Goal: Transaction & Acquisition: Book appointment/travel/reservation

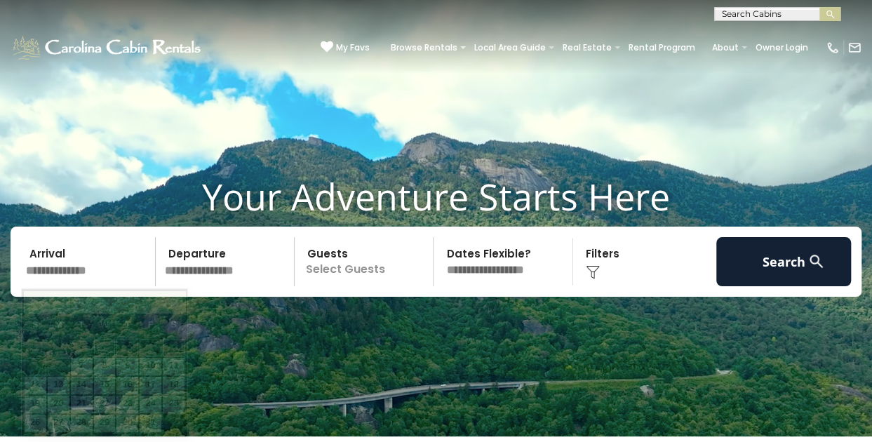
click at [52, 267] on input "text" at bounding box center [88, 261] width 135 height 49
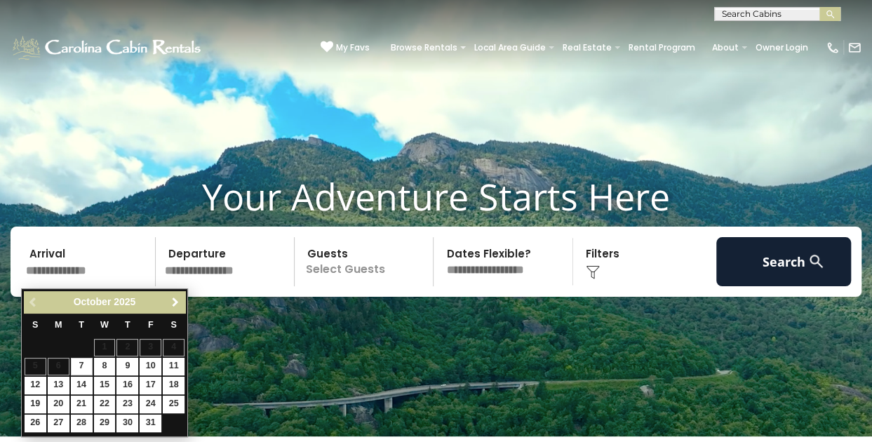
click at [177, 301] on span "Next" at bounding box center [175, 302] width 11 height 11
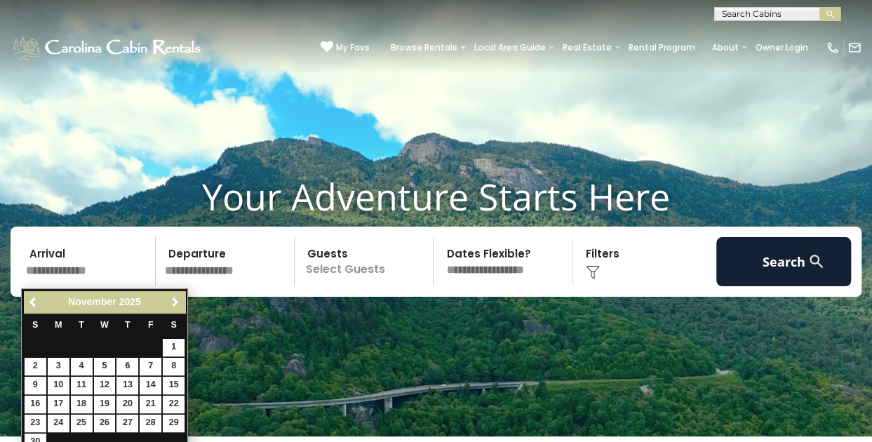
click at [177, 301] on span "Next" at bounding box center [175, 302] width 11 height 11
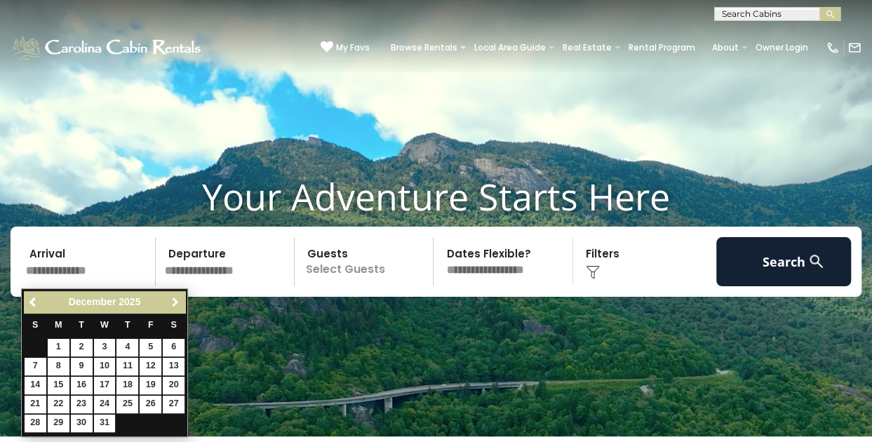
click at [177, 301] on span "Next" at bounding box center [175, 302] width 11 height 11
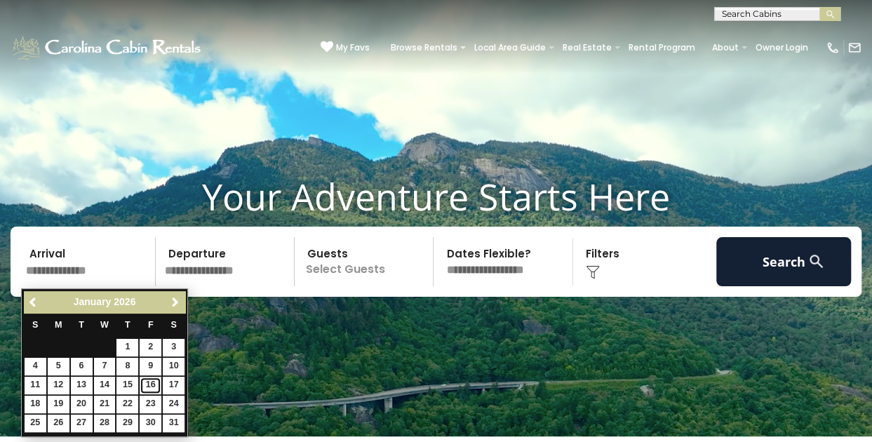
click at [153, 385] on link "16" at bounding box center [151, 386] width 22 height 18
type input "*******"
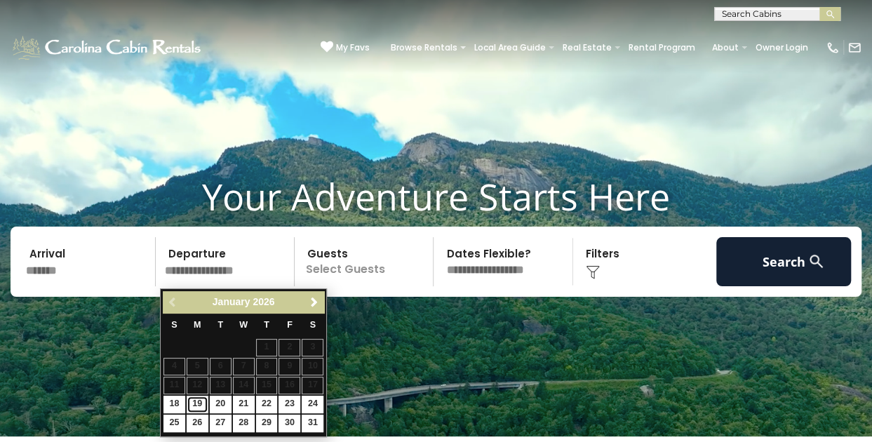
click at [194, 401] on link "19" at bounding box center [198, 405] width 22 height 18
type input "*******"
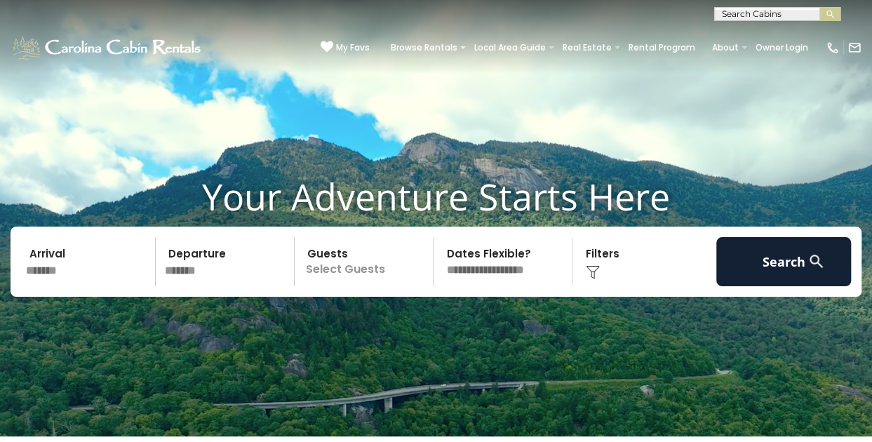
click at [328, 263] on p "Select Guests" at bounding box center [366, 261] width 134 height 49
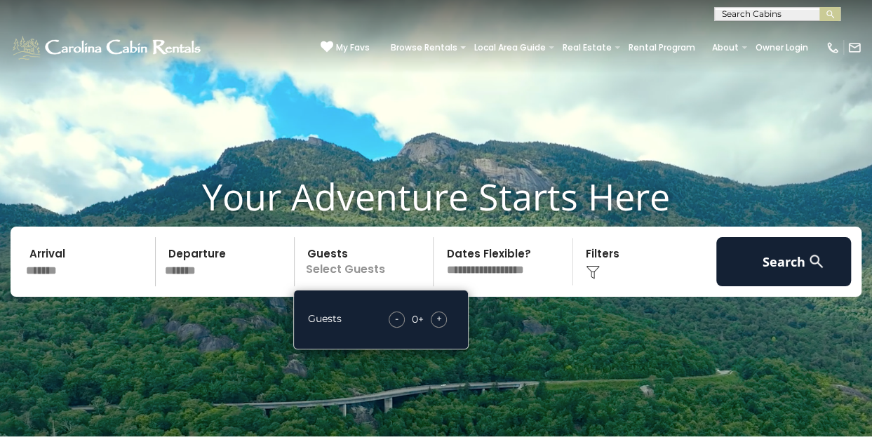
click at [438, 321] on span "+" at bounding box center [439, 318] width 6 height 14
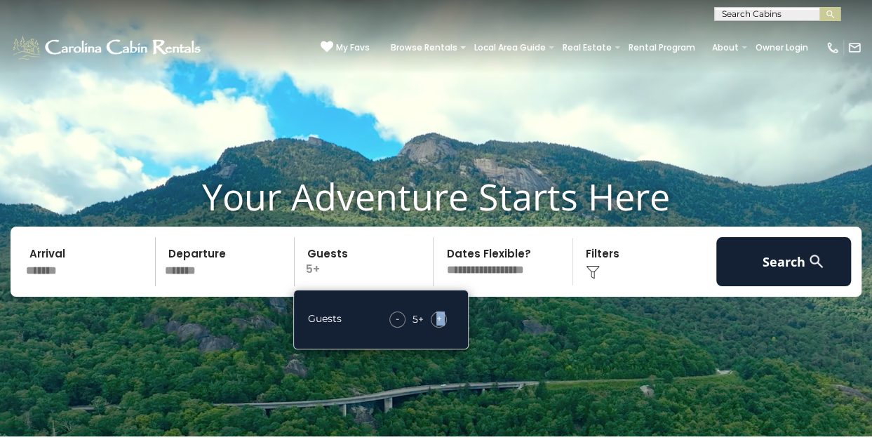
click at [438, 321] on span "+" at bounding box center [439, 318] width 6 height 14
click at [664, 322] on video at bounding box center [436, 218] width 872 height 436
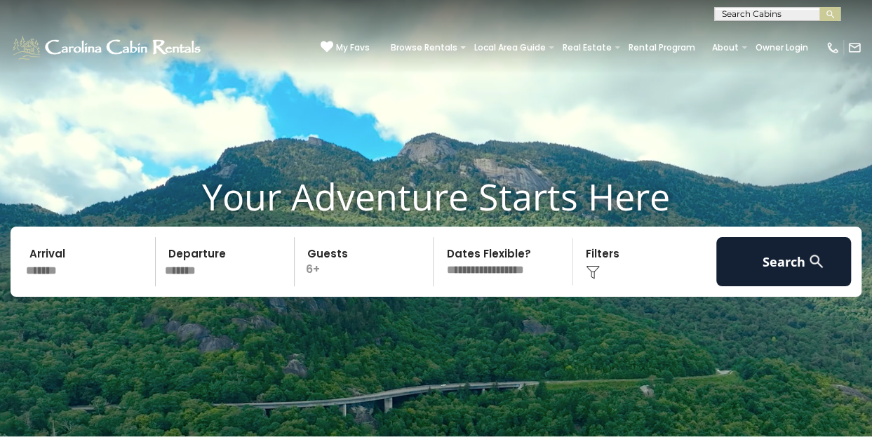
click at [586, 263] on div "Click to Choose" at bounding box center [644, 261] width 135 height 49
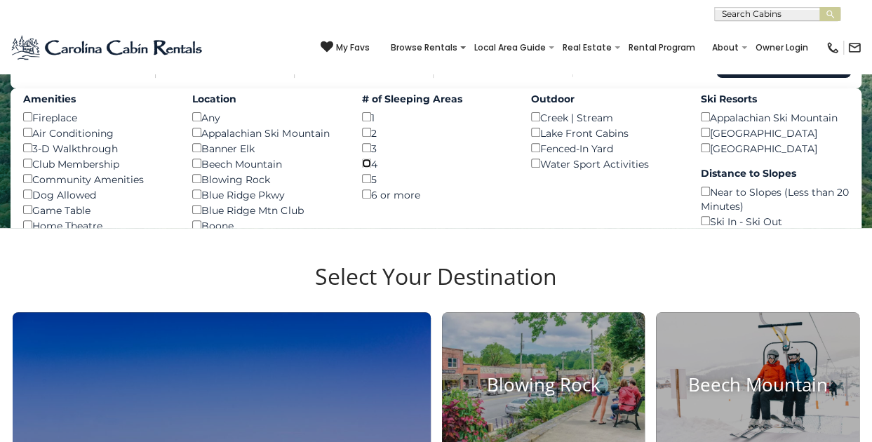
scroll to position [208, 0]
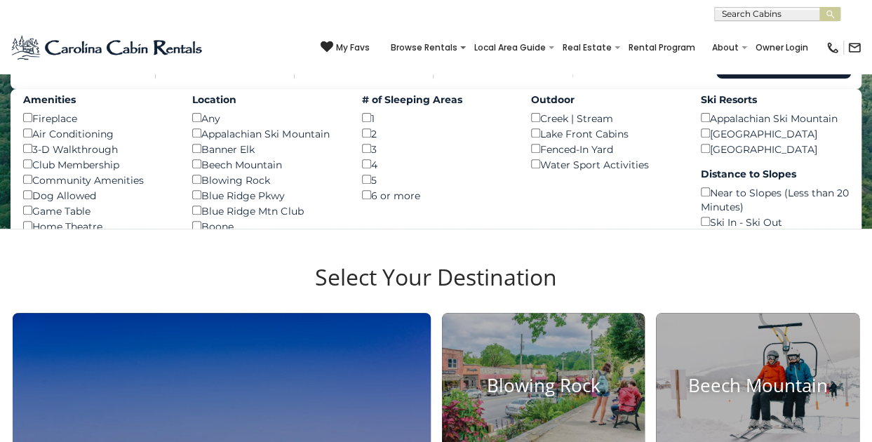
click at [671, 249] on section "Select Your Destination Boone Blowing Rock Beech Mountain Banner Elk Eagles Nes…" at bounding box center [436, 440] width 872 height 423
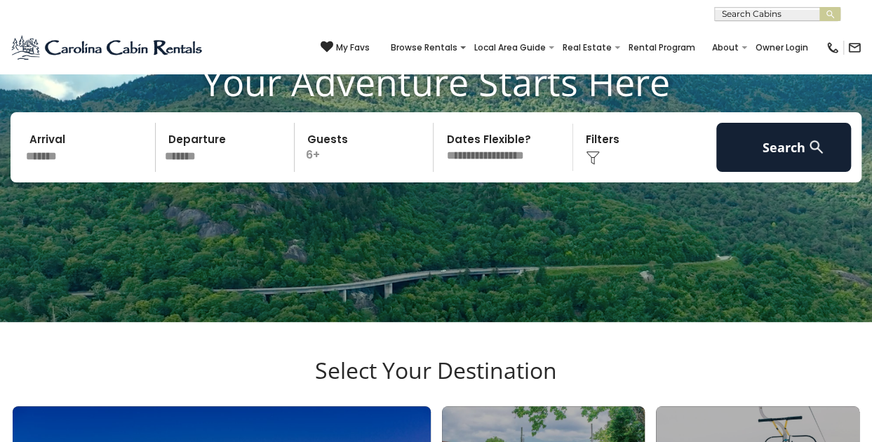
scroll to position [102, 0]
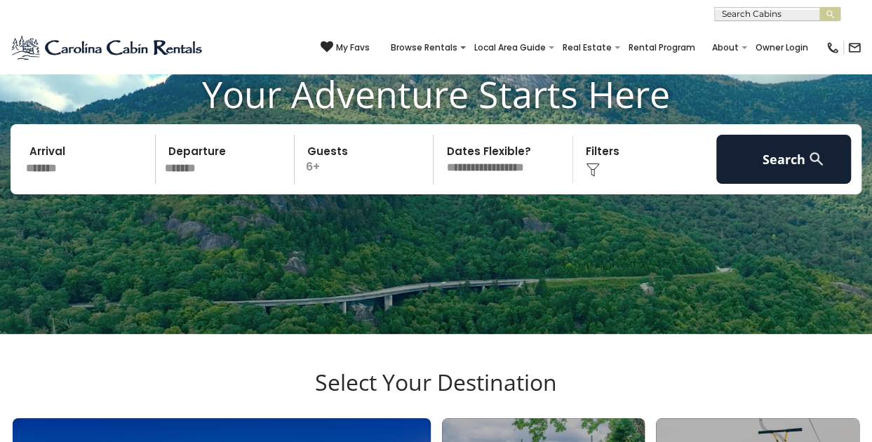
click at [593, 166] on img at bounding box center [593, 170] width 14 height 14
click at [596, 180] on div "Click to Choose" at bounding box center [644, 159] width 135 height 49
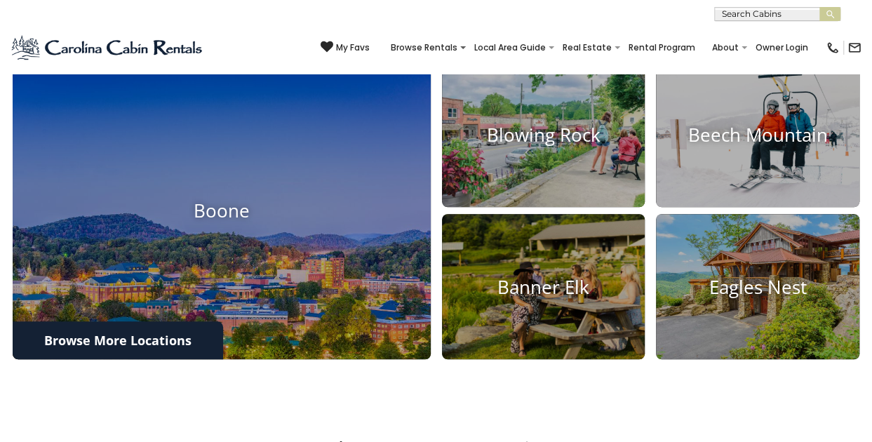
scroll to position [450, 0]
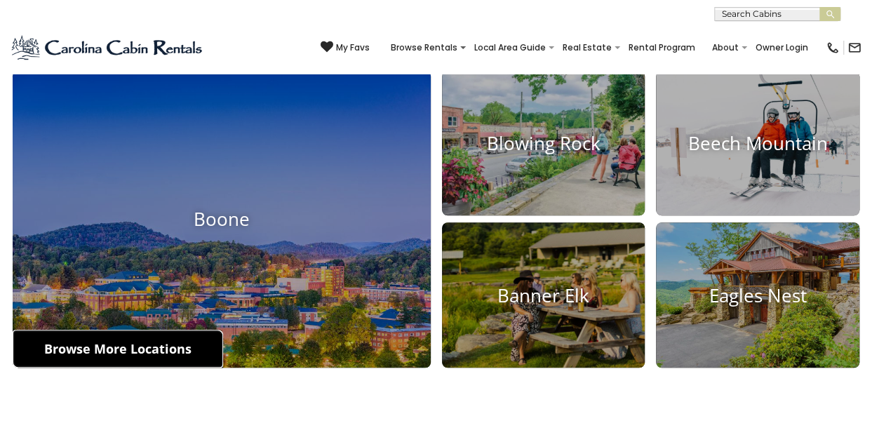
click at [160, 356] on link "Browse More Locations" at bounding box center [118, 349] width 210 height 38
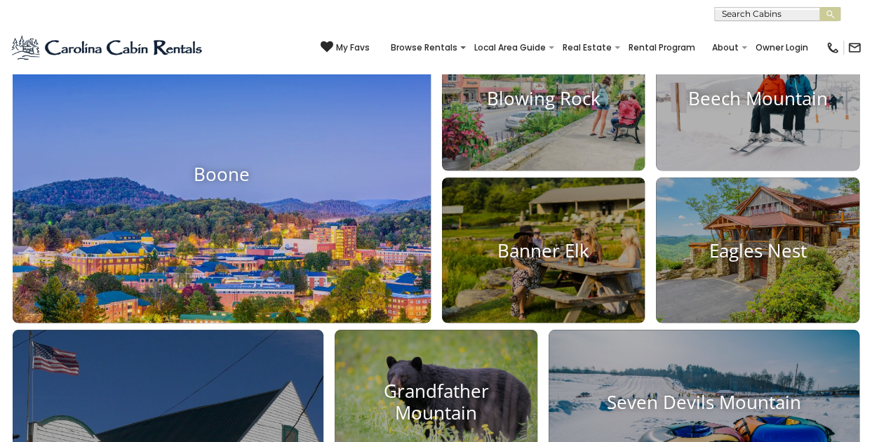
scroll to position [495, 0]
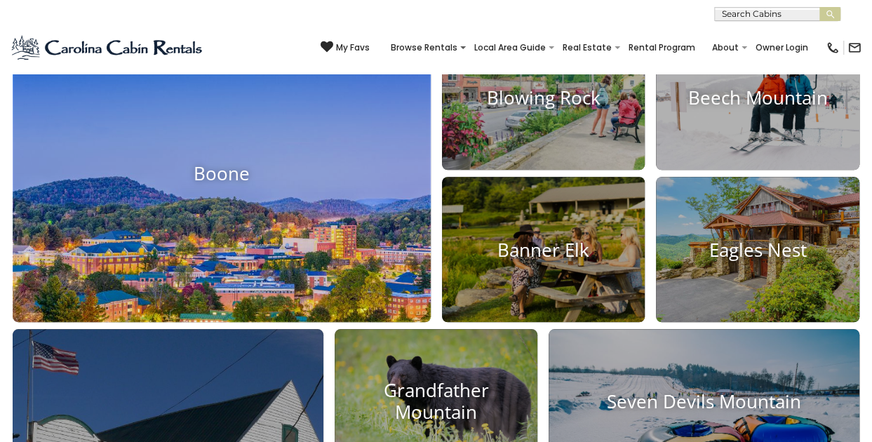
click at [314, 150] on img at bounding box center [221, 174] width 459 height 326
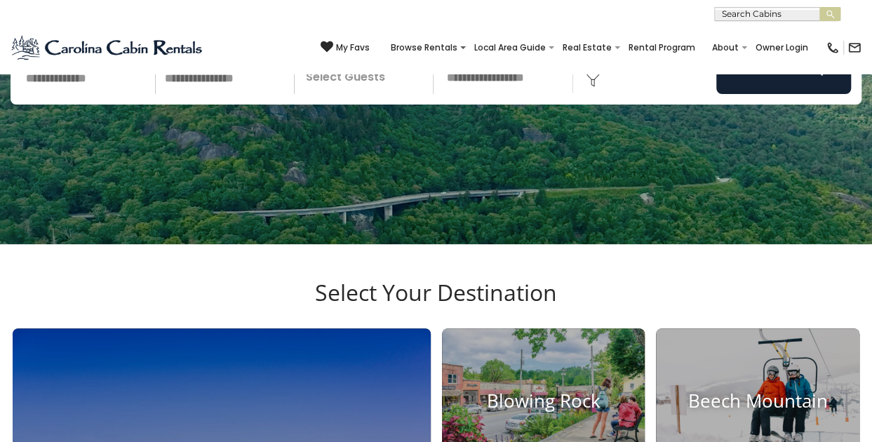
scroll to position [100, 0]
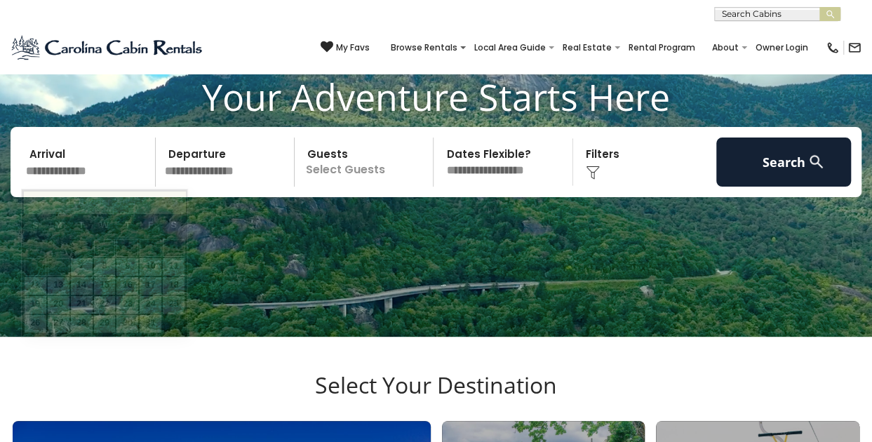
click at [74, 177] on input "text" at bounding box center [88, 161] width 135 height 49
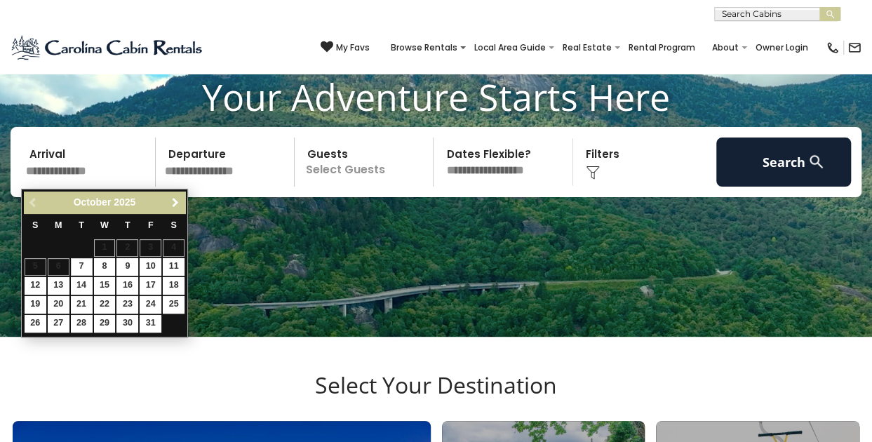
click at [173, 198] on span "Next" at bounding box center [175, 202] width 11 height 11
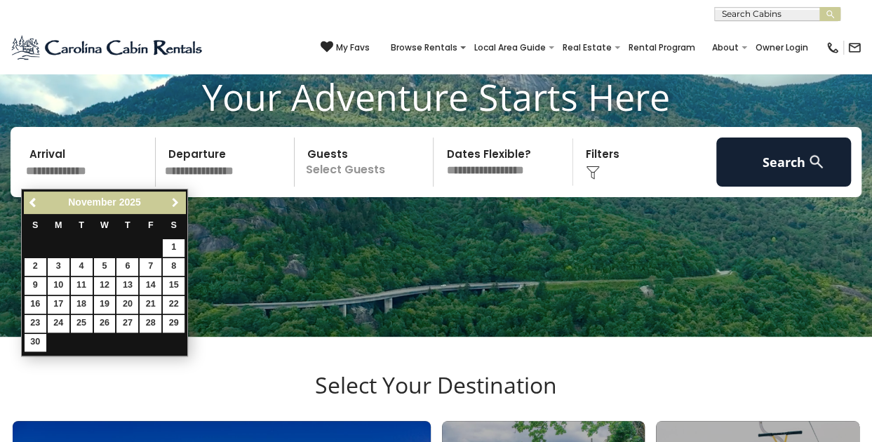
click at [173, 199] on span "Next" at bounding box center [175, 202] width 11 height 11
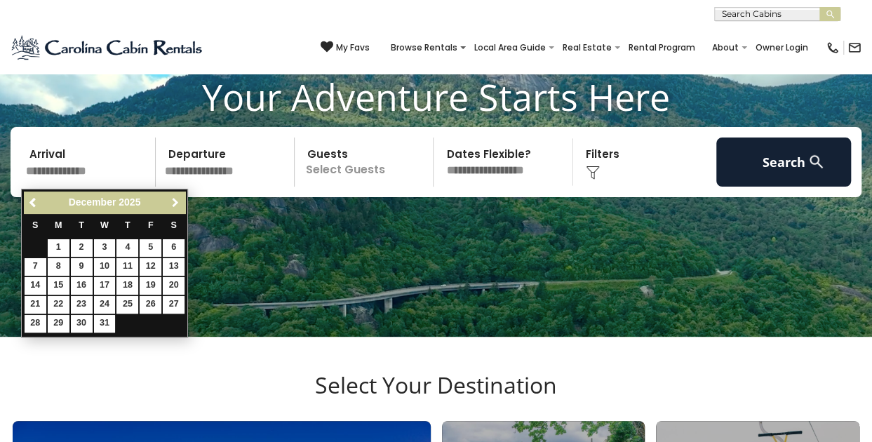
click at [173, 199] on span "Next" at bounding box center [175, 202] width 11 height 11
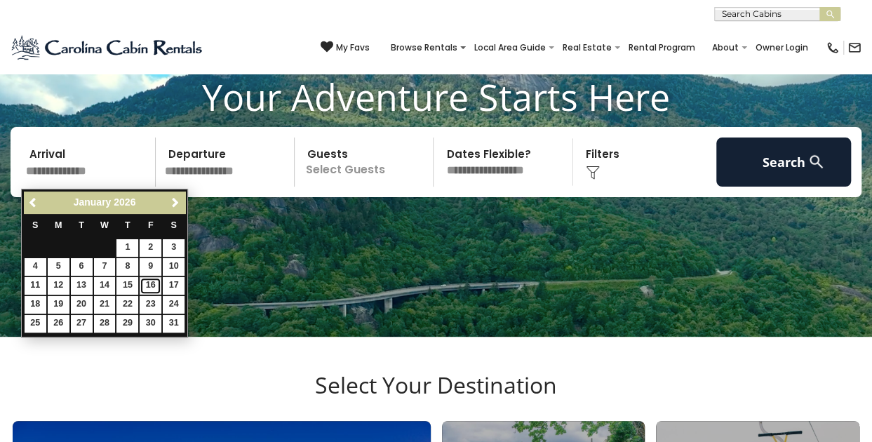
click at [149, 281] on link "16" at bounding box center [151, 286] width 22 height 18
type input "*******"
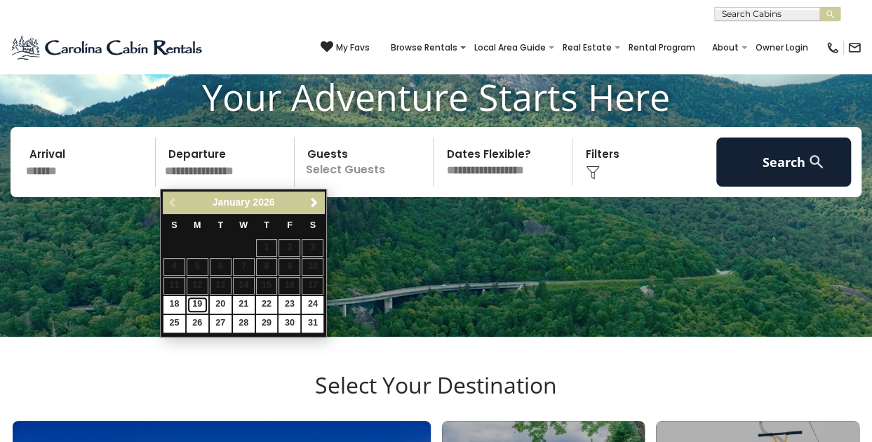
click at [201, 297] on link "19" at bounding box center [198, 305] width 22 height 18
type input "*******"
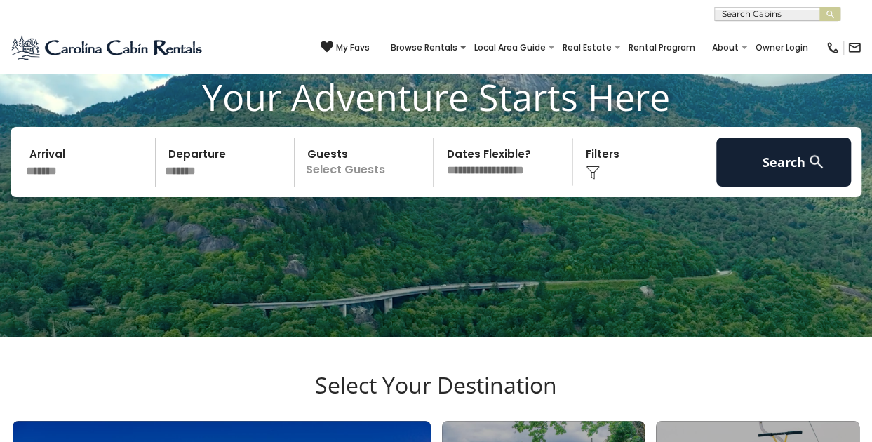
click at [350, 161] on p "Select Guests" at bounding box center [366, 161] width 134 height 49
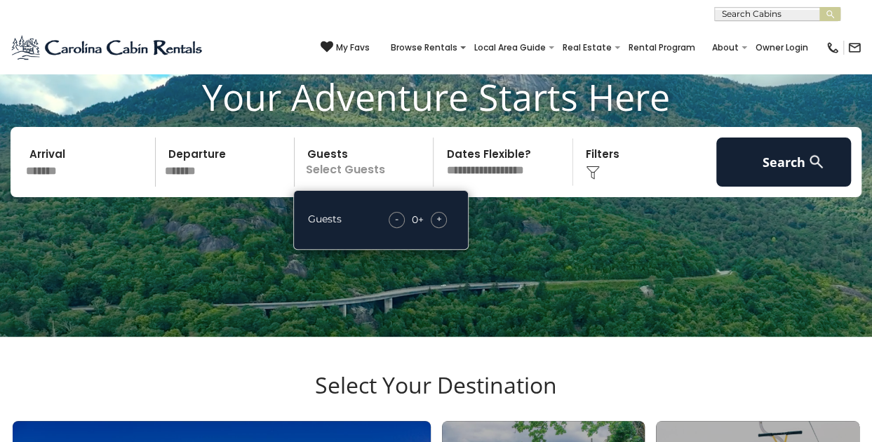
click at [440, 218] on span "+" at bounding box center [439, 219] width 6 height 14
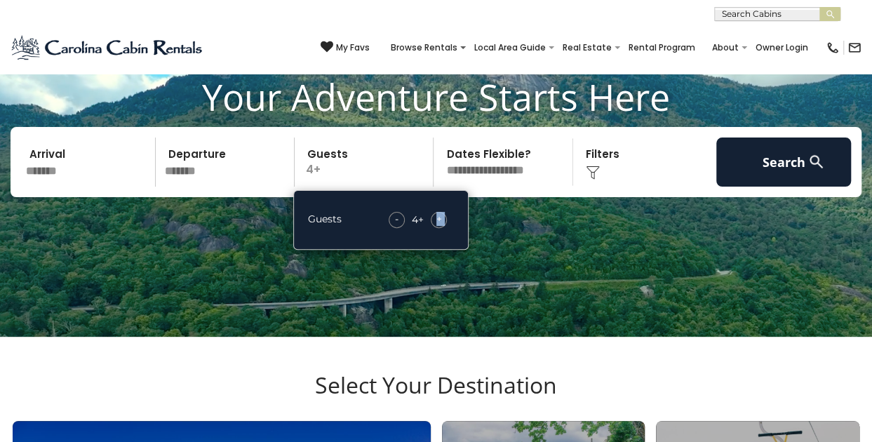
click at [440, 218] on span "+" at bounding box center [439, 219] width 6 height 14
drag, startPoint x: 440, startPoint y: 218, endPoint x: 509, endPoint y: 229, distance: 69.0
click at [509, 229] on video at bounding box center [436, 118] width 872 height 436
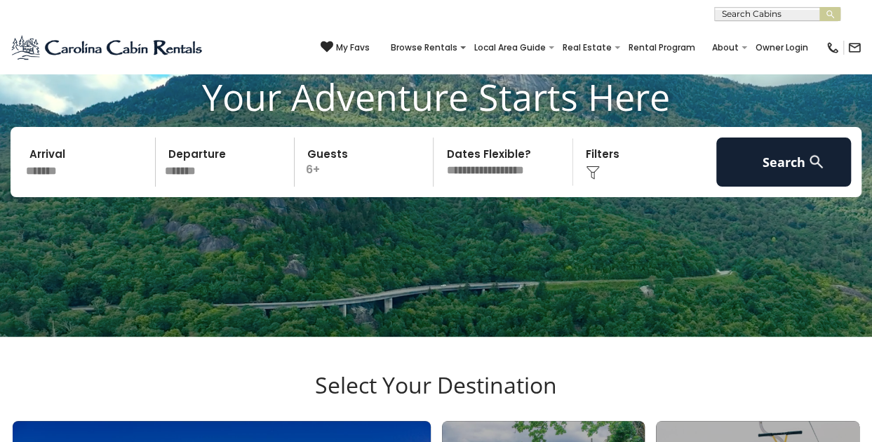
click at [593, 173] on img at bounding box center [593, 173] width 14 height 14
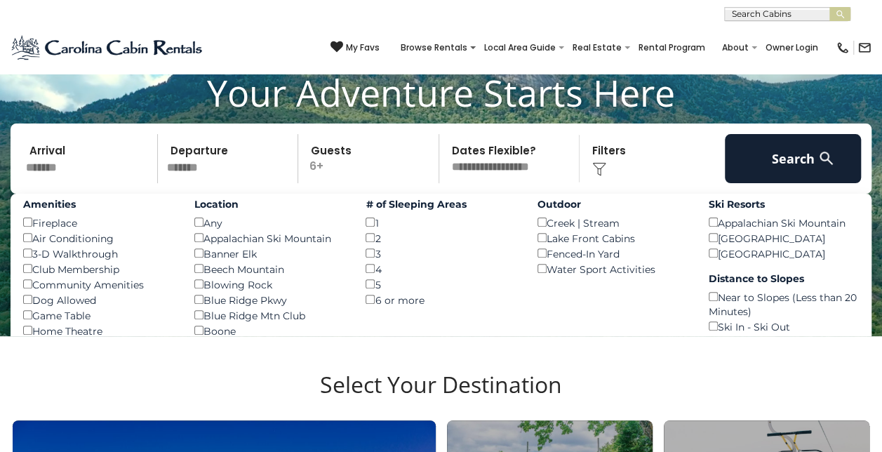
scroll to position [105, 0]
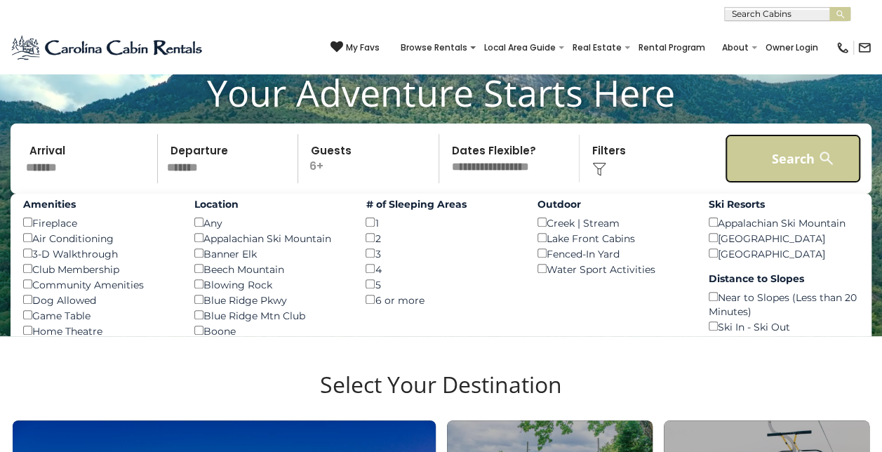
click at [776, 154] on button "Search" at bounding box center [793, 158] width 137 height 49
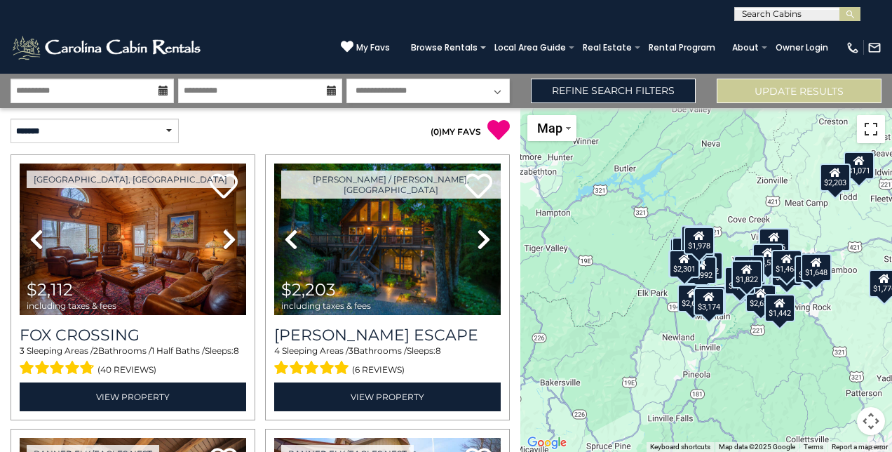
click at [874, 127] on button "Toggle fullscreen view" at bounding box center [871, 129] width 28 height 28
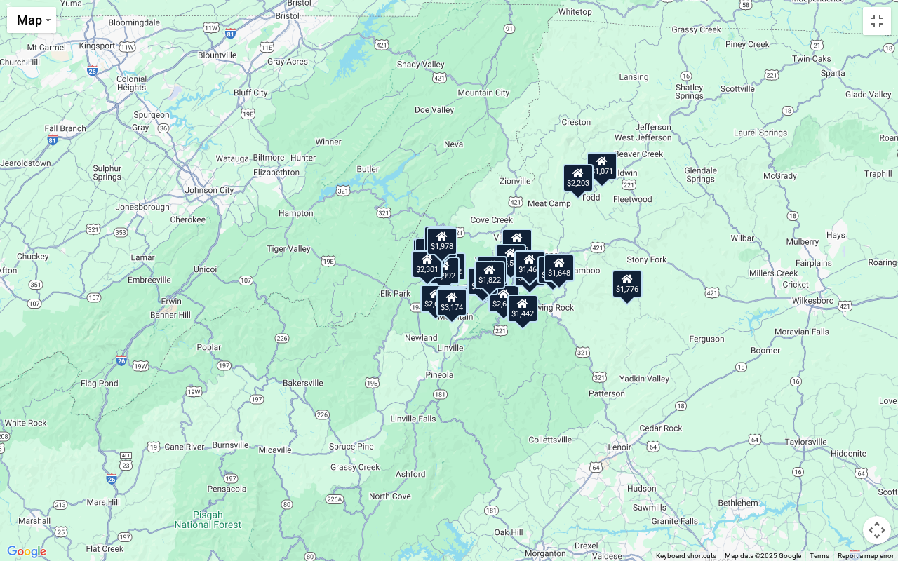
click at [485, 243] on div "$2,112 $2,203 $2,532 $2,874 $1,776 $2,670 $2,908 $4,766 $2,423 $2,460 $1,992 $1…" at bounding box center [449, 280] width 898 height 561
click at [29, 27] on span "Map" at bounding box center [29, 20] width 25 height 15
click at [880, 24] on button "Toggle fullscreen view" at bounding box center [877, 21] width 28 height 28
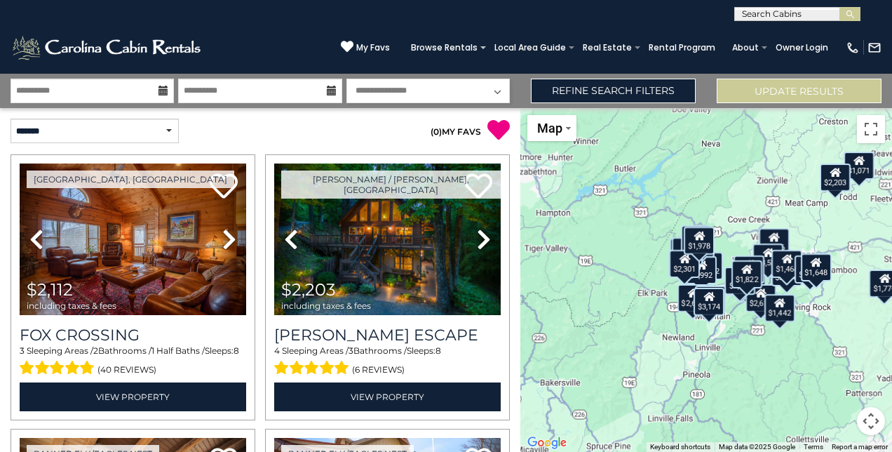
click at [866, 428] on button "Map camera controls" at bounding box center [871, 421] width 28 height 28
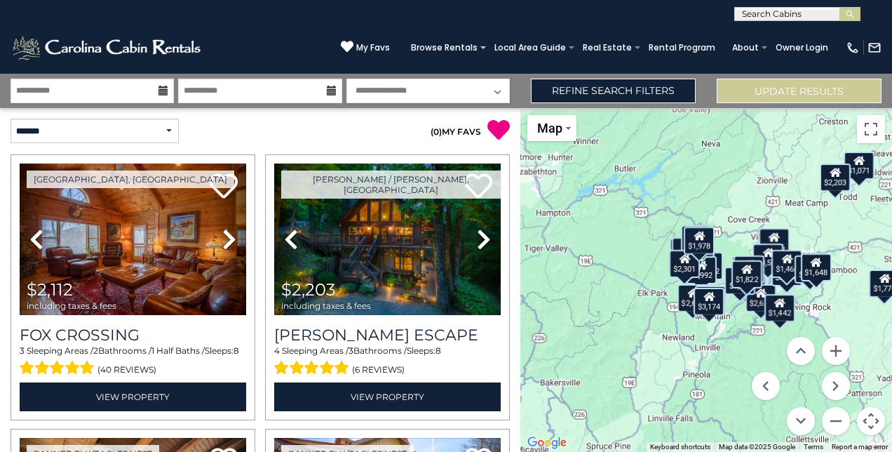
click at [604, 163] on div "$2,112 $2,203 $2,532 $2,874 $1,776 $2,670 $2,908 $4,766 $2,423 $2,460 $1,992 $1…" at bounding box center [706, 280] width 372 height 344
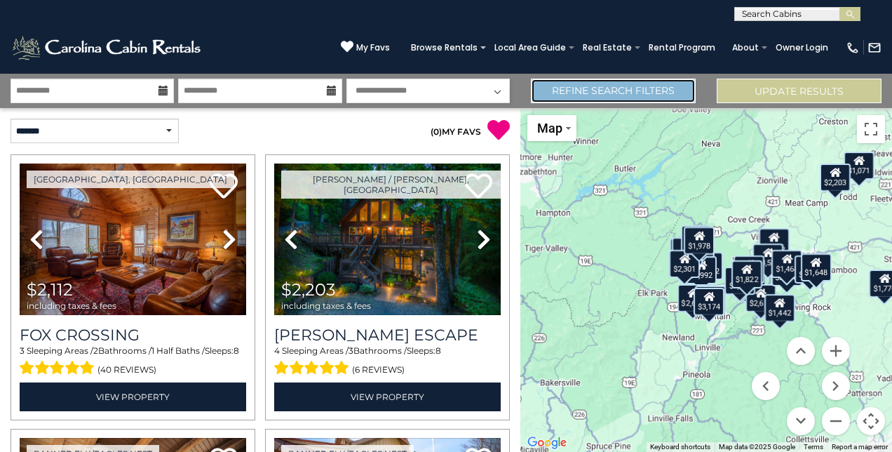
click at [628, 99] on link "Refine Search Filters" at bounding box center [613, 91] width 165 height 25
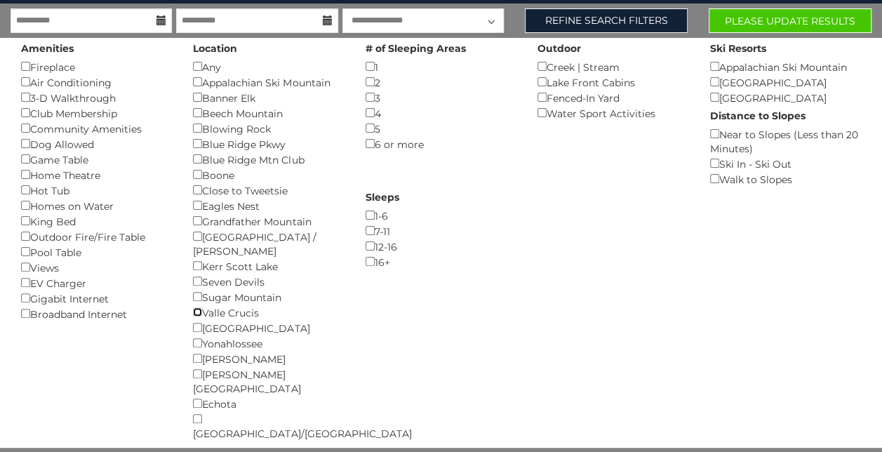
scroll to position [12, 0]
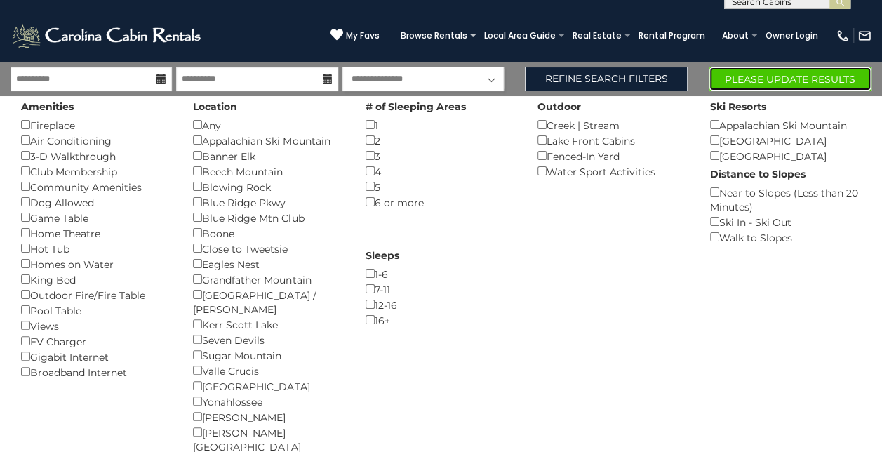
click at [787, 79] on button "Please Update Results" at bounding box center [789, 79] width 163 height 25
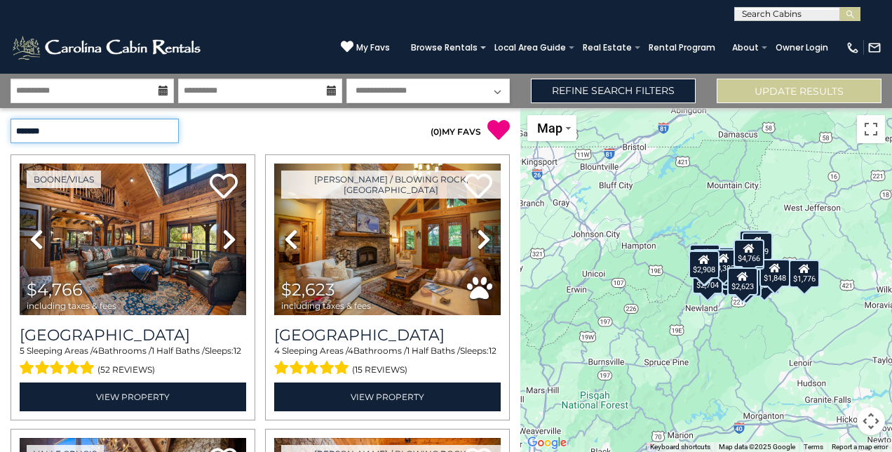
click at [152, 123] on select "**********" at bounding box center [95, 131] width 168 height 25
click at [154, 128] on select "**********" at bounding box center [95, 131] width 168 height 25
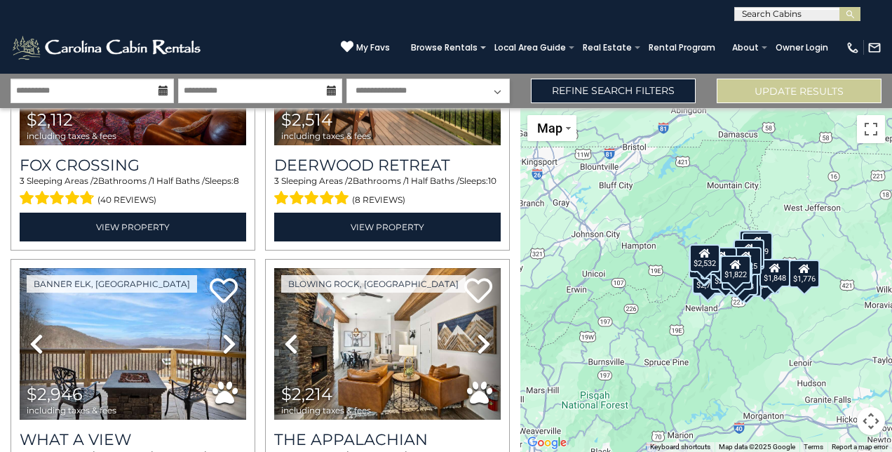
click at [877, 422] on button "Map camera controls" at bounding box center [871, 421] width 28 height 28
click at [626, 400] on div "$4,766 $2,623 $3,525 $2,546 $2,926 $2,664 $2,112 $2,514 $2,946 $2,214 $2,532 $2…" at bounding box center [706, 280] width 372 height 344
click at [836, 347] on button "Zoom in" at bounding box center [836, 351] width 28 height 28
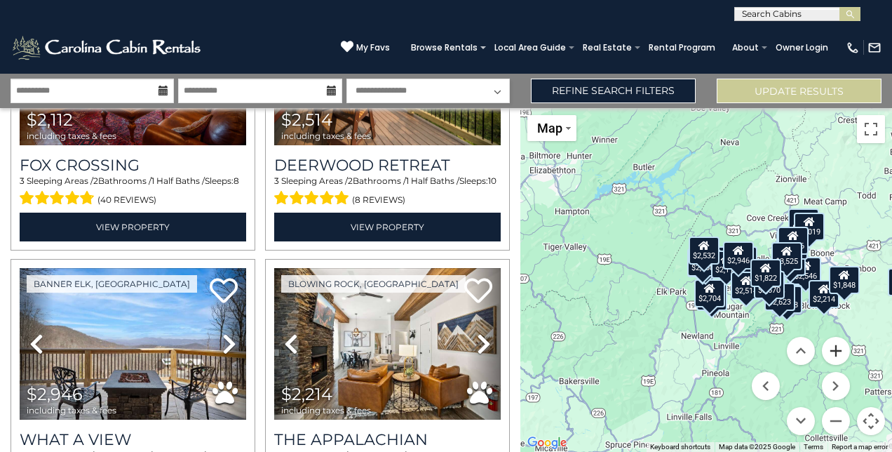
click at [836, 347] on button "Zoom in" at bounding box center [836, 351] width 28 height 28
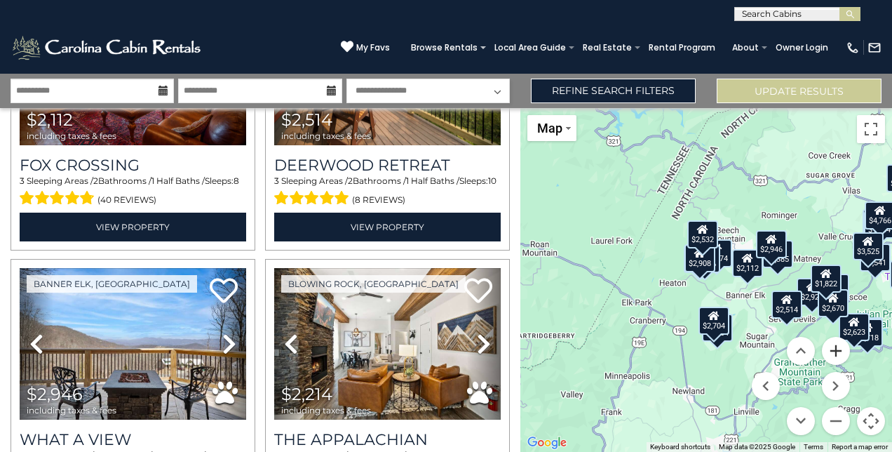
click at [837, 348] on button "Zoom in" at bounding box center [836, 351] width 28 height 28
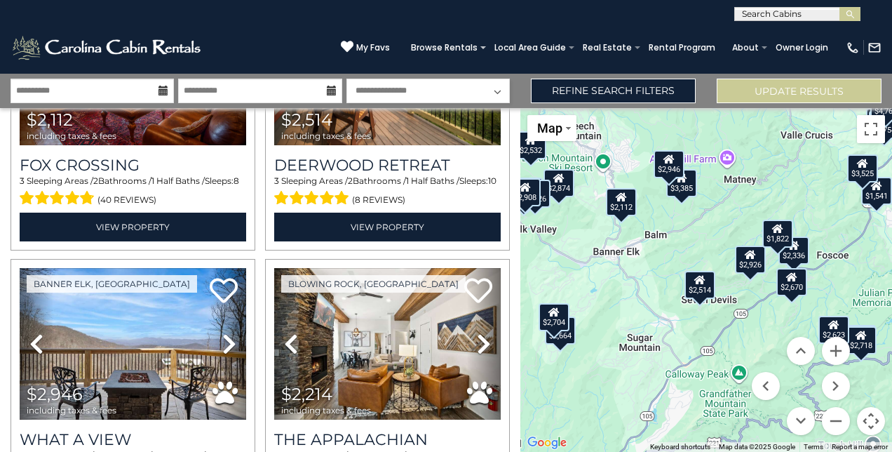
drag, startPoint x: 779, startPoint y: 302, endPoint x: 607, endPoint y: 246, distance: 180.3
click at [607, 246] on div "$4,766 $2,623 $3,525 $2,546 $2,926 $2,664 $2,112 $2,514 $2,946 $2,214 $2,532 $2…" at bounding box center [706, 280] width 372 height 344
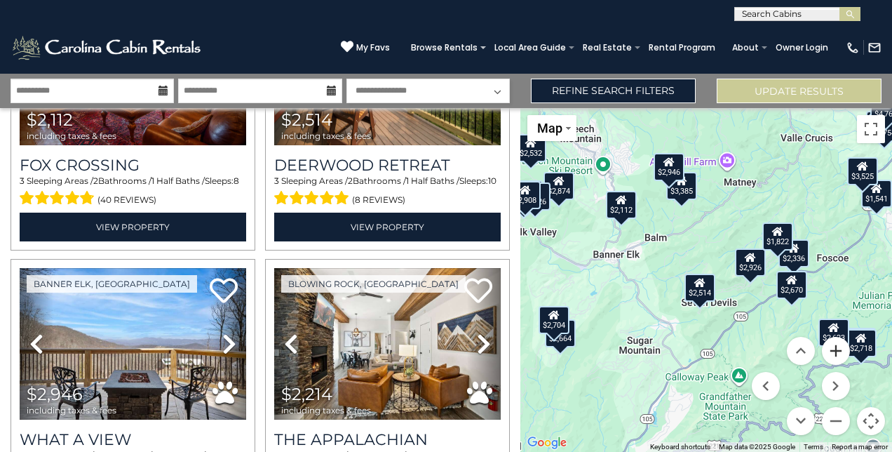
click at [831, 348] on button "Zoom in" at bounding box center [836, 351] width 28 height 28
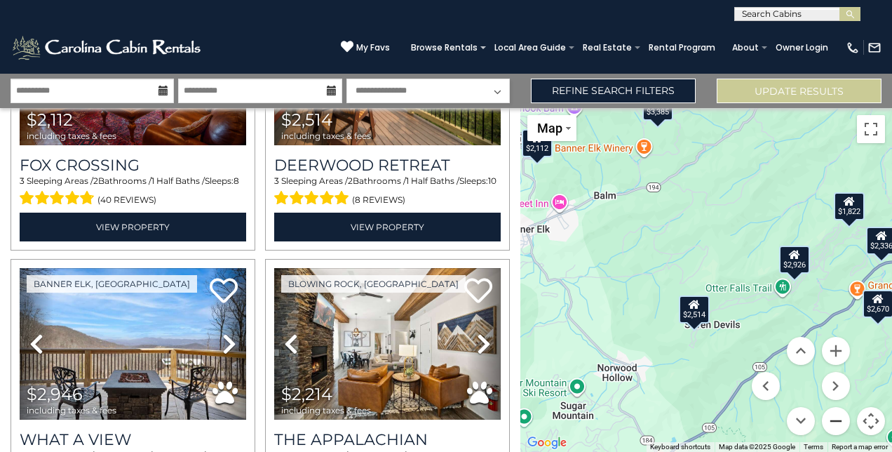
click at [840, 426] on button "Zoom out" at bounding box center [836, 421] width 28 height 28
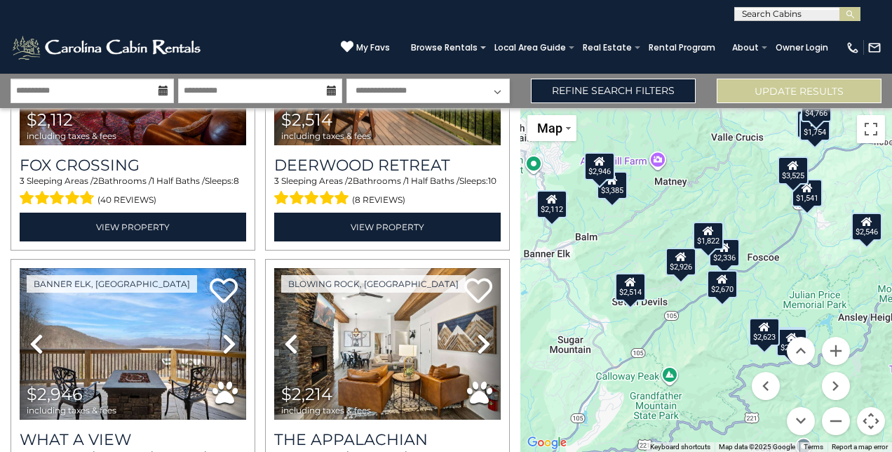
drag, startPoint x: 846, startPoint y: 247, endPoint x: 762, endPoint y: 241, distance: 84.4
click at [762, 241] on div "$4,766 $2,623 $3,525 $2,546 $2,926 $2,664 $2,112 $2,514 $2,946 $2,214 $2,532 $2…" at bounding box center [706, 280] width 372 height 344
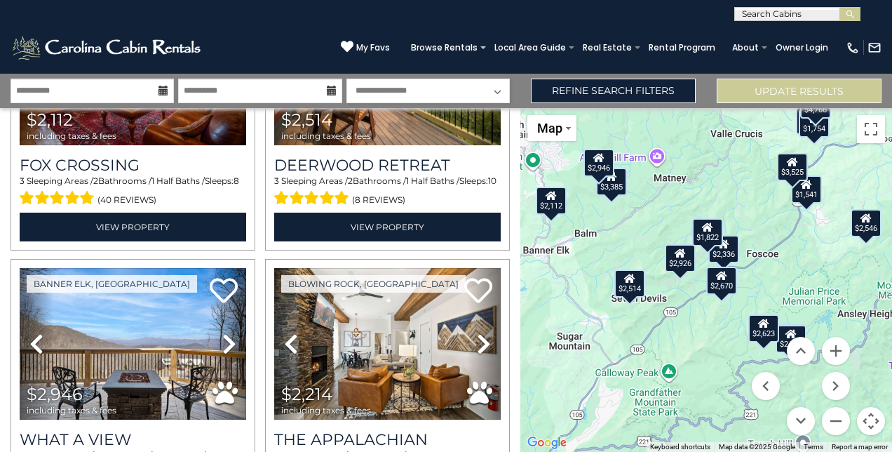
click at [731, 283] on div "$2,670" at bounding box center [721, 281] width 31 height 28
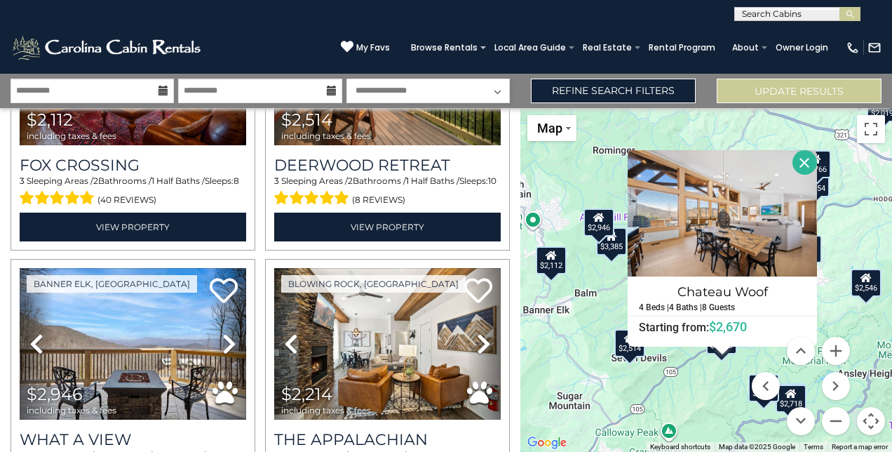
click at [810, 166] on button "Close" at bounding box center [805, 162] width 25 height 25
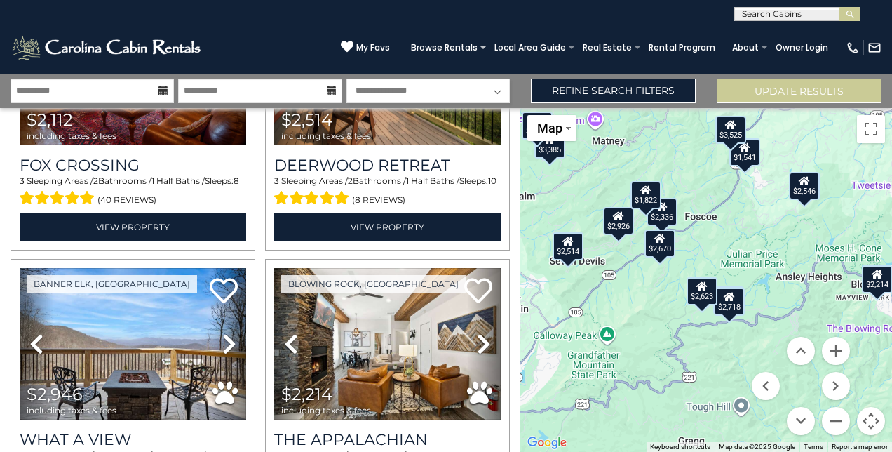
drag, startPoint x: 754, startPoint y: 318, endPoint x: 690, endPoint y: 219, distance: 118.7
click at [690, 219] on div "$4,766 $2,623 $3,525 $2,546 $2,926 $2,664 $2,112 $2,514 $2,946 $2,214 $2,532 $2…" at bounding box center [706, 280] width 372 height 344
click at [700, 296] on div "$2,623" at bounding box center [702, 290] width 31 height 28
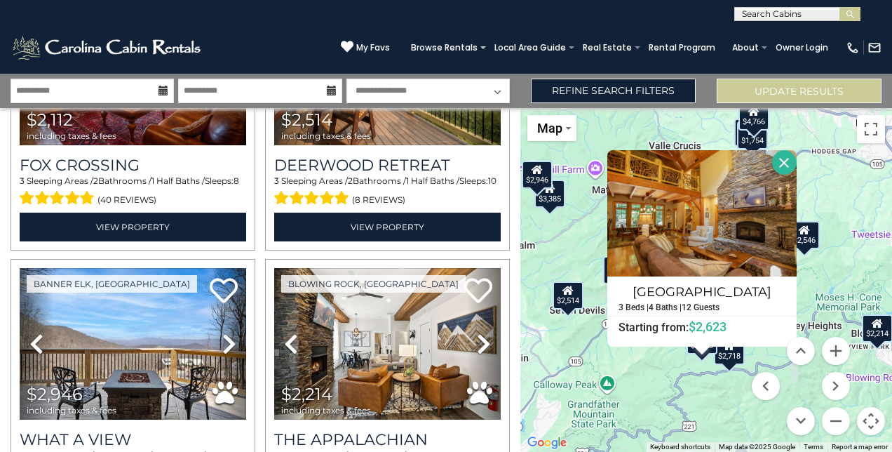
click at [783, 160] on button "Close" at bounding box center [784, 162] width 25 height 25
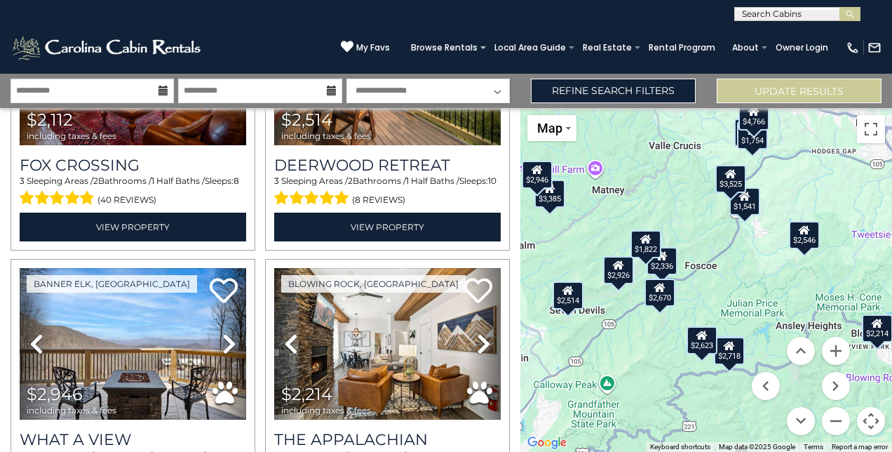
click at [816, 236] on div "$2,546" at bounding box center [804, 235] width 31 height 28
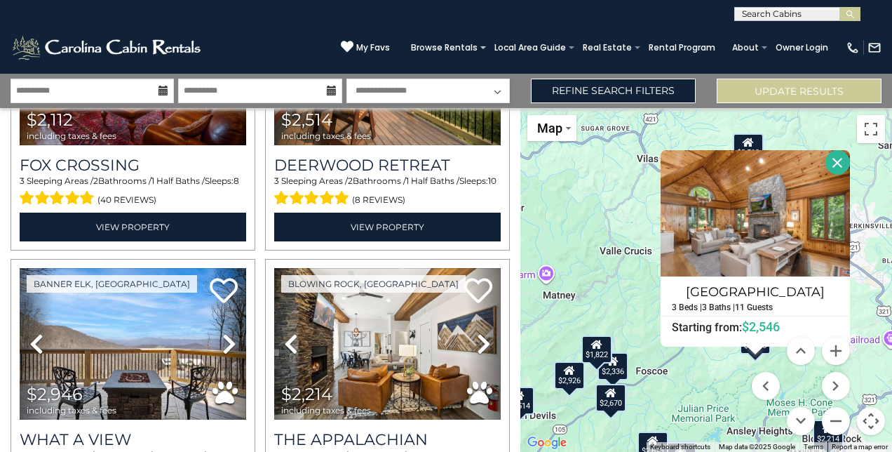
click at [835, 161] on button "Close" at bounding box center [838, 162] width 25 height 25
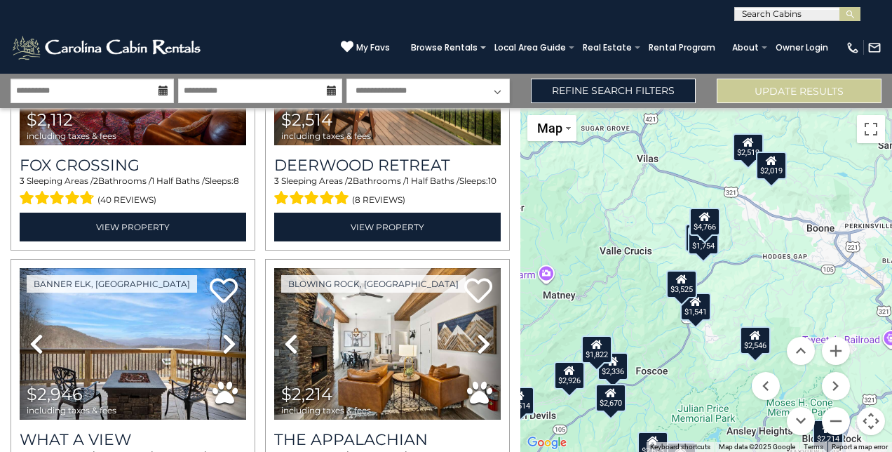
click at [702, 314] on div "$1,541" at bounding box center [695, 306] width 31 height 28
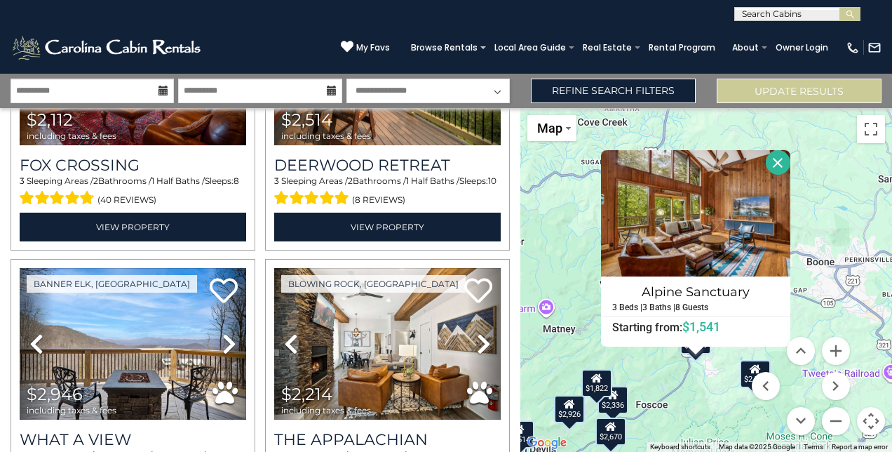
click at [685, 389] on div "$4,766 $2,623 $3,525 $2,546 $2,926 $2,664 $2,112 $2,514 $2,946 $2,214 $2,532 $2…" at bounding box center [706, 280] width 372 height 344
click at [776, 156] on button "Close" at bounding box center [778, 162] width 25 height 25
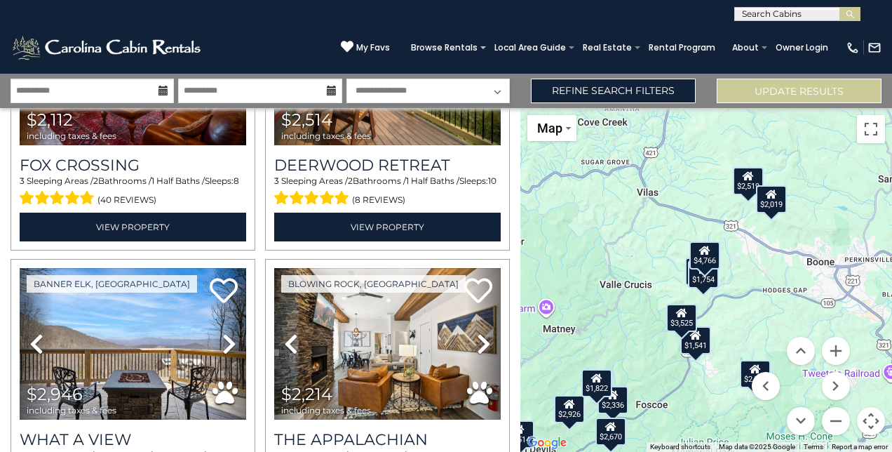
click at [678, 319] on div "$3,525" at bounding box center [681, 318] width 31 height 28
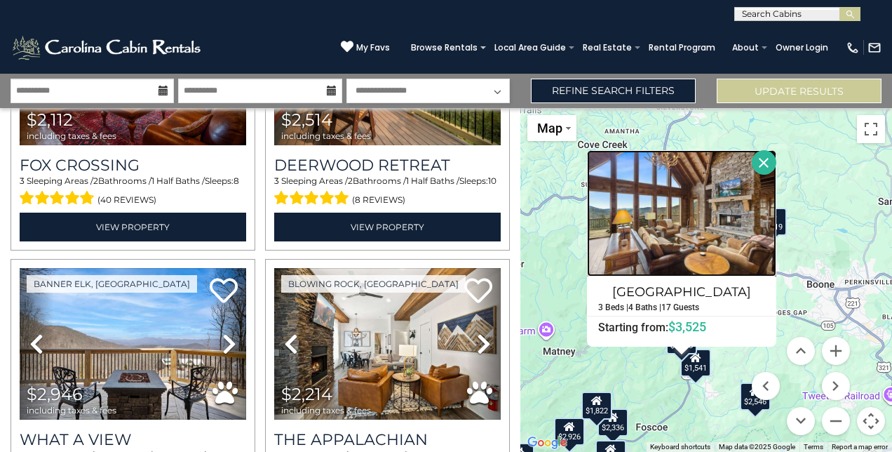
click at [689, 226] on img at bounding box center [681, 213] width 189 height 126
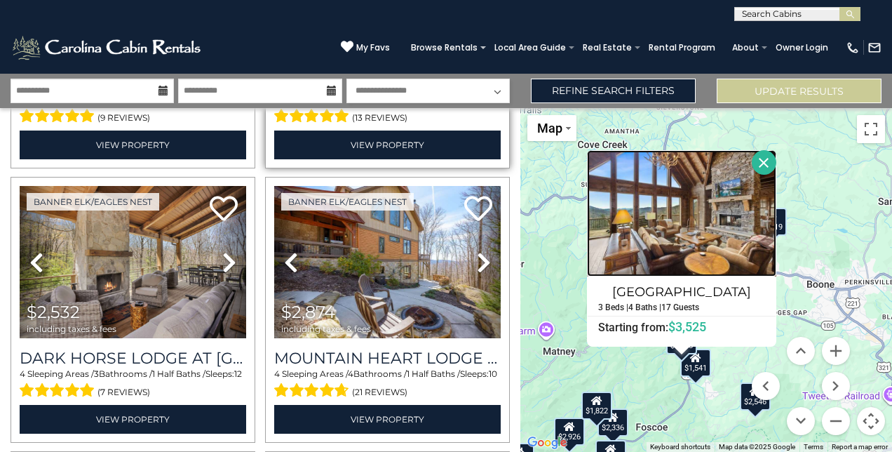
scroll to position [1347, 0]
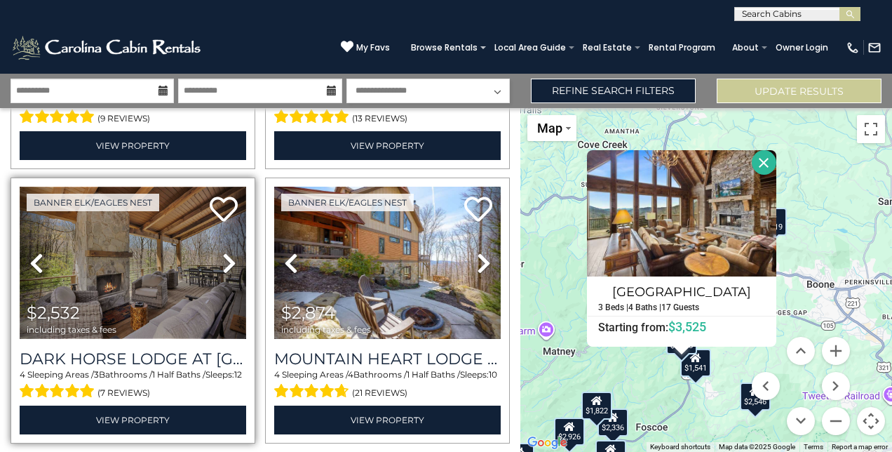
click at [169, 250] on img at bounding box center [133, 263] width 227 height 152
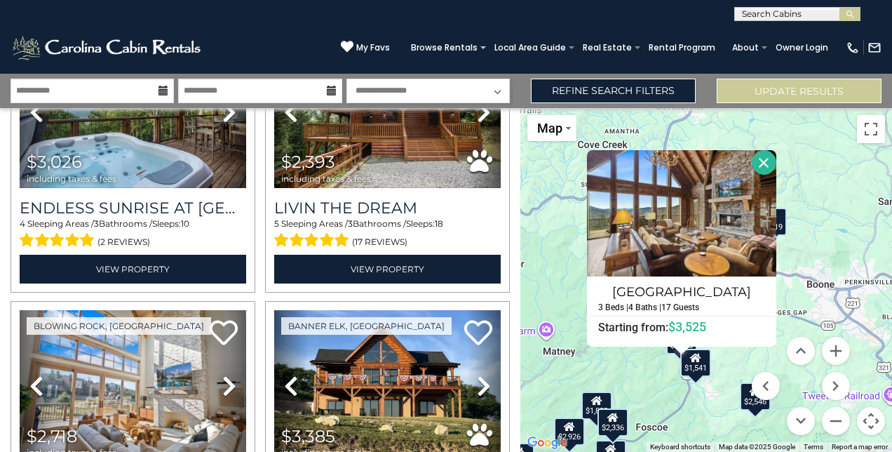
scroll to position [3145, 0]
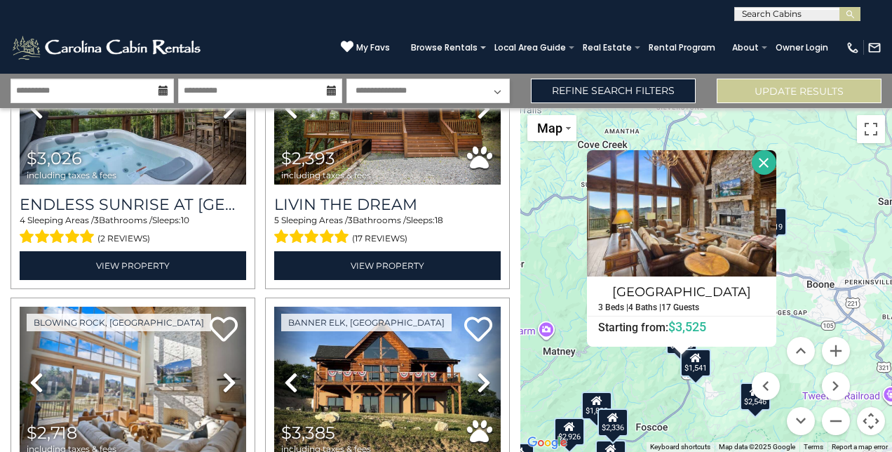
click at [758, 163] on button "Close" at bounding box center [764, 162] width 25 height 25
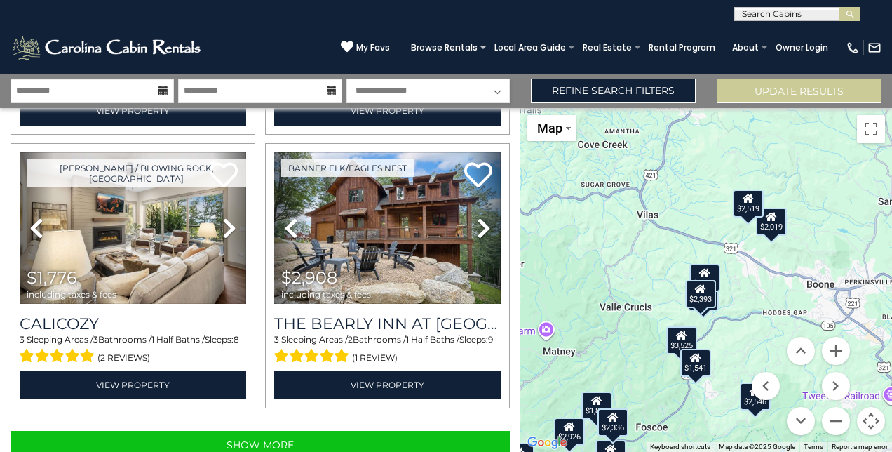
scroll to position [3849, 0]
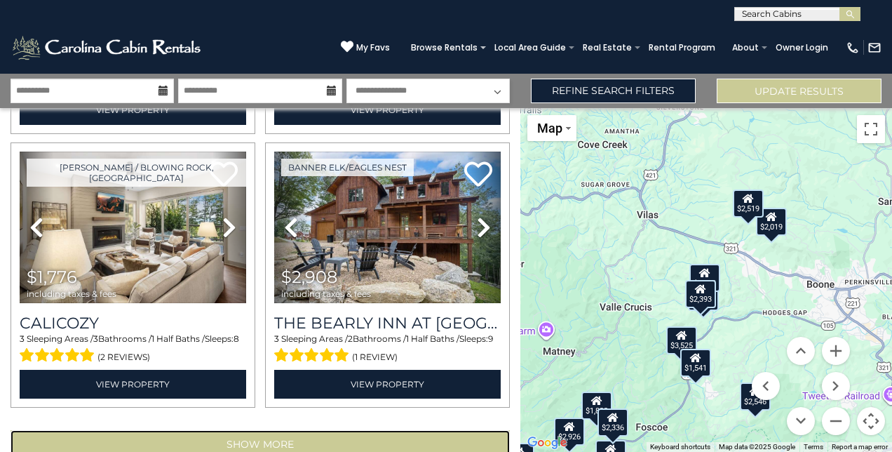
click at [276, 430] on button "Show More" at bounding box center [260, 444] width 499 height 28
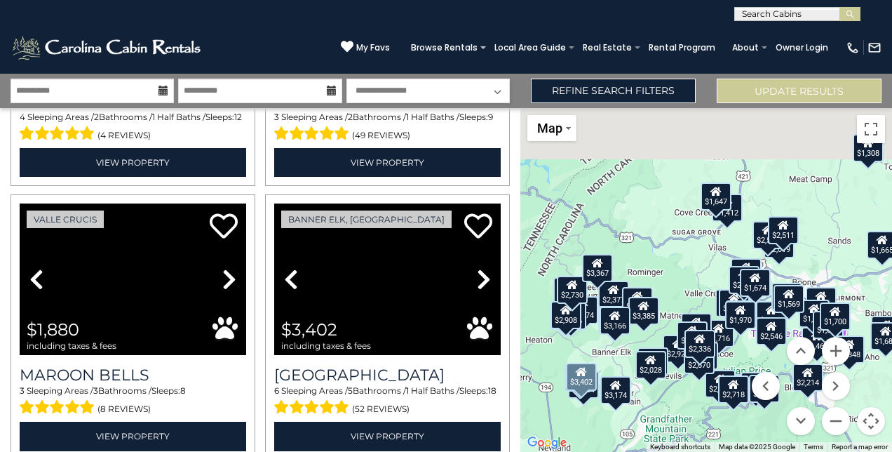
scroll to position [7918, 0]
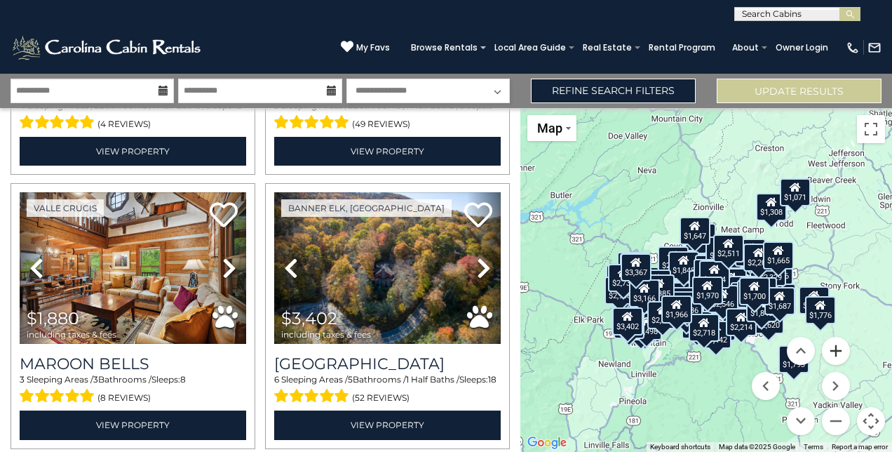
click at [841, 347] on button "Zoom in" at bounding box center [836, 351] width 28 height 28
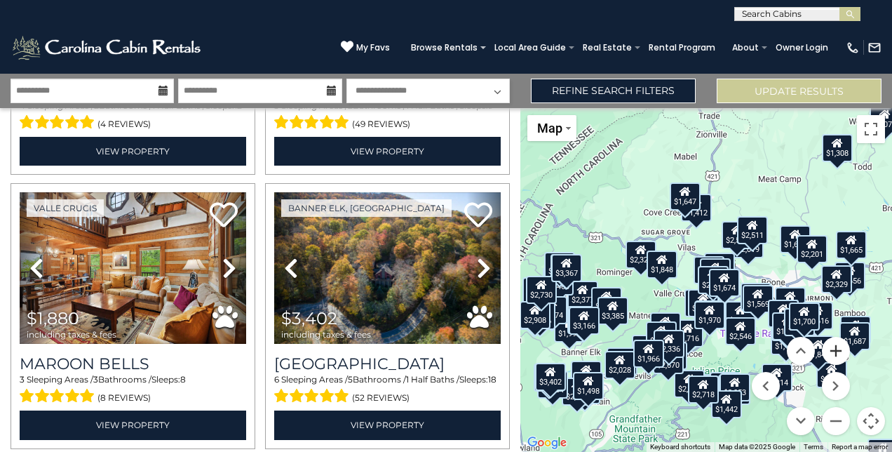
click at [841, 347] on button "Zoom in" at bounding box center [836, 351] width 28 height 28
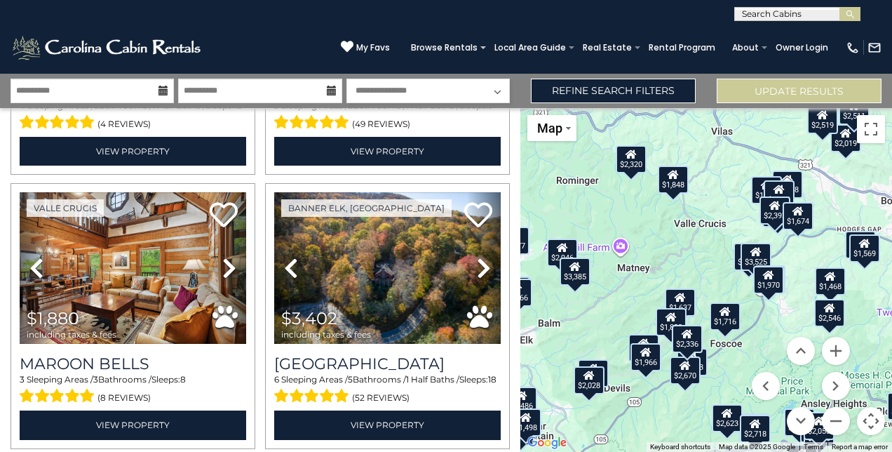
drag, startPoint x: 696, startPoint y: 283, endPoint x: 749, endPoint y: 199, distance: 99.6
click at [749, 199] on div "$4,766 $2,623 $3,525 $2,546 $2,926 $2,664 $2,112 $2,514 $2,946 $2,214 $2,532 $2…" at bounding box center [706, 280] width 372 height 344
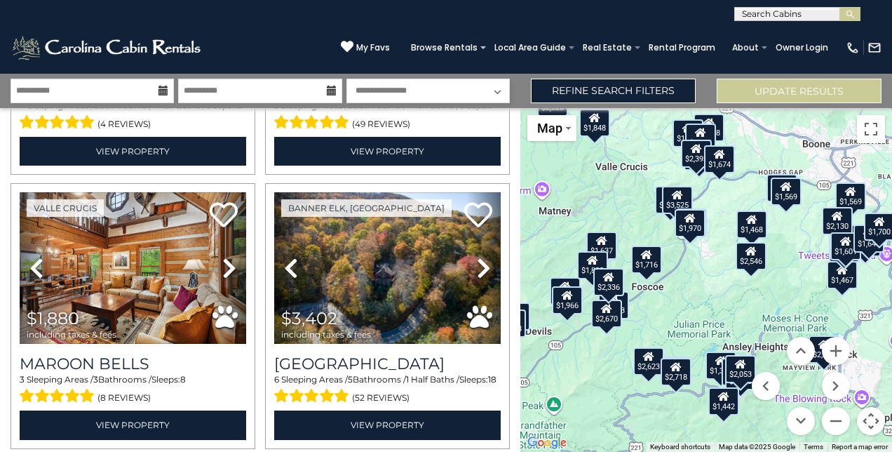
drag, startPoint x: 714, startPoint y: 332, endPoint x: 638, endPoint y: 261, distance: 103.7
click at [638, 261] on div "$1,716" at bounding box center [646, 260] width 31 height 28
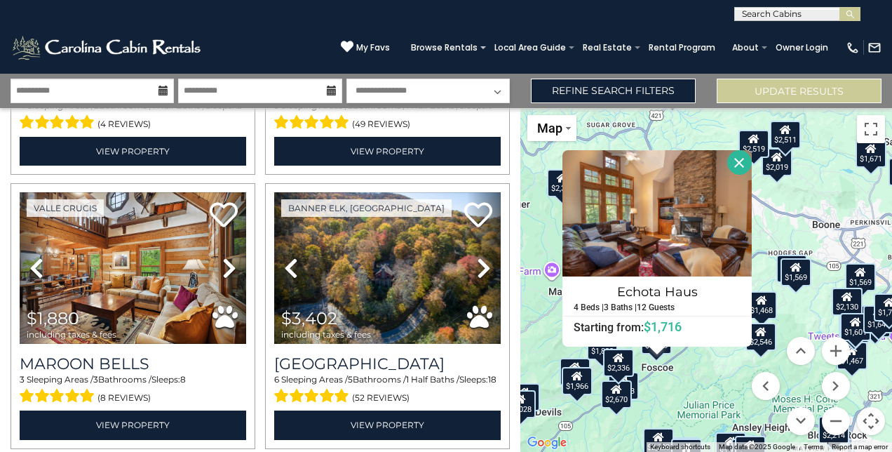
click at [742, 163] on button "Close" at bounding box center [739, 162] width 25 height 25
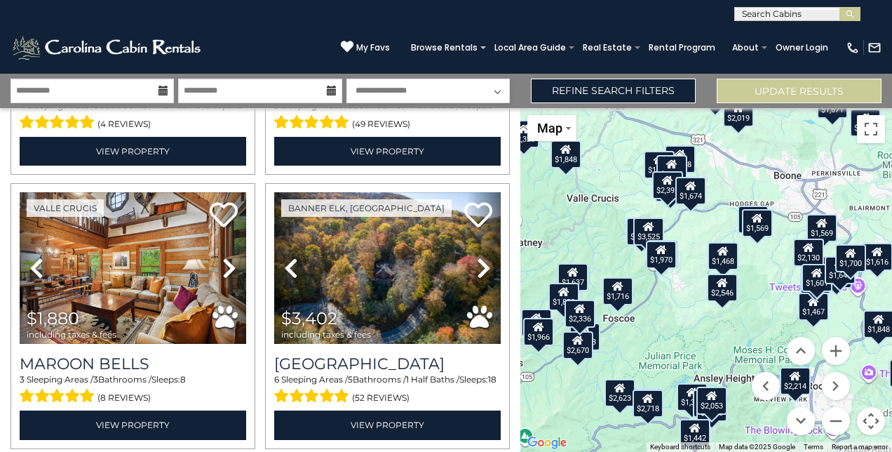
drag, startPoint x: 714, startPoint y: 365, endPoint x: 672, endPoint y: 313, distance: 66.8
click at [672, 313] on div "$4,766 $2,623 $3,525 $2,546 $2,926 $2,664 $2,112 $2,514 $2,946 $2,214 $2,532 $2…" at bounding box center [706, 280] width 372 height 344
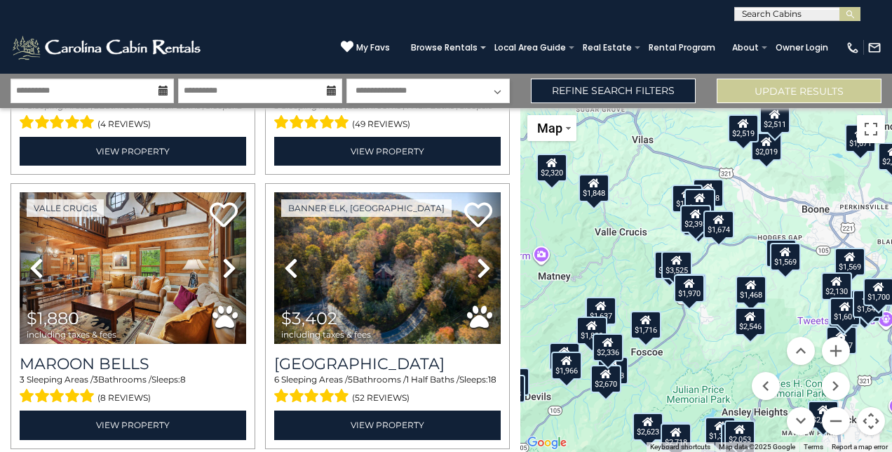
drag, startPoint x: 745, startPoint y: 325, endPoint x: 772, endPoint y: 358, distance: 42.4
click at [772, 358] on div "$4,766 $2,623 $3,525 $2,546 $2,926 $2,664 $2,112 $2,514 $2,946 $2,214 $2,532 $2…" at bounding box center [706, 280] width 372 height 344
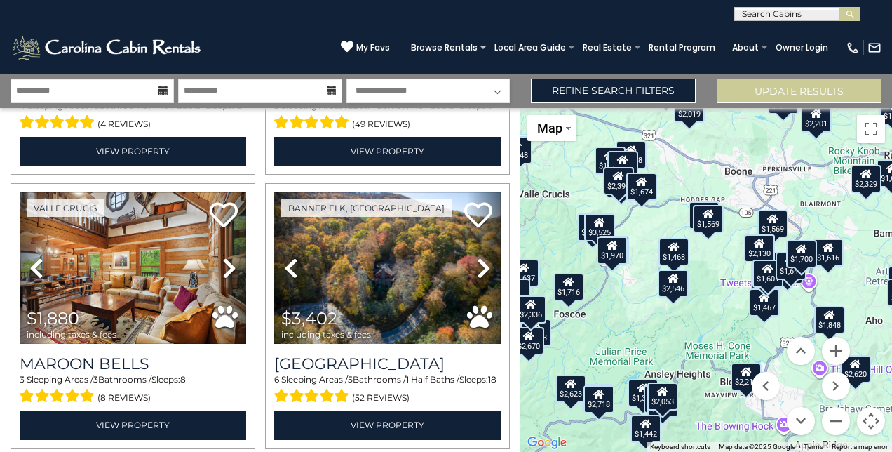
drag, startPoint x: 700, startPoint y: 285, endPoint x: 619, endPoint y: 244, distance: 91.0
click at [619, 244] on div "$1,970" at bounding box center [612, 250] width 31 height 28
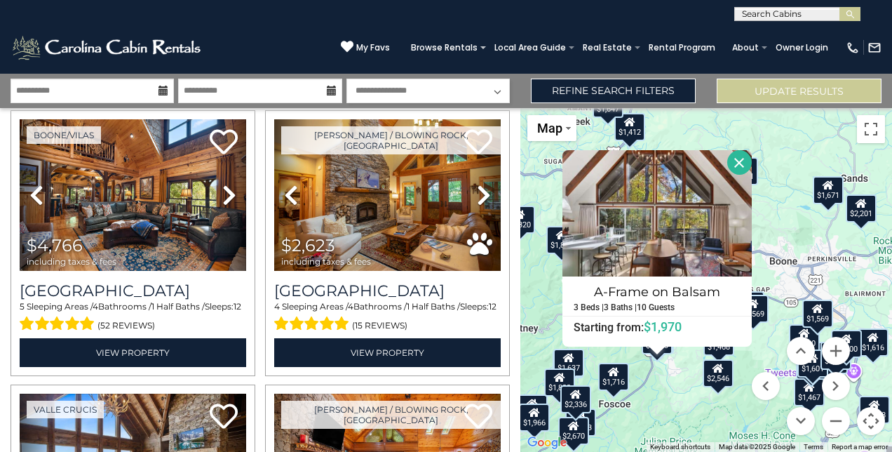
scroll to position [0, 0]
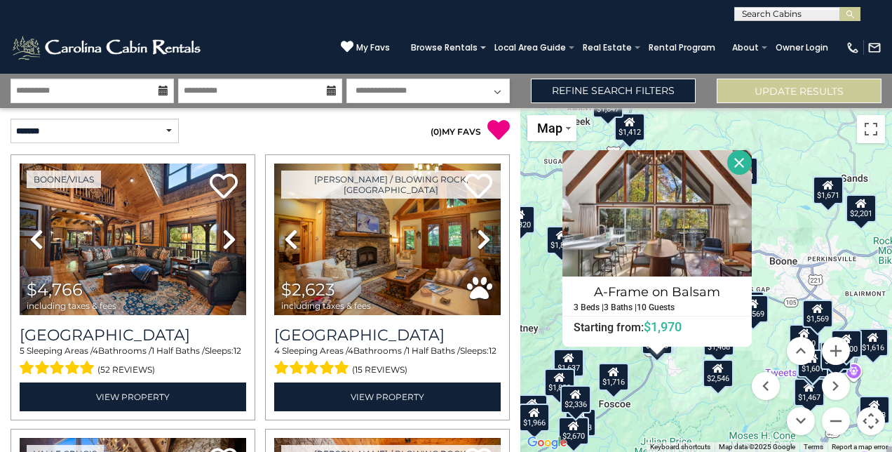
click at [738, 159] on button "Close" at bounding box center [739, 162] width 25 height 25
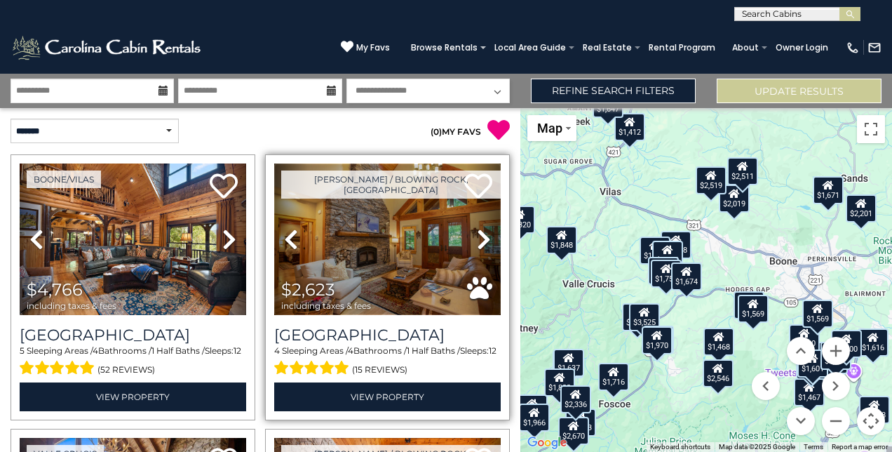
click at [408, 230] on img at bounding box center [387, 239] width 227 height 152
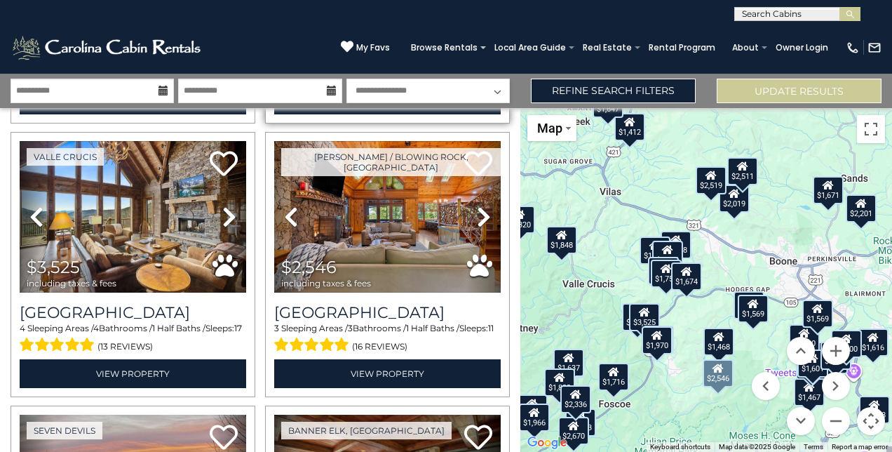
scroll to position [297, 0]
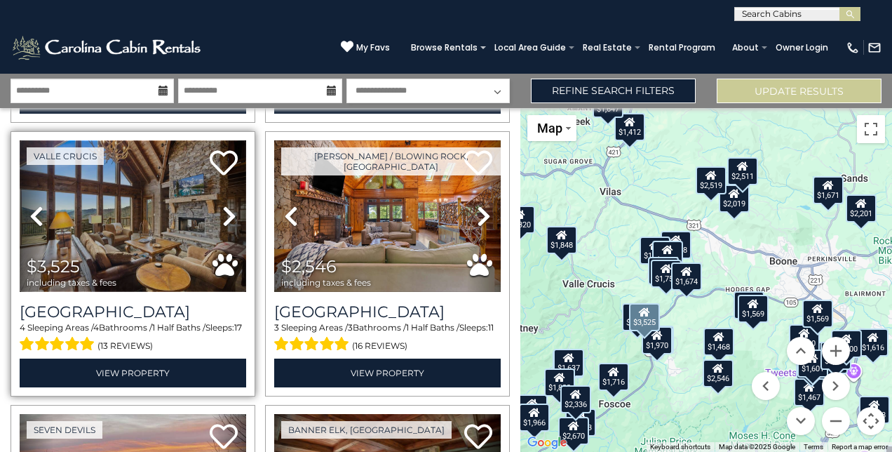
click at [121, 182] on img at bounding box center [133, 216] width 227 height 152
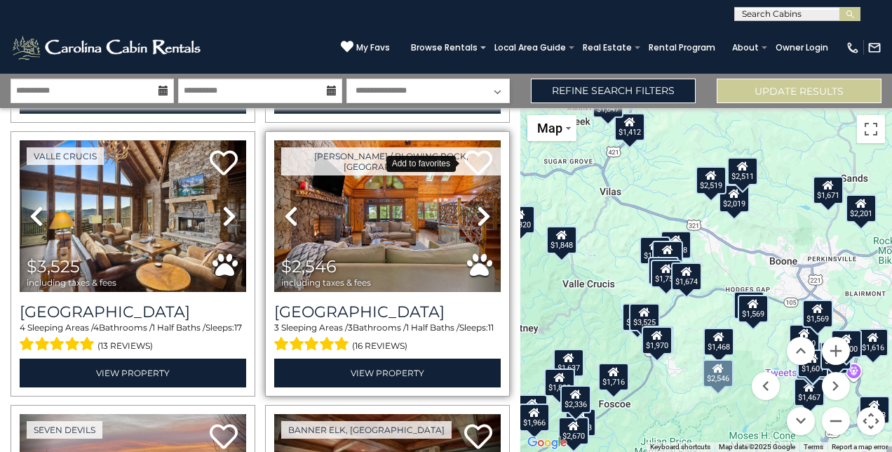
click at [473, 156] on icon at bounding box center [478, 163] width 28 height 28
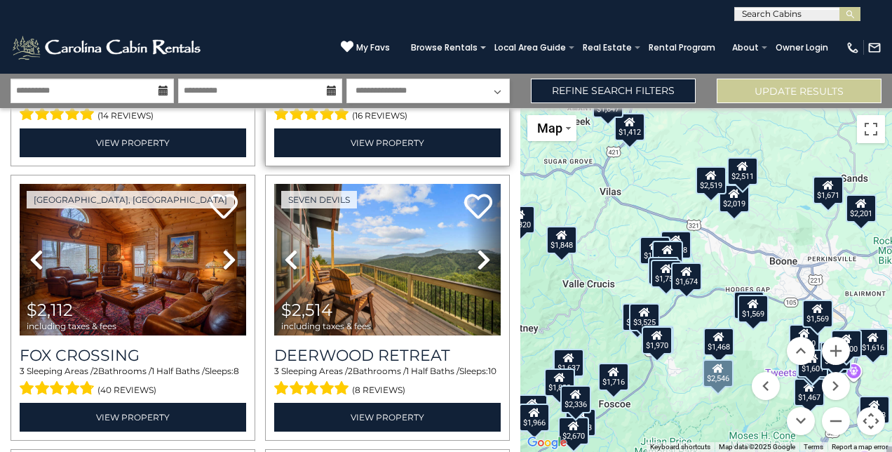
scroll to position [803, 0]
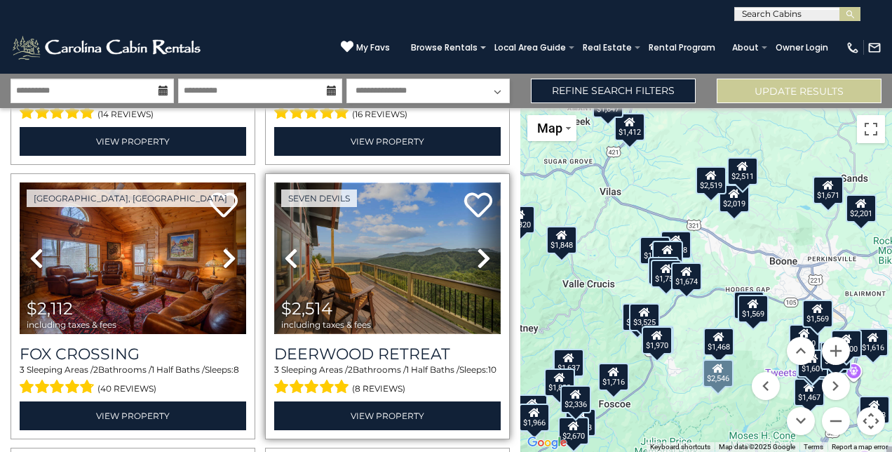
click at [390, 288] on img at bounding box center [387, 258] width 227 height 152
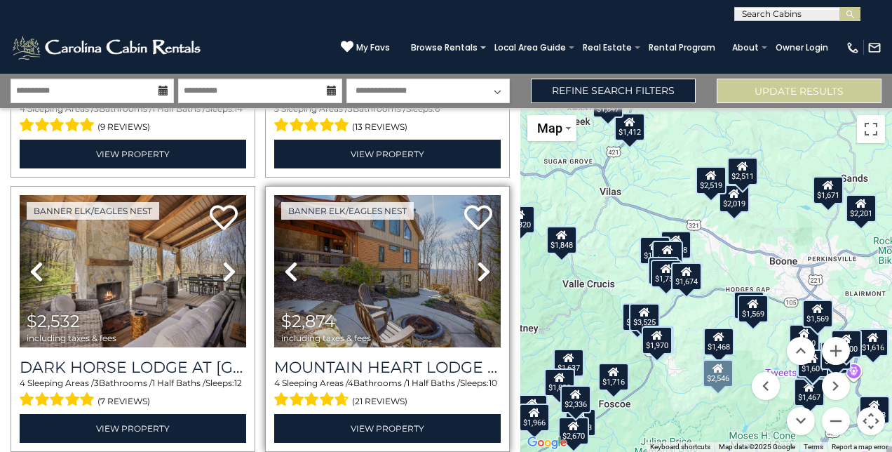
scroll to position [1322, 0]
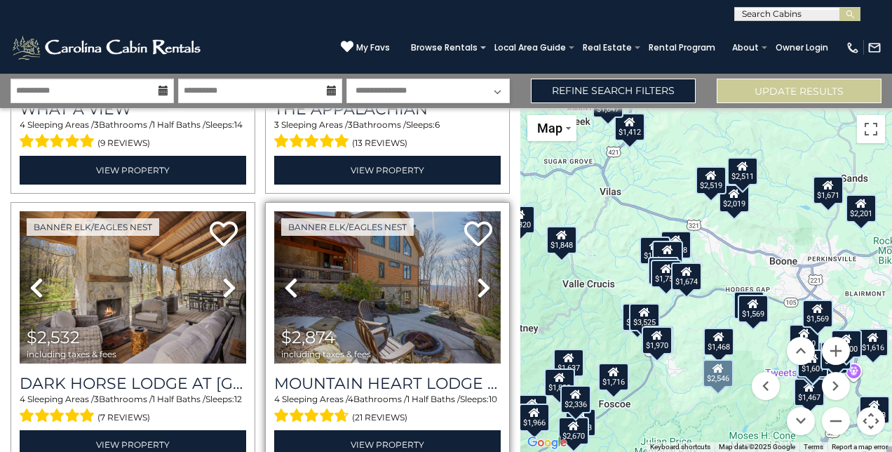
click at [379, 270] on img at bounding box center [387, 287] width 227 height 152
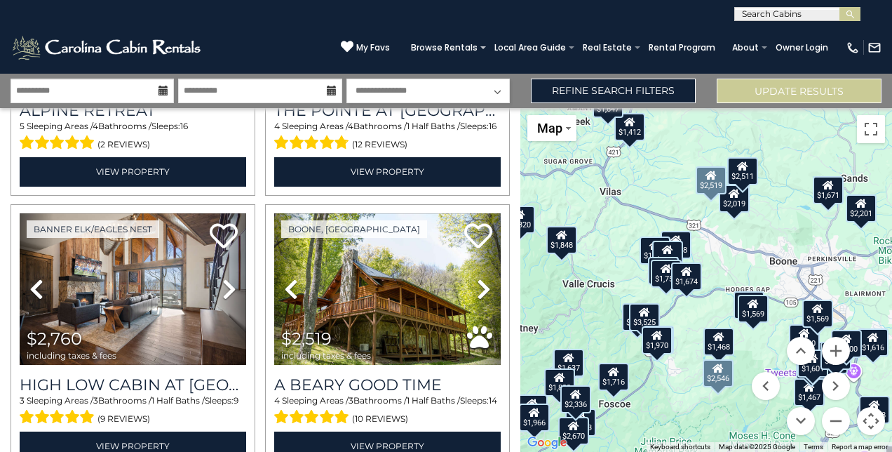
scroll to position [2144, 0]
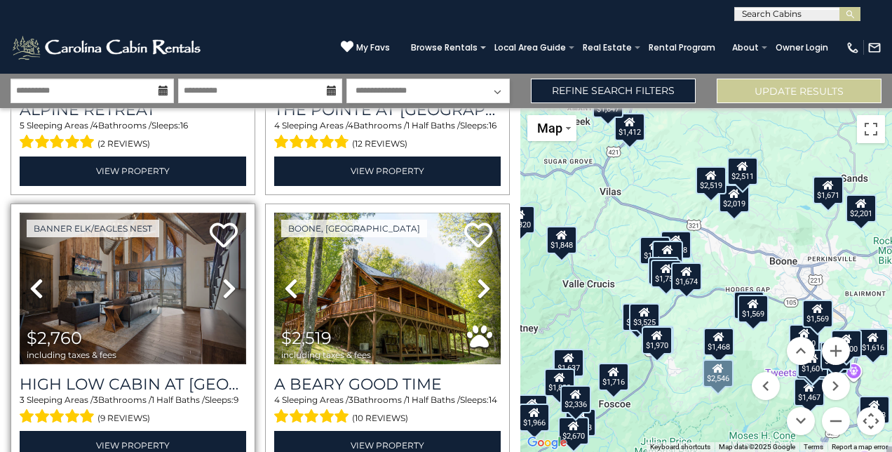
click at [119, 251] on img at bounding box center [133, 289] width 227 height 152
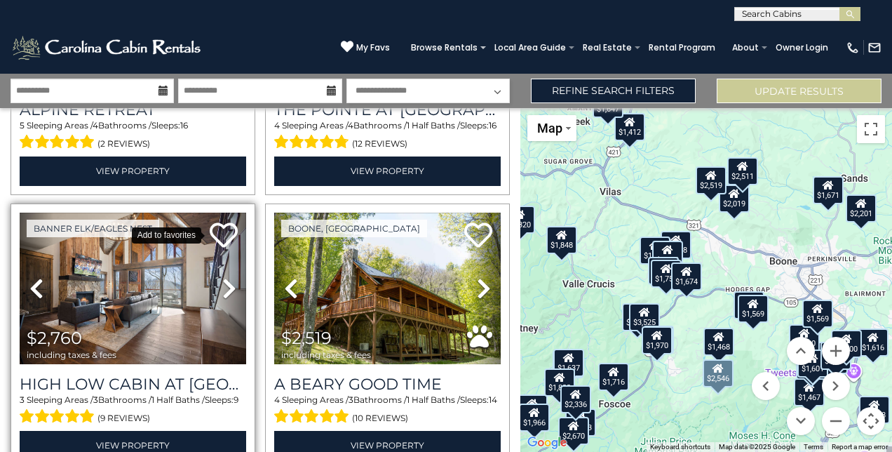
click at [220, 221] on icon at bounding box center [224, 235] width 28 height 28
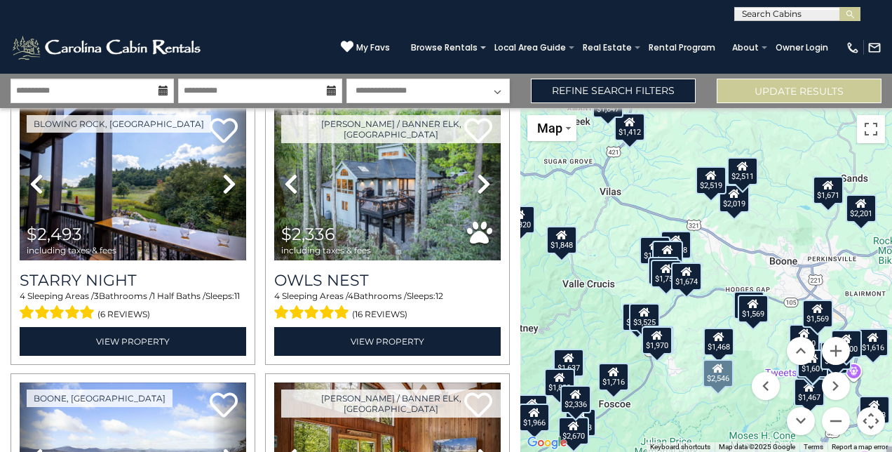
scroll to position [2521, 0]
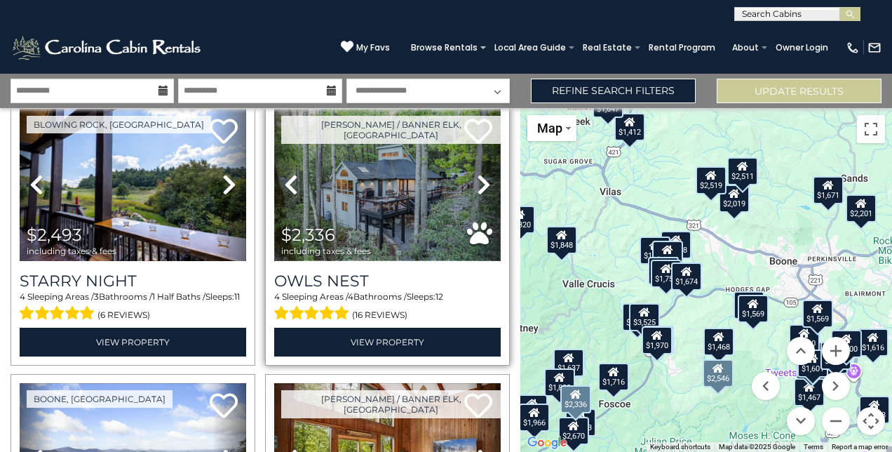
click at [372, 188] on img at bounding box center [387, 185] width 227 height 152
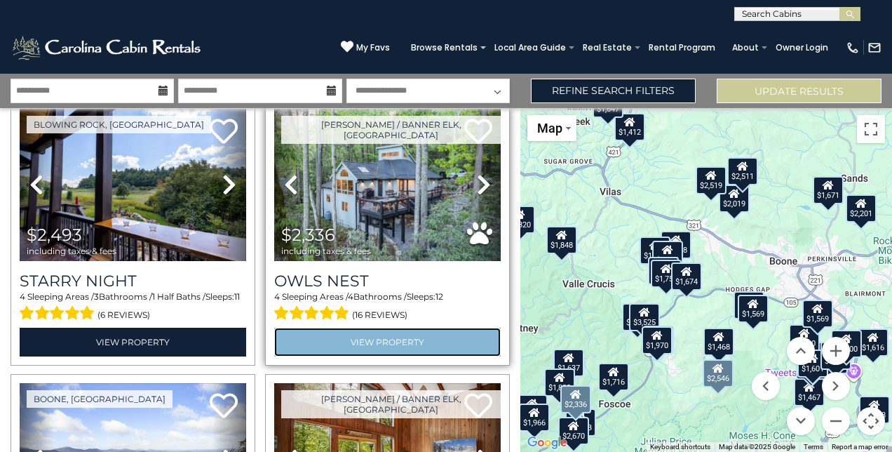
click at [397, 328] on link "View Property" at bounding box center [387, 342] width 227 height 29
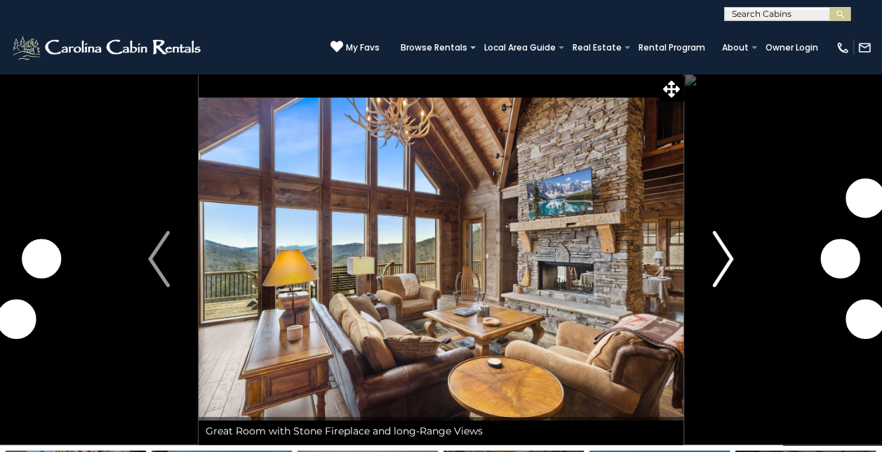
click at [713, 262] on img "Next" at bounding box center [722, 259] width 21 height 56
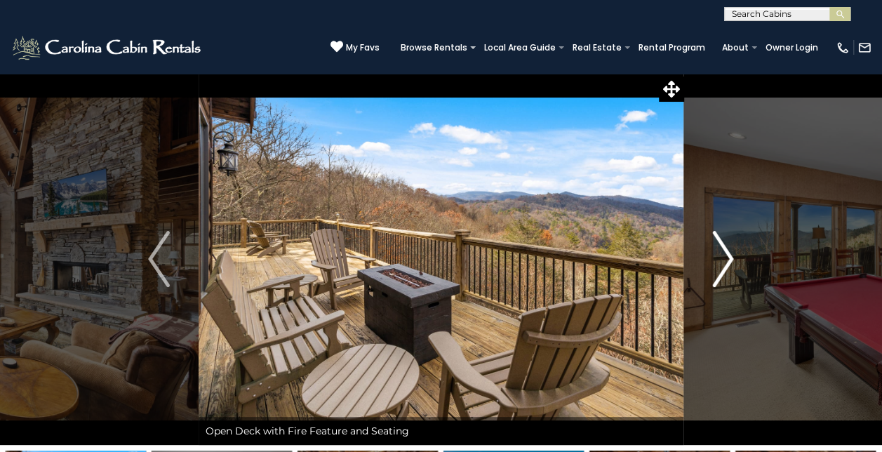
click at [714, 262] on img "Next" at bounding box center [722, 259] width 21 height 56
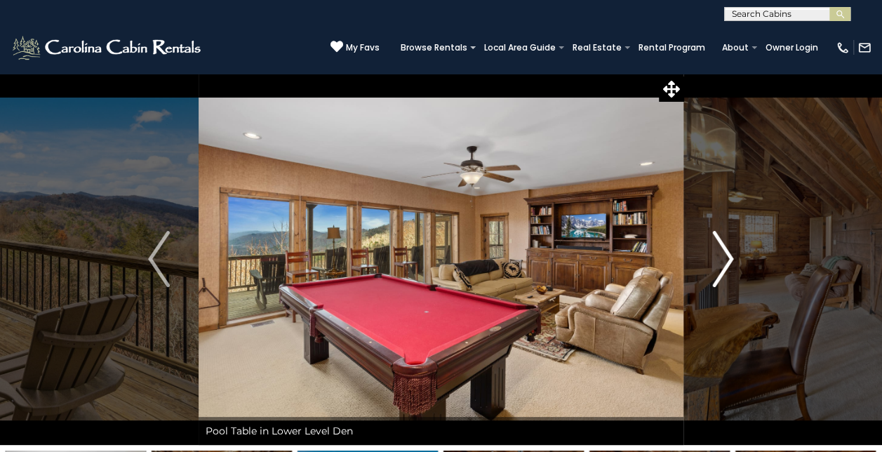
click at [714, 262] on img "Next" at bounding box center [722, 259] width 21 height 56
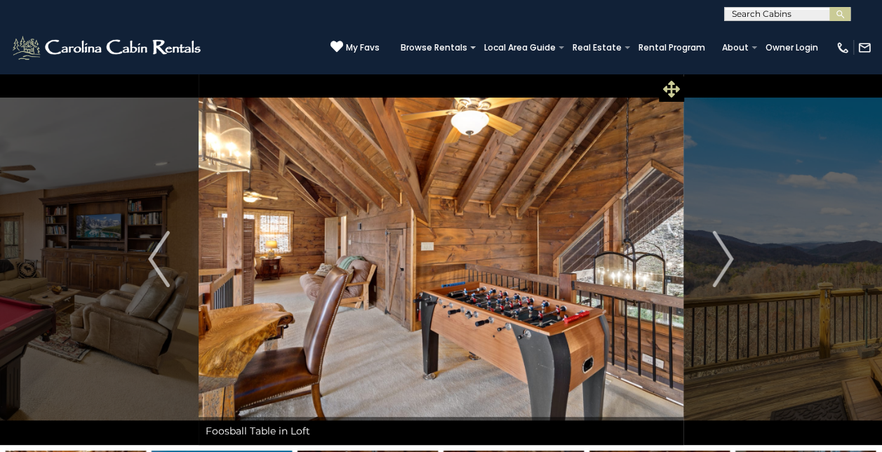
click at [669, 87] on icon at bounding box center [671, 89] width 17 height 17
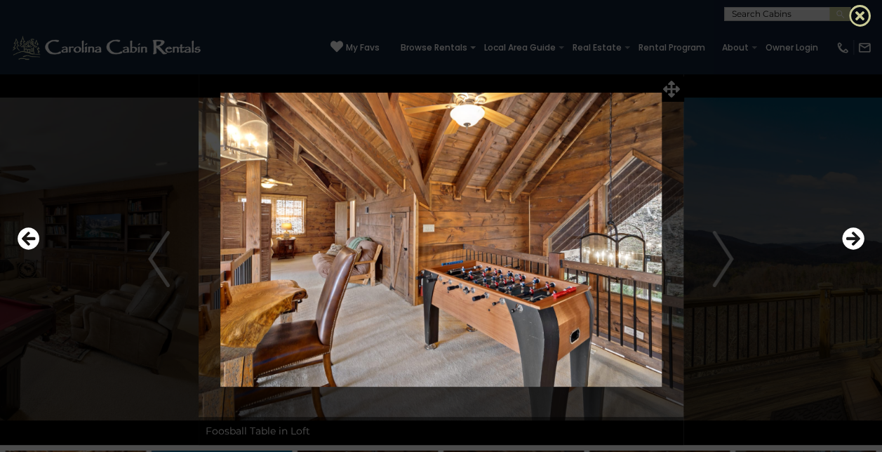
click at [859, 13] on icon at bounding box center [860, 15] width 22 height 22
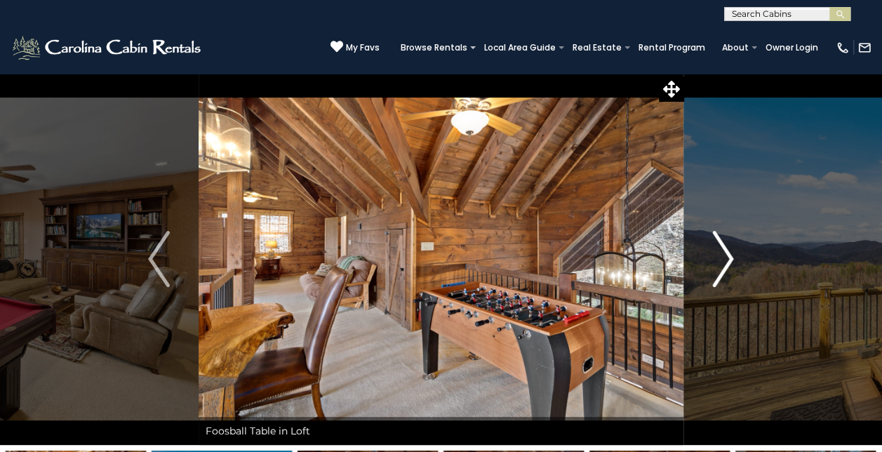
click at [738, 130] on button "Next" at bounding box center [722, 259] width 79 height 372
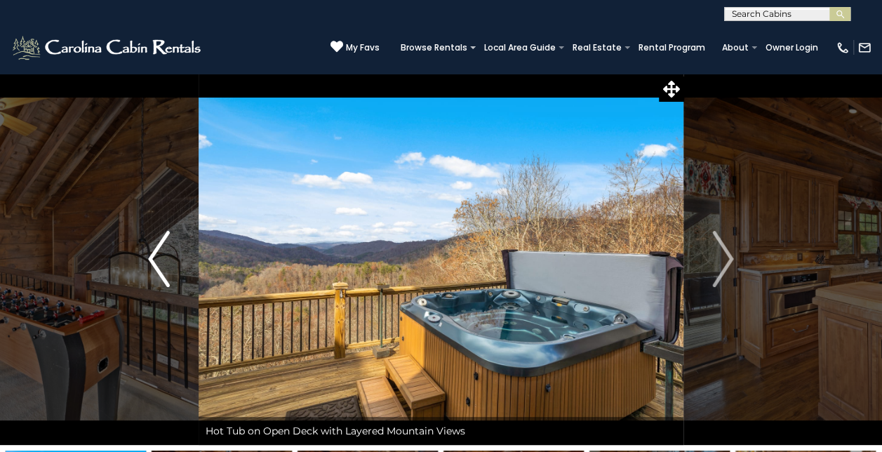
click at [167, 257] on img "Previous" at bounding box center [158, 259] width 21 height 56
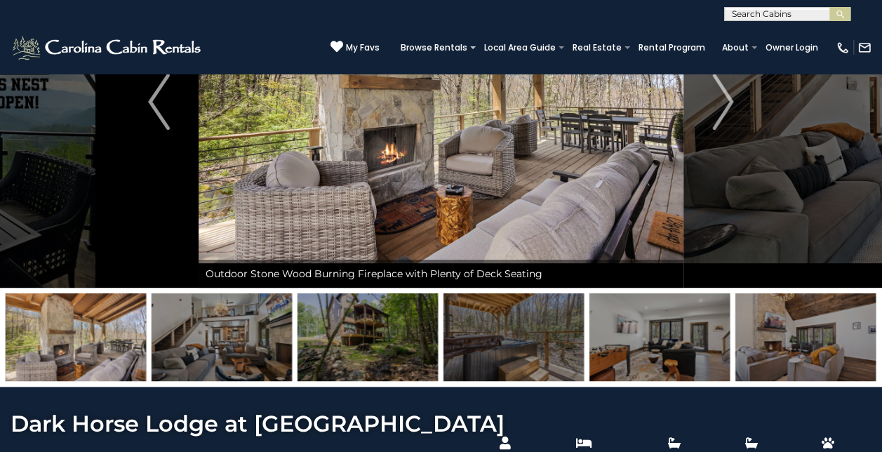
scroll to position [25, 0]
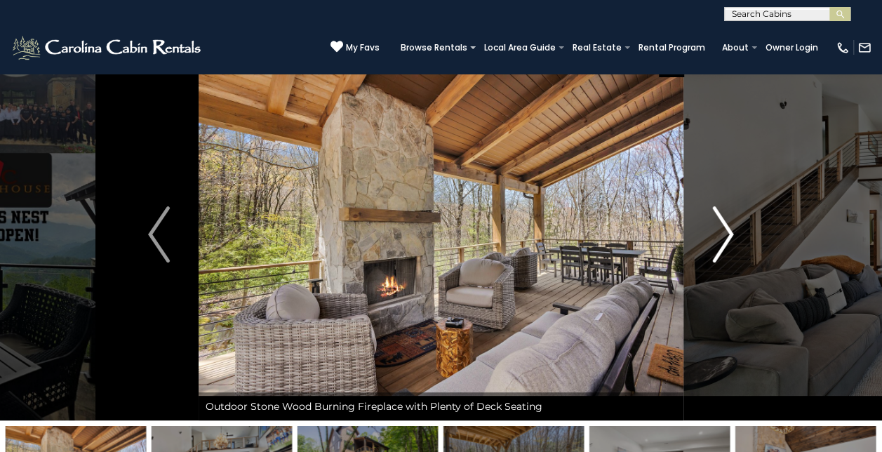
click at [730, 231] on img "Next" at bounding box center [722, 234] width 21 height 56
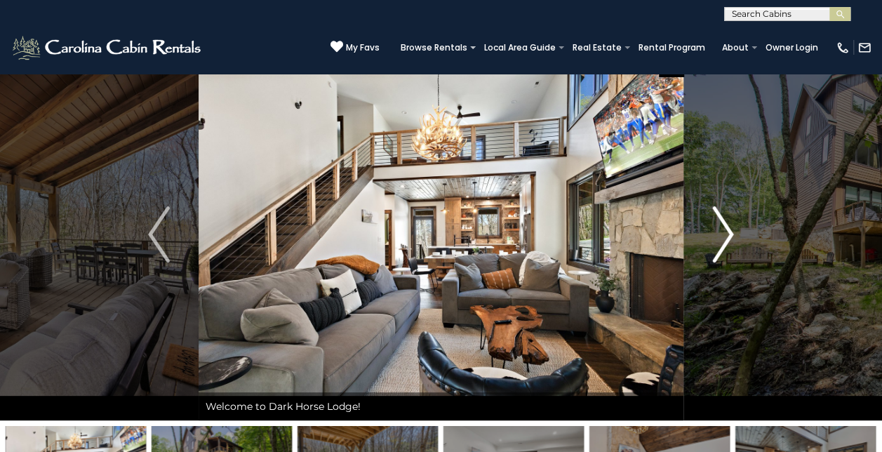
click at [732, 234] on img "Next" at bounding box center [722, 234] width 21 height 56
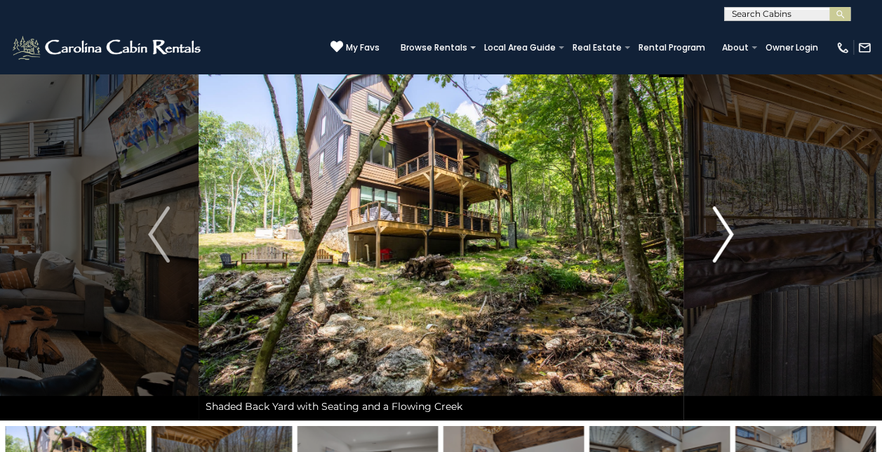
click at [732, 234] on img "Next" at bounding box center [722, 234] width 21 height 56
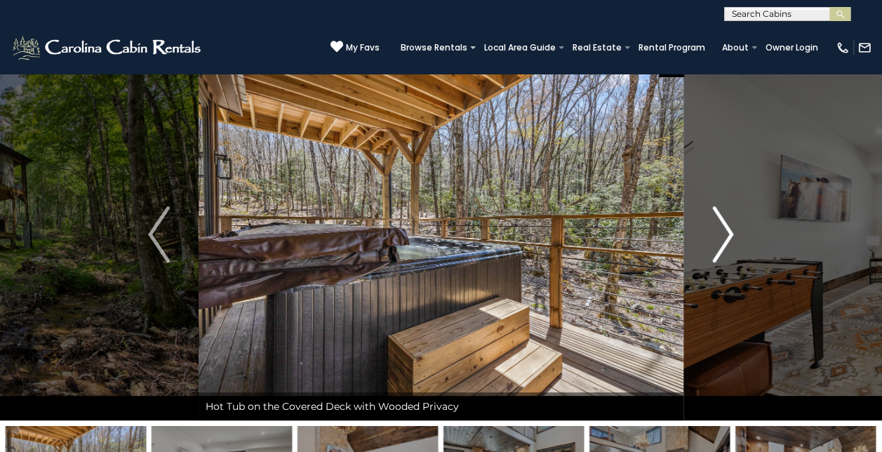
click at [732, 234] on img "Next" at bounding box center [722, 234] width 21 height 56
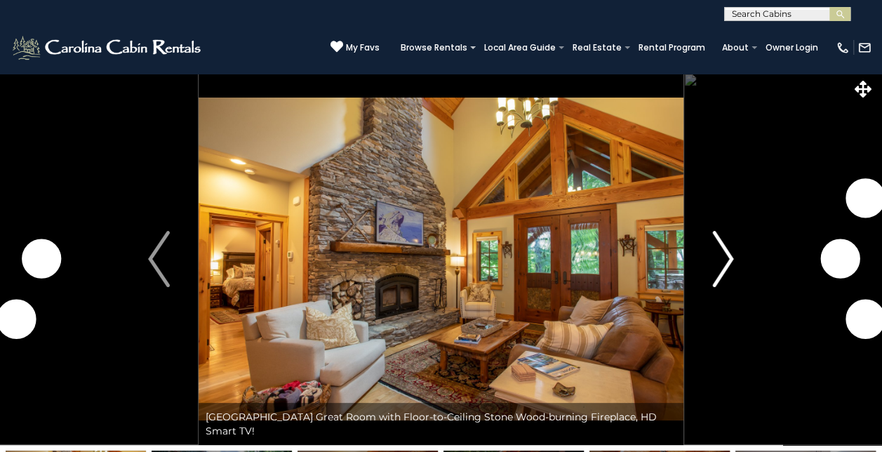
click at [725, 257] on img "Next" at bounding box center [722, 259] width 21 height 56
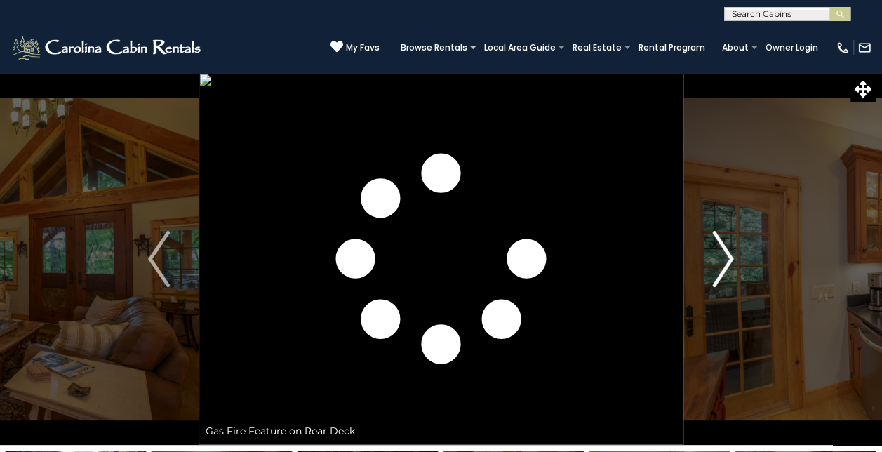
click at [727, 261] on img "Next" at bounding box center [722, 259] width 21 height 56
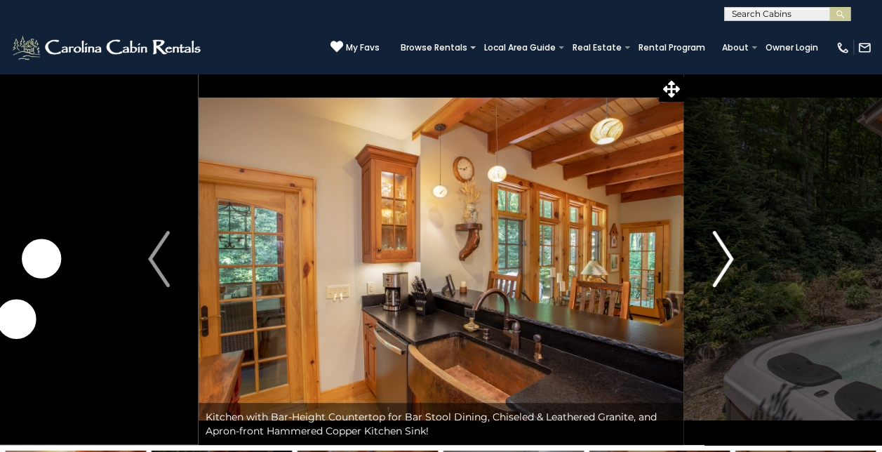
click at [720, 266] on img "Next" at bounding box center [722, 259] width 21 height 56
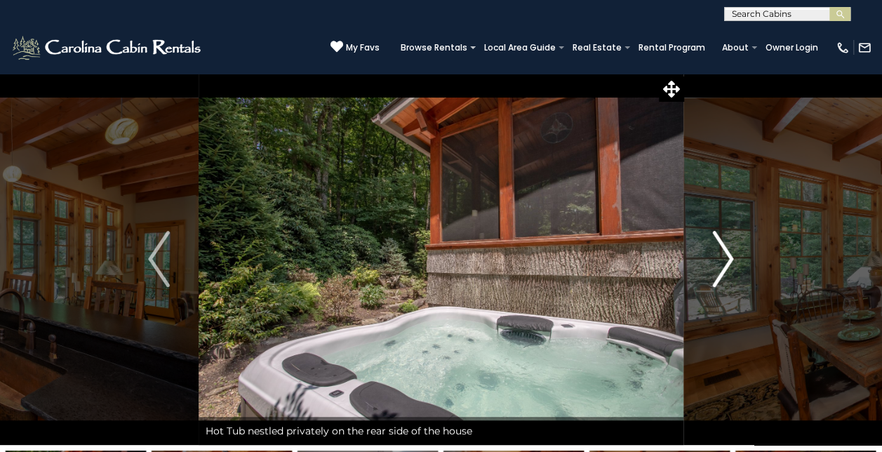
click at [720, 266] on img "Next" at bounding box center [722, 259] width 21 height 56
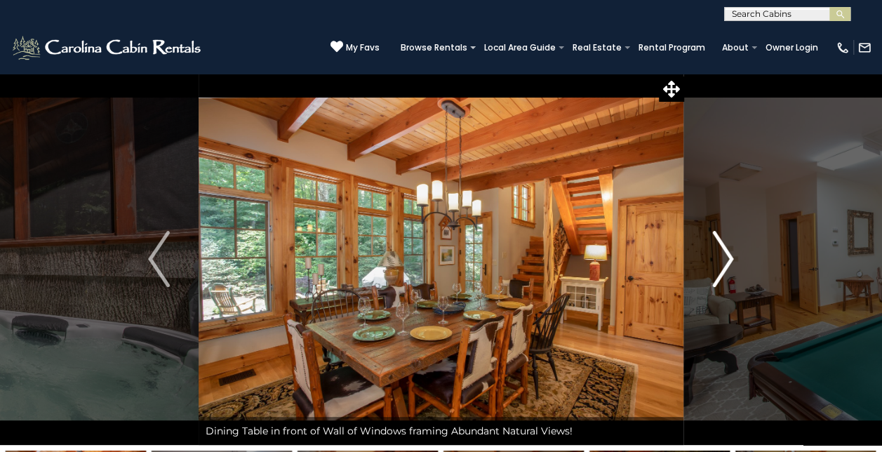
click at [720, 266] on img "Next" at bounding box center [722, 259] width 21 height 56
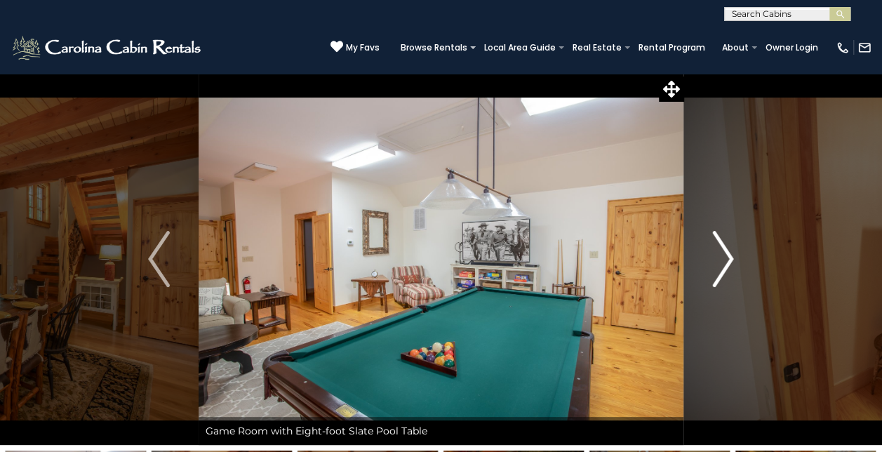
click at [720, 266] on img "Next" at bounding box center [722, 259] width 21 height 56
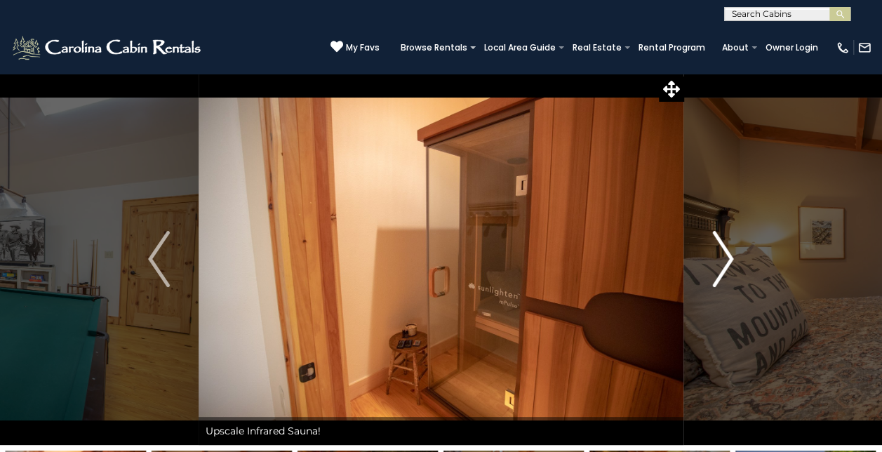
click at [720, 266] on img "Next" at bounding box center [722, 259] width 21 height 56
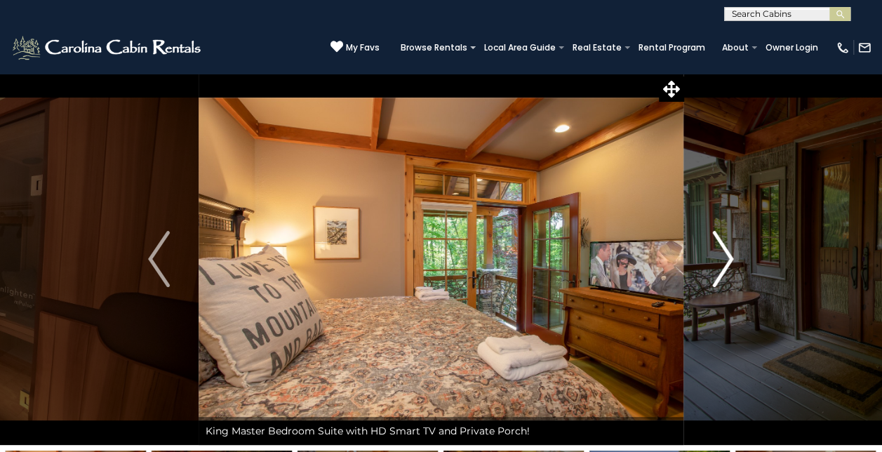
click at [724, 271] on img "Next" at bounding box center [722, 259] width 21 height 56
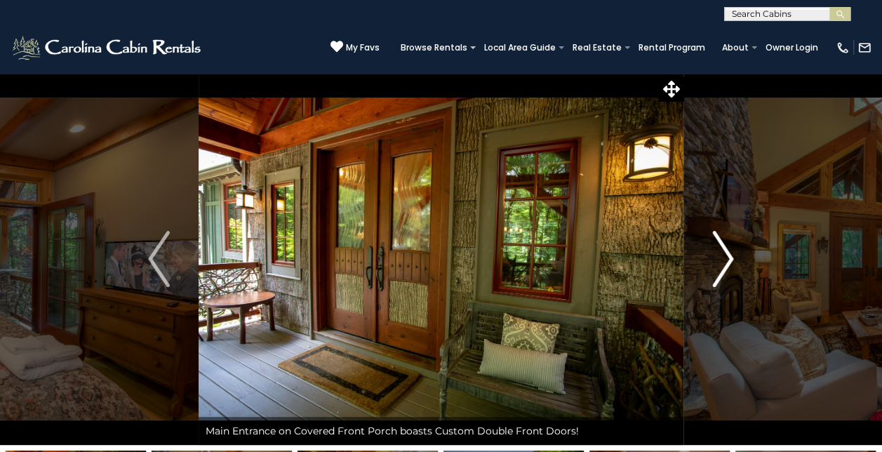
click at [724, 271] on img "Next" at bounding box center [722, 259] width 21 height 56
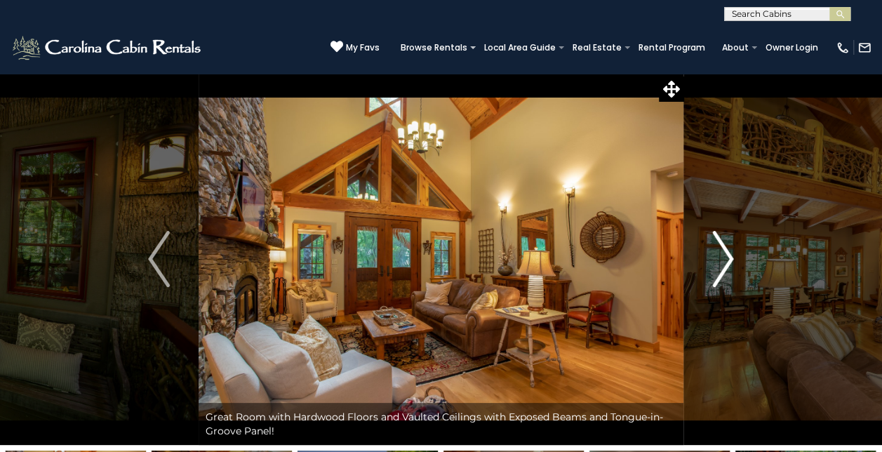
click at [725, 272] on img "Next" at bounding box center [722, 259] width 21 height 56
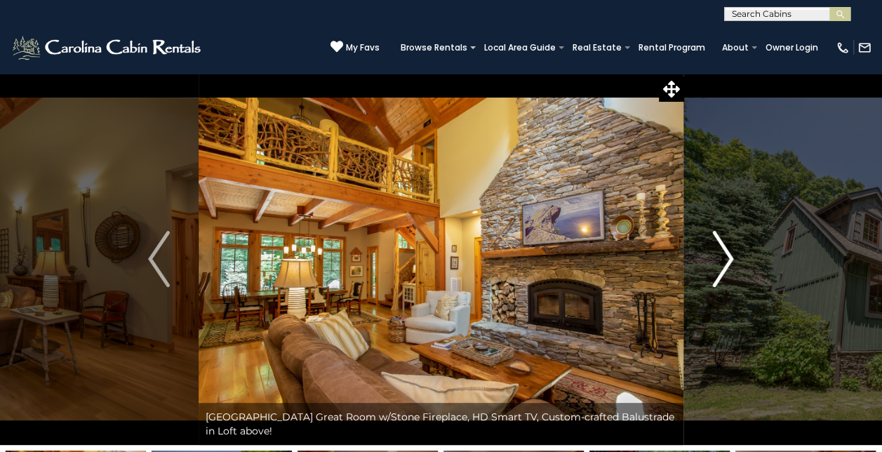
click at [725, 272] on img "Next" at bounding box center [722, 259] width 21 height 56
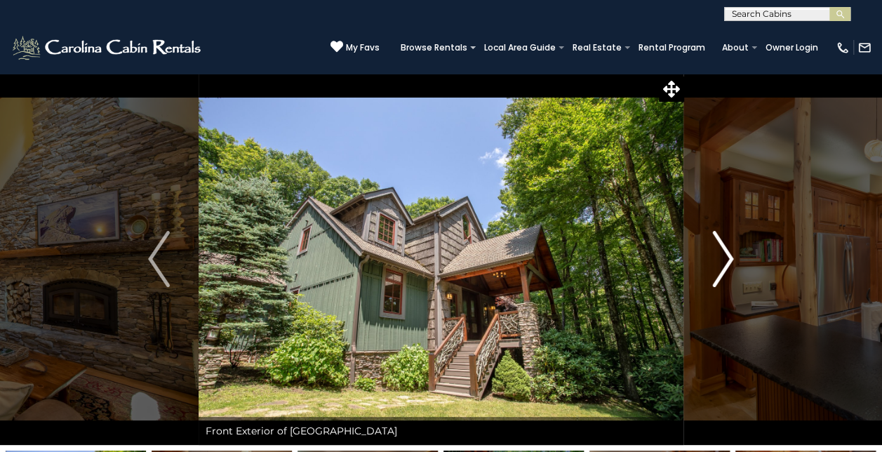
click at [722, 271] on img "Next" at bounding box center [722, 259] width 21 height 56
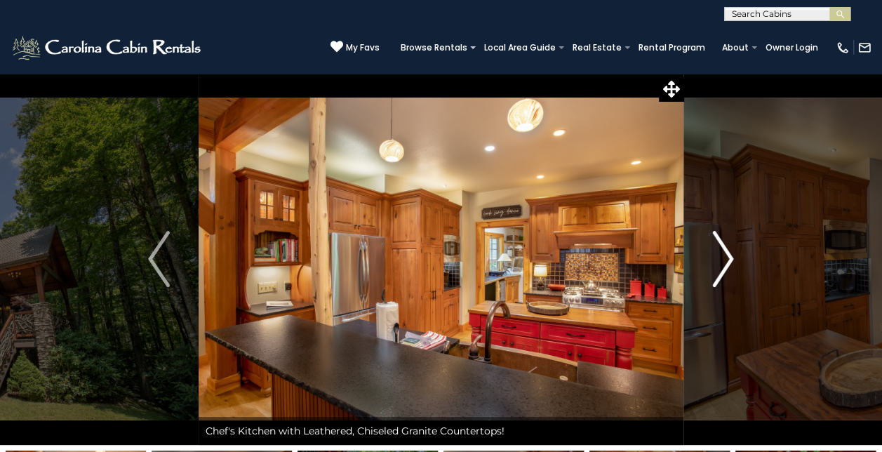
click at [722, 271] on img "Next" at bounding box center [722, 259] width 21 height 56
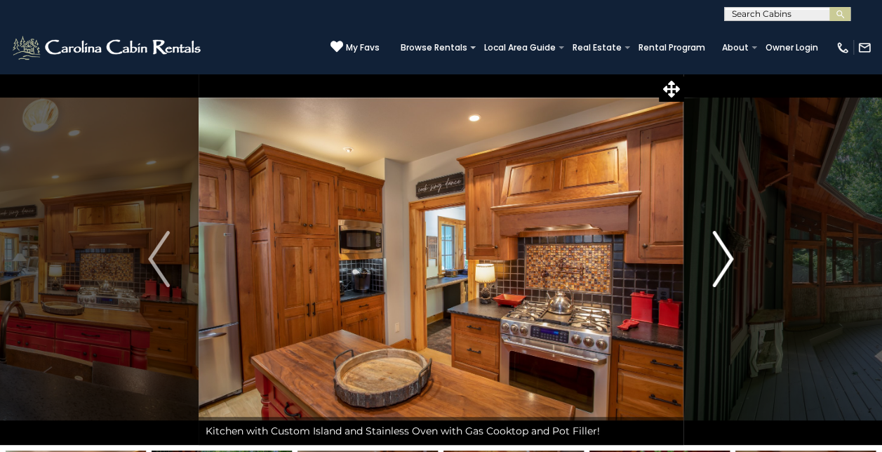
click at [722, 271] on img "Next" at bounding box center [722, 259] width 21 height 56
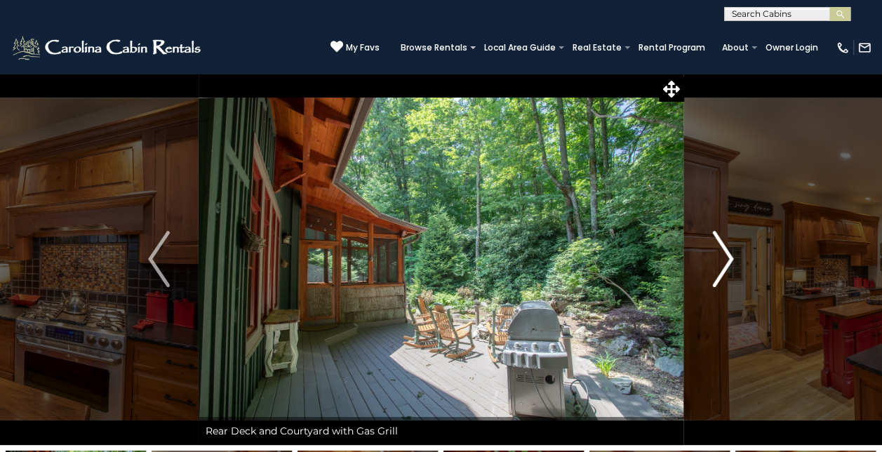
click at [722, 271] on img "Next" at bounding box center [722, 259] width 21 height 56
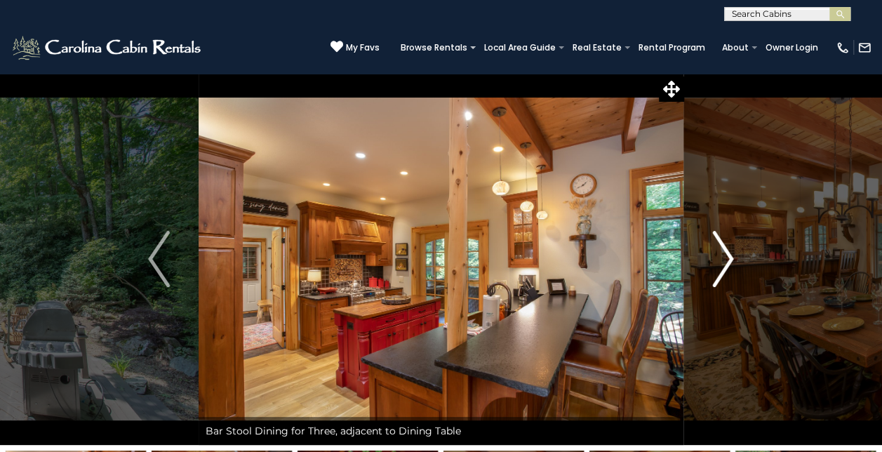
click at [722, 271] on img "Next" at bounding box center [722, 259] width 21 height 56
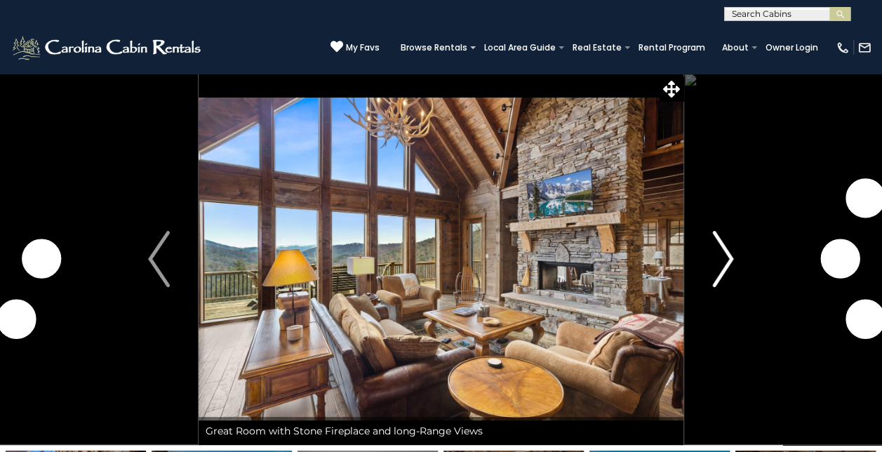
click at [727, 262] on img "Next" at bounding box center [722, 259] width 21 height 56
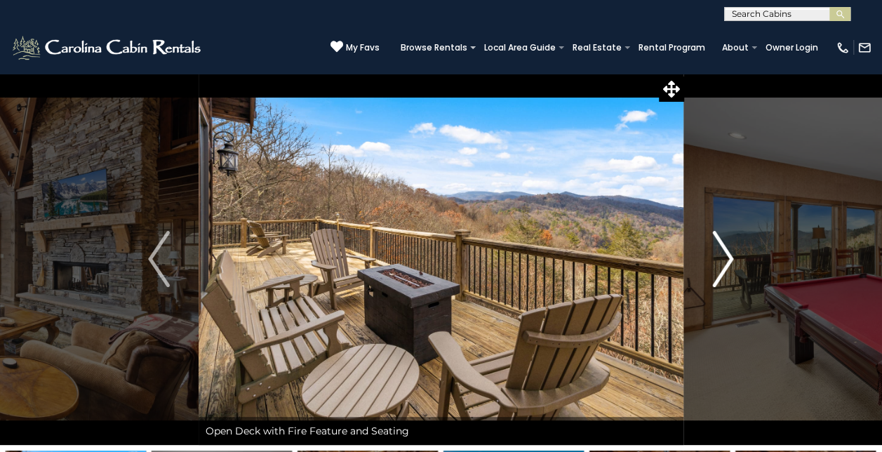
click at [725, 264] on img "Next" at bounding box center [722, 259] width 21 height 56
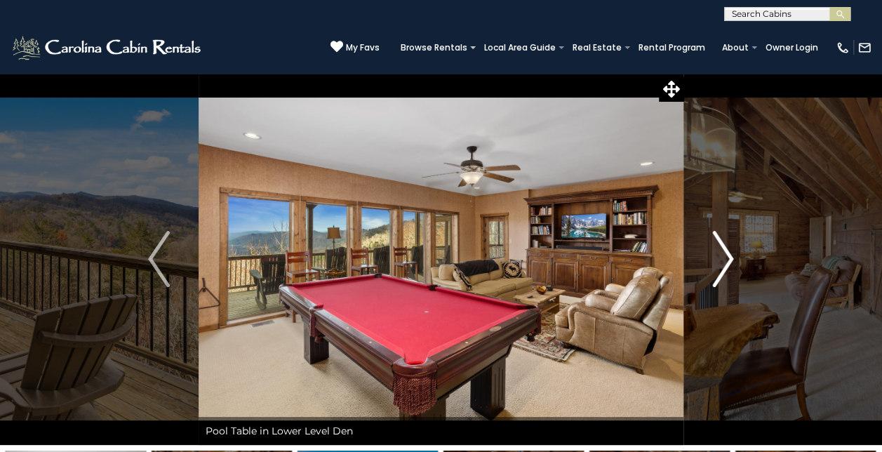
click at [723, 264] on img "Next" at bounding box center [722, 259] width 21 height 56
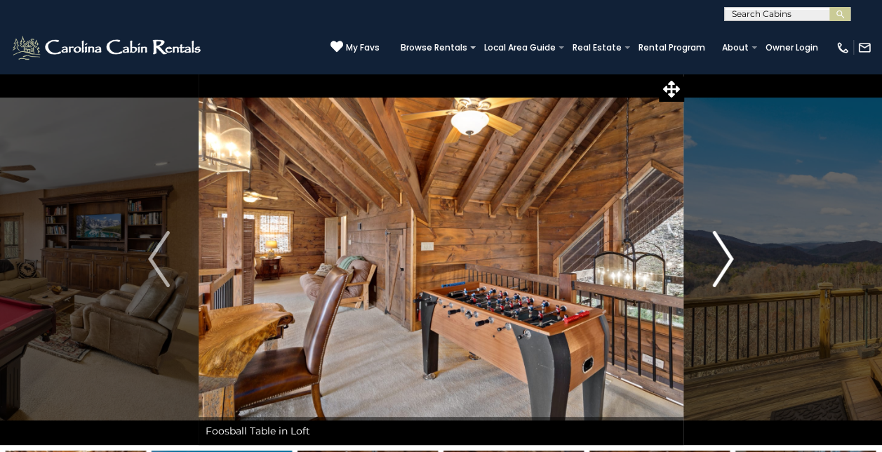
click at [725, 268] on img "Next" at bounding box center [722, 259] width 21 height 56
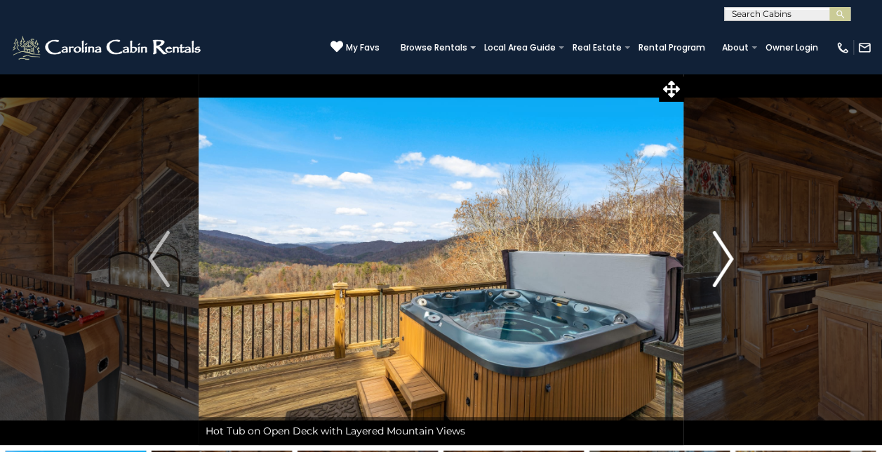
click at [725, 268] on img "Next" at bounding box center [722, 259] width 21 height 56
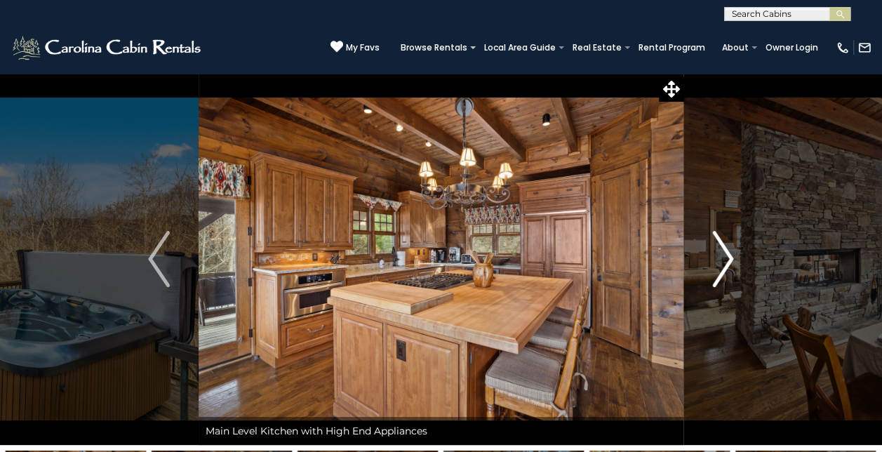
click at [724, 267] on img "Next" at bounding box center [722, 259] width 21 height 56
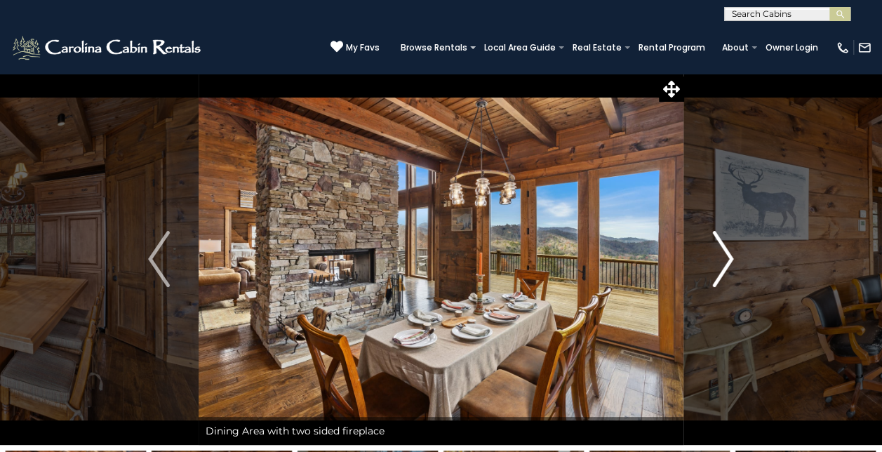
click at [724, 267] on img "Next" at bounding box center [722, 259] width 21 height 56
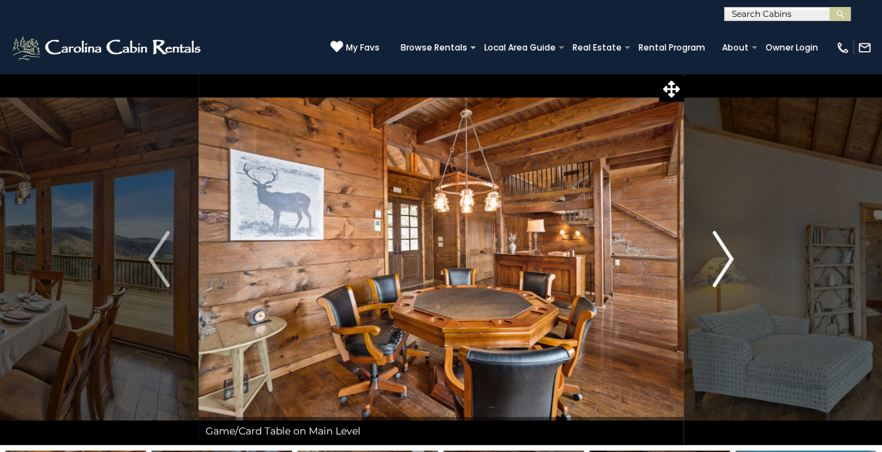
click at [722, 267] on img "Next" at bounding box center [722, 259] width 21 height 56
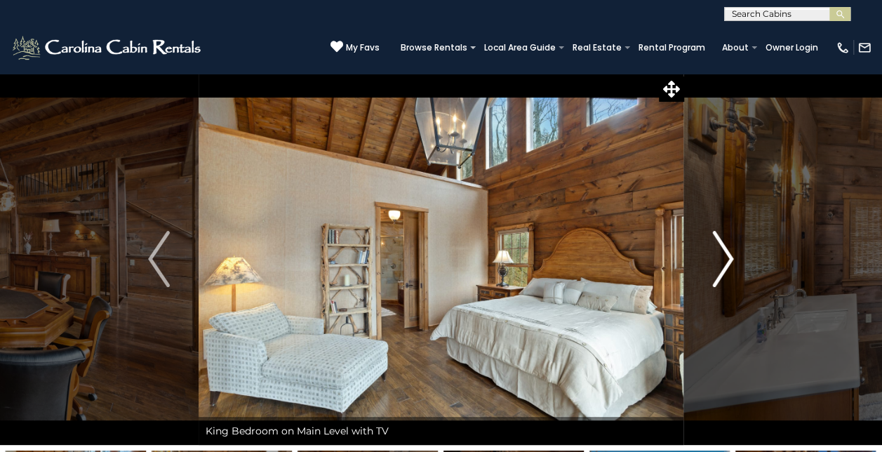
click at [723, 267] on img "Next" at bounding box center [722, 259] width 21 height 56
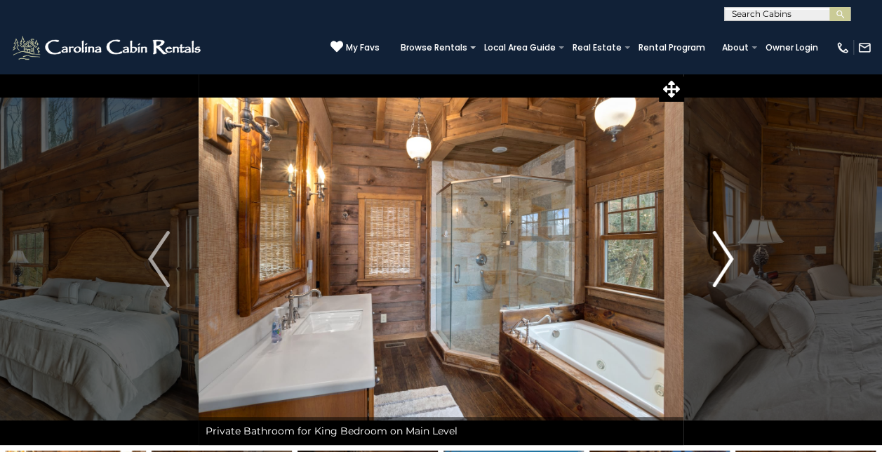
click at [723, 267] on img "Next" at bounding box center [722, 259] width 21 height 56
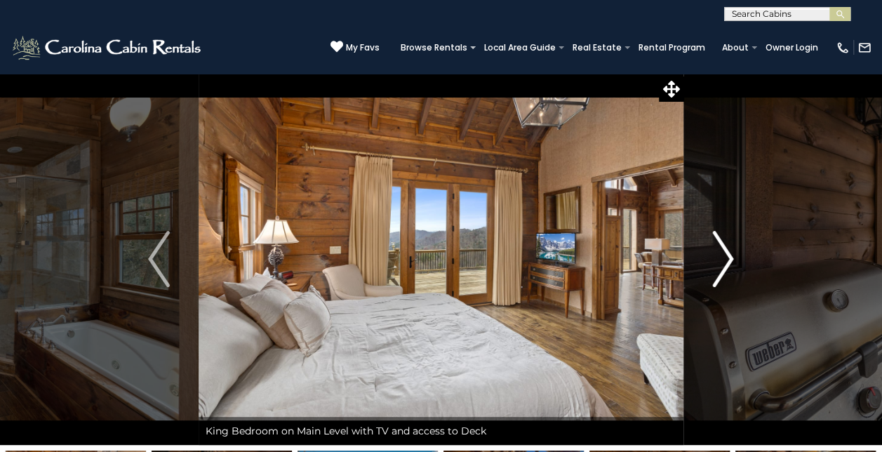
click at [724, 267] on img "Next" at bounding box center [722, 259] width 21 height 56
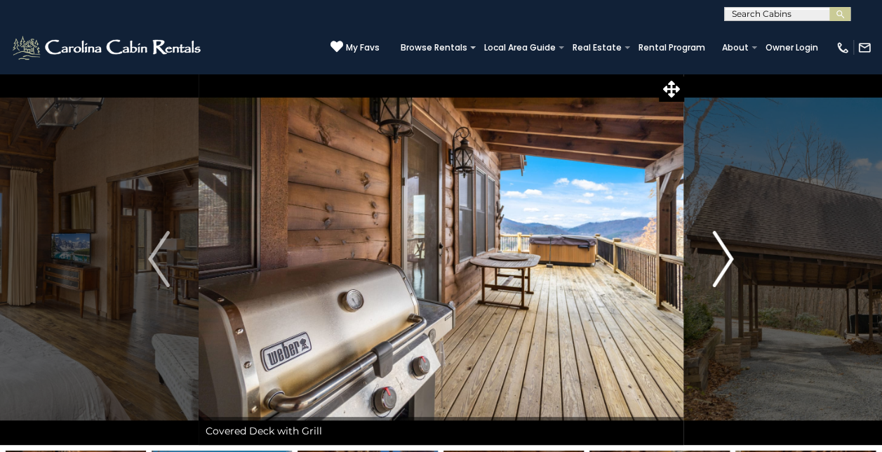
click at [723, 256] on img "Next" at bounding box center [722, 259] width 21 height 56
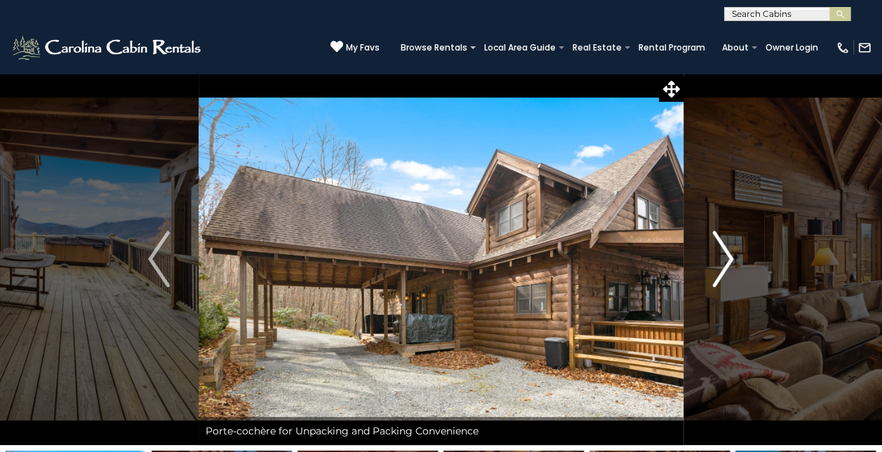
click at [725, 256] on img "Next" at bounding box center [722, 259] width 21 height 56
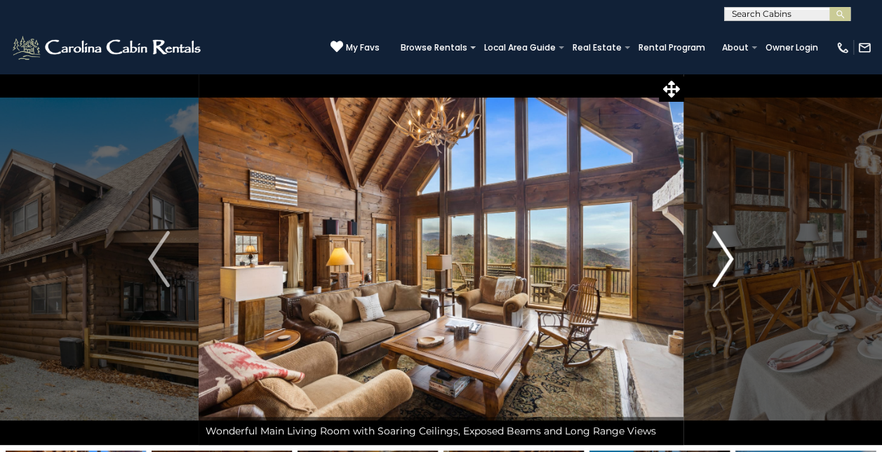
click at [728, 257] on img "Next" at bounding box center [722, 259] width 21 height 56
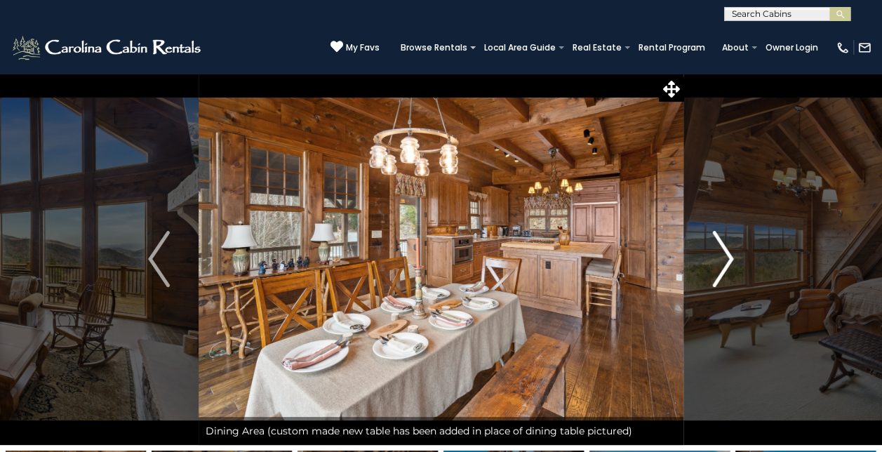
click at [728, 257] on img "Next" at bounding box center [722, 259] width 21 height 56
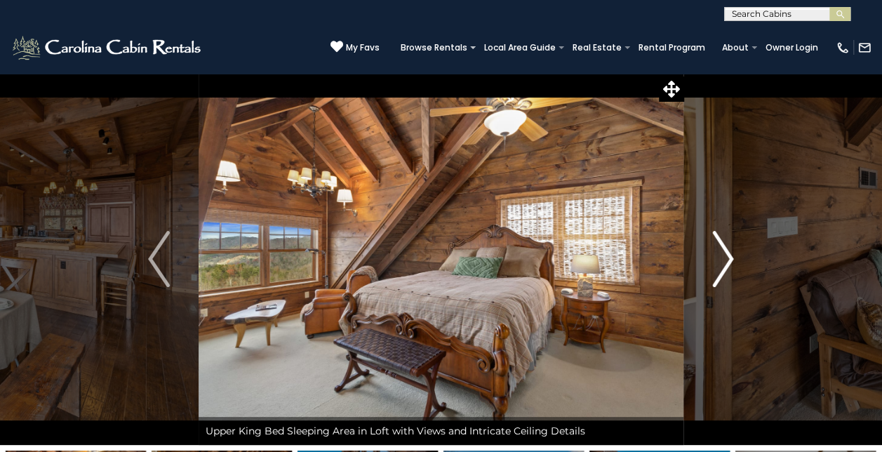
click at [728, 257] on img "Next" at bounding box center [722, 259] width 21 height 56
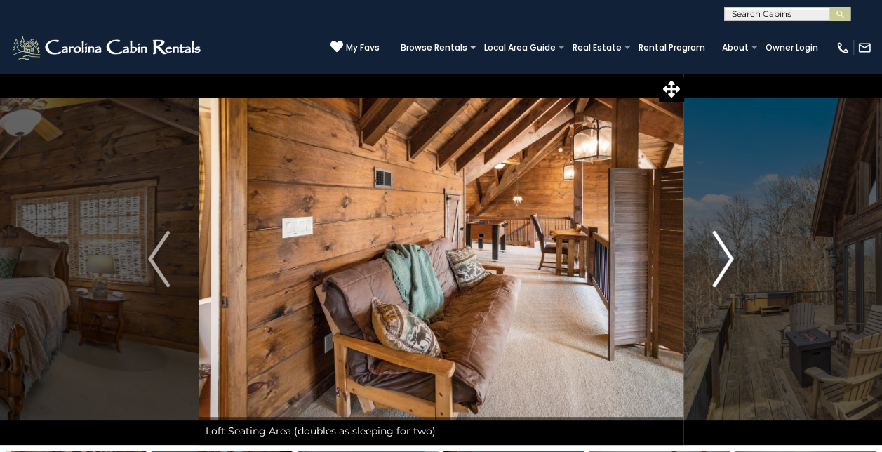
click at [728, 259] on img "Next" at bounding box center [722, 259] width 21 height 56
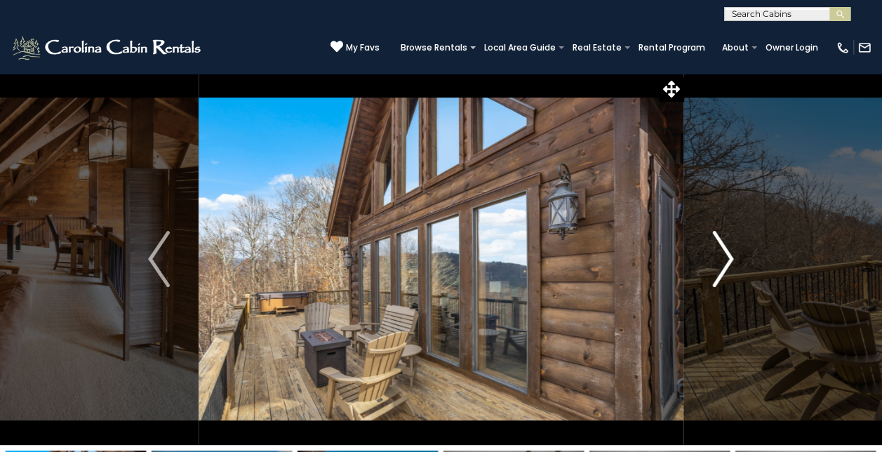
click at [727, 259] on img "Next" at bounding box center [722, 259] width 21 height 56
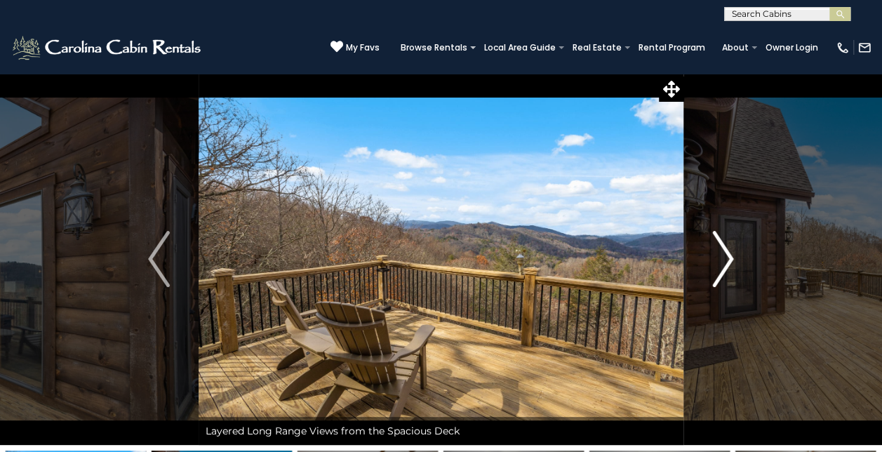
click at [727, 259] on img "Next" at bounding box center [722, 259] width 21 height 56
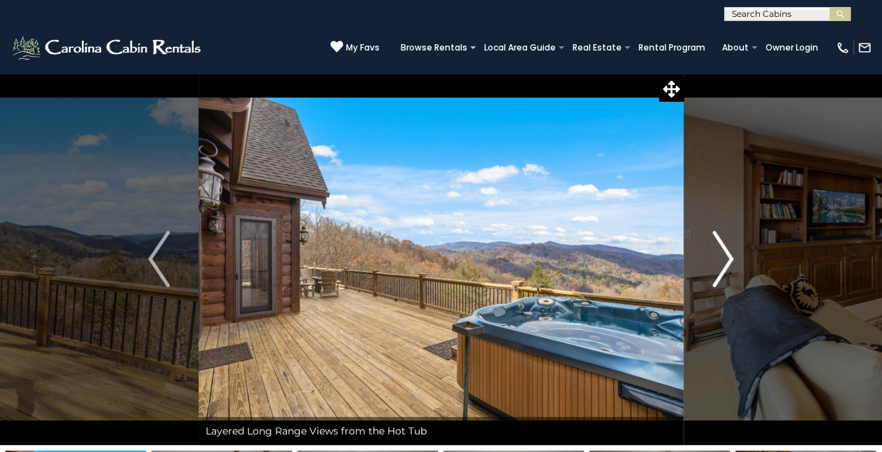
click at [727, 259] on img "Next" at bounding box center [722, 259] width 21 height 56
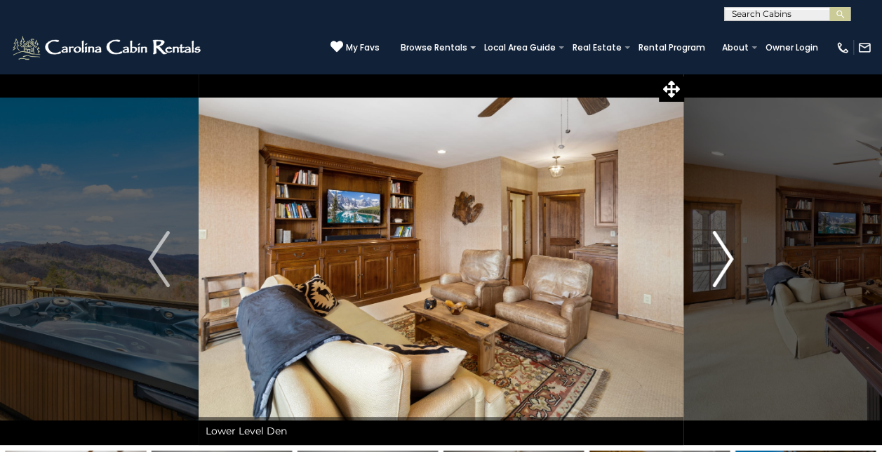
click at [727, 260] on img "Next" at bounding box center [722, 259] width 21 height 56
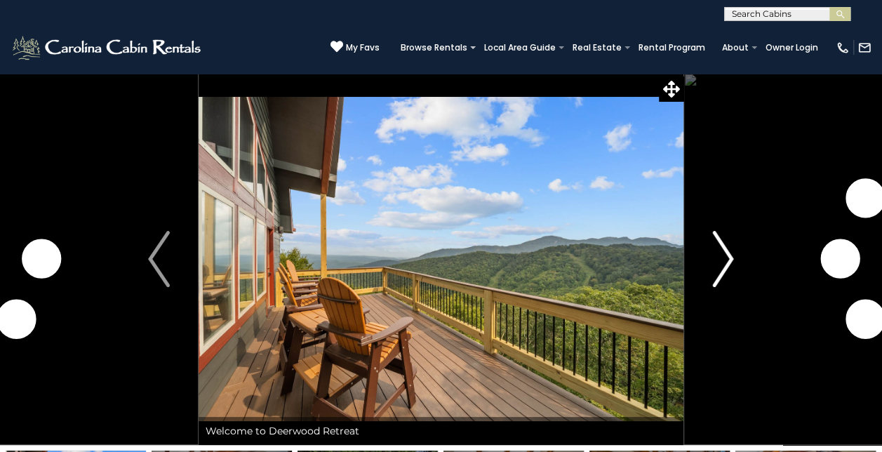
click at [725, 260] on img "Next" at bounding box center [722, 259] width 21 height 56
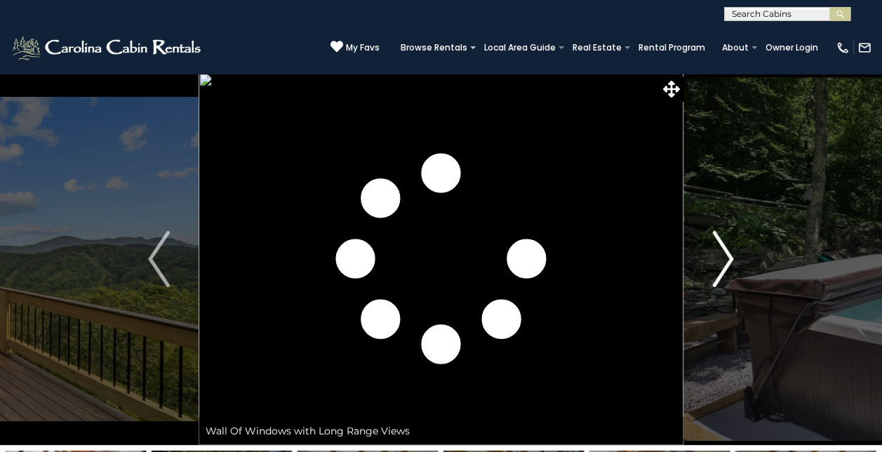
click at [726, 260] on img "Next" at bounding box center [722, 259] width 21 height 56
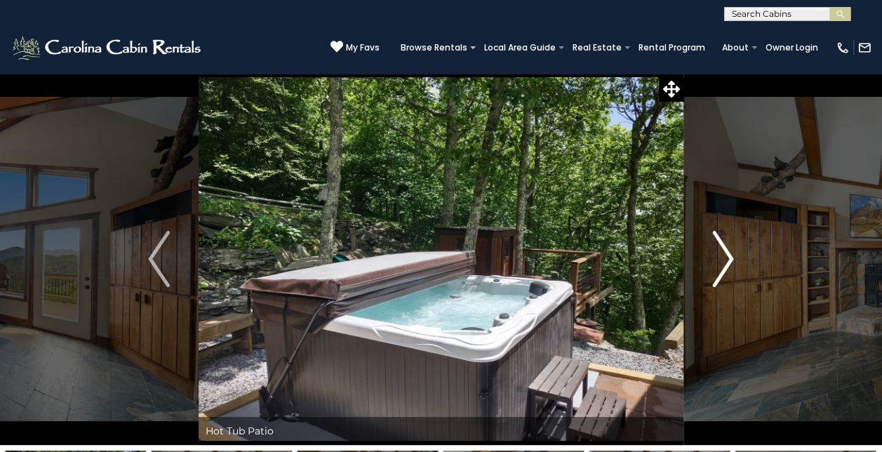
click at [728, 265] on img "Next" at bounding box center [722, 259] width 21 height 56
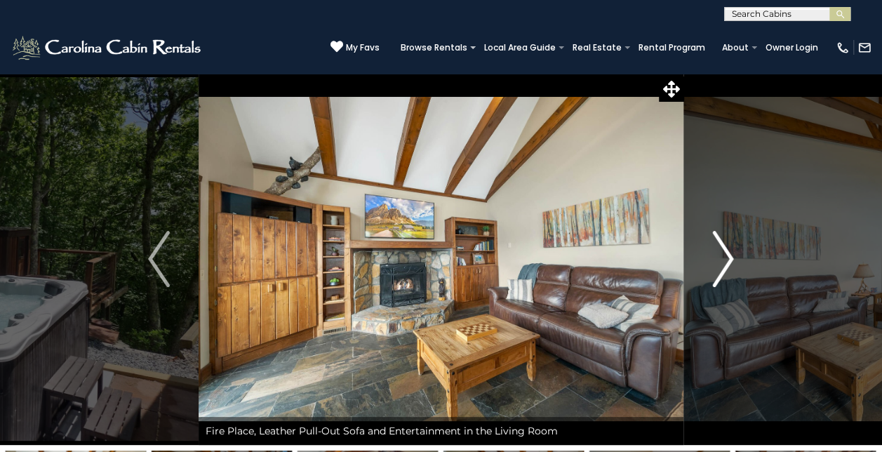
click at [728, 265] on img "Next" at bounding box center [722, 259] width 21 height 56
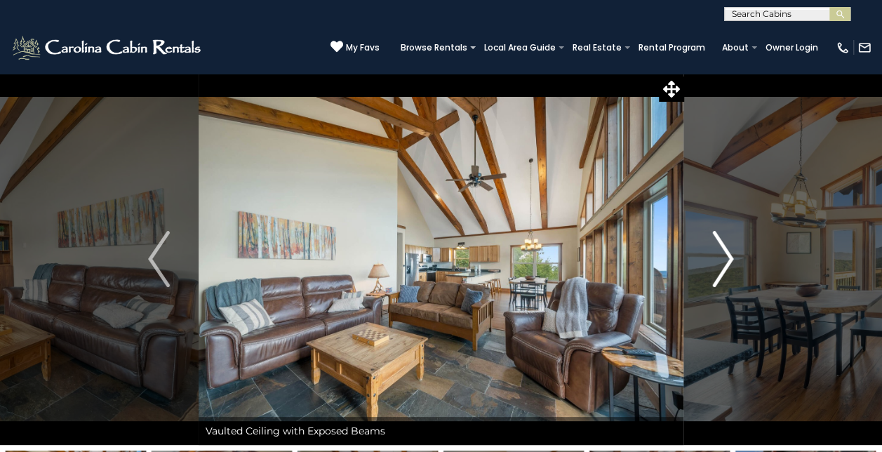
click at [728, 265] on img "Next" at bounding box center [722, 259] width 21 height 56
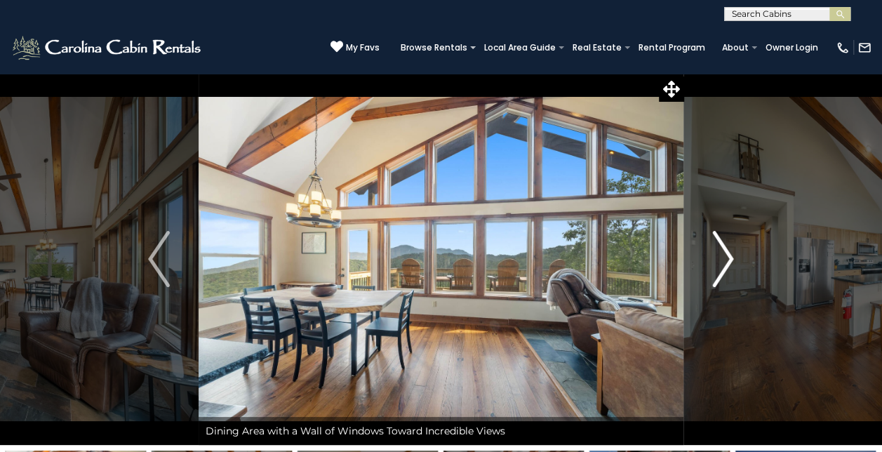
click at [731, 269] on img "Next" at bounding box center [722, 259] width 21 height 56
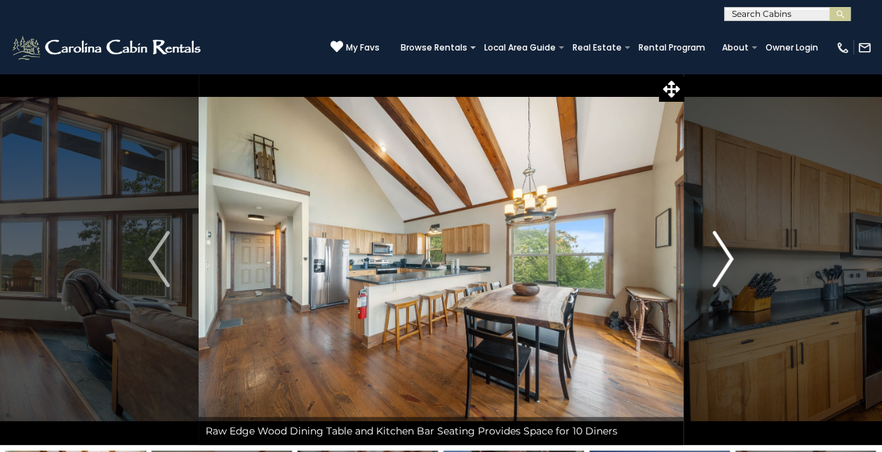
click at [731, 269] on img "Next" at bounding box center [722, 259] width 21 height 56
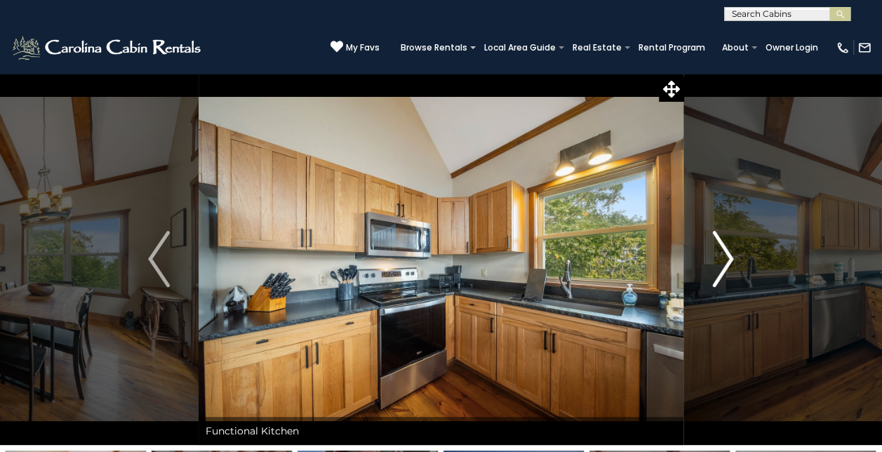
click at [731, 269] on img "Next" at bounding box center [722, 259] width 21 height 56
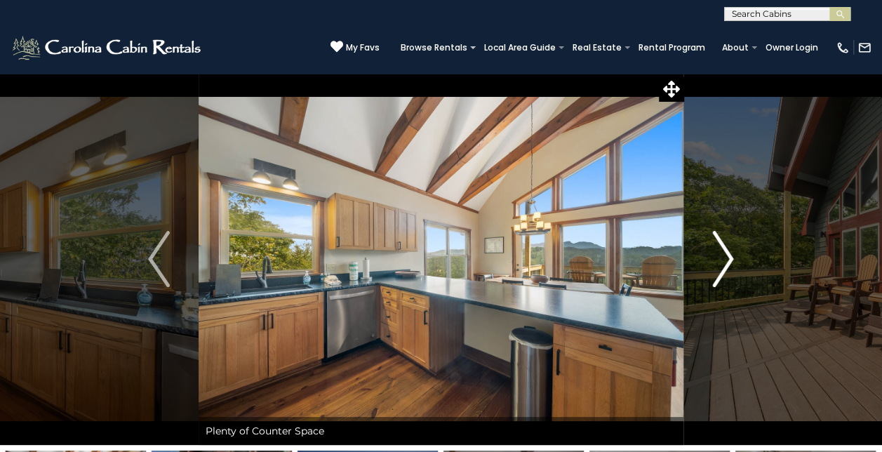
click at [731, 269] on img "Next" at bounding box center [722, 259] width 21 height 56
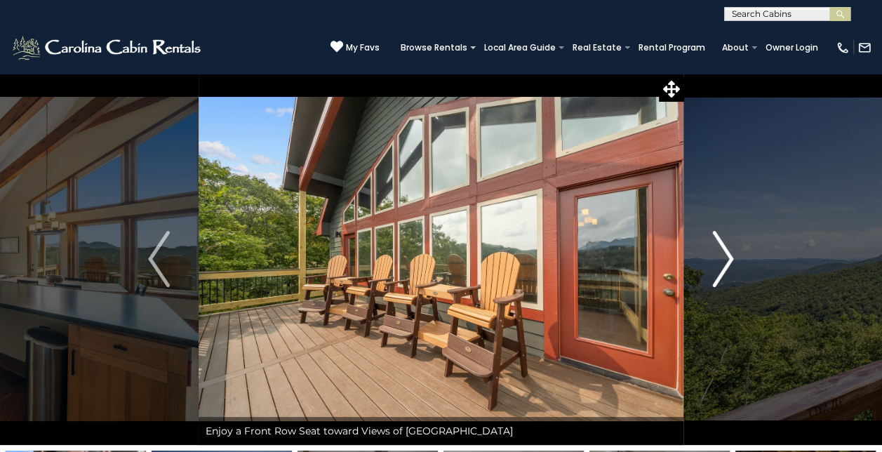
click at [718, 255] on img "Next" at bounding box center [722, 259] width 21 height 56
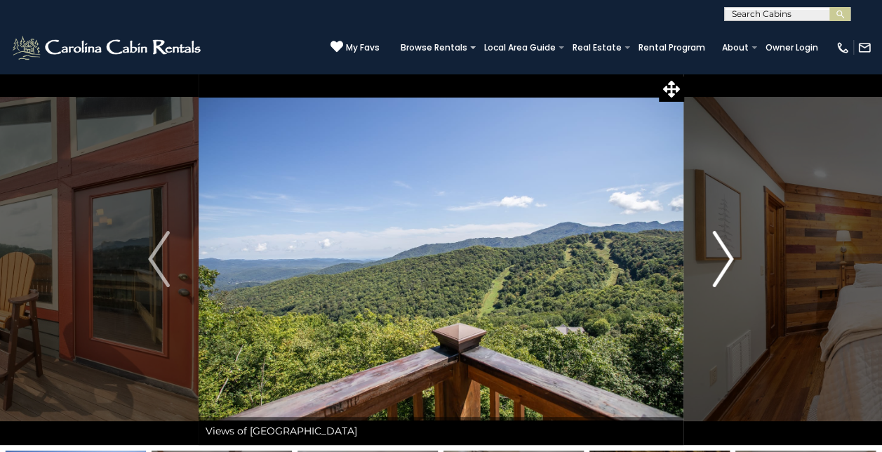
click at [718, 255] on img "Next" at bounding box center [722, 259] width 21 height 56
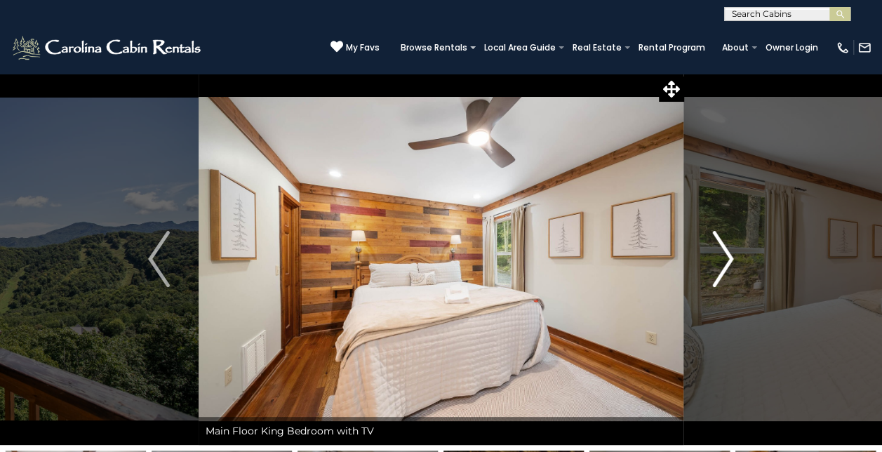
click at [722, 256] on img "Next" at bounding box center [722, 259] width 21 height 56
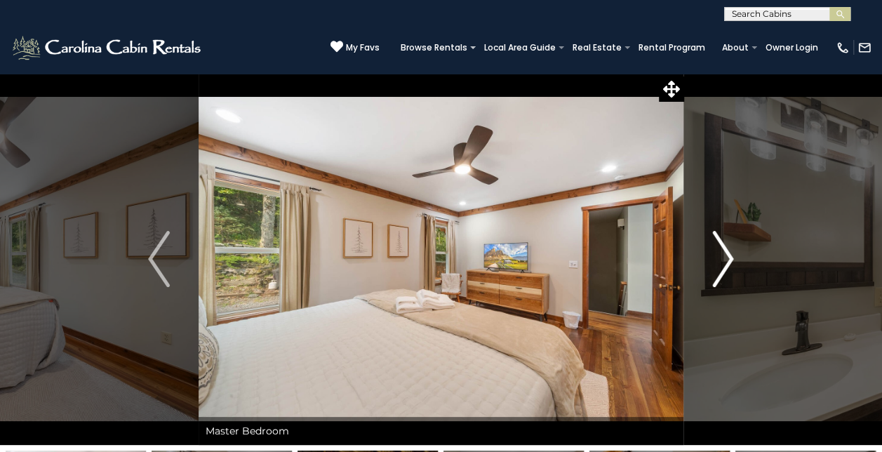
click at [722, 256] on img "Next" at bounding box center [722, 259] width 21 height 56
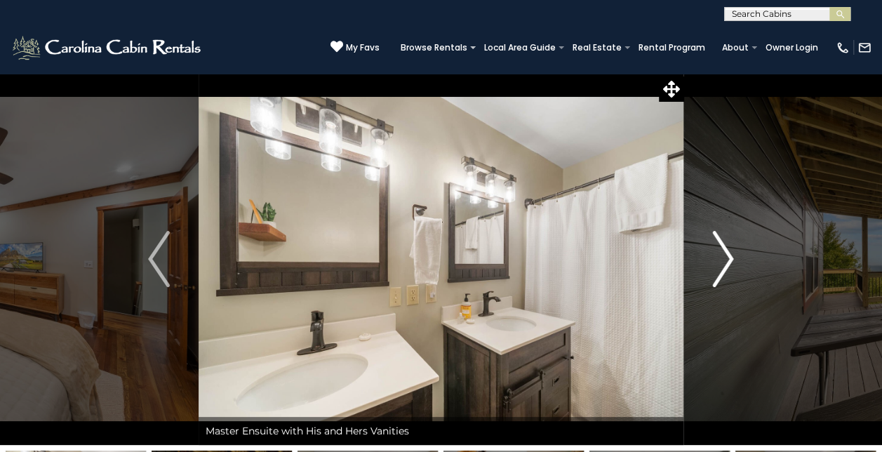
click at [722, 256] on img "Next" at bounding box center [722, 259] width 21 height 56
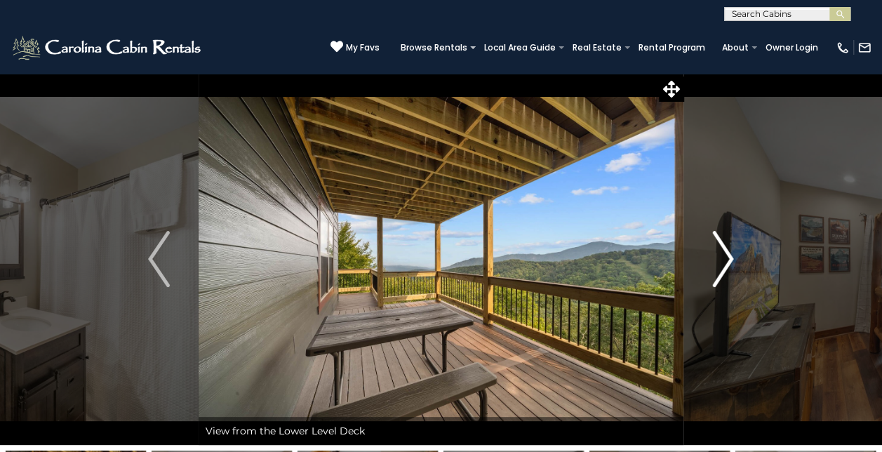
click at [722, 256] on img "Next" at bounding box center [722, 259] width 21 height 56
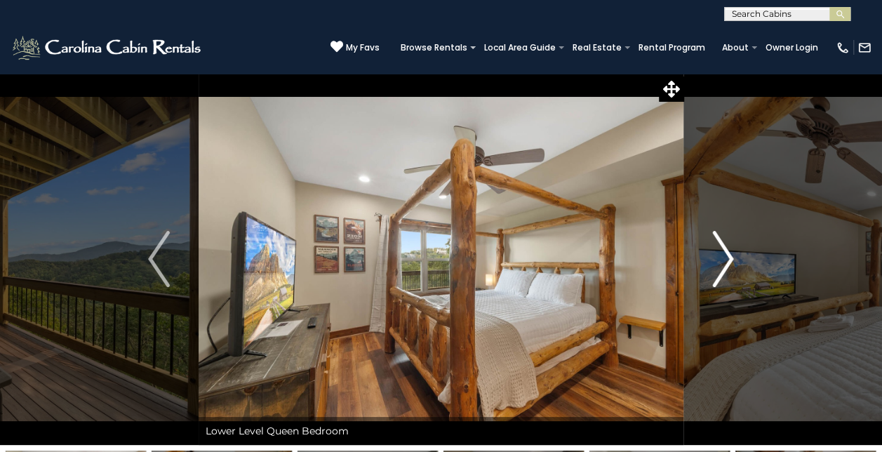
click at [722, 260] on img "Next" at bounding box center [722, 259] width 21 height 56
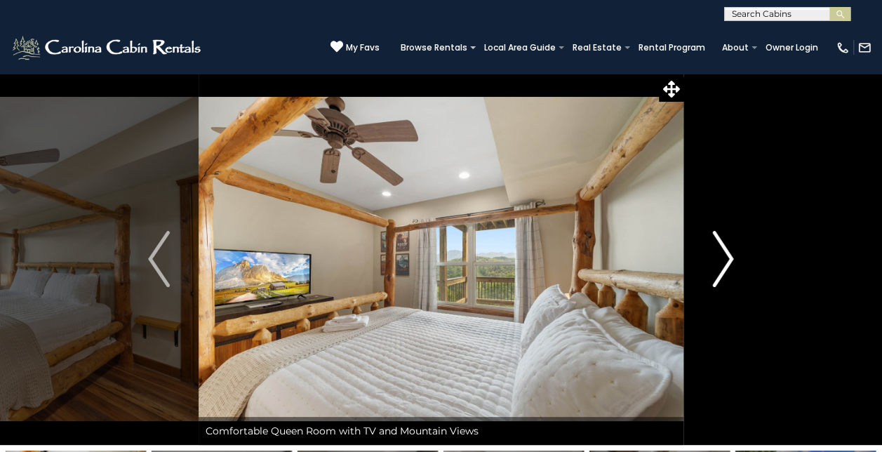
click at [722, 260] on img "Next" at bounding box center [722, 259] width 21 height 56
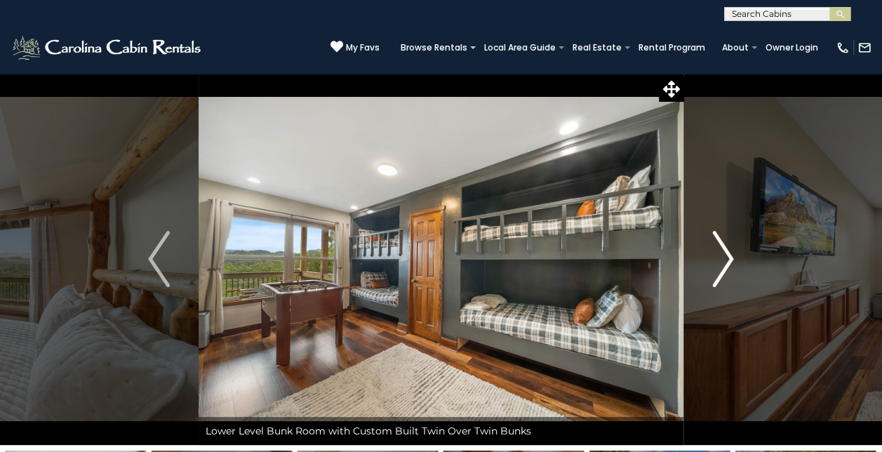
click at [723, 264] on img "Next" at bounding box center [722, 259] width 21 height 56
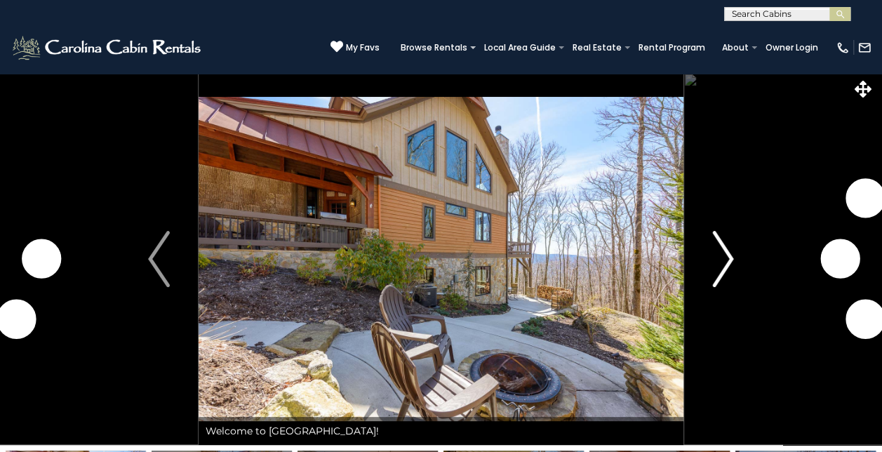
click at [722, 254] on img "Next" at bounding box center [722, 259] width 21 height 56
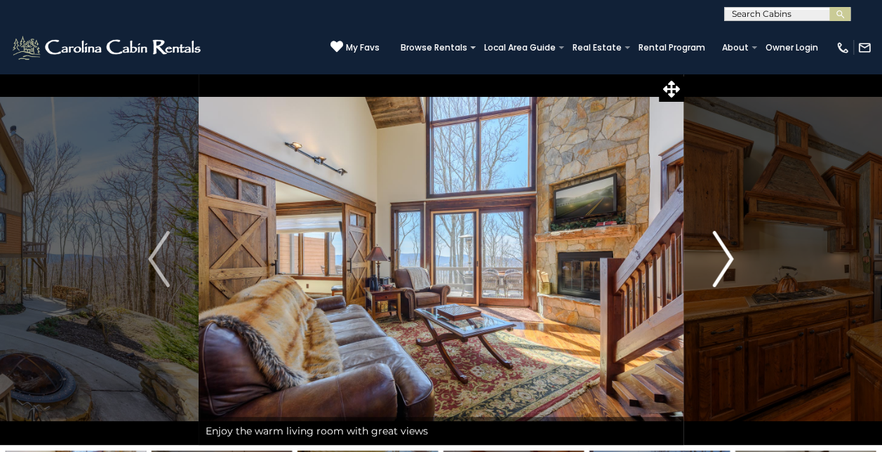
click at [722, 257] on img "Next" at bounding box center [722, 259] width 21 height 56
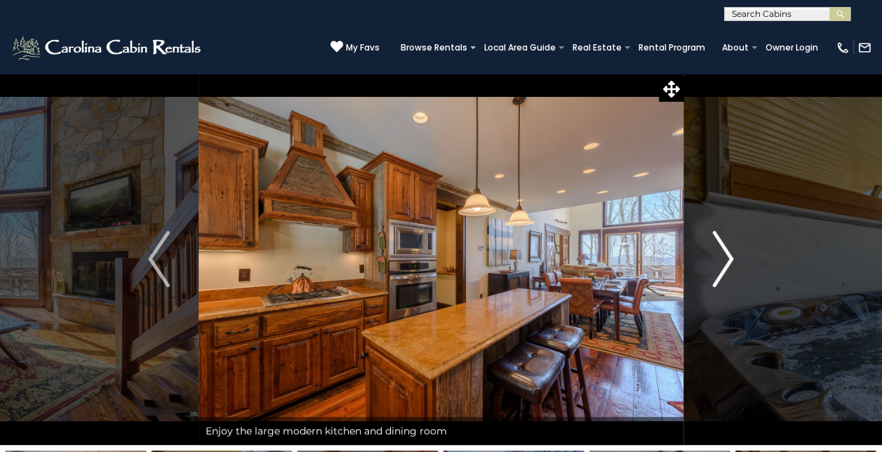
click at [722, 255] on img "Next" at bounding box center [722, 259] width 21 height 56
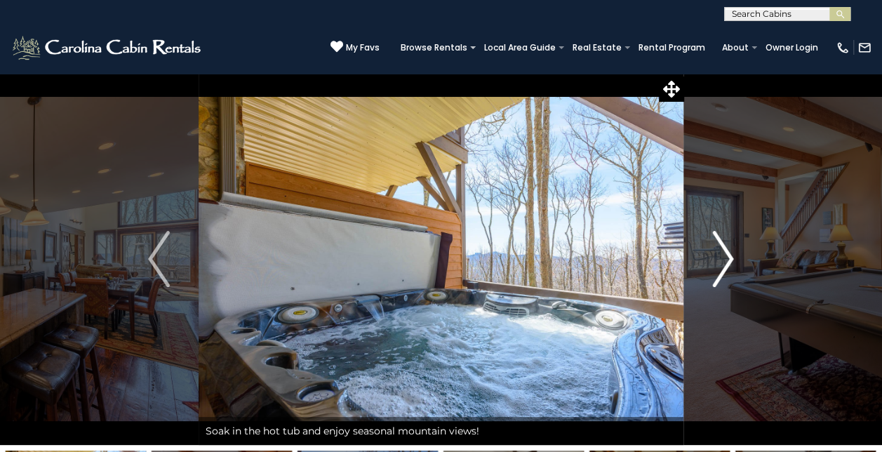
click at [722, 255] on img "Next" at bounding box center [722, 259] width 21 height 56
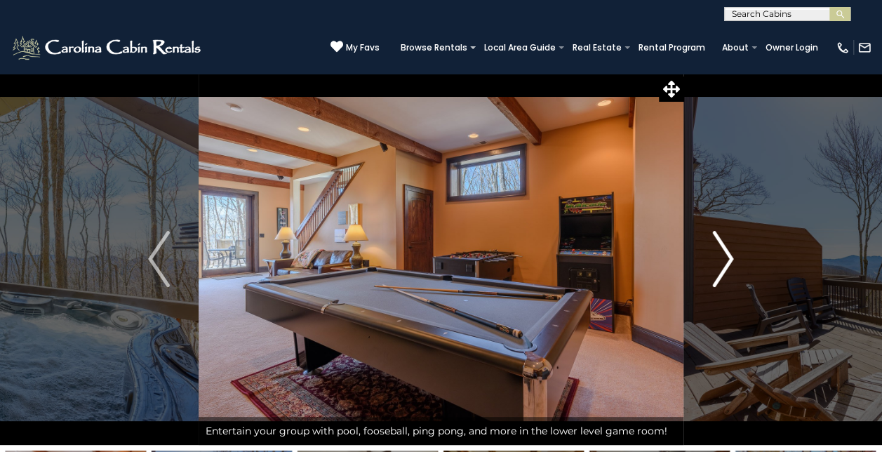
click at [722, 255] on img "Next" at bounding box center [722, 259] width 21 height 56
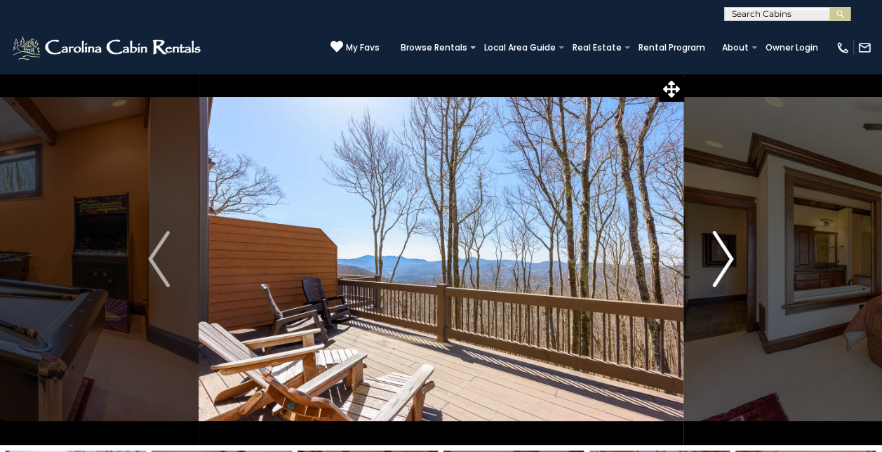
click at [722, 256] on img "Next" at bounding box center [722, 259] width 21 height 56
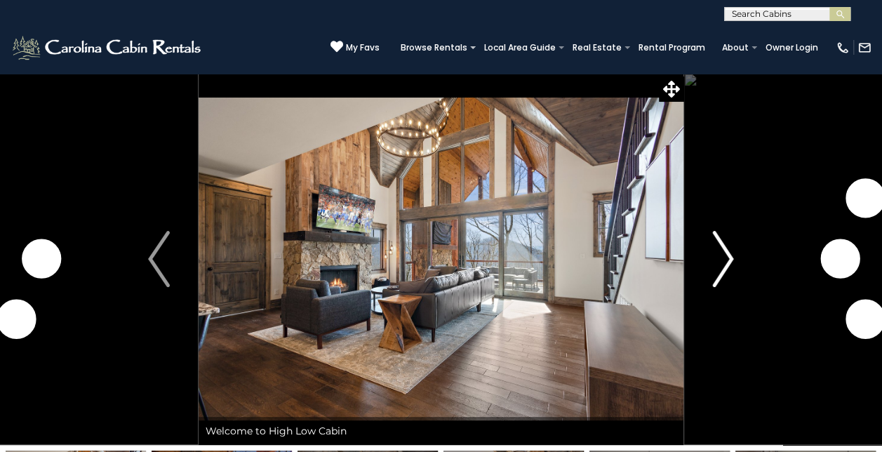
click at [728, 257] on img "Next" at bounding box center [722, 259] width 21 height 56
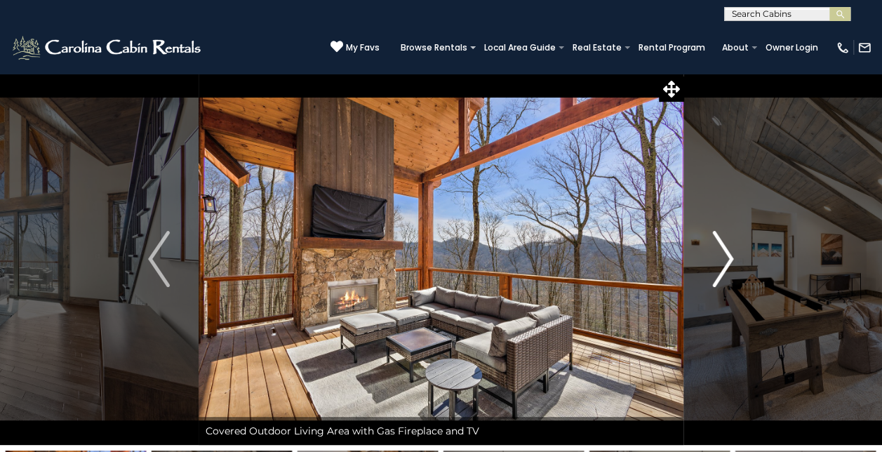
click at [732, 264] on img "Next" at bounding box center [722, 259] width 21 height 56
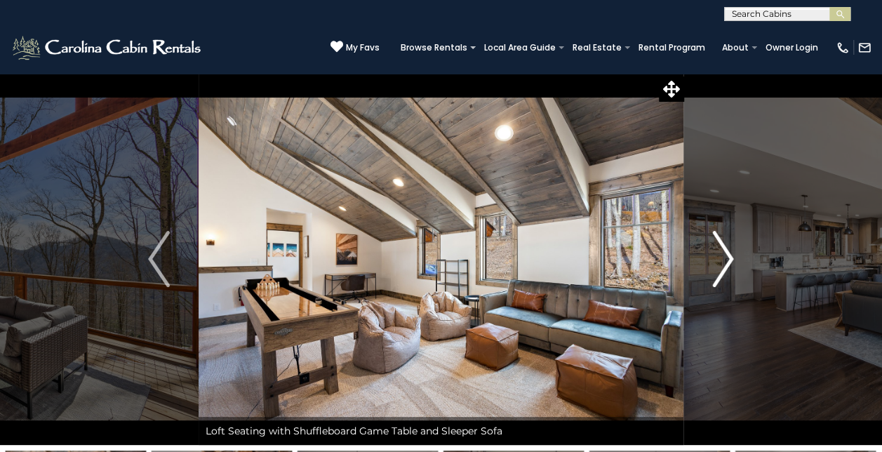
click at [734, 272] on button "Next" at bounding box center [722, 259] width 79 height 372
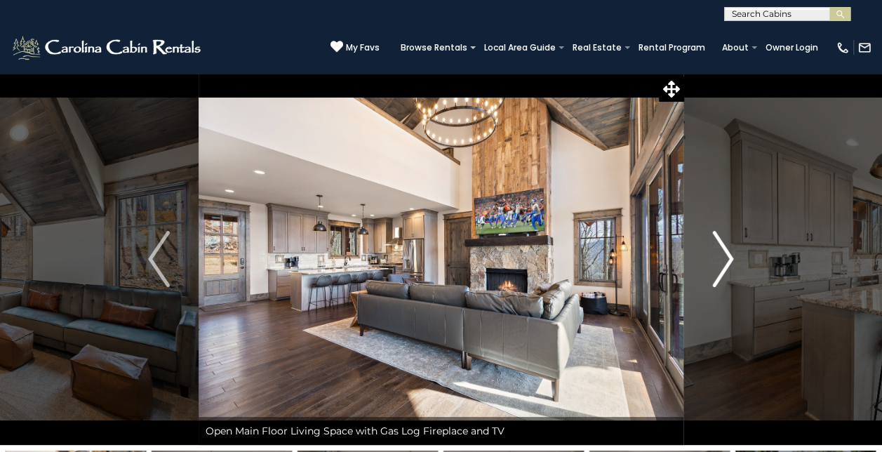
click at [736, 274] on button "Next" at bounding box center [722, 259] width 79 height 372
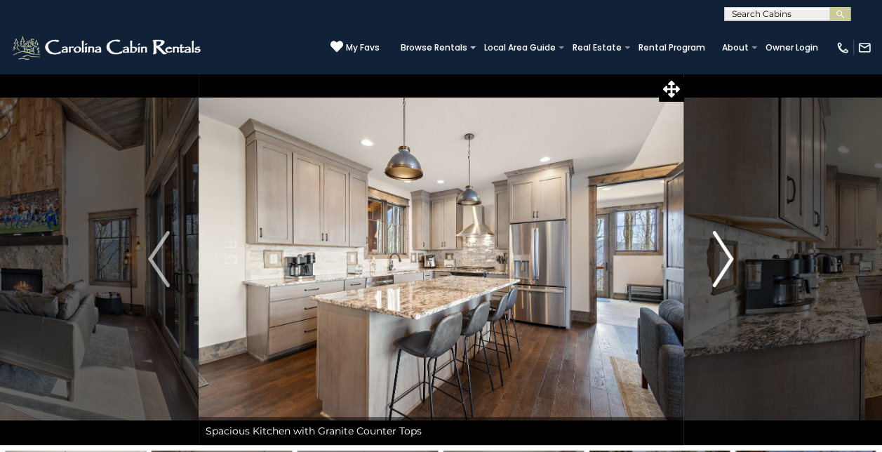
click at [737, 275] on button "Next" at bounding box center [722, 259] width 79 height 372
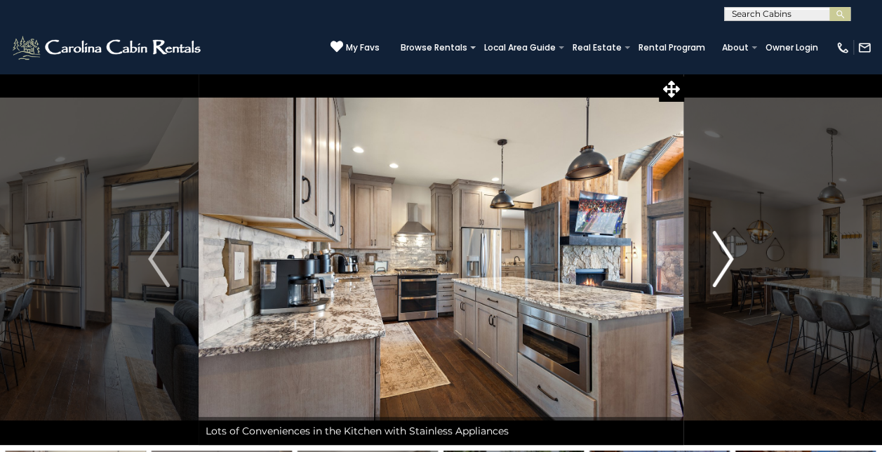
click at [738, 277] on button "Next" at bounding box center [722, 259] width 79 height 372
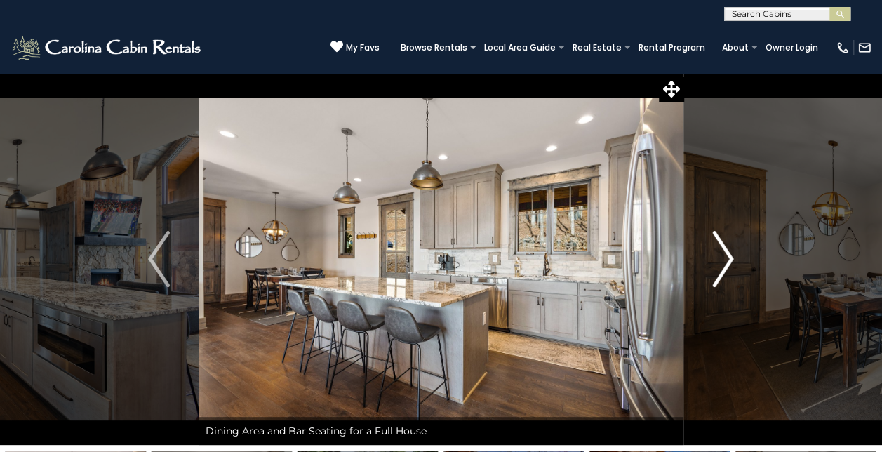
click at [738, 278] on button "Next" at bounding box center [722, 259] width 79 height 372
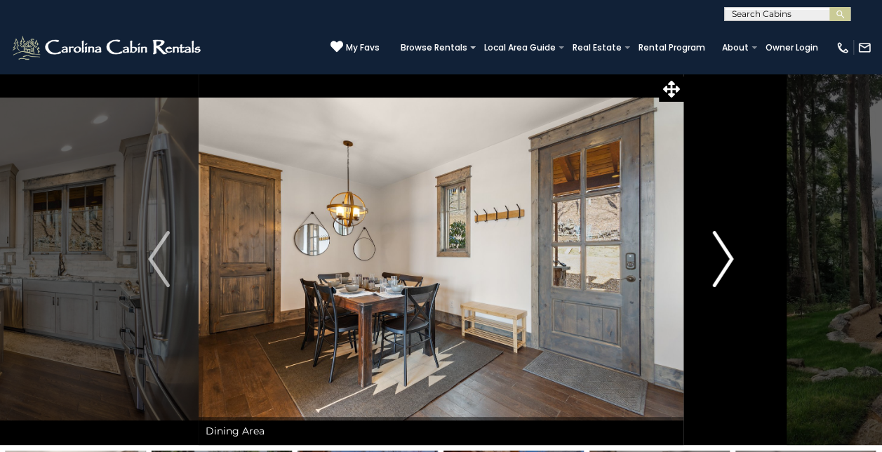
click at [739, 279] on button "Next" at bounding box center [722, 259] width 79 height 372
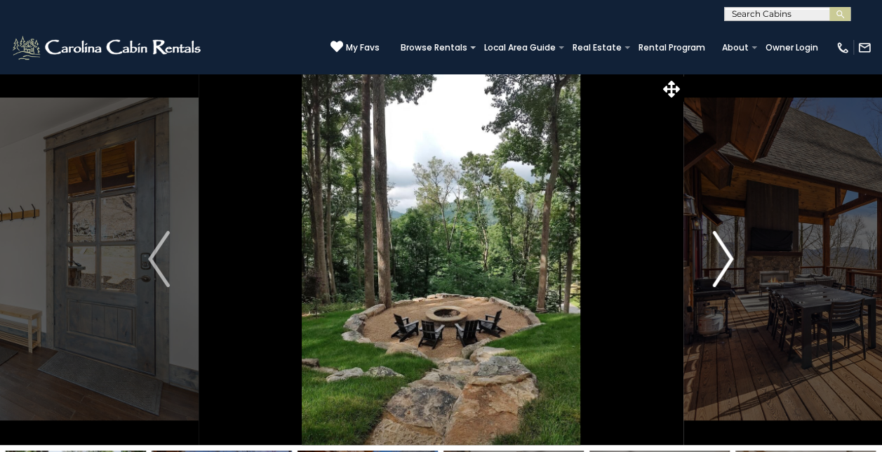
click at [739, 279] on button "Next" at bounding box center [722, 259] width 79 height 372
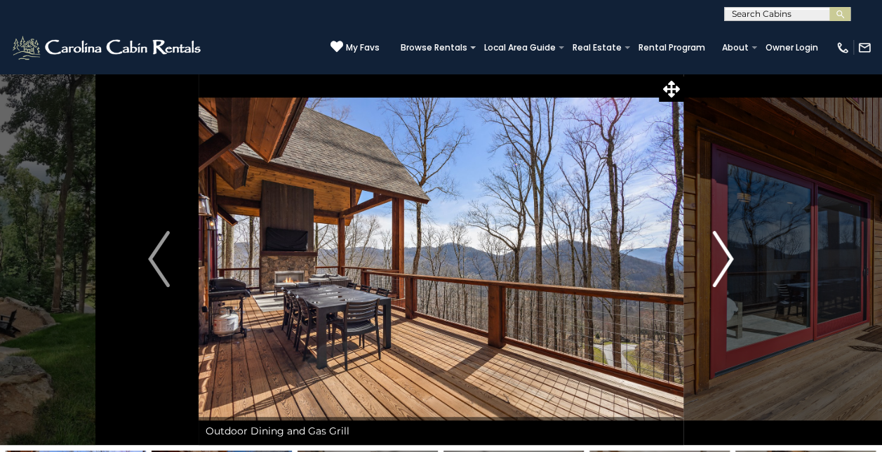
click at [742, 283] on button "Next" at bounding box center [722, 259] width 79 height 372
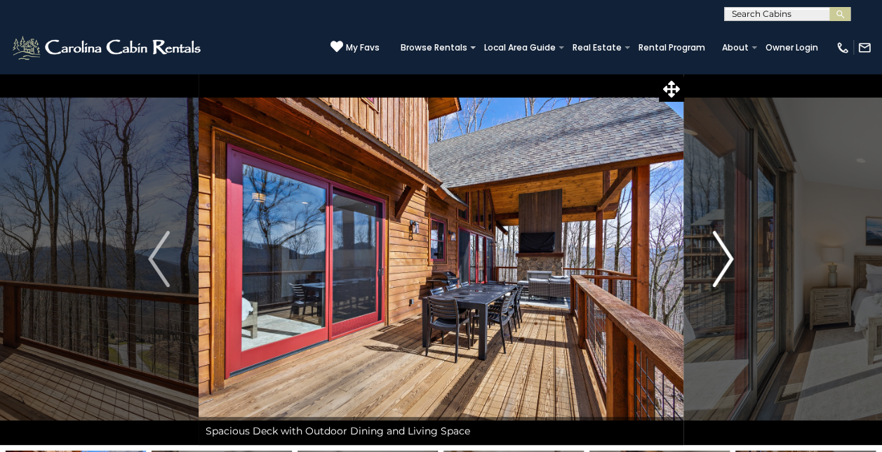
click at [726, 263] on img "Next" at bounding box center [722, 259] width 21 height 56
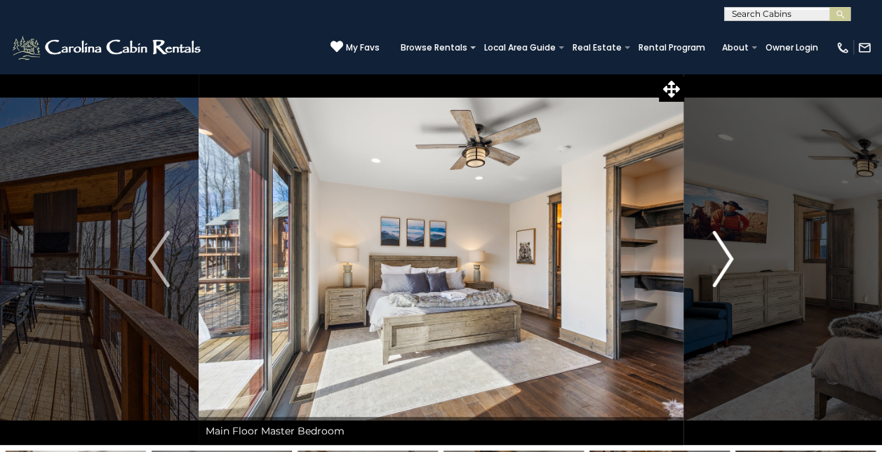
click at [726, 264] on img "Next" at bounding box center [722, 259] width 21 height 56
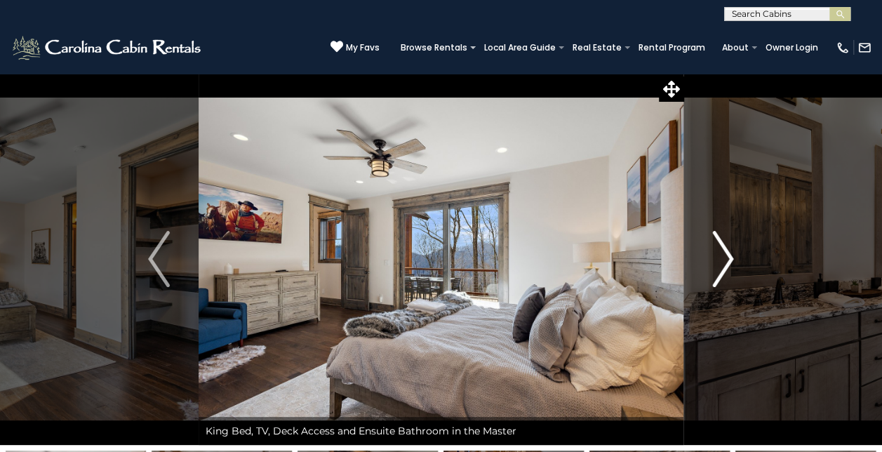
click at [726, 262] on img "Next" at bounding box center [722, 259] width 21 height 56
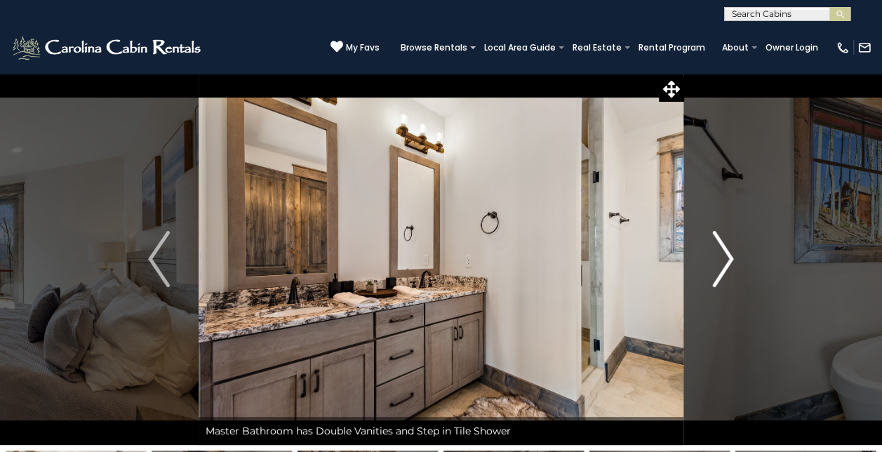
click at [726, 262] on img "Next" at bounding box center [722, 259] width 21 height 56
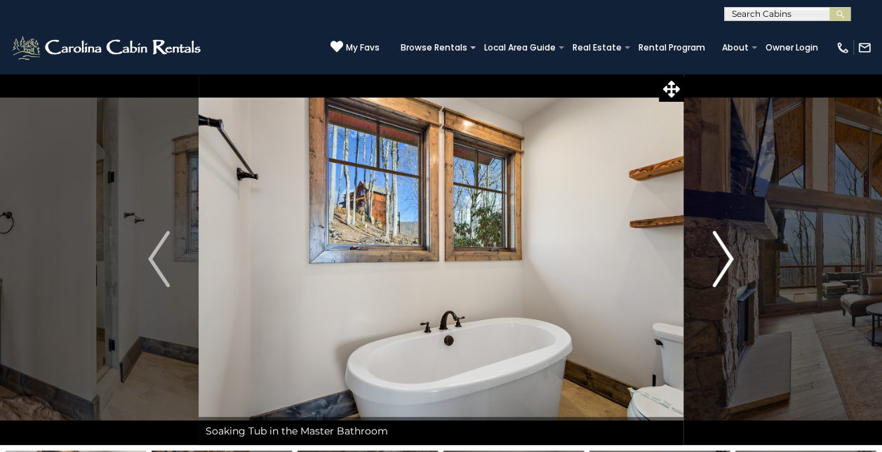
click at [726, 262] on img "Next" at bounding box center [722, 259] width 21 height 56
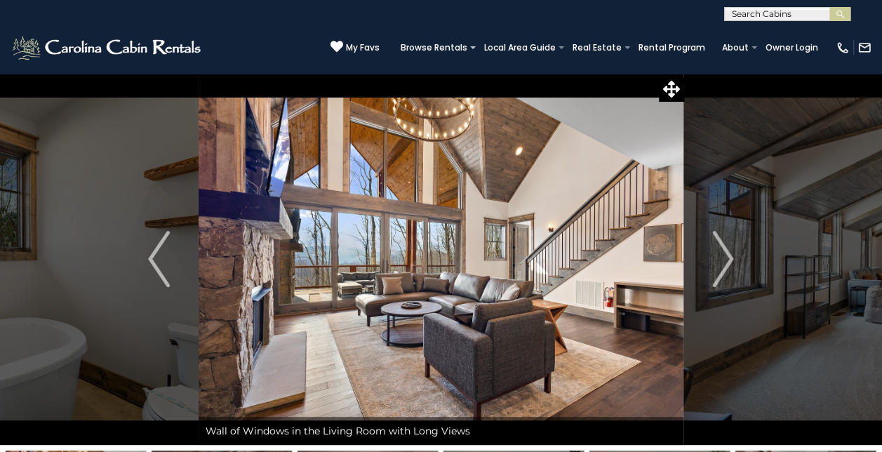
click at [401, 15] on div "**********" at bounding box center [441, 10] width 882 height 21
click at [667, 84] on icon at bounding box center [671, 89] width 17 height 17
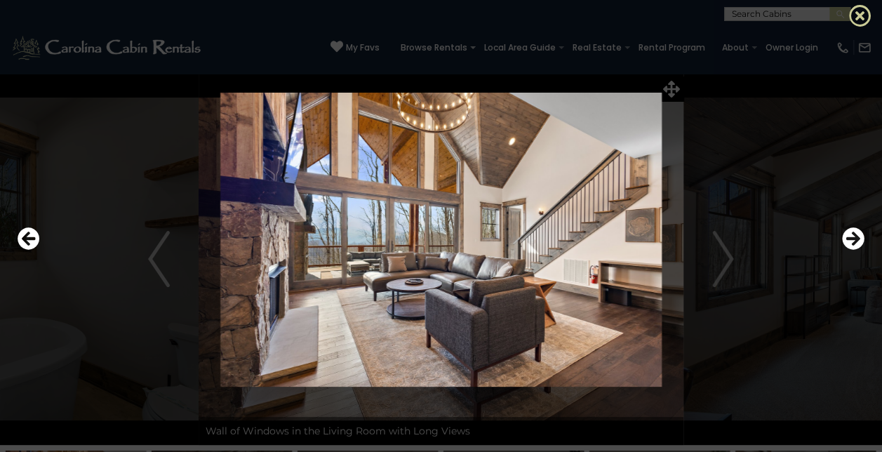
click at [859, 11] on icon at bounding box center [860, 15] width 22 height 22
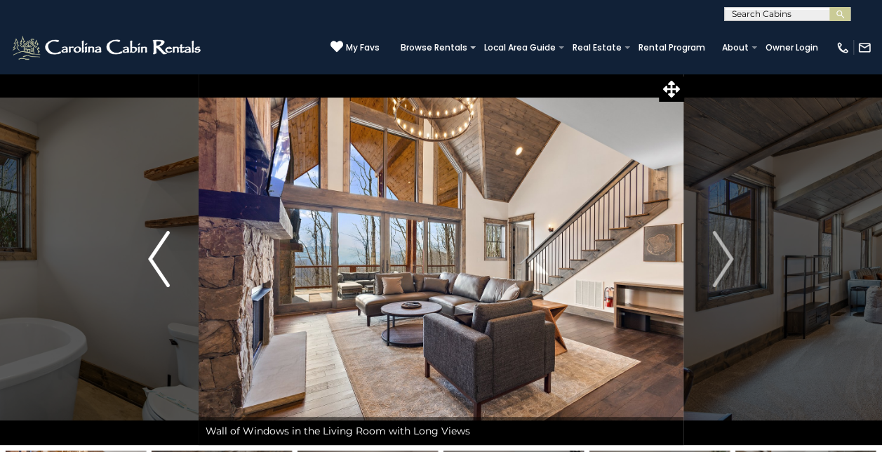
click at [154, 271] on img "Previous" at bounding box center [158, 259] width 21 height 56
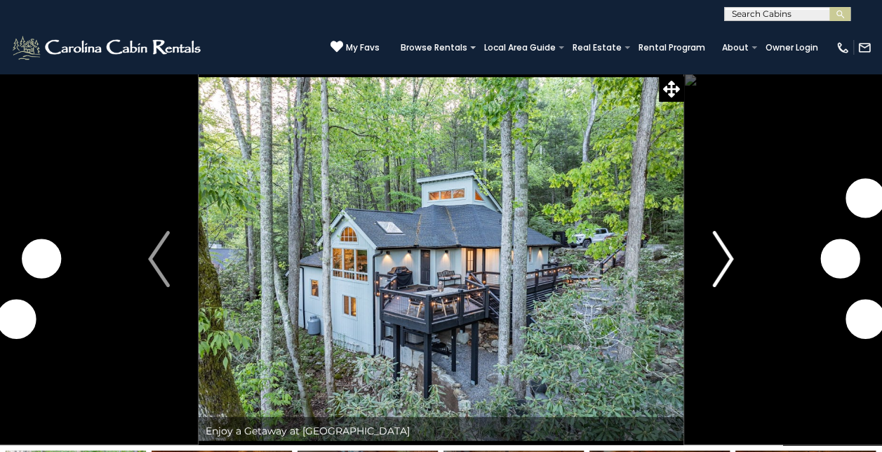
click at [719, 247] on img "Next" at bounding box center [722, 259] width 21 height 56
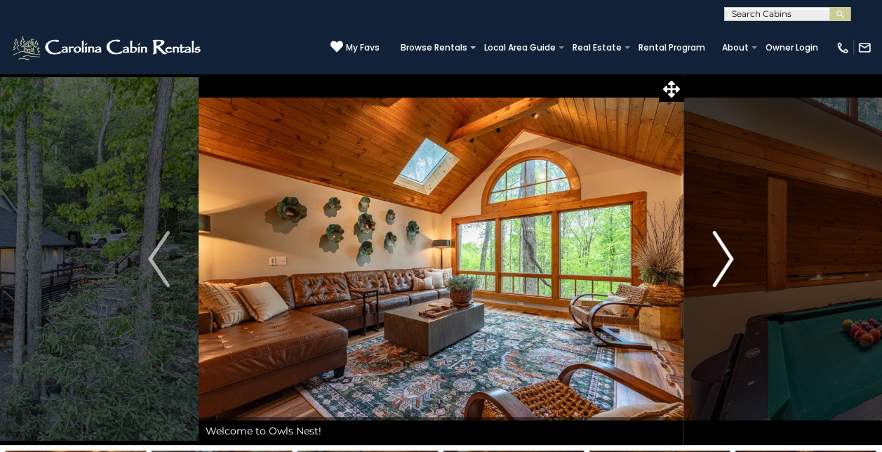
click at [724, 257] on img "Next" at bounding box center [722, 259] width 21 height 56
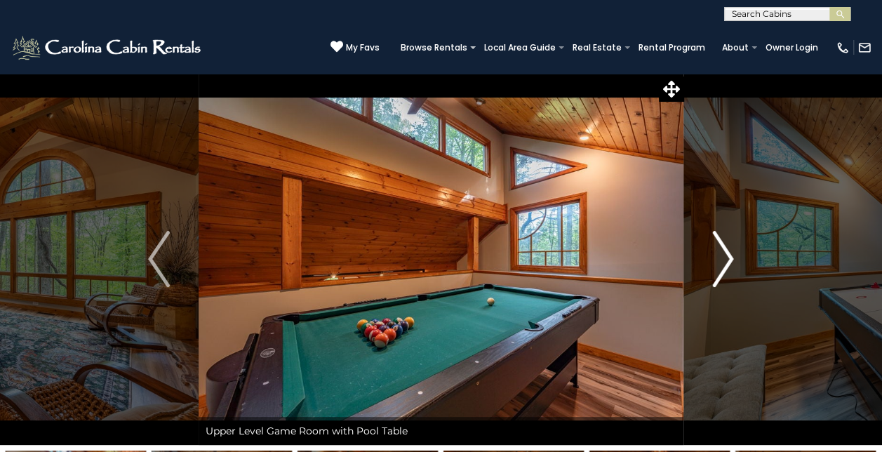
click at [724, 257] on img "Next" at bounding box center [722, 259] width 21 height 56
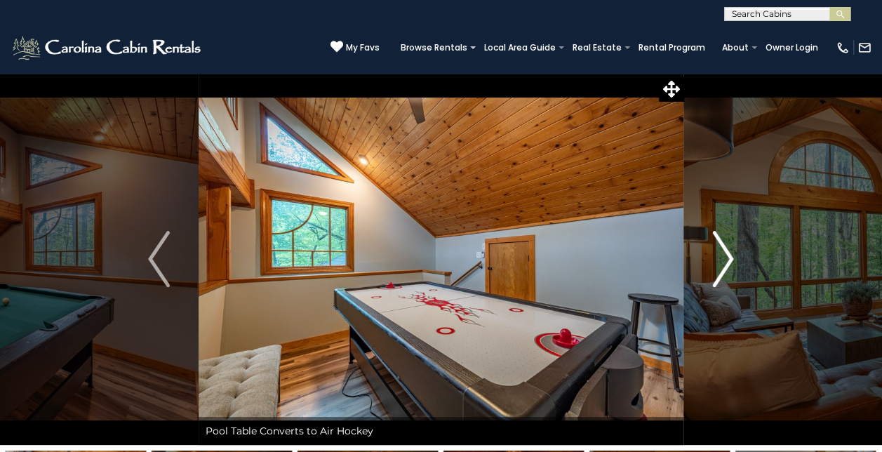
click at [724, 258] on img "Next" at bounding box center [722, 259] width 21 height 56
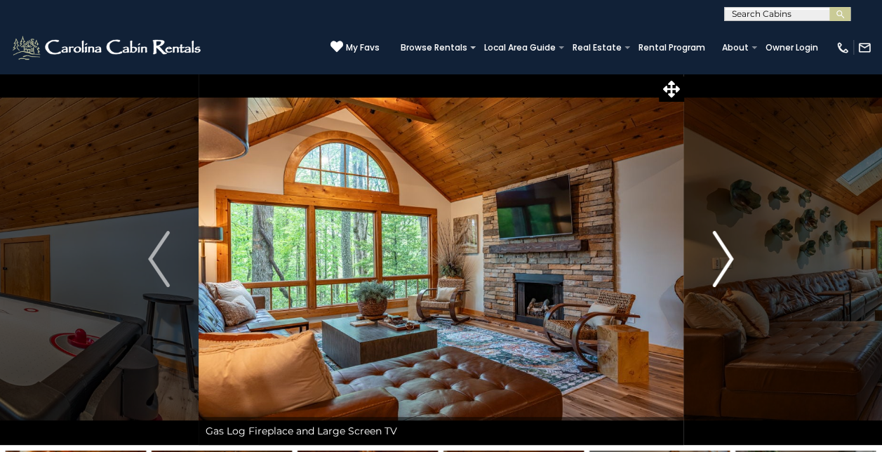
click at [725, 260] on img "Next" at bounding box center [722, 259] width 21 height 56
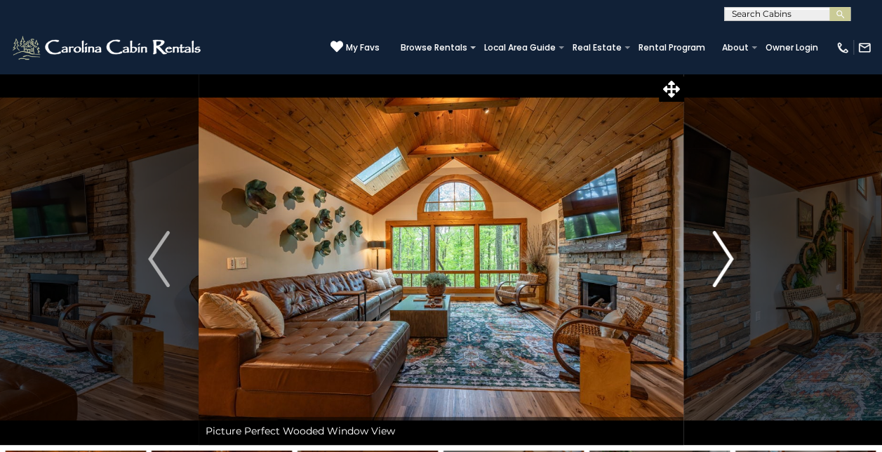
click at [726, 262] on img "Next" at bounding box center [722, 259] width 21 height 56
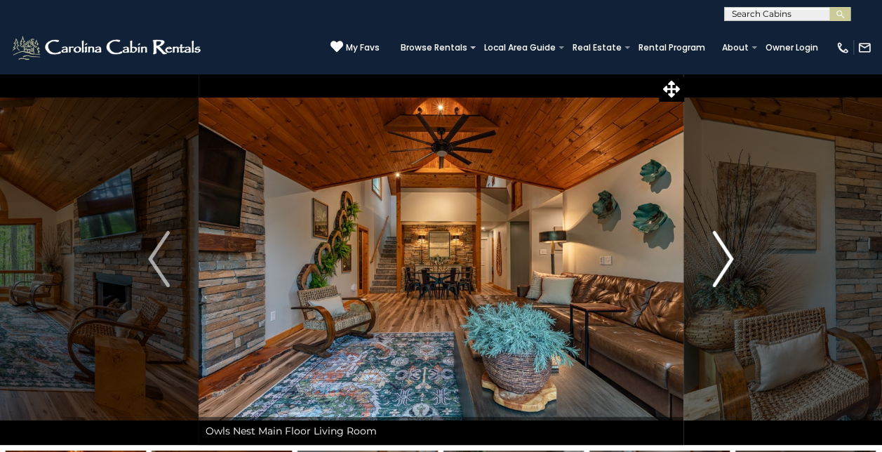
click at [727, 262] on img "Next" at bounding box center [722, 259] width 21 height 56
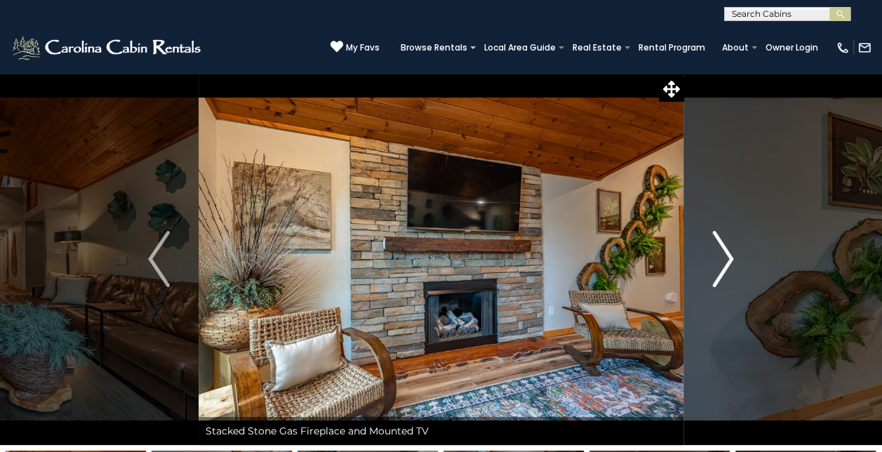
click at [727, 265] on img "Next" at bounding box center [722, 259] width 21 height 56
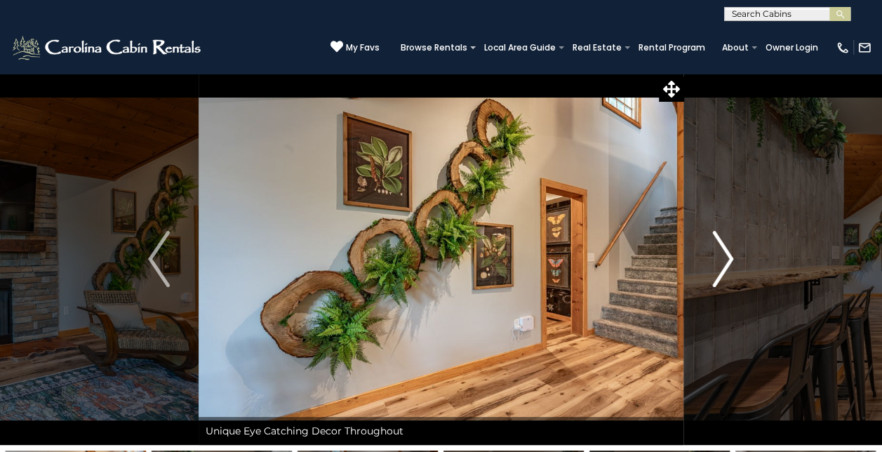
click at [727, 265] on img "Next" at bounding box center [722, 259] width 21 height 56
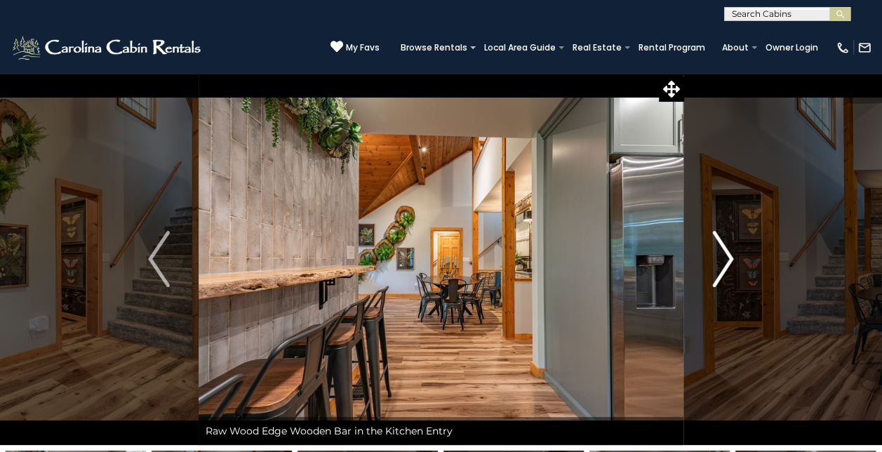
click at [727, 265] on img "Next" at bounding box center [722, 259] width 21 height 56
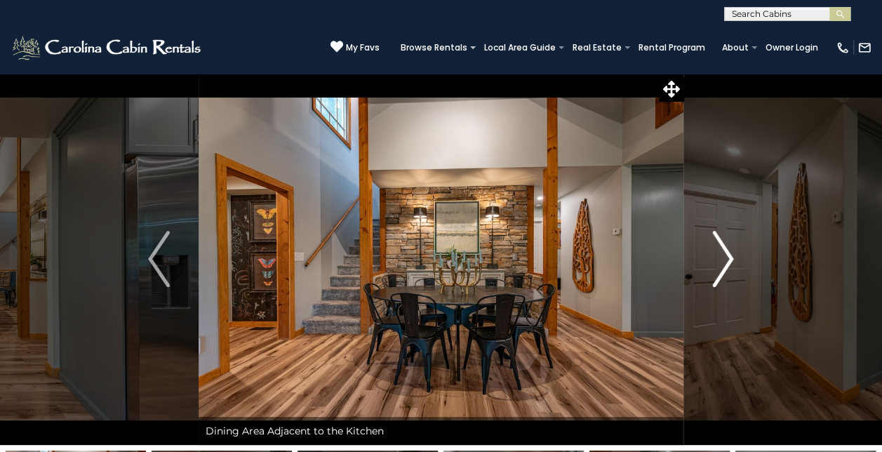
click at [724, 255] on img "Next" at bounding box center [722, 259] width 21 height 56
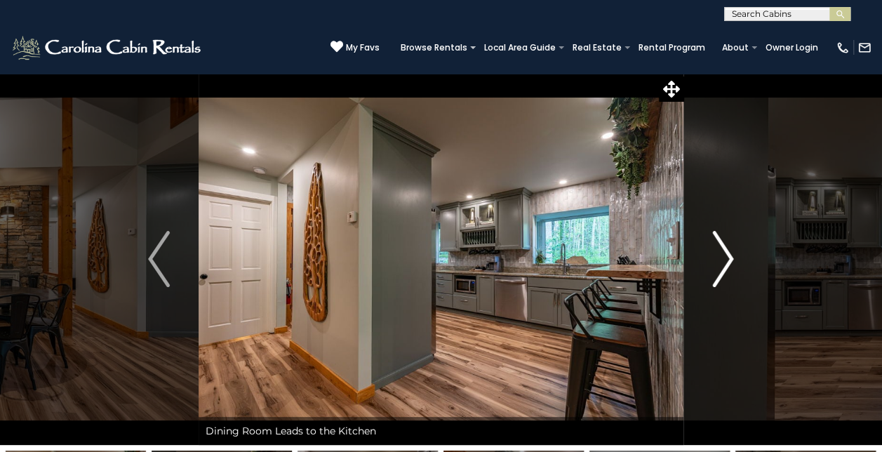
click at [724, 255] on img "Next" at bounding box center [722, 259] width 21 height 56
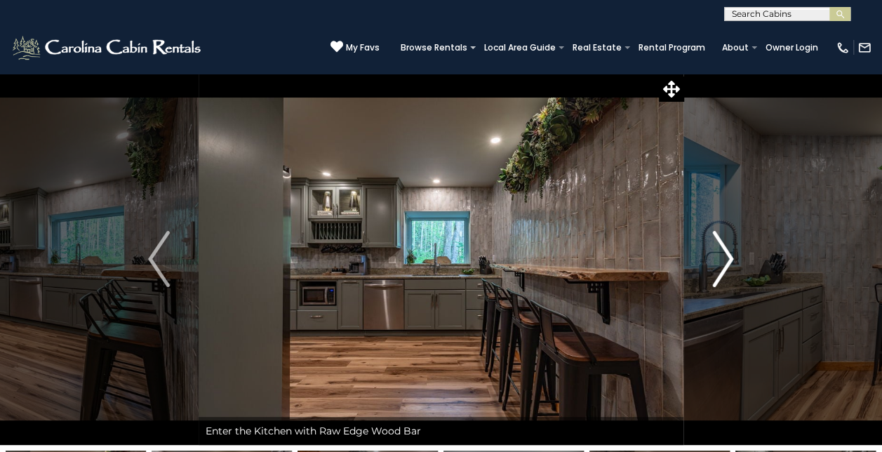
click at [724, 255] on img "Next" at bounding box center [722, 259] width 21 height 56
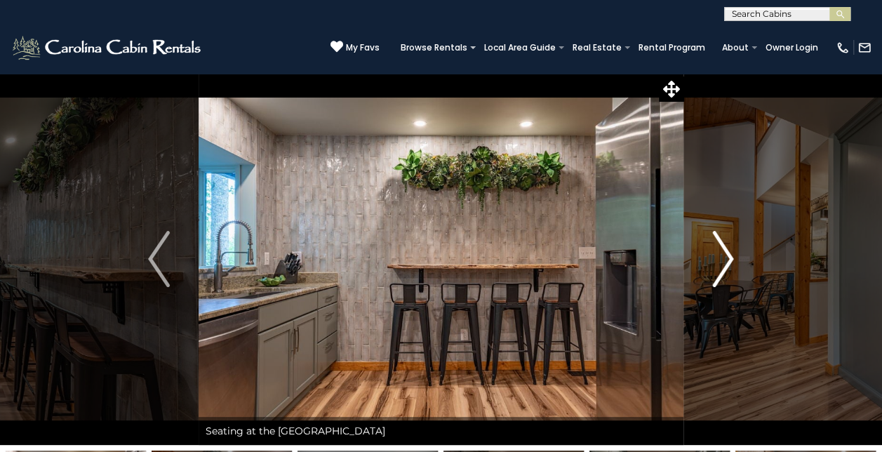
click at [724, 255] on img "Next" at bounding box center [722, 259] width 21 height 56
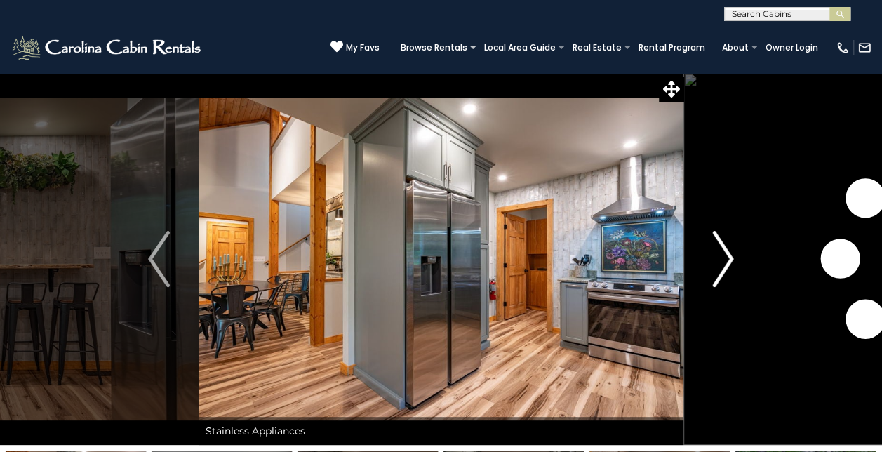
click at [725, 255] on img "Next" at bounding box center [722, 259] width 21 height 56
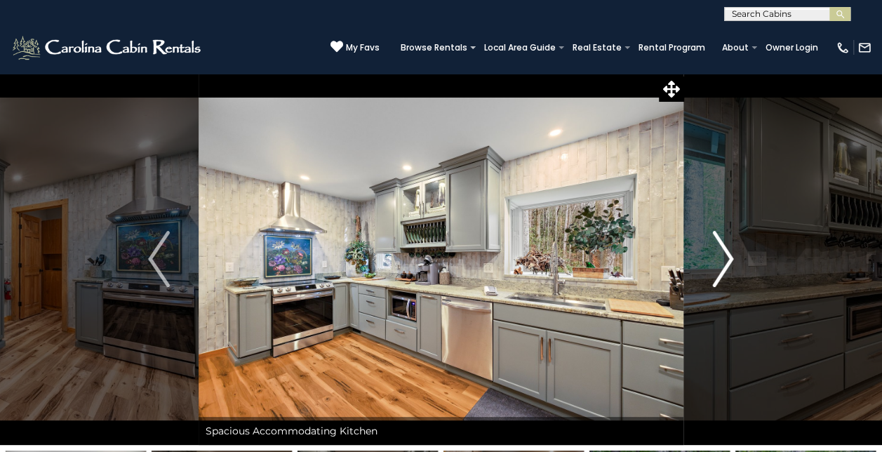
click at [725, 255] on img "Next" at bounding box center [722, 259] width 21 height 56
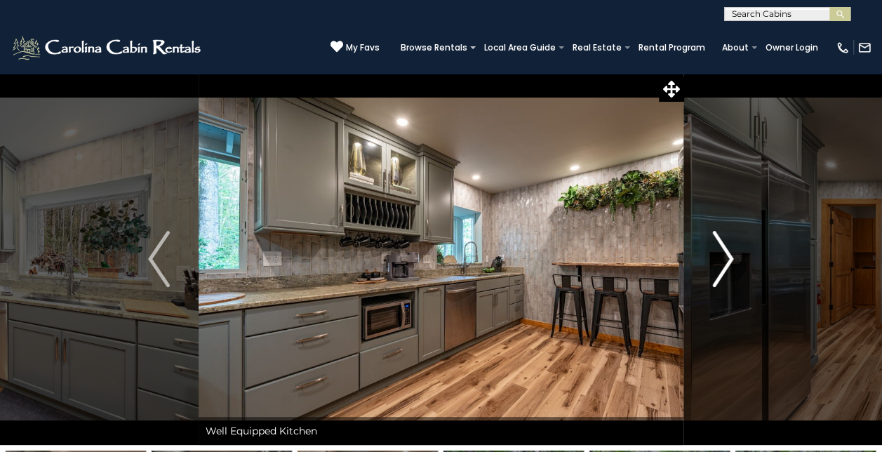
click at [725, 255] on img "Next" at bounding box center [722, 259] width 21 height 56
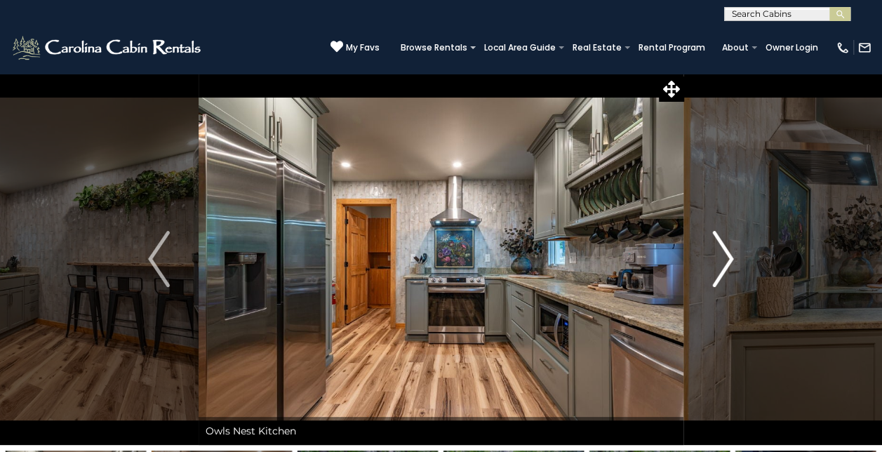
click at [725, 255] on img "Next" at bounding box center [722, 259] width 21 height 56
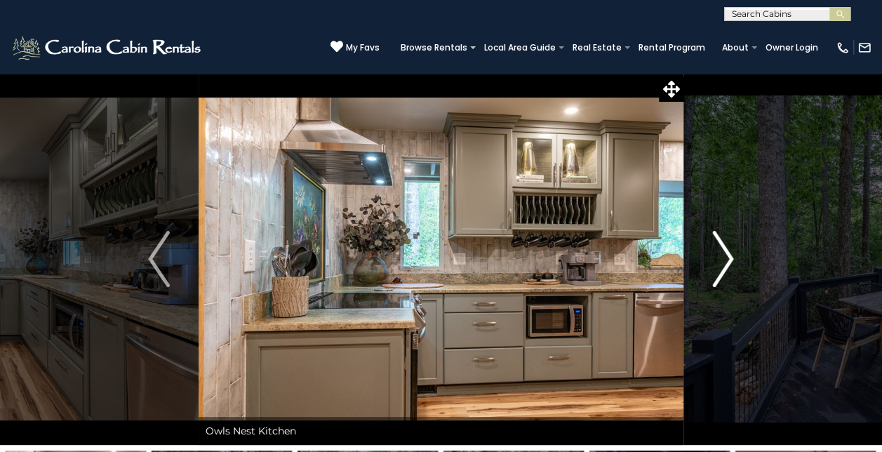
click at [725, 257] on img "Next" at bounding box center [722, 259] width 21 height 56
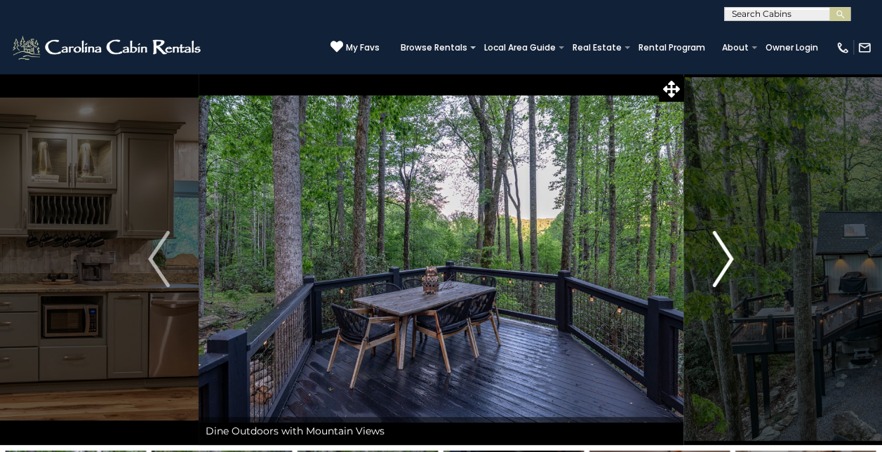
click at [727, 255] on img "Next" at bounding box center [722, 259] width 21 height 56
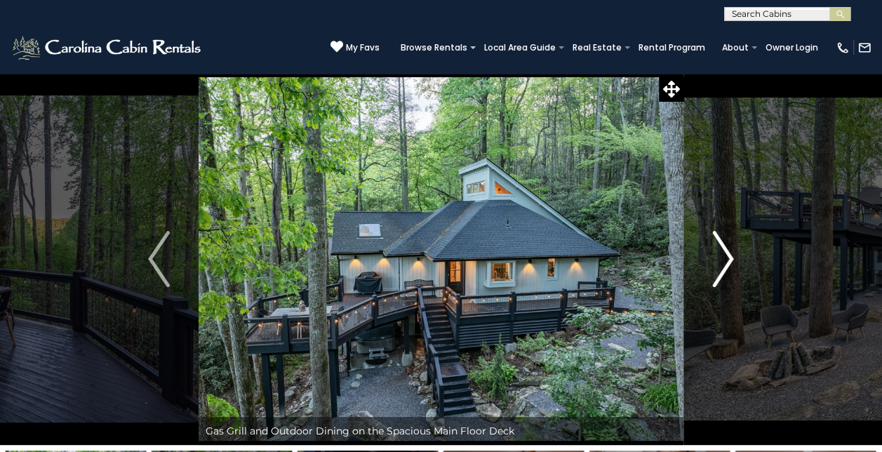
click at [727, 255] on img "Next" at bounding box center [722, 259] width 21 height 56
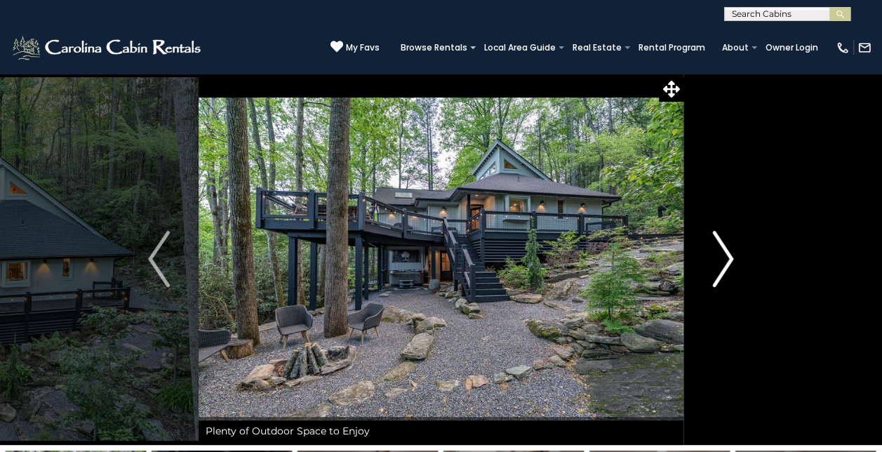
click at [727, 255] on img "Next" at bounding box center [722, 259] width 21 height 56
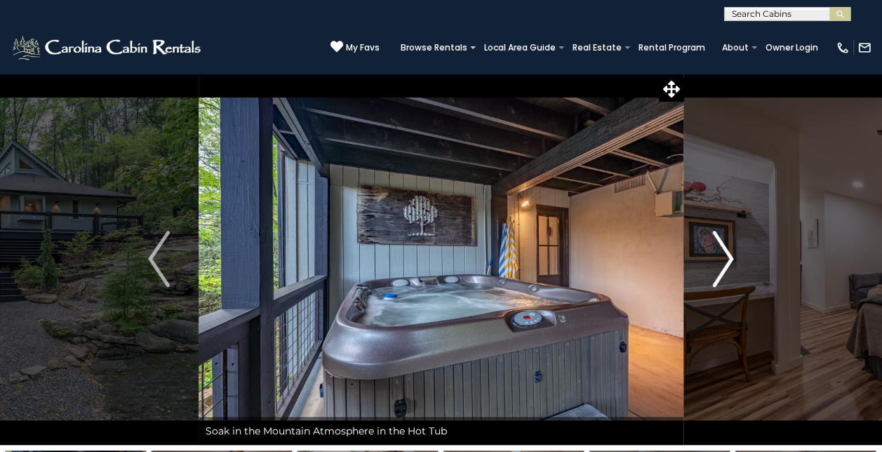
click at [727, 255] on img "Next" at bounding box center [722, 259] width 21 height 56
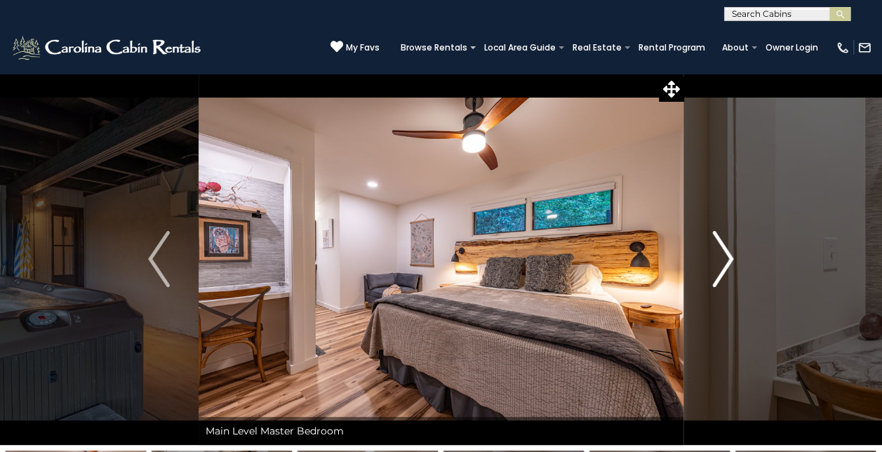
click at [727, 255] on img "Next" at bounding box center [722, 259] width 21 height 56
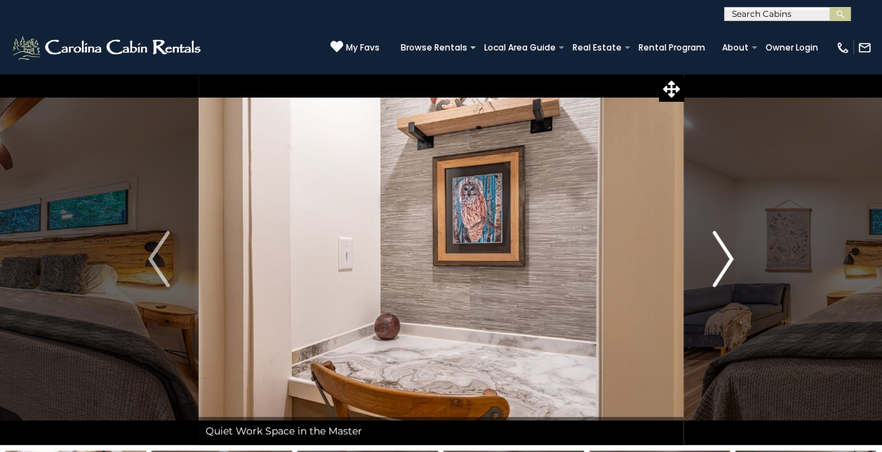
click at [727, 255] on img "Next" at bounding box center [722, 259] width 21 height 56
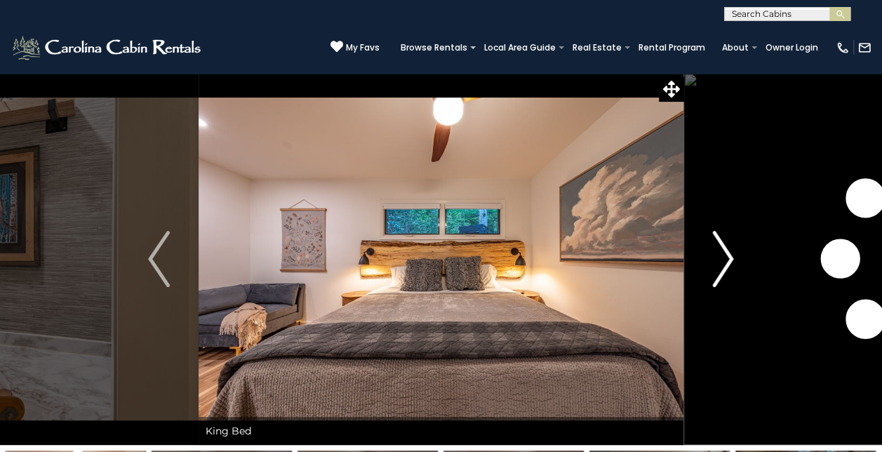
click at [727, 255] on img "Next" at bounding box center [722, 259] width 21 height 56
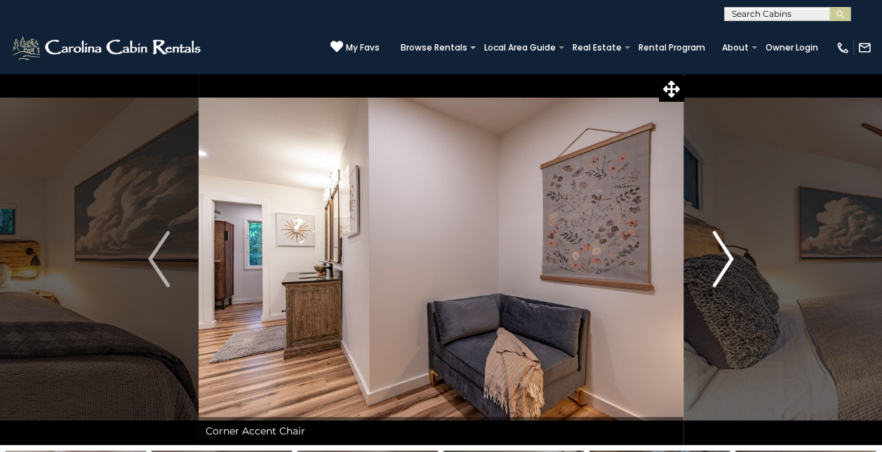
click at [727, 255] on img "Next" at bounding box center [722, 259] width 21 height 56
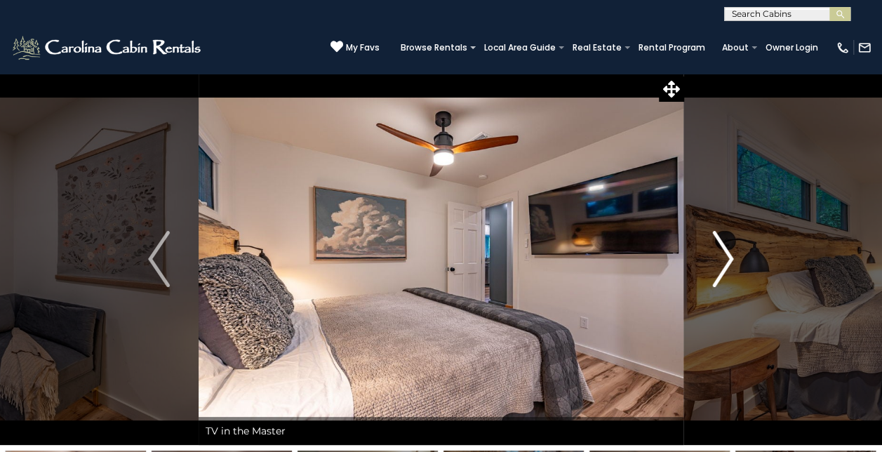
click at [727, 255] on img "Next" at bounding box center [722, 259] width 21 height 56
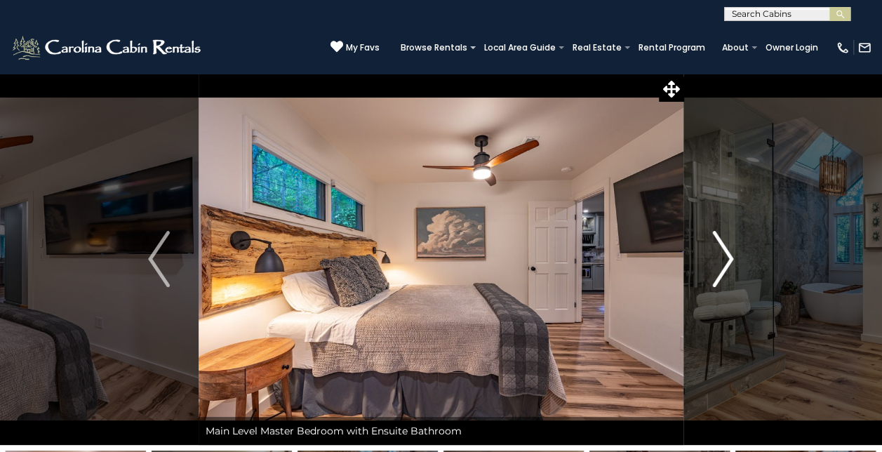
click at [727, 255] on img "Next" at bounding box center [722, 259] width 21 height 56
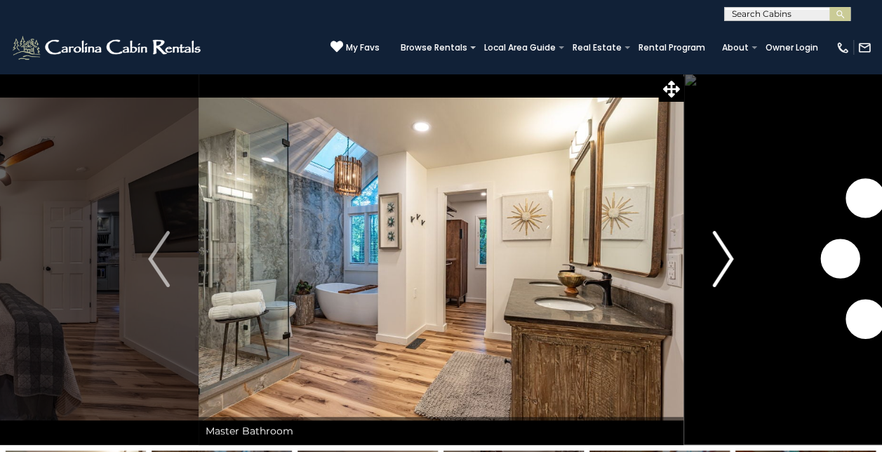
click at [727, 254] on img "Next" at bounding box center [722, 259] width 21 height 56
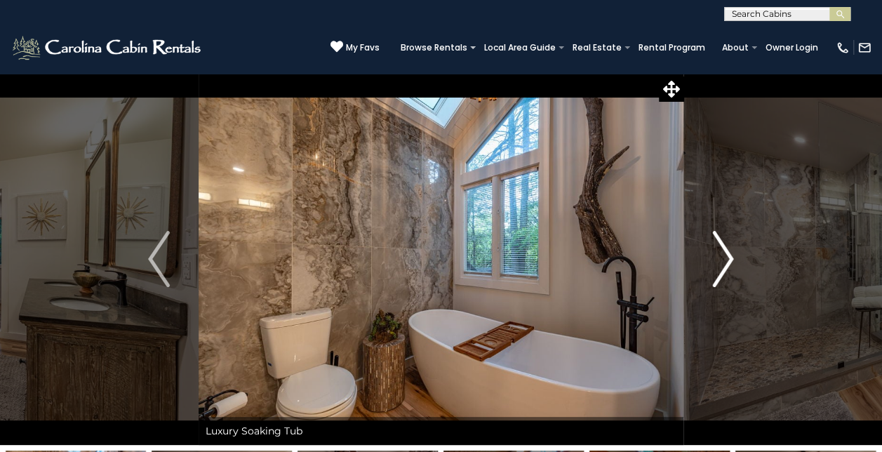
click at [727, 254] on img "Next" at bounding box center [722, 259] width 21 height 56
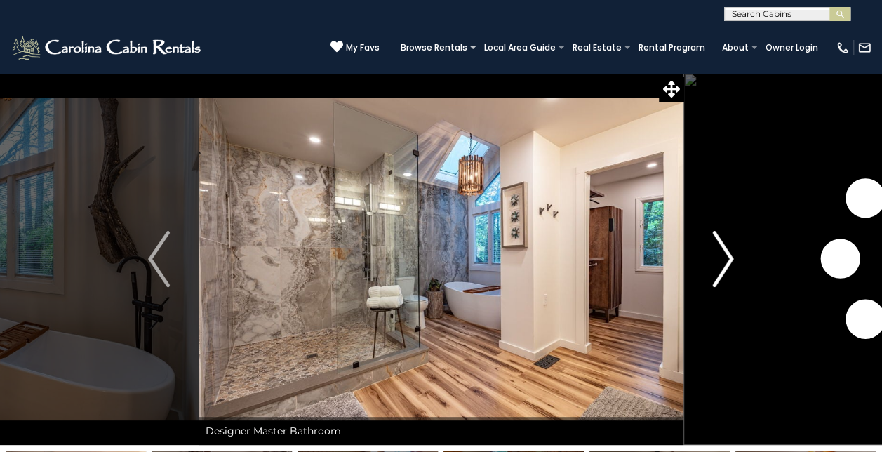
click at [727, 254] on img "Next" at bounding box center [722, 259] width 21 height 56
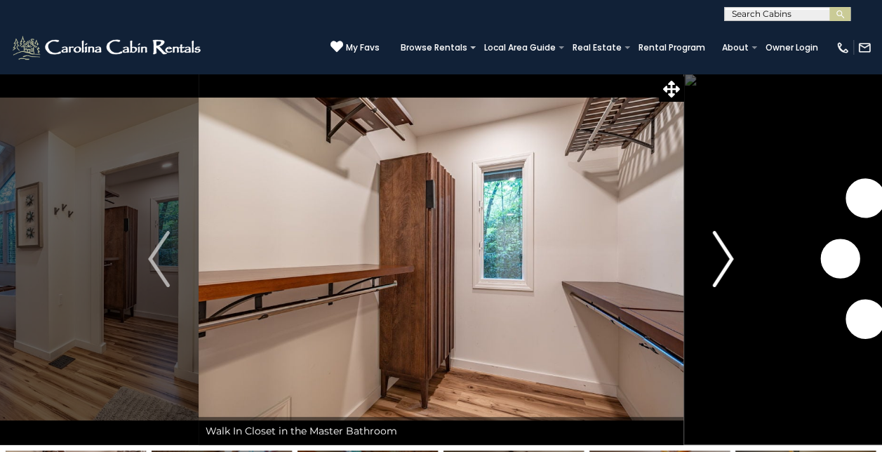
click at [727, 254] on img "Next" at bounding box center [722, 259] width 21 height 56
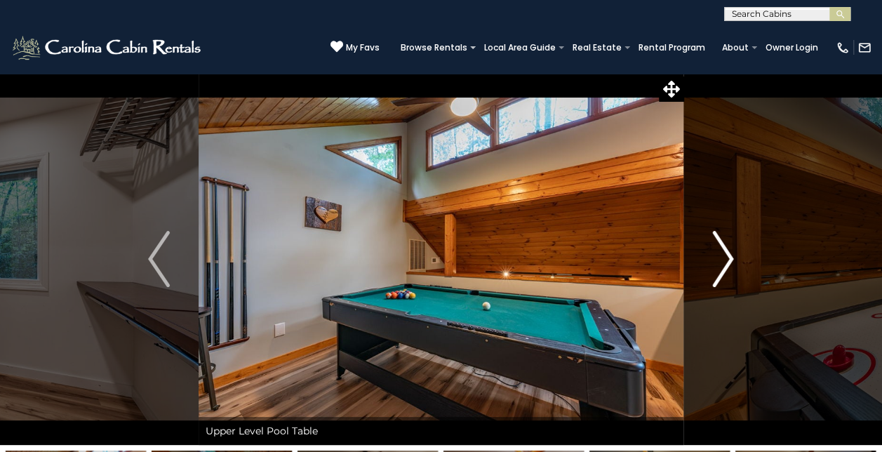
click at [727, 254] on img "Next" at bounding box center [722, 259] width 21 height 56
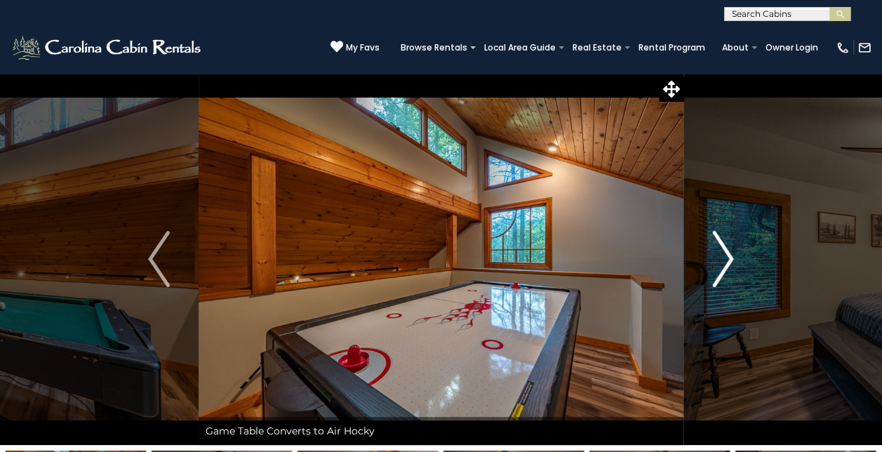
click at [727, 254] on img "Next" at bounding box center [722, 259] width 21 height 56
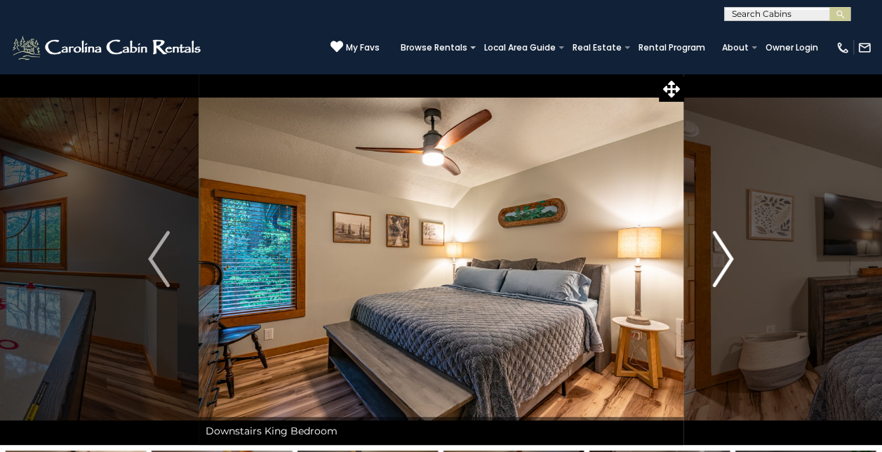
click at [727, 254] on img "Next" at bounding box center [722, 259] width 21 height 56
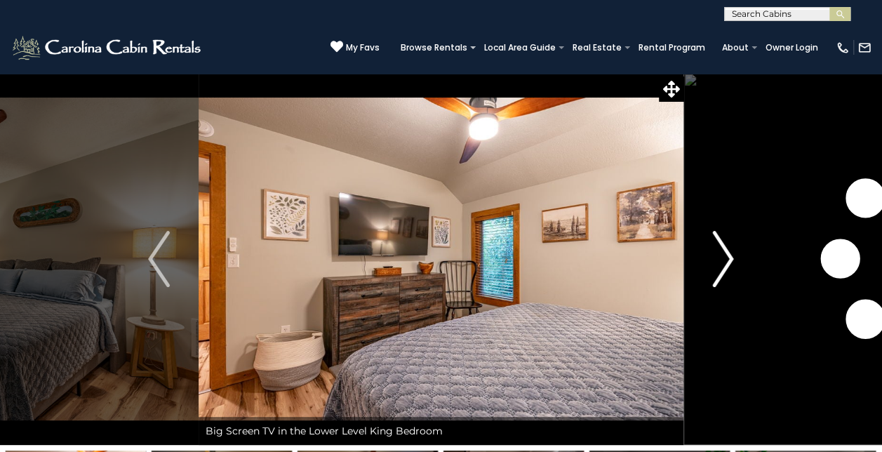
click at [727, 254] on img "Next" at bounding box center [722, 259] width 21 height 56
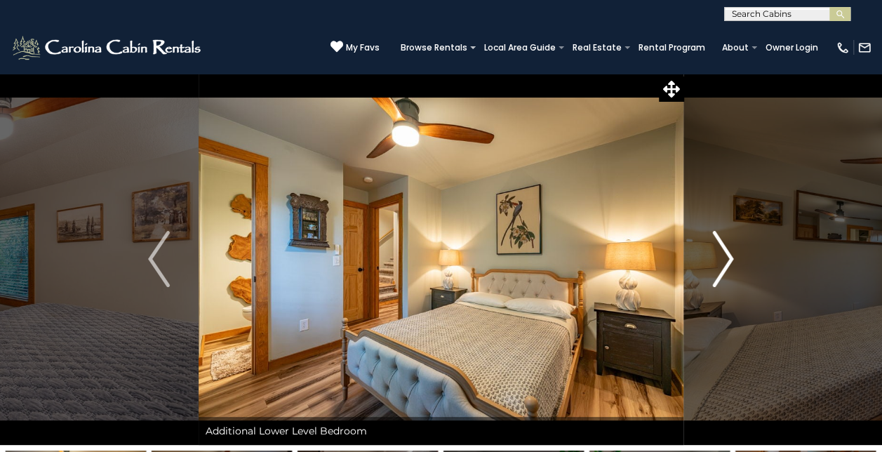
click at [727, 254] on img "Next" at bounding box center [722, 259] width 21 height 56
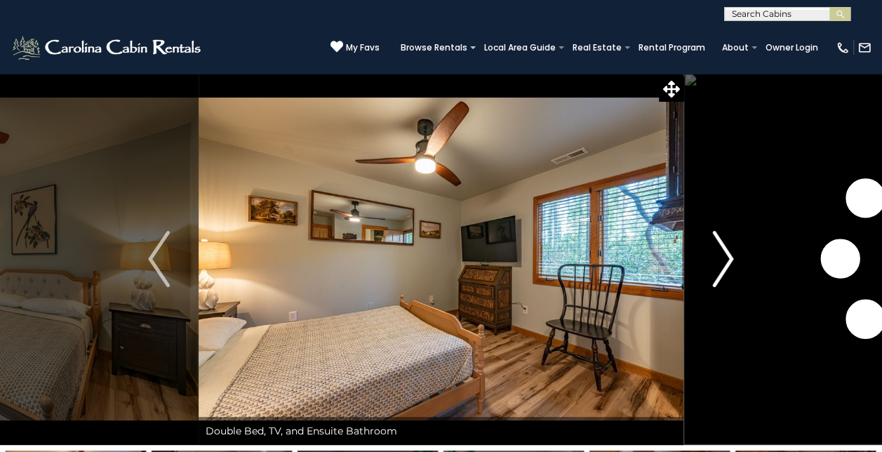
click at [727, 254] on img "Next" at bounding box center [722, 259] width 21 height 56
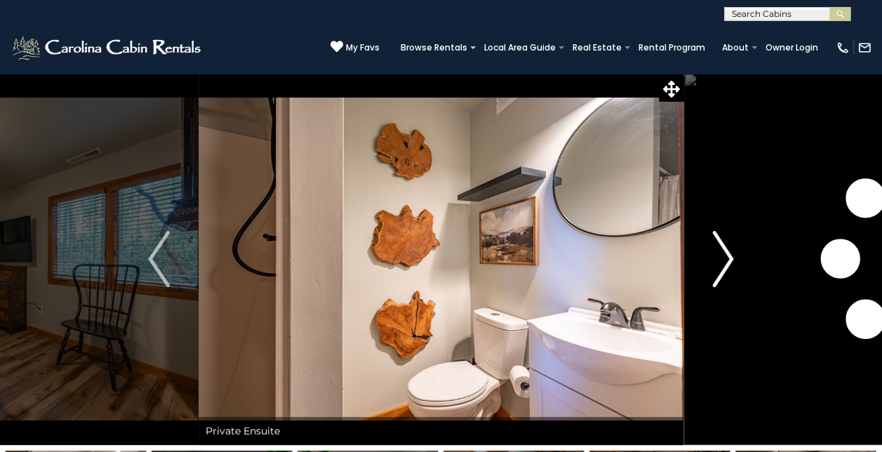
click at [727, 254] on img "Next" at bounding box center [722, 259] width 21 height 56
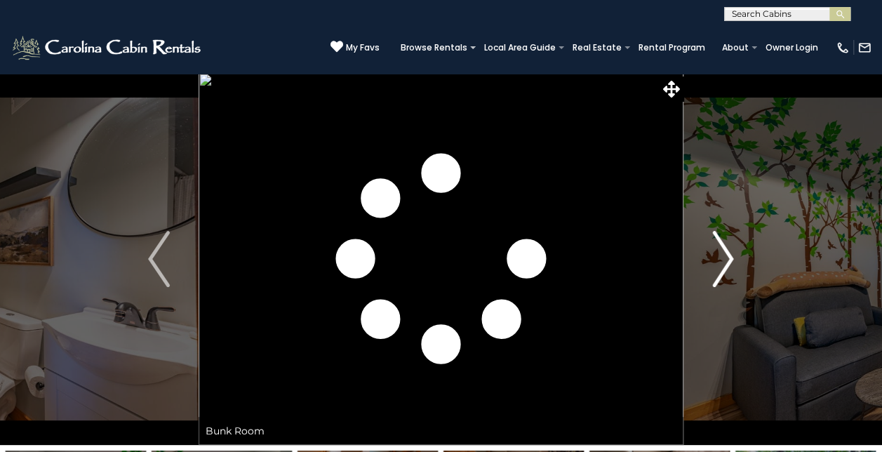
click at [727, 254] on img "Next" at bounding box center [722, 259] width 21 height 56
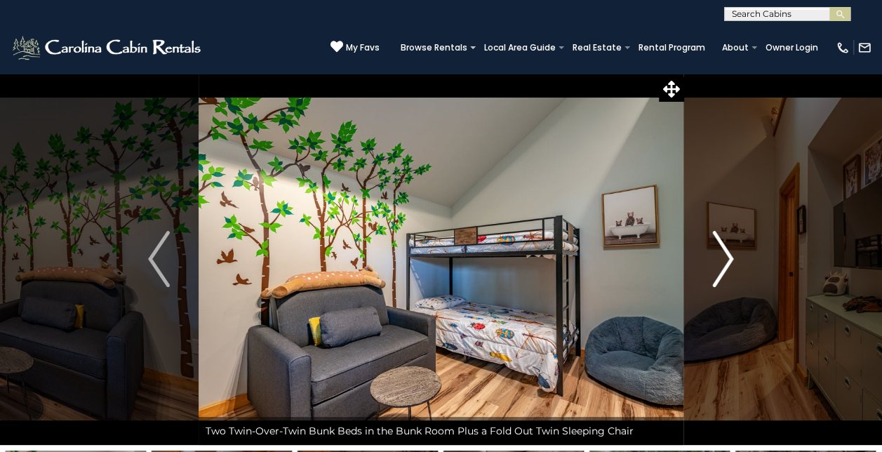
click at [727, 254] on img "Next" at bounding box center [722, 259] width 21 height 56
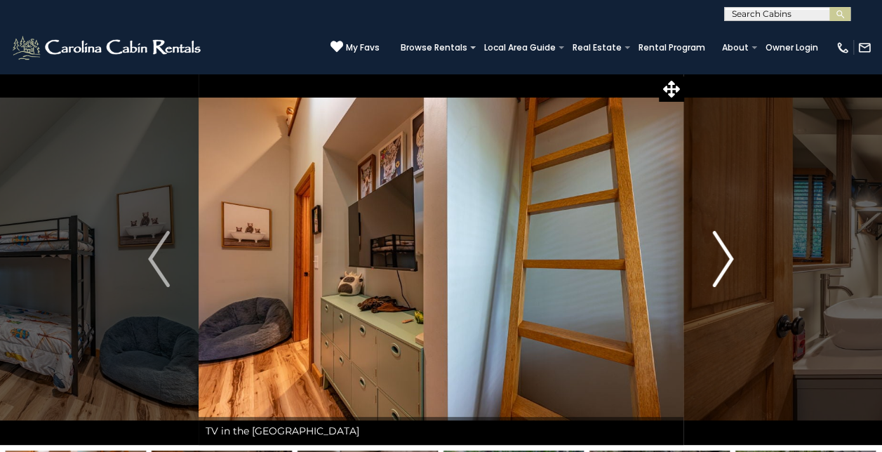
click at [727, 254] on img "Next" at bounding box center [722, 259] width 21 height 56
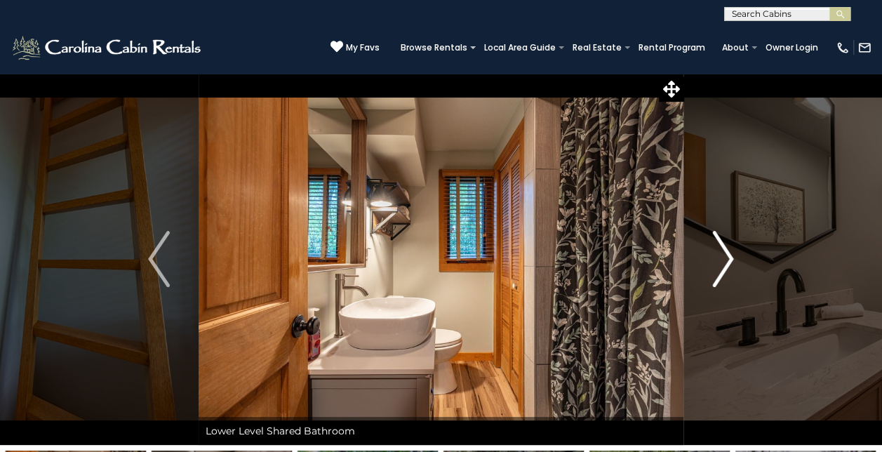
click at [727, 254] on img "Next" at bounding box center [722, 259] width 21 height 56
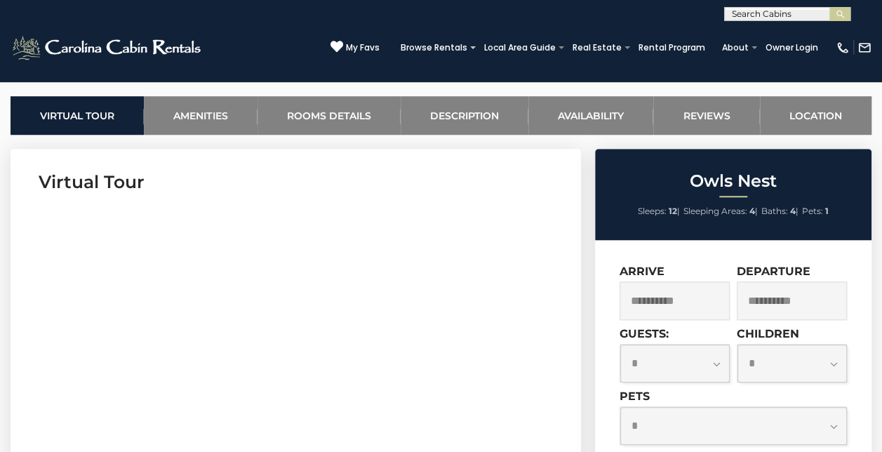
scroll to position [534, 0]
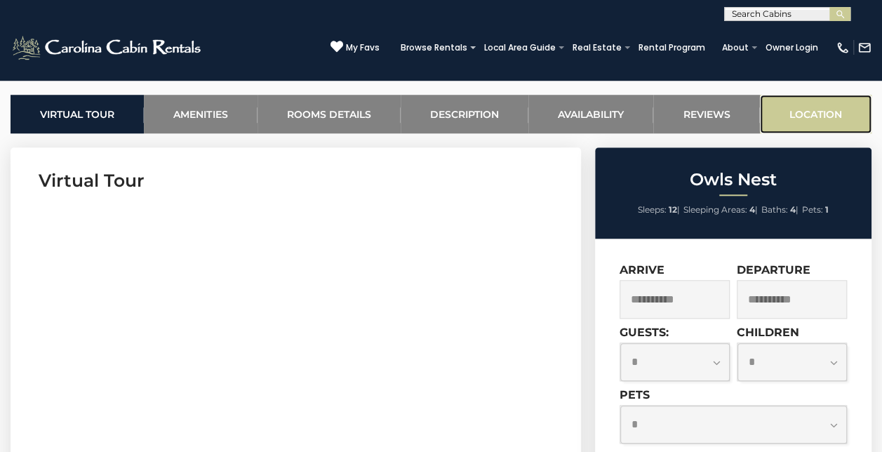
click at [802, 110] on link "Location" at bounding box center [816, 114] width 112 height 39
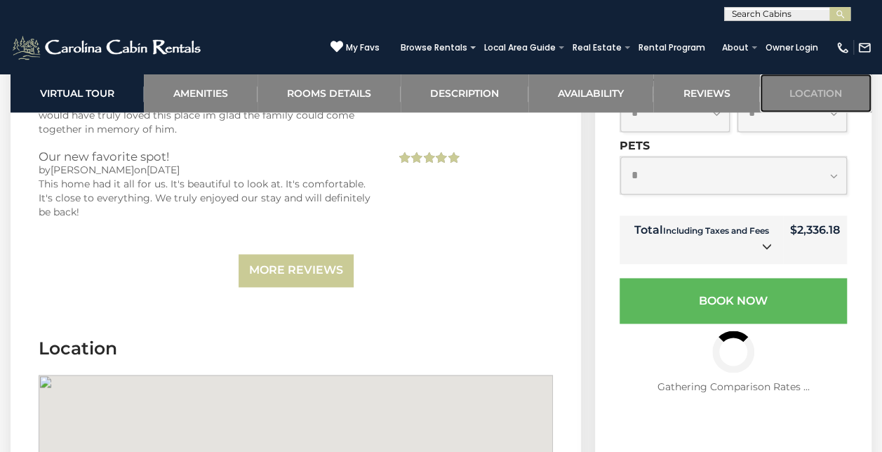
scroll to position [3736, 0]
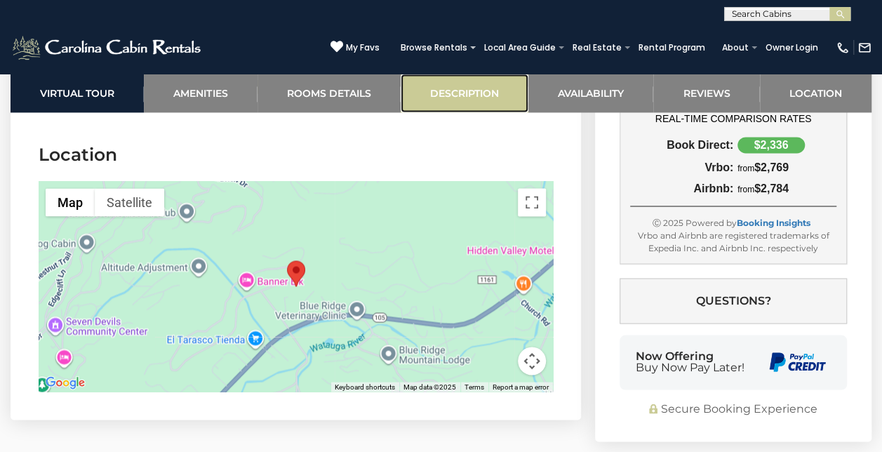
click at [443, 95] on link "Description" at bounding box center [465, 93] width 128 height 39
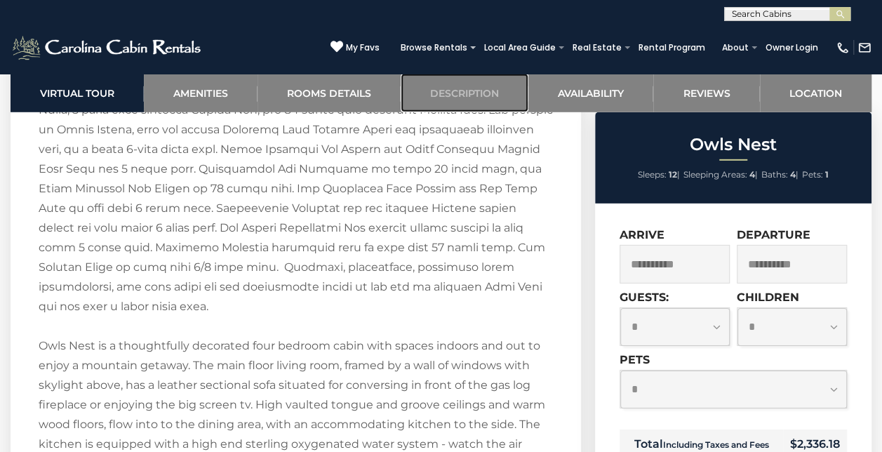
scroll to position [2012, 0]
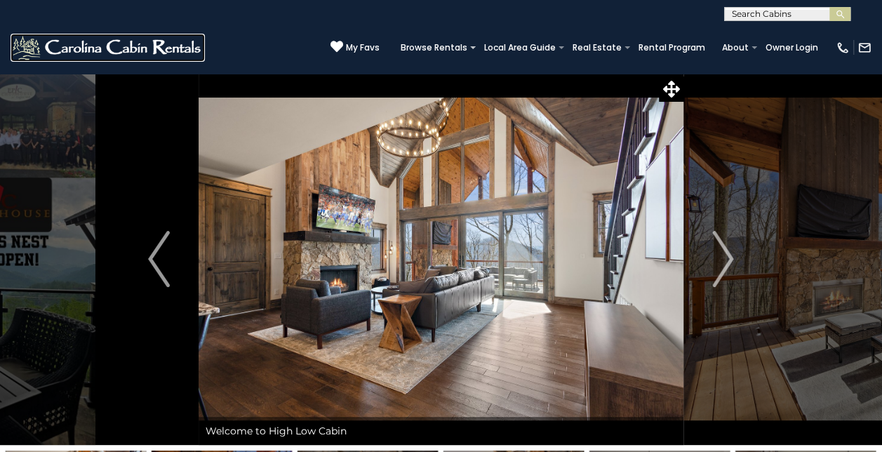
click at [114, 40] on img at bounding box center [108, 48] width 194 height 28
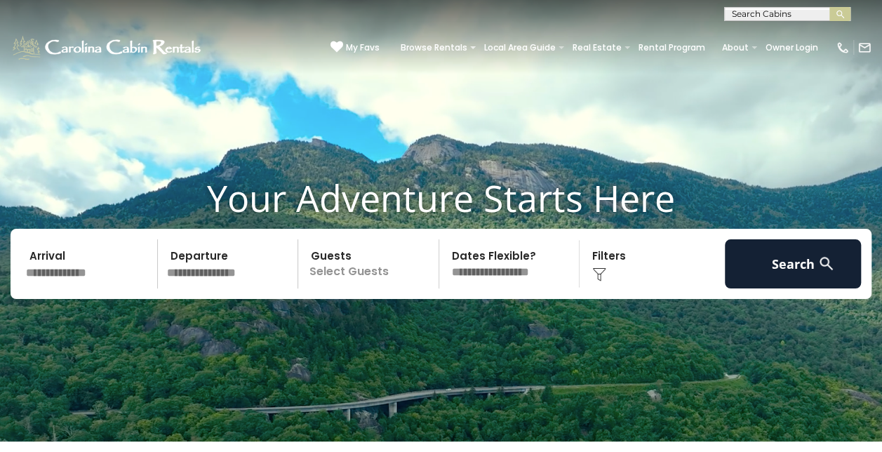
click at [75, 267] on input "text" at bounding box center [89, 263] width 137 height 49
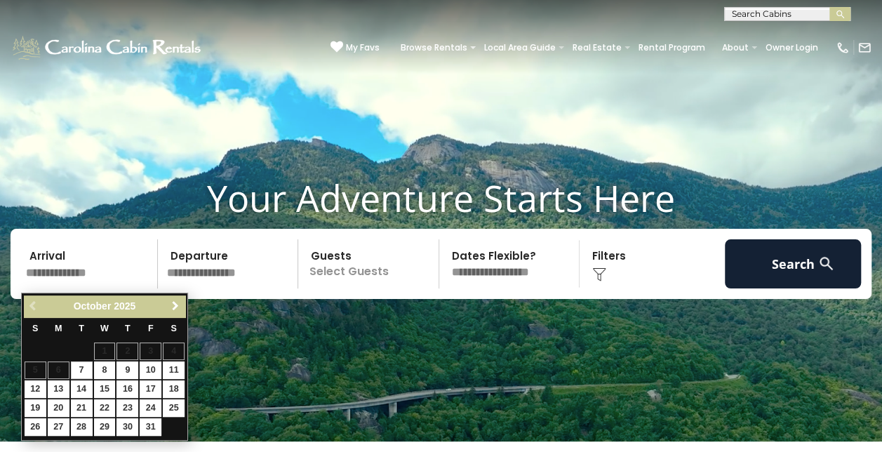
click at [177, 306] on span "Next" at bounding box center [175, 305] width 11 height 11
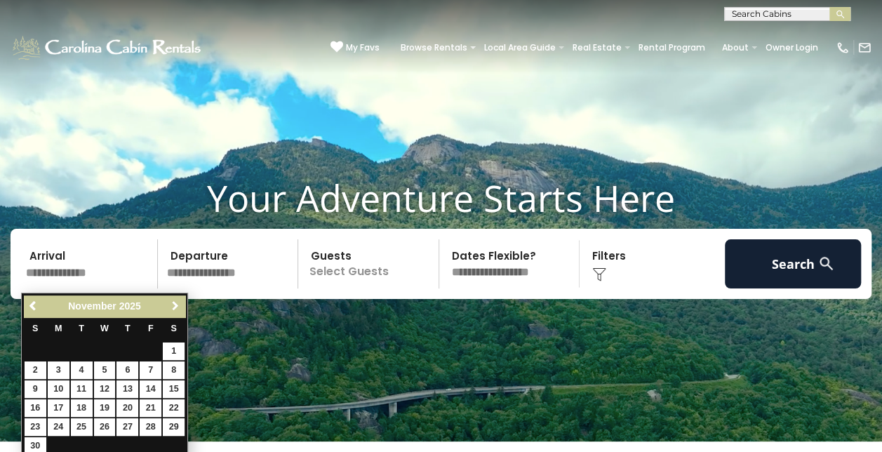
click at [177, 306] on span "Next" at bounding box center [175, 305] width 11 height 11
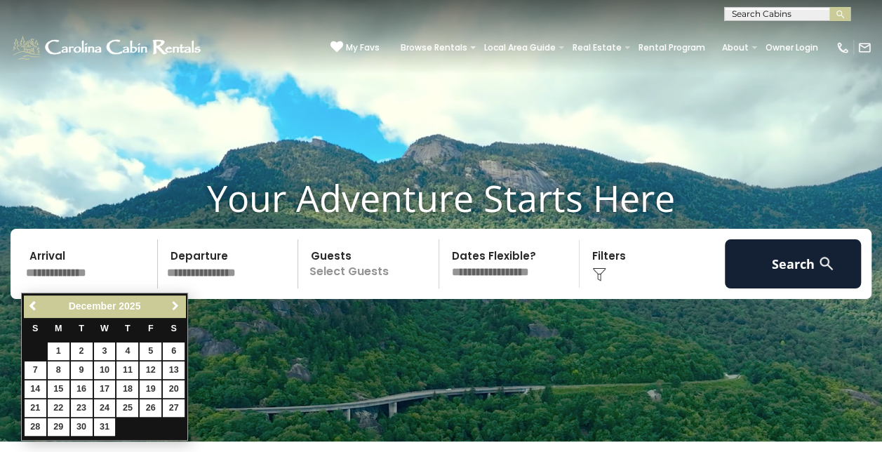
click at [177, 306] on span "Next" at bounding box center [175, 305] width 11 height 11
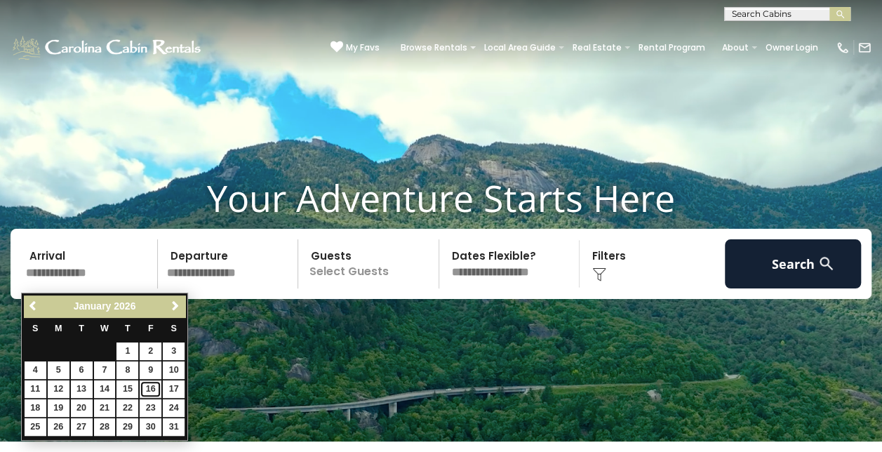
click at [153, 387] on link "16" at bounding box center [151, 389] width 22 height 18
type input "*******"
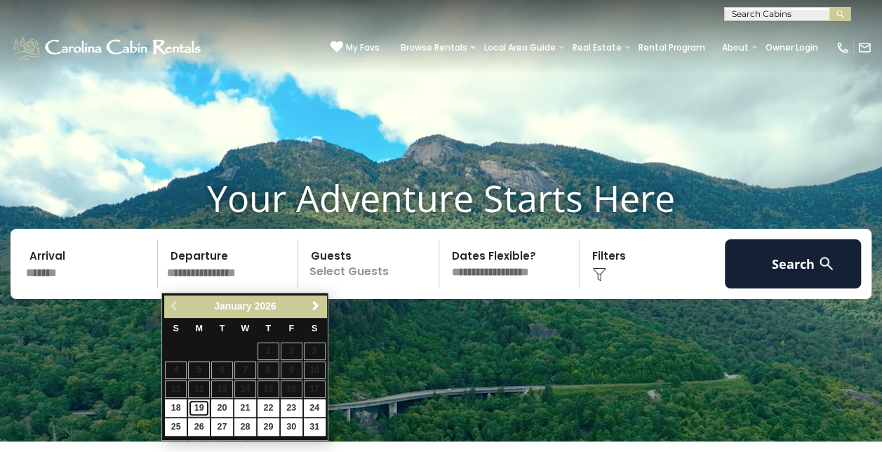
click at [203, 405] on link "19" at bounding box center [199, 408] width 22 height 18
type input "*******"
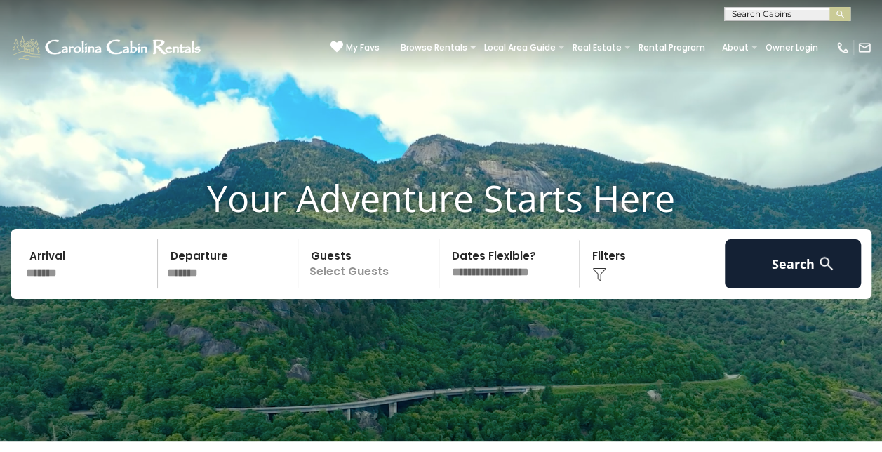
click at [351, 266] on p "Select Guests" at bounding box center [370, 263] width 136 height 49
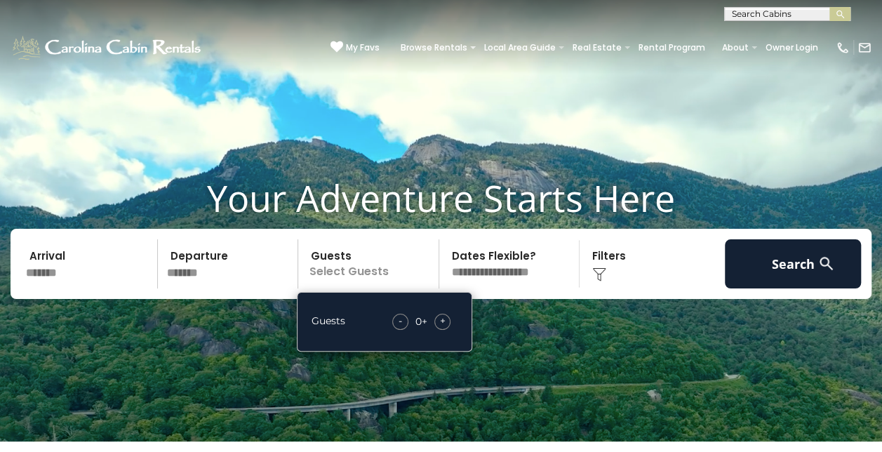
click at [440, 318] on span "+" at bounding box center [443, 321] width 6 height 14
click at [440, 318] on div "+" at bounding box center [442, 322] width 16 height 16
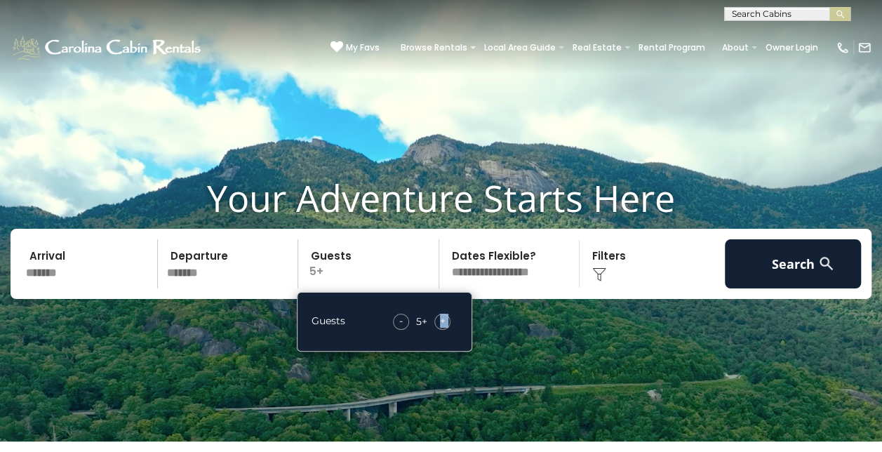
click at [440, 318] on div "+" at bounding box center [442, 322] width 16 height 16
click at [600, 275] on img at bounding box center [599, 274] width 14 height 14
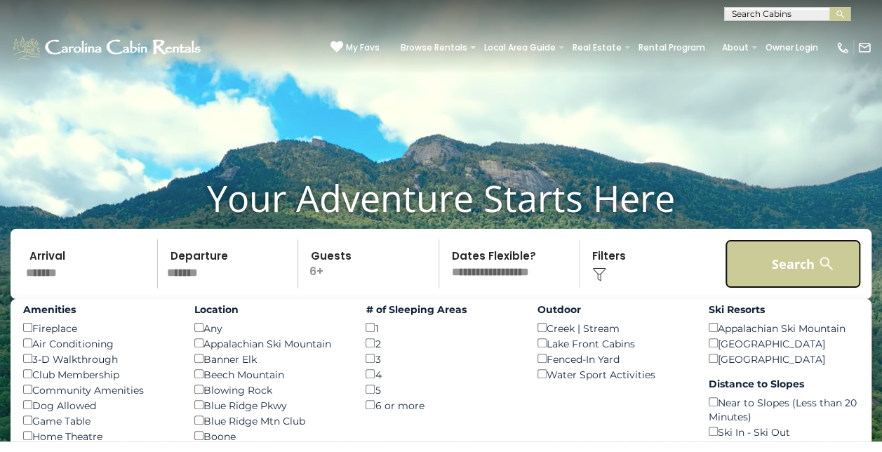
click at [776, 269] on button "Search" at bounding box center [793, 263] width 137 height 49
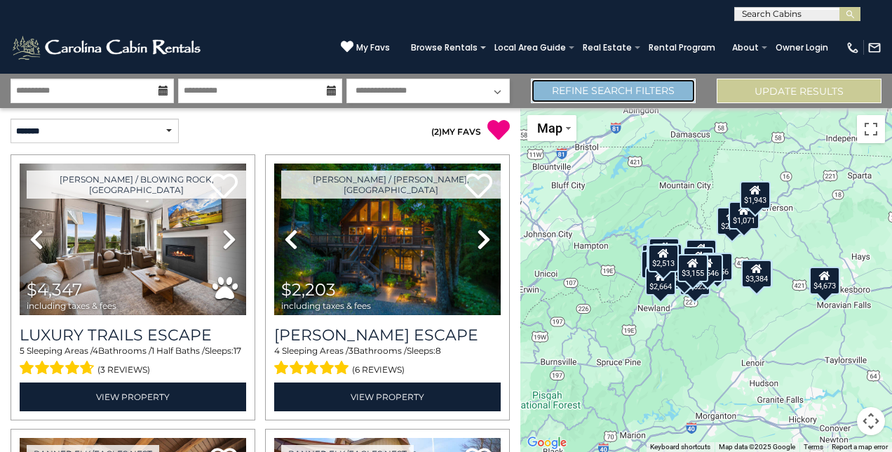
click at [651, 86] on link "Refine Search Filters" at bounding box center [613, 91] width 165 height 25
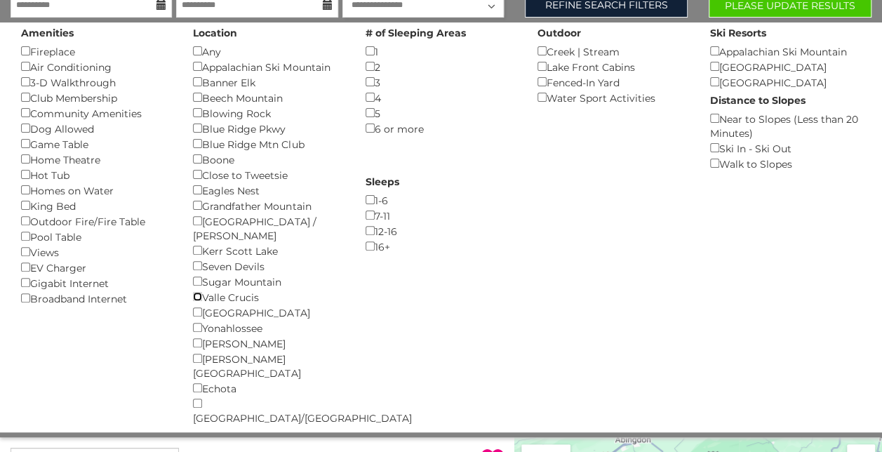
scroll to position [117, 0]
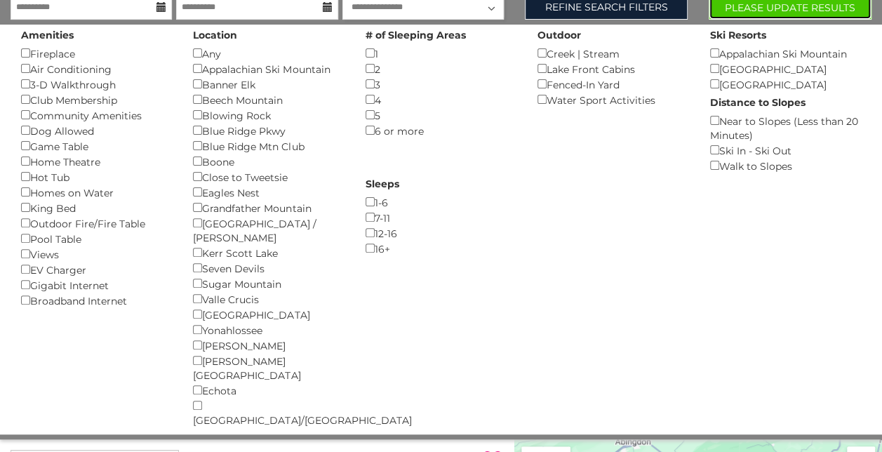
click at [767, 4] on button "Please Update Results" at bounding box center [789, 7] width 163 height 25
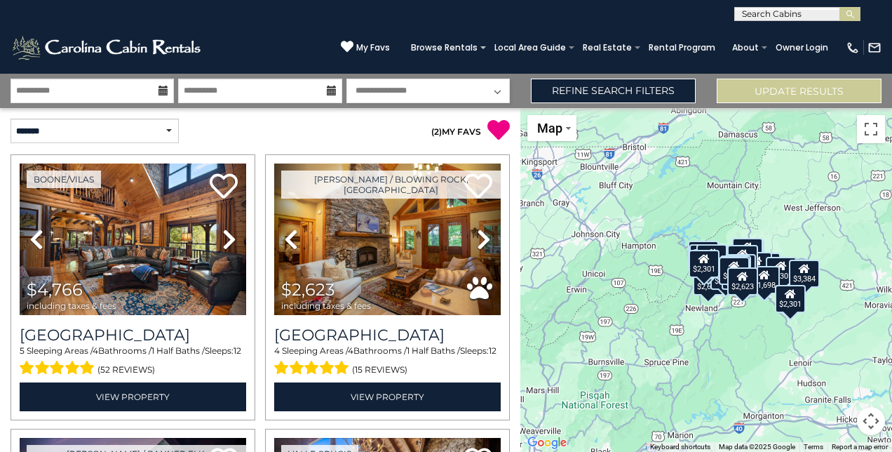
click at [652, 314] on div "$4,766 $2,623 $3,233 $3,525 $7,065 $3,056 $2,546 $2,926 $2,664 $5,202 $3,660 $2…" at bounding box center [706, 280] width 372 height 344
click at [767, 342] on div "$4,766 $2,623 $3,233 $3,525 $7,065 $3,056 $2,546 $2,926 $2,664 $5,202 $3,660 $2…" at bounding box center [706, 280] width 372 height 344
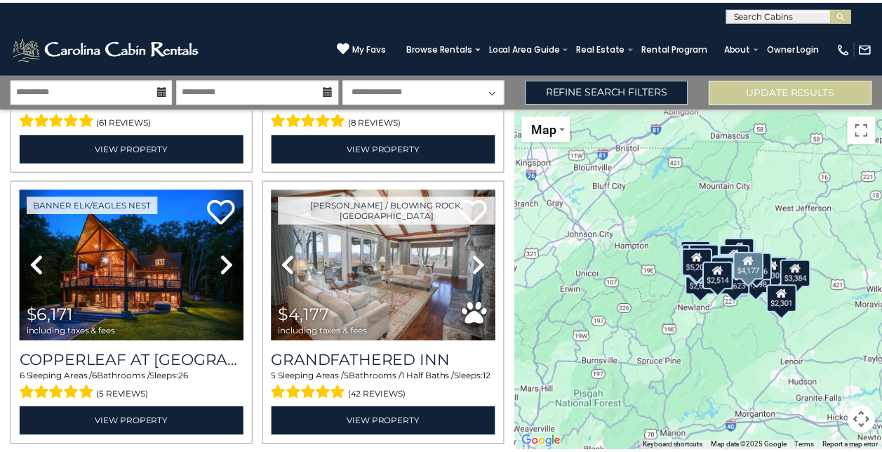
scroll to position [1616, 0]
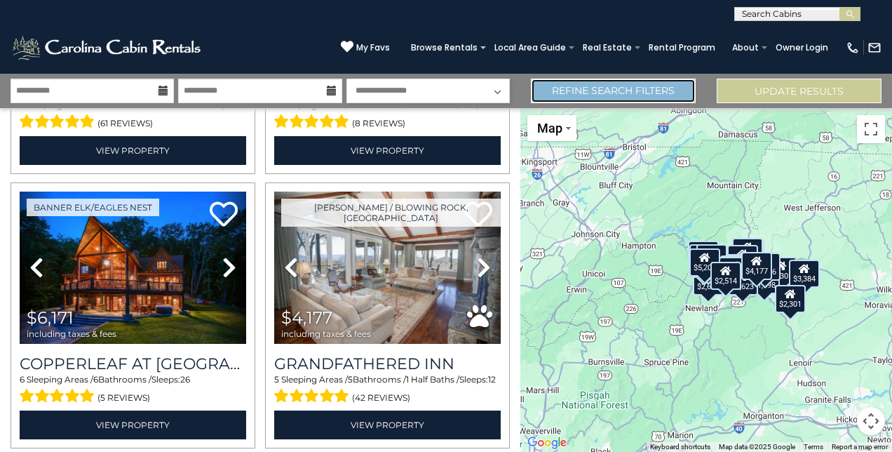
click at [666, 83] on link "Refine Search Filters" at bounding box center [613, 91] width 165 height 25
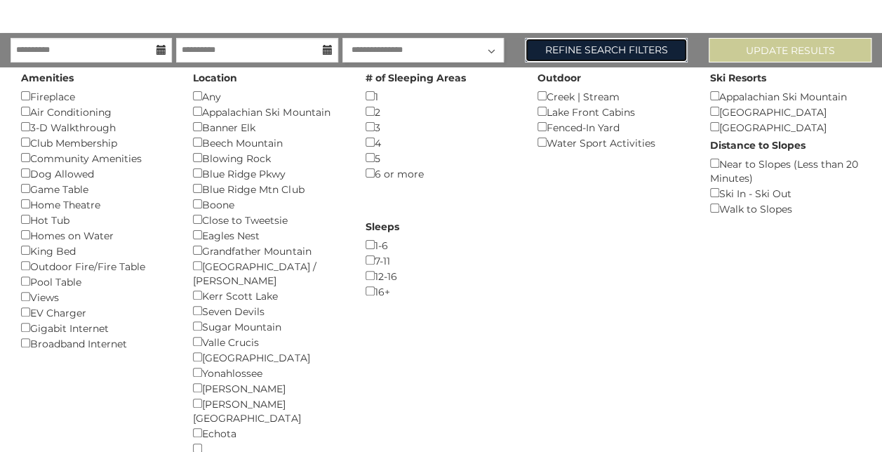
scroll to position [74, 0]
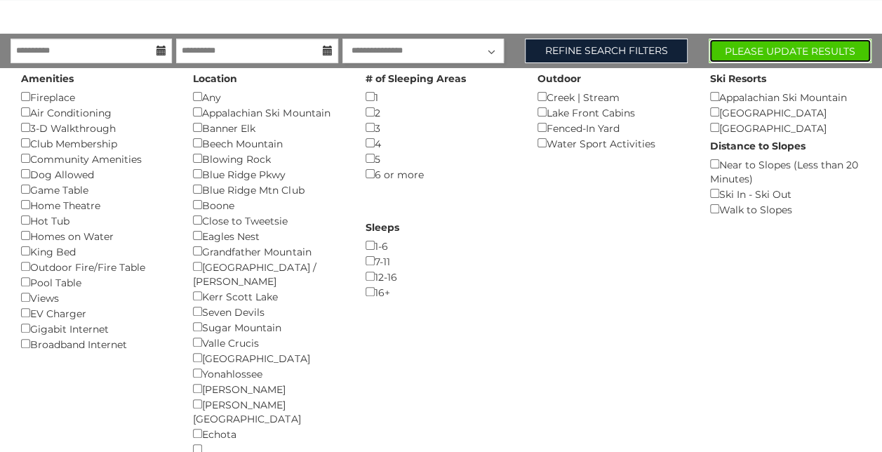
click at [823, 43] on button "Please Update Results" at bounding box center [789, 51] width 163 height 25
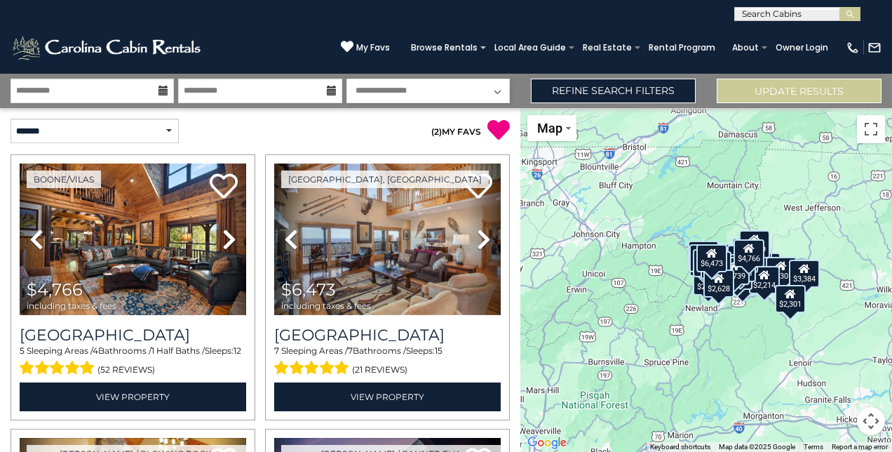
click at [869, 425] on button "Map camera controls" at bounding box center [871, 421] width 28 height 28
click at [840, 354] on button "Zoom in" at bounding box center [836, 351] width 28 height 28
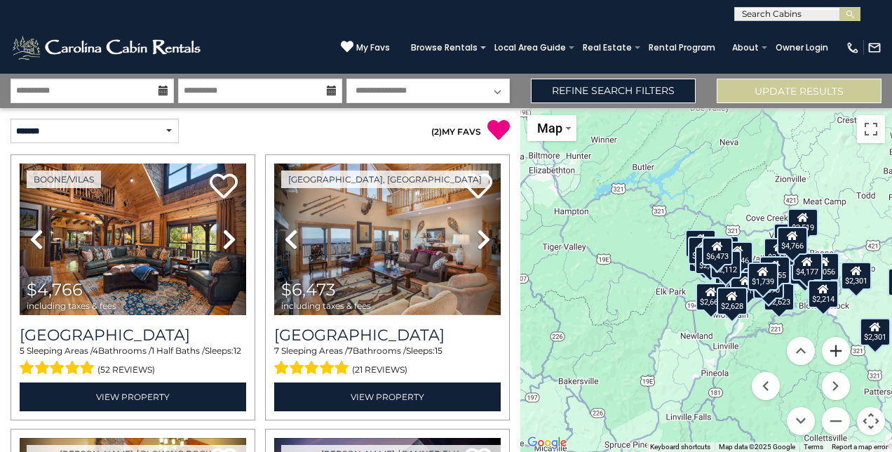
click at [840, 354] on button "Zoom in" at bounding box center [836, 351] width 28 height 28
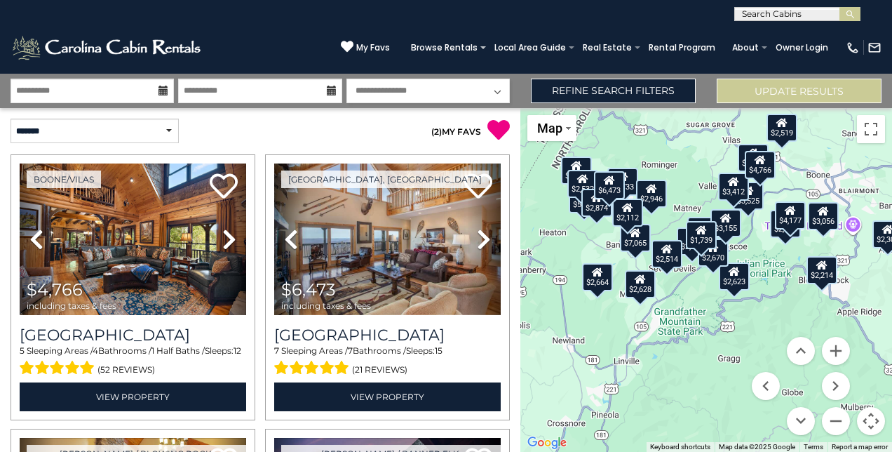
drag, startPoint x: 833, startPoint y: 273, endPoint x: 710, endPoint y: 224, distance: 132.9
click at [710, 224] on div "$1,739" at bounding box center [701, 235] width 31 height 28
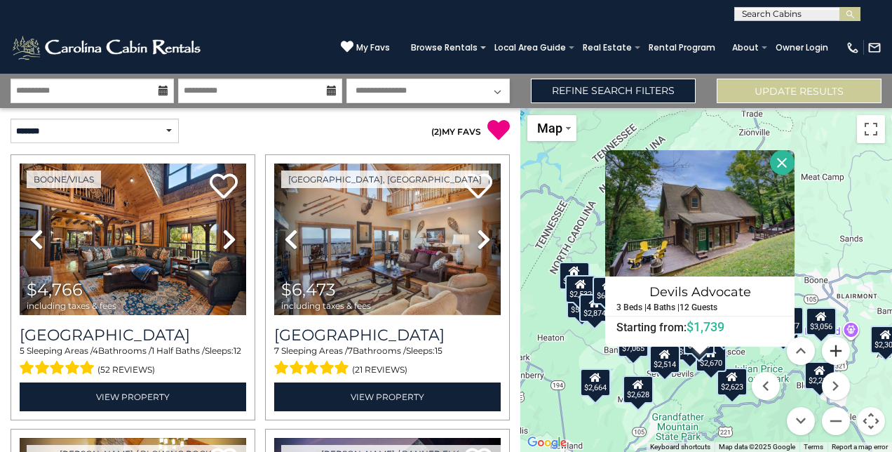
click at [835, 351] on button "Zoom in" at bounding box center [836, 351] width 28 height 28
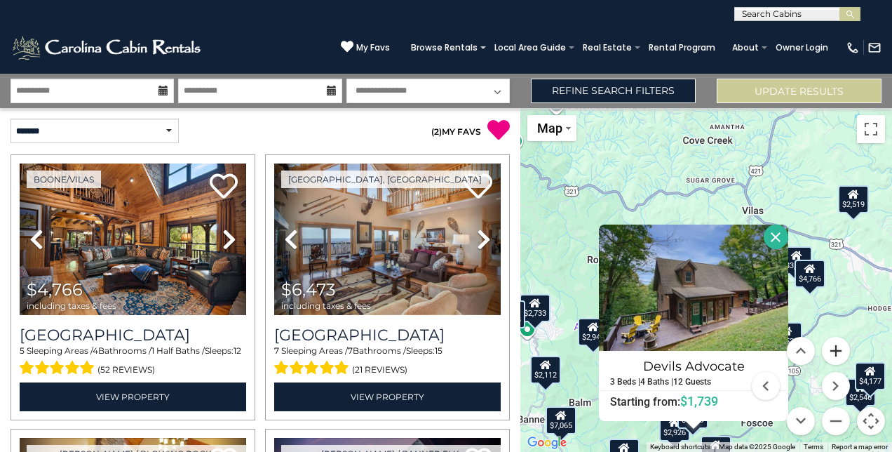
click at [835, 351] on button "Zoom in" at bounding box center [836, 351] width 28 height 28
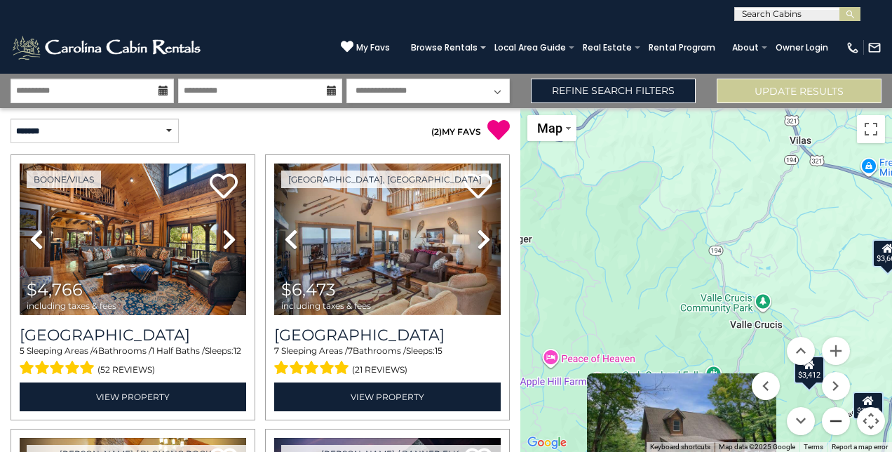
click at [838, 415] on button "Zoom out" at bounding box center [836, 421] width 28 height 28
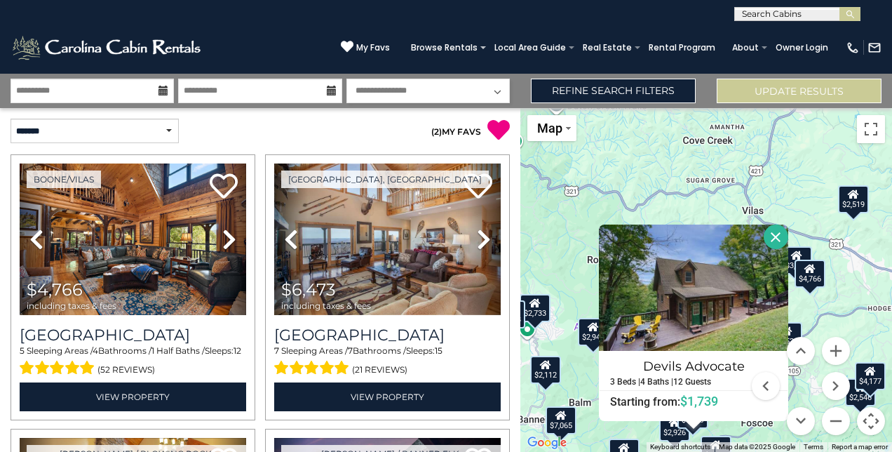
click at [722, 185] on div "$4,766 $6,473 $2,623 $3,233 $3,525 $7,065 $3,056 $2,546 $2,926 $2,733 $2,664 $5…" at bounding box center [706, 280] width 372 height 344
click at [772, 238] on button "Close" at bounding box center [776, 236] width 25 height 25
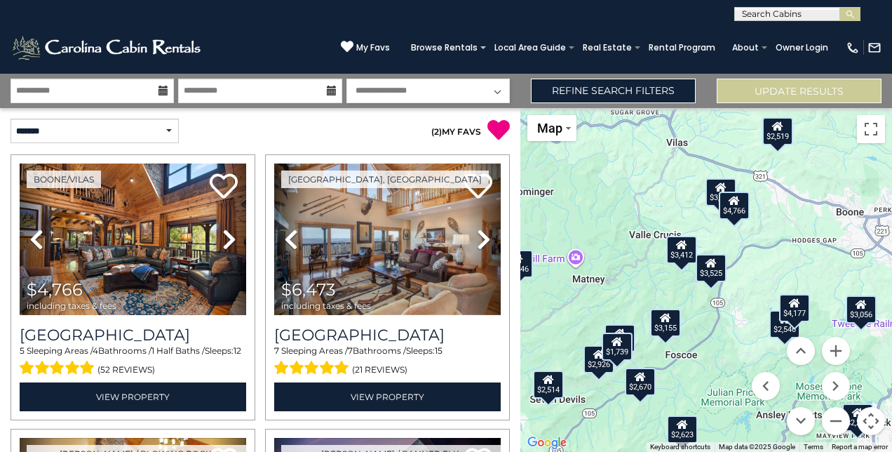
drag, startPoint x: 690, startPoint y: 339, endPoint x: 610, endPoint y: 265, distance: 108.7
click at [610, 265] on div "$4,766 $6,473 $2,623 $3,233 $3,525 $7,065 $3,056 $2,546 $2,926 $2,733 $2,664 $5…" at bounding box center [706, 280] width 372 height 344
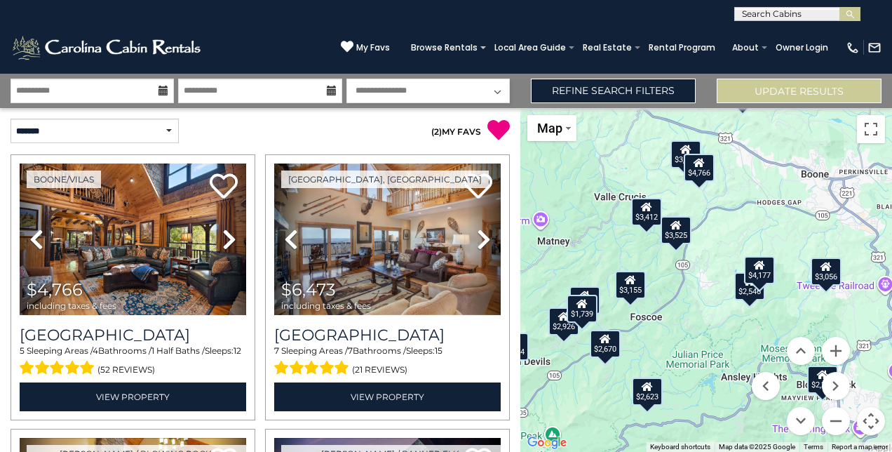
drag, startPoint x: 752, startPoint y: 271, endPoint x: 714, endPoint y: 231, distance: 55.1
click at [714, 231] on div "$4,766 $6,473 $2,623 $3,233 $3,525 $7,065 $3,056 $2,546 $2,926 $2,733 $2,664 $5…" at bounding box center [706, 280] width 372 height 344
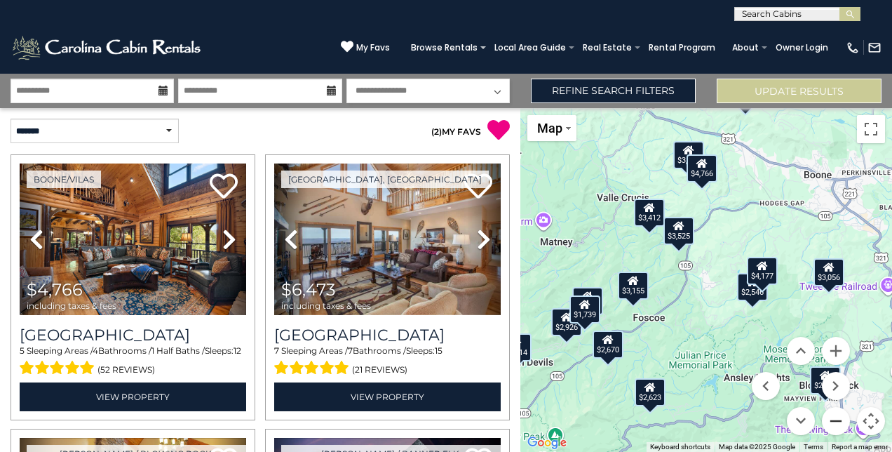
click at [842, 426] on button "Zoom out" at bounding box center [836, 421] width 28 height 28
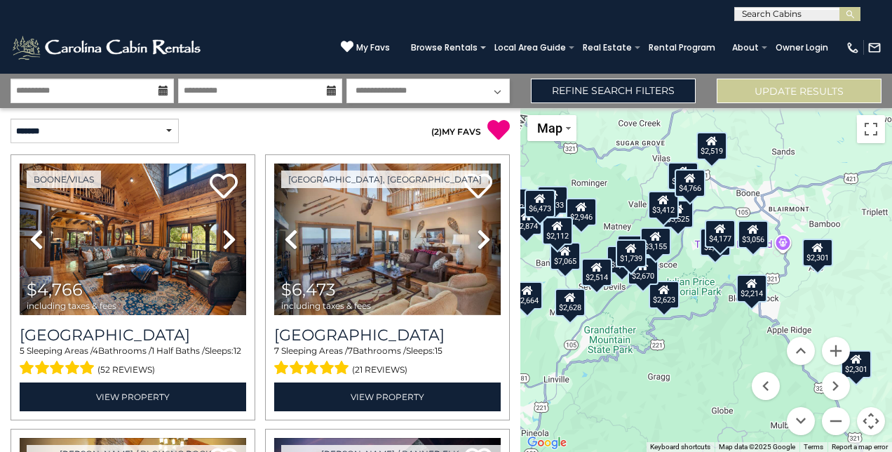
drag, startPoint x: 715, startPoint y: 276, endPoint x: 696, endPoint y: 240, distance: 41.4
click at [696, 240] on div "$4,766 $6,473 $2,623 $3,233 $3,525 $7,065 $3,056 $2,546 $2,926 $2,733 $2,664 $5…" at bounding box center [706, 280] width 372 height 344
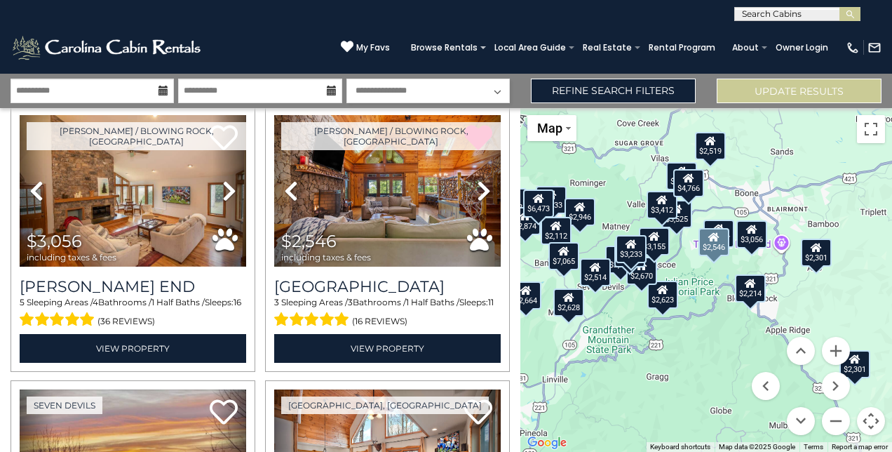
scroll to position [870, 0]
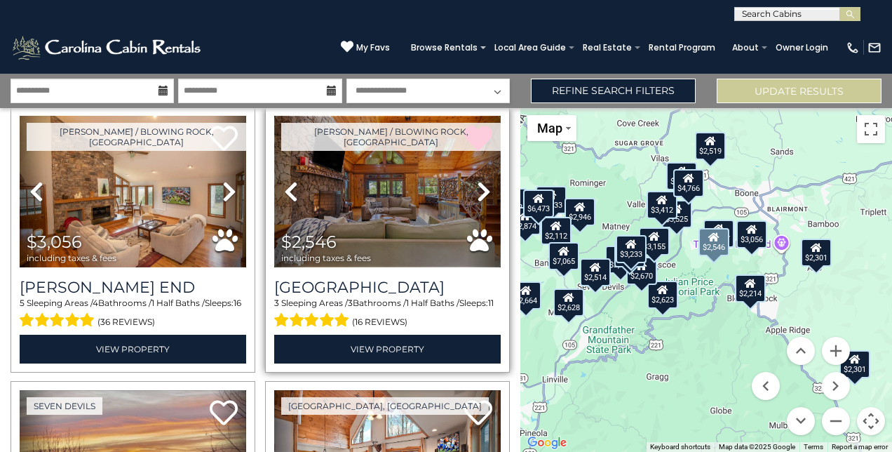
click at [373, 199] on img at bounding box center [387, 192] width 227 height 152
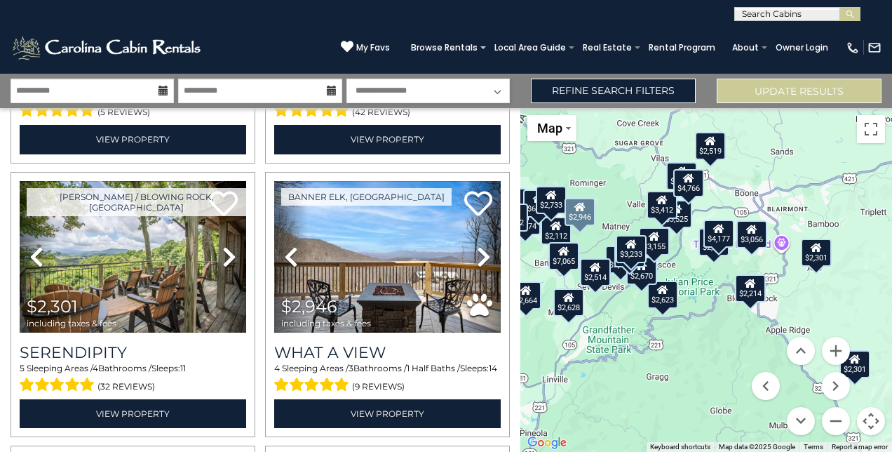
scroll to position [2177, 0]
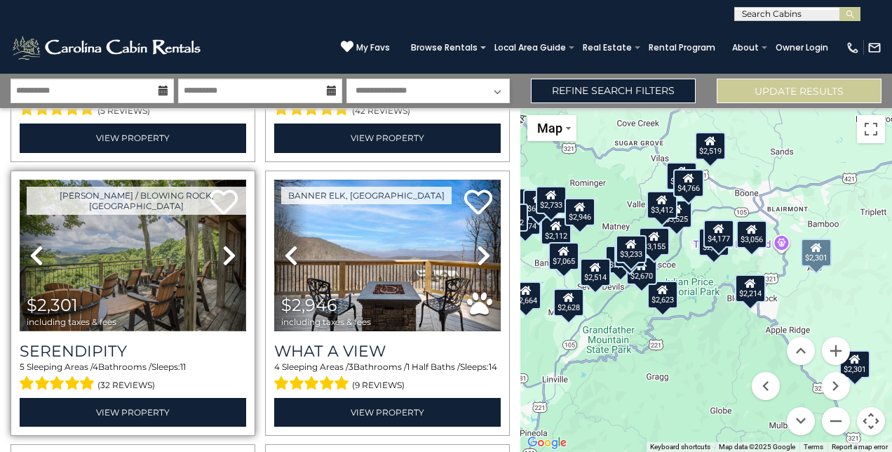
click at [126, 237] on img at bounding box center [133, 256] width 227 height 152
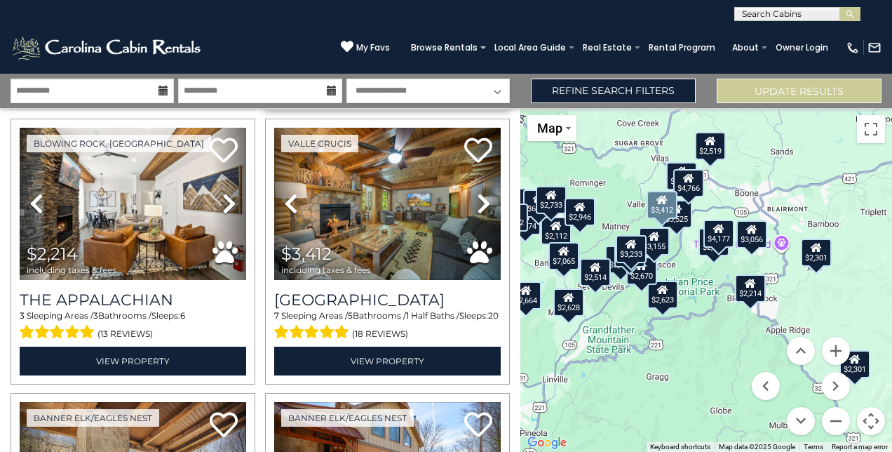
scroll to position [2503, 0]
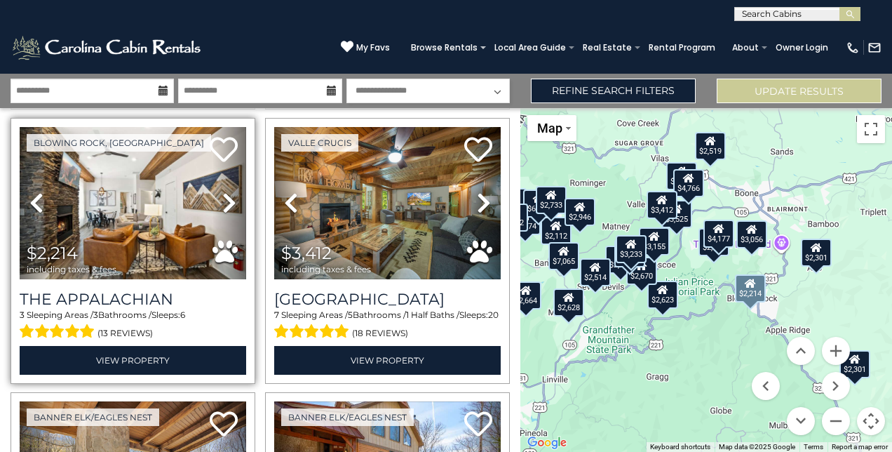
click at [106, 239] on span "$2,214 including taxes & fees" at bounding box center [75, 259] width 111 height 40
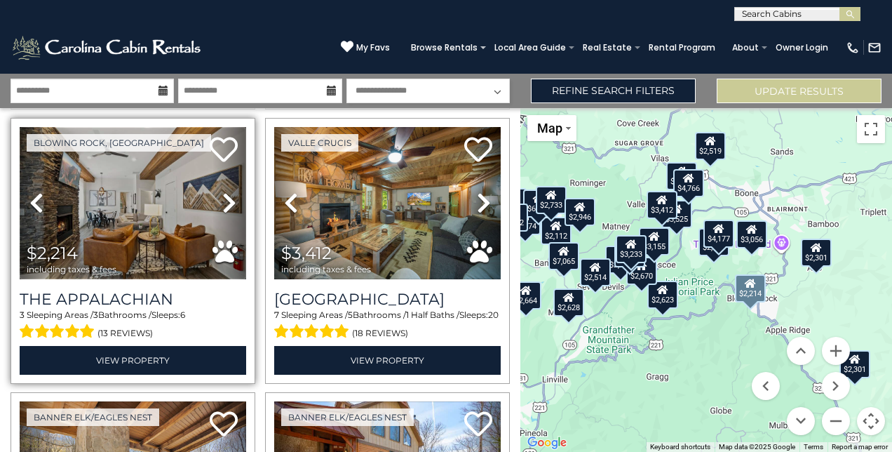
click at [122, 150] on img at bounding box center [133, 203] width 227 height 152
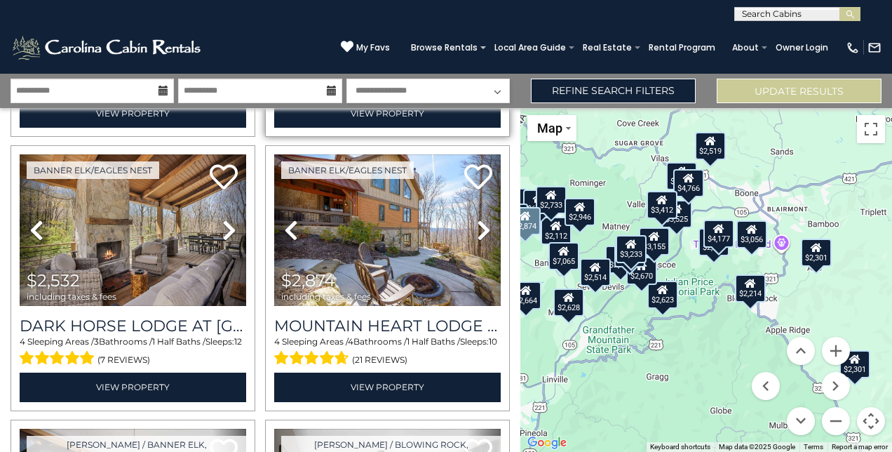
scroll to position [2749, 0]
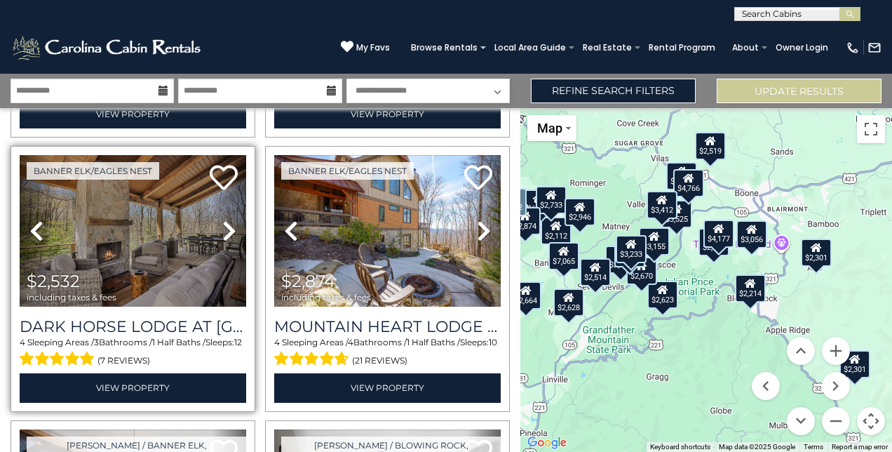
click at [222, 220] on icon at bounding box center [229, 231] width 14 height 22
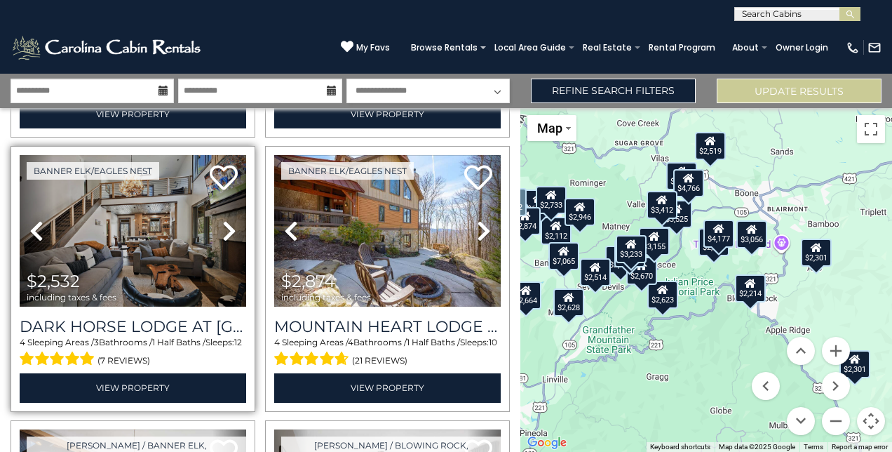
click at [222, 220] on icon at bounding box center [229, 231] width 14 height 22
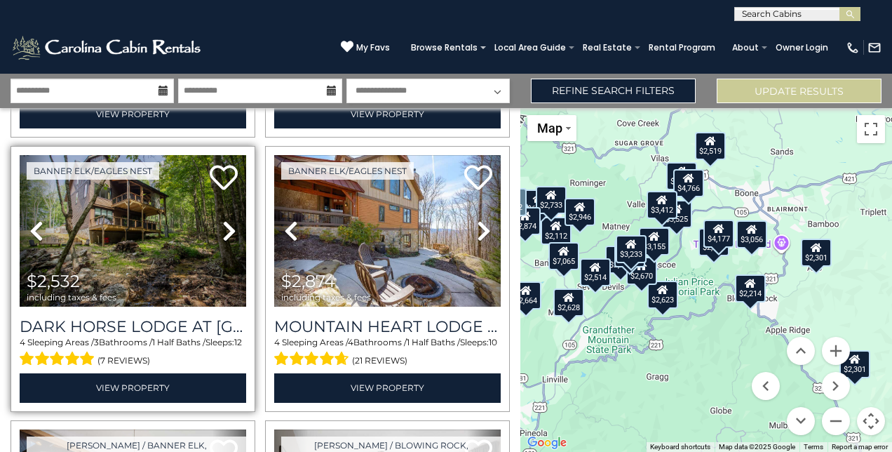
click at [222, 220] on icon at bounding box center [229, 231] width 14 height 22
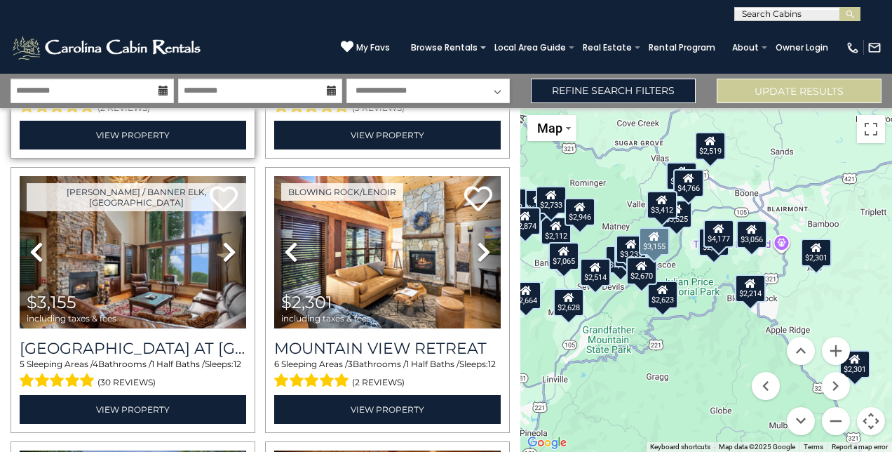
scroll to position [3275, 0]
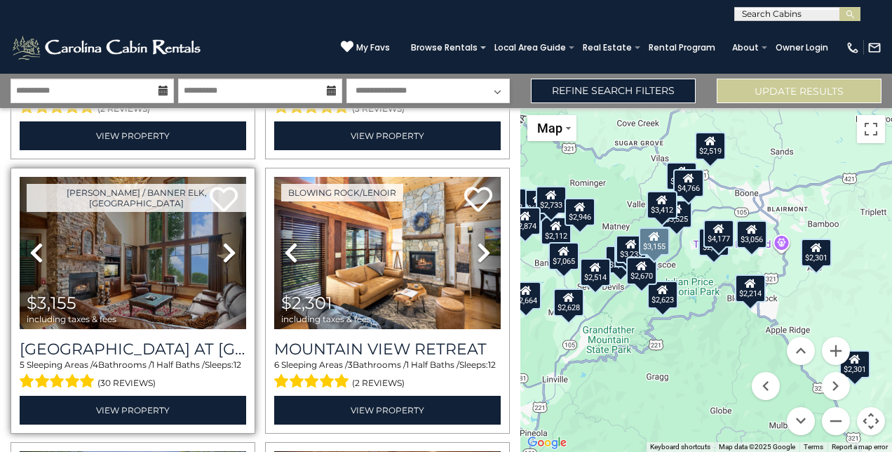
click at [229, 241] on icon at bounding box center [229, 252] width 14 height 22
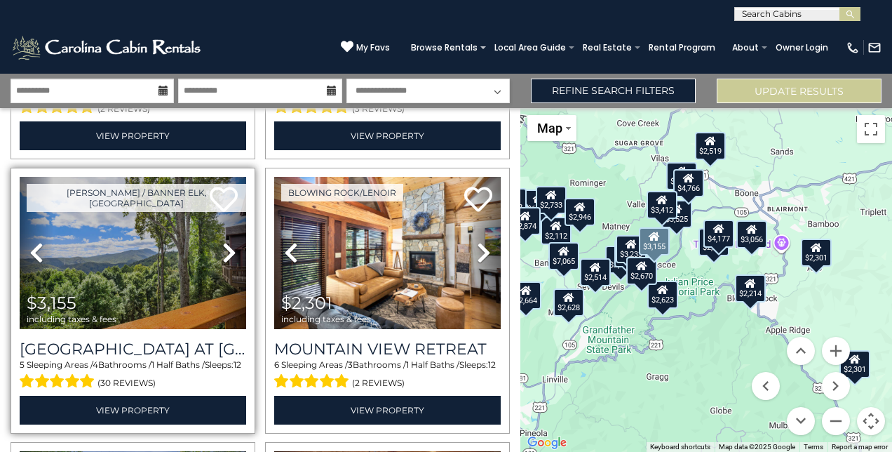
click at [227, 241] on icon at bounding box center [229, 252] width 14 height 22
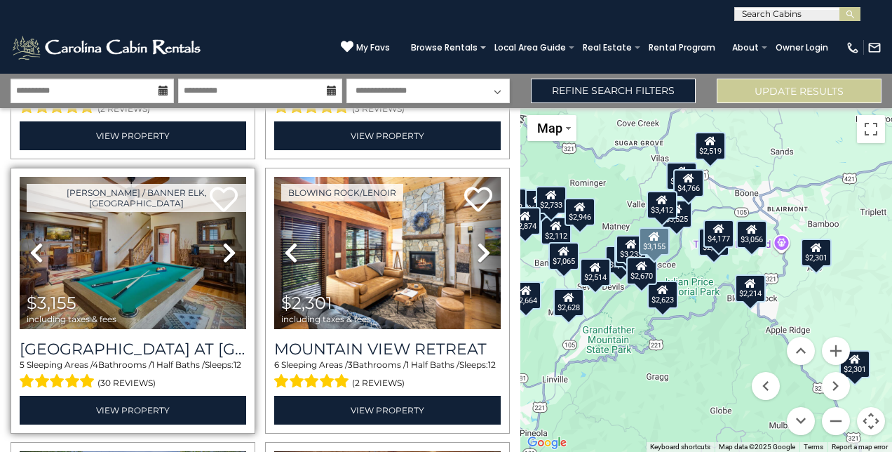
click at [227, 241] on icon at bounding box center [229, 252] width 14 height 22
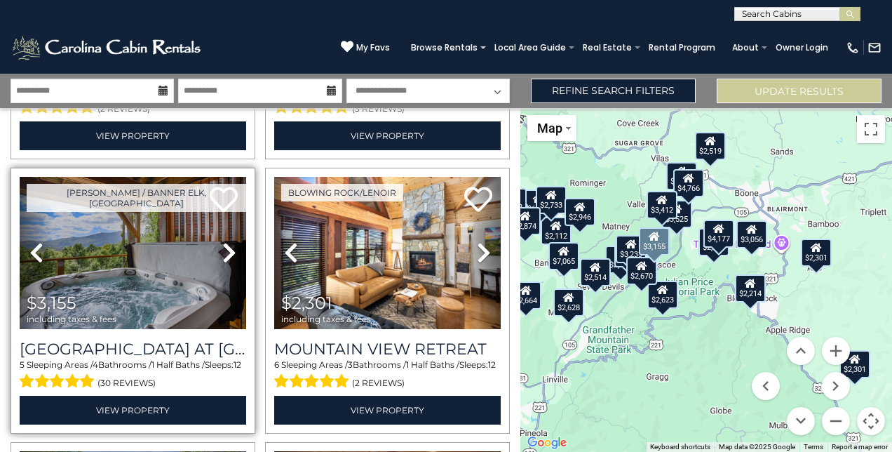
click at [227, 241] on icon at bounding box center [229, 252] width 14 height 22
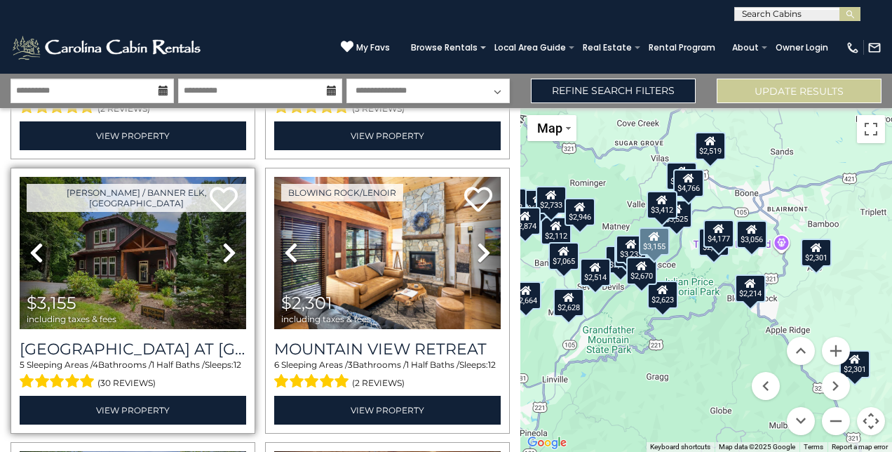
click at [227, 241] on icon at bounding box center [229, 252] width 14 height 22
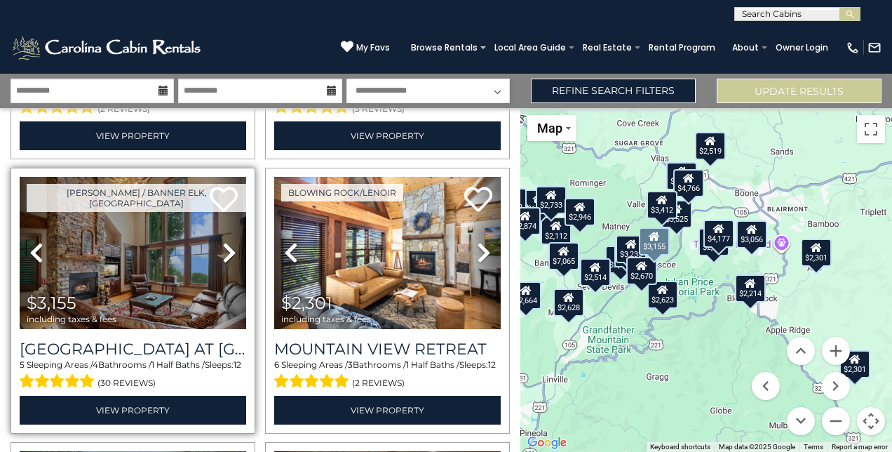
click at [227, 241] on icon at bounding box center [229, 252] width 14 height 22
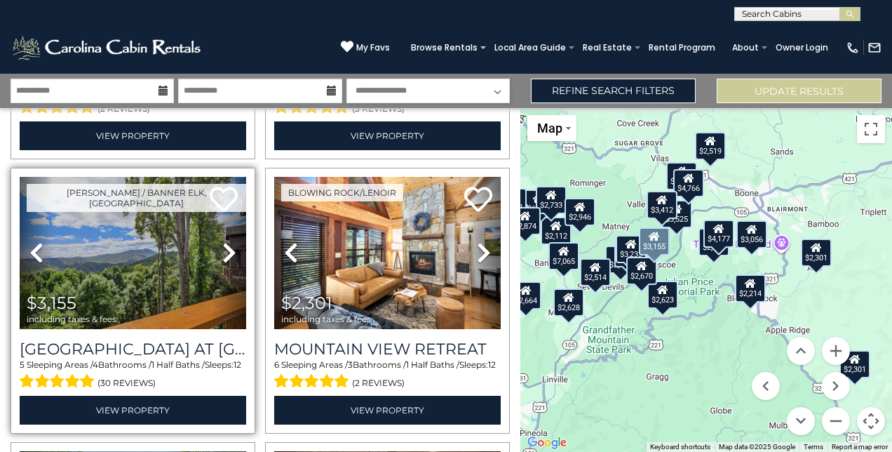
click at [227, 241] on icon at bounding box center [229, 252] width 14 height 22
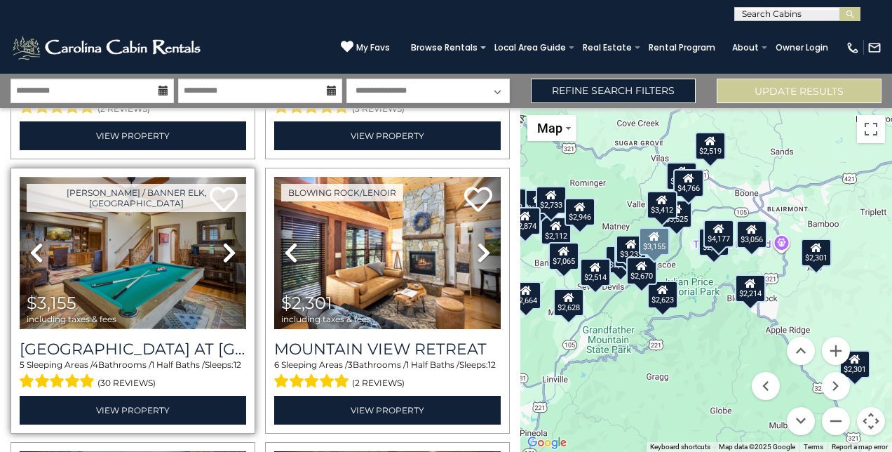
click at [173, 231] on img at bounding box center [133, 253] width 227 height 152
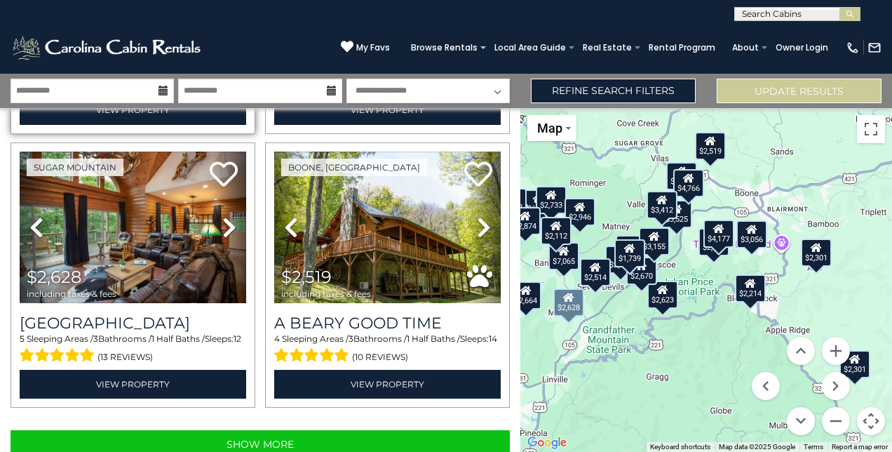
scroll to position [3847, 0]
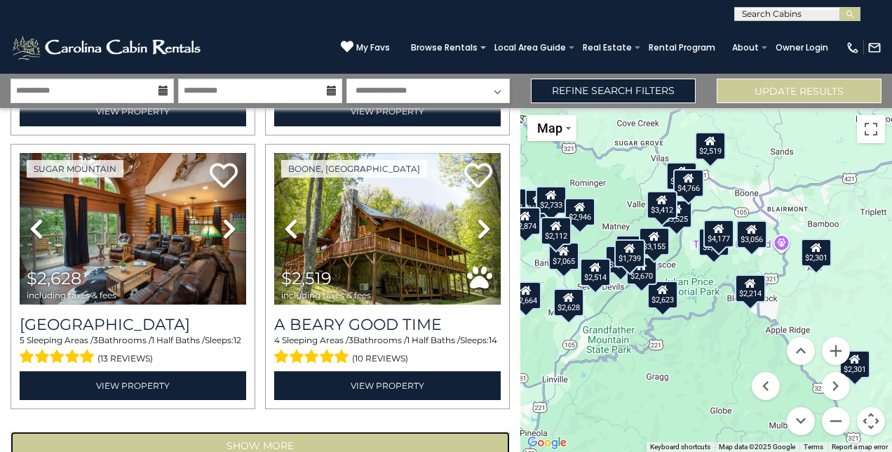
click at [289, 431] on button "Show More" at bounding box center [260, 445] width 499 height 28
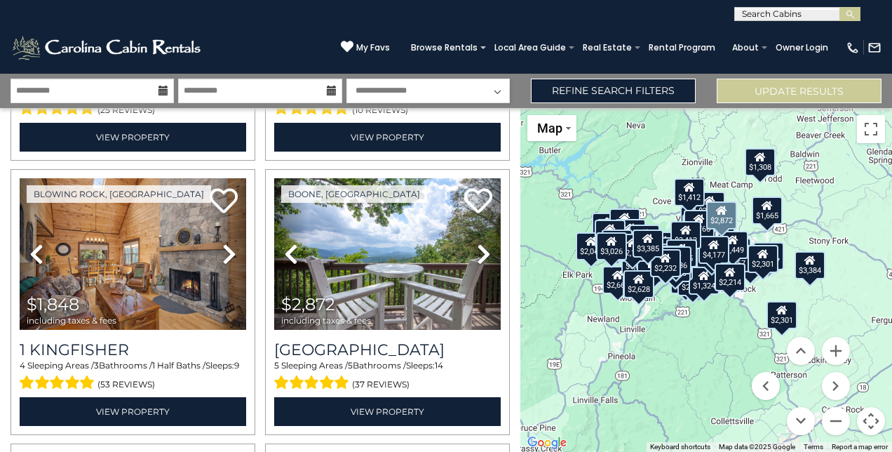
scroll to position [5191, 0]
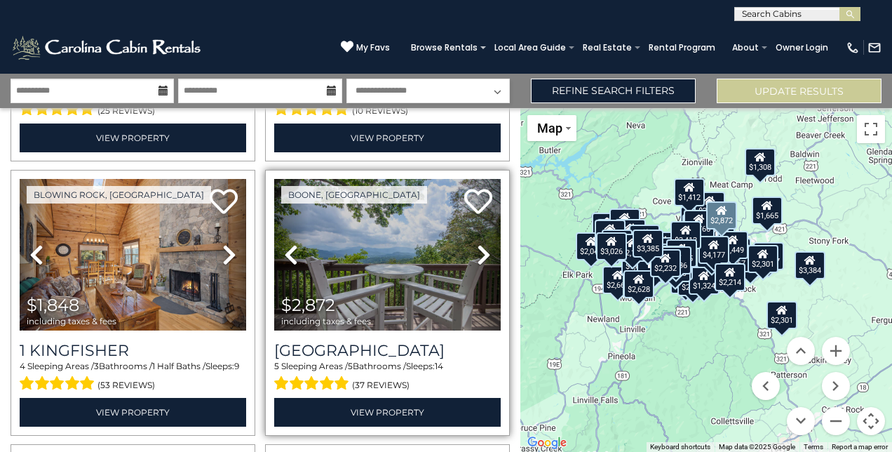
click at [480, 243] on icon at bounding box center [484, 254] width 14 height 22
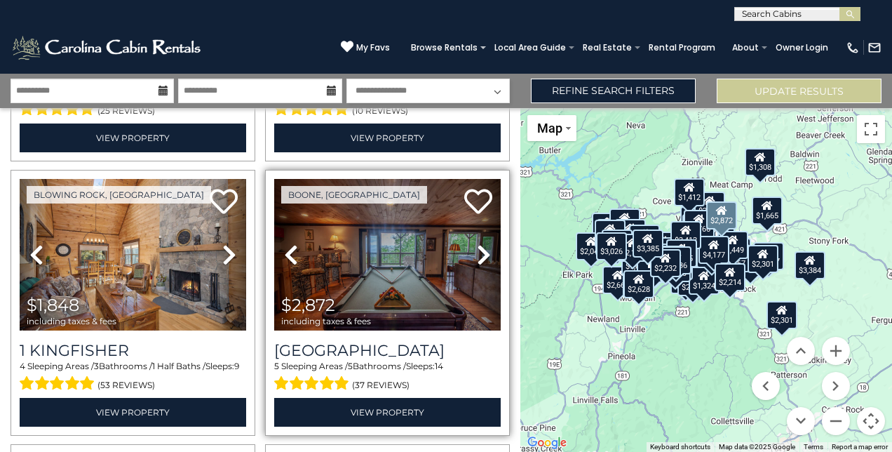
click at [480, 243] on icon at bounding box center [484, 254] width 14 height 22
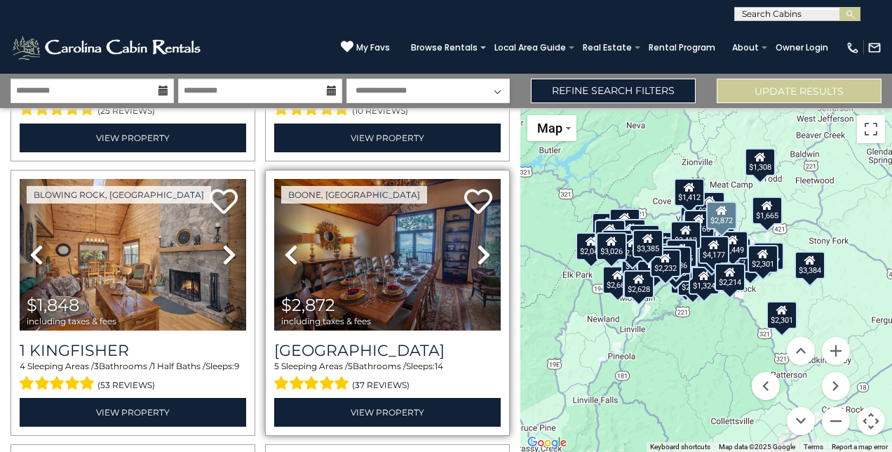
click at [480, 243] on icon at bounding box center [484, 254] width 14 height 22
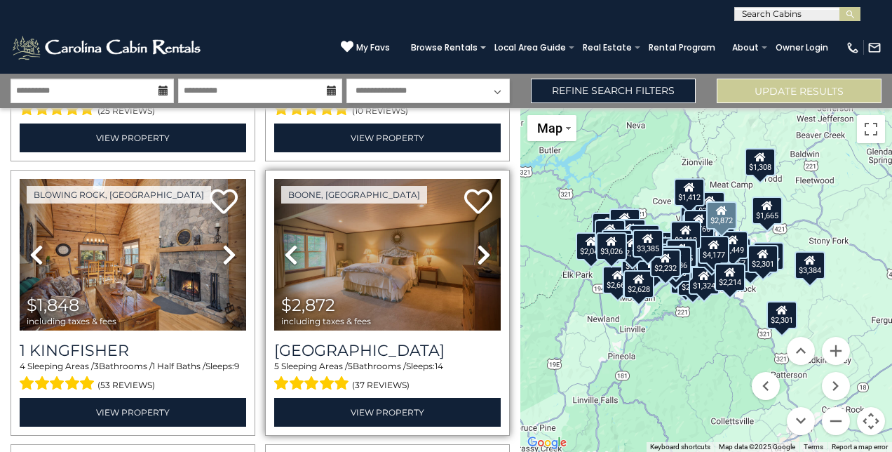
click at [480, 243] on icon at bounding box center [484, 254] width 14 height 22
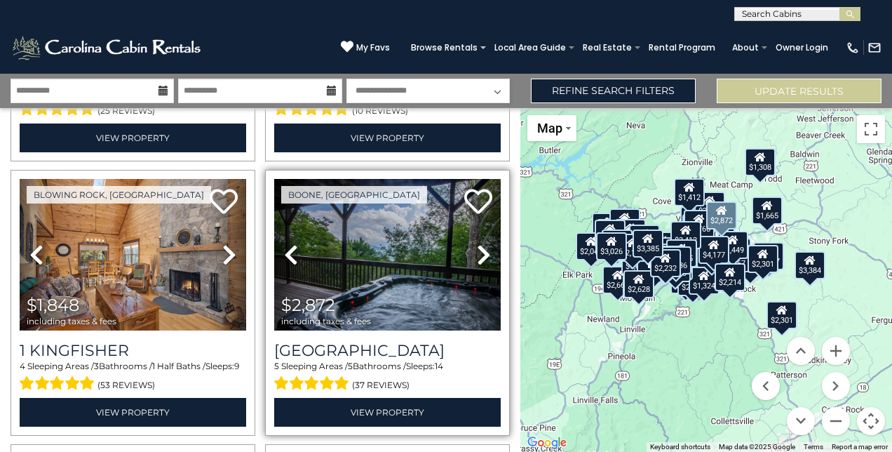
click at [480, 243] on icon at bounding box center [484, 254] width 14 height 22
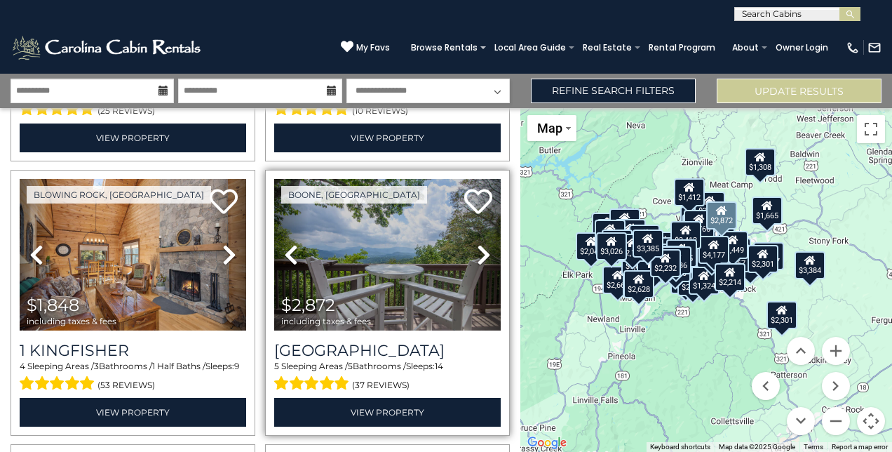
click at [480, 243] on icon at bounding box center [484, 254] width 14 height 22
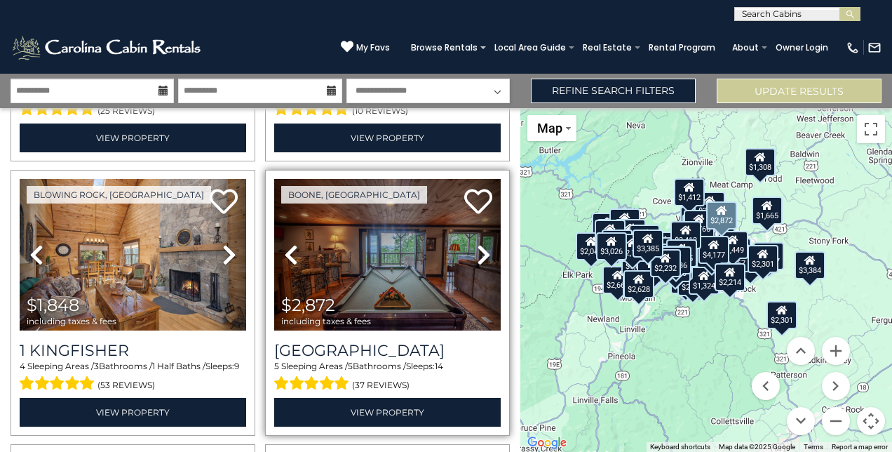
click at [481, 243] on icon at bounding box center [484, 254] width 14 height 22
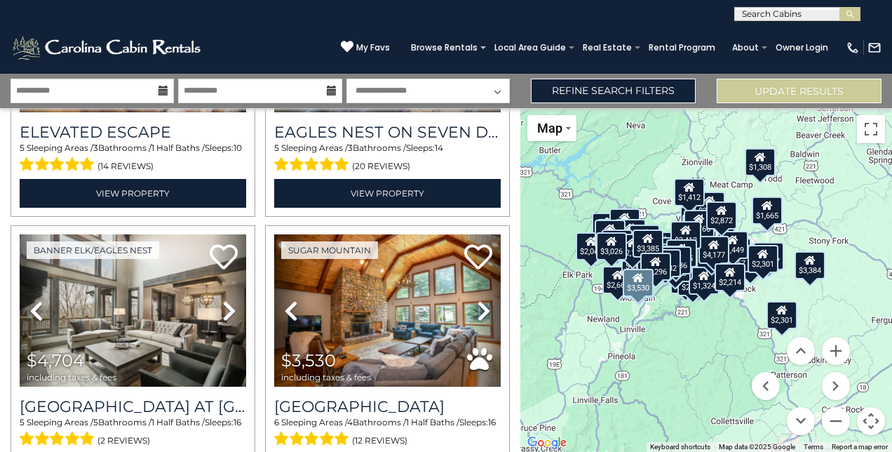
scroll to position [5708, 0]
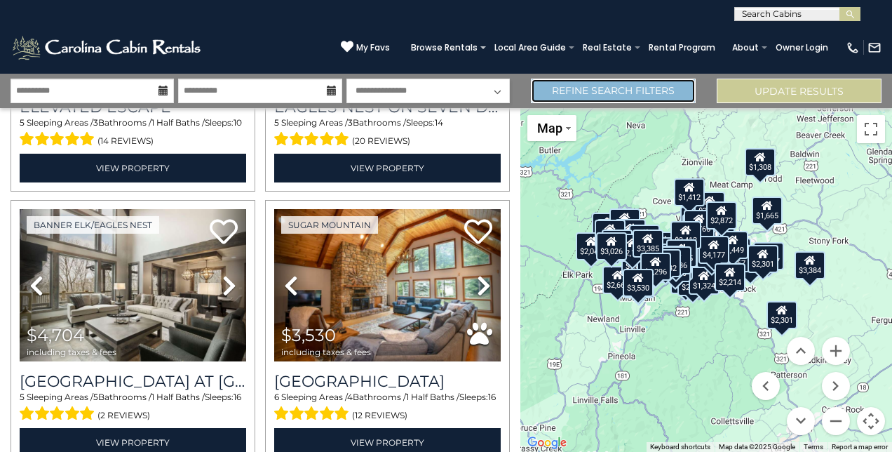
click at [579, 94] on link "Refine Search Filters" at bounding box center [613, 91] width 165 height 25
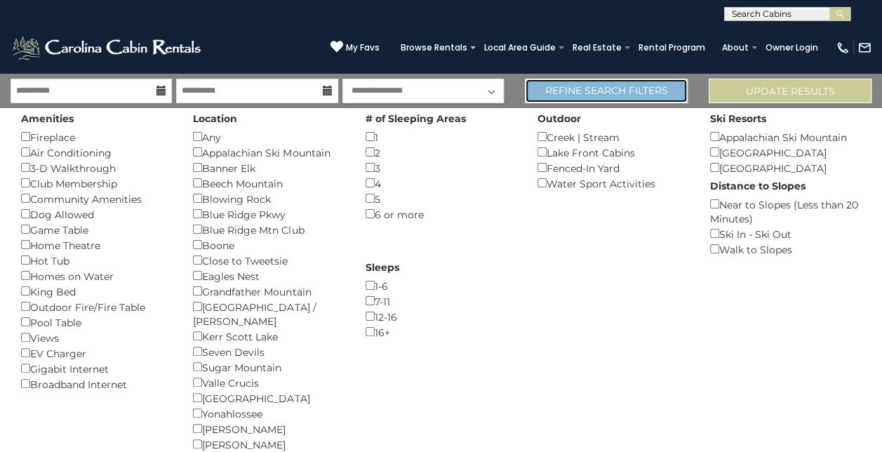
click at [580, 95] on link "Refine Search Filters" at bounding box center [606, 91] width 163 height 25
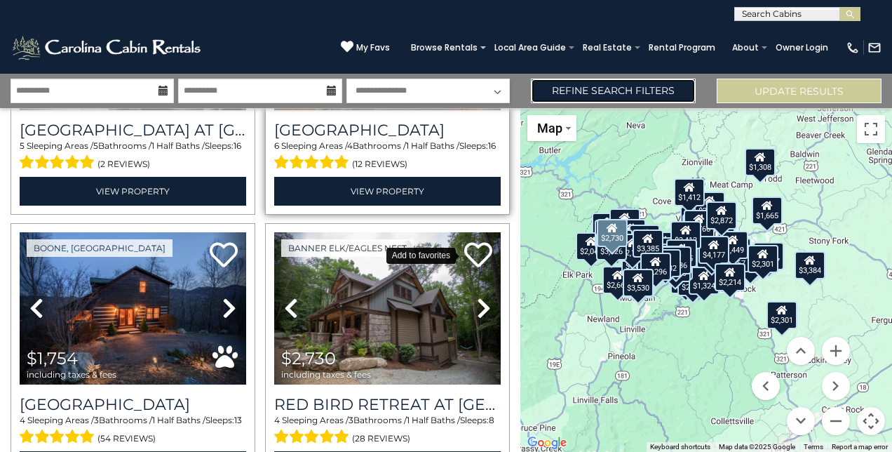
scroll to position [5961, 0]
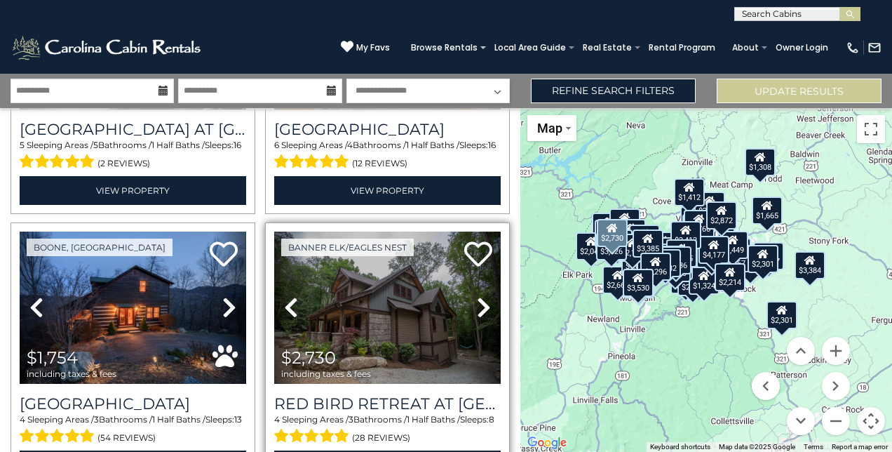
click at [479, 296] on icon at bounding box center [484, 307] width 14 height 22
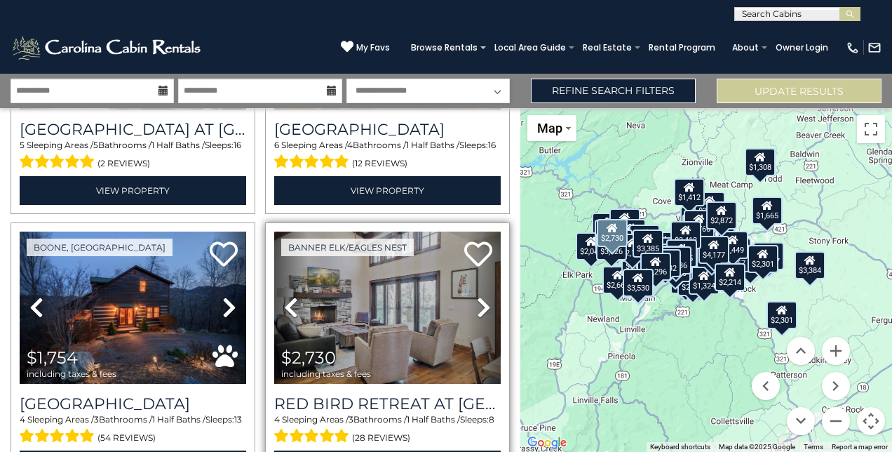
click at [479, 296] on icon at bounding box center [484, 307] width 14 height 22
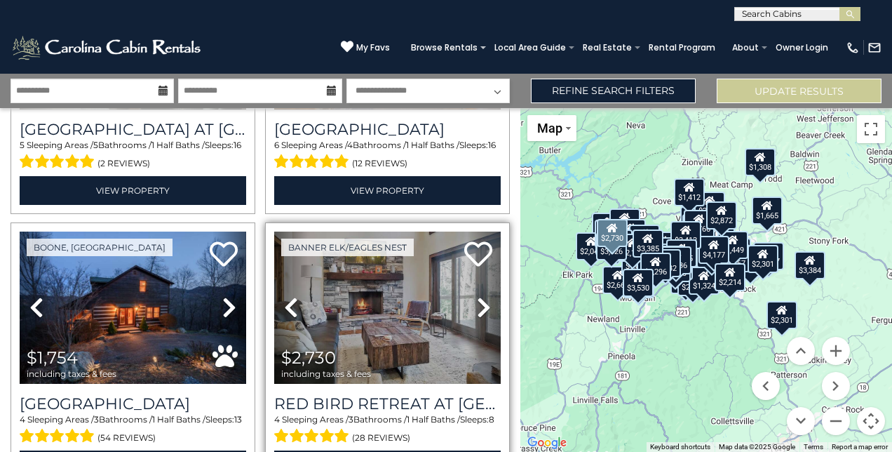
click at [479, 296] on icon at bounding box center [484, 307] width 14 height 22
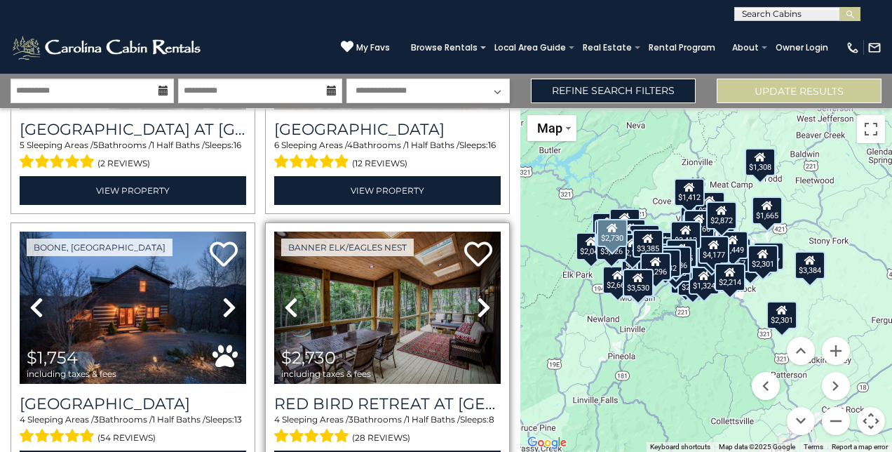
click at [479, 296] on icon at bounding box center [484, 307] width 14 height 22
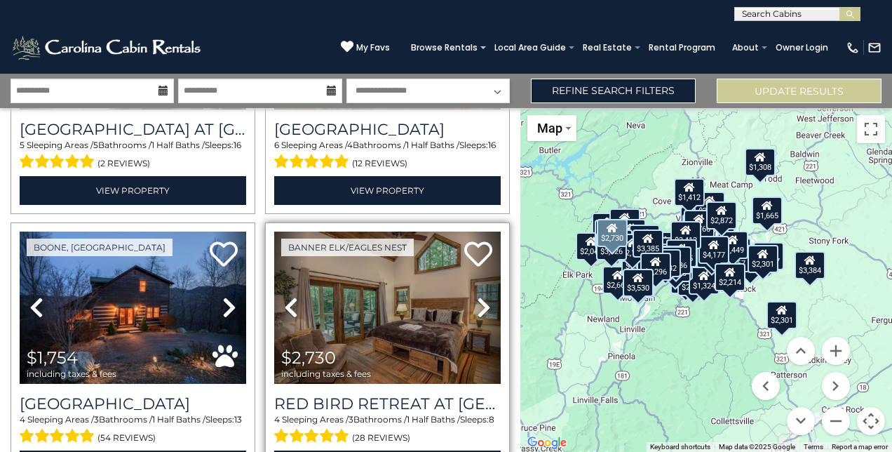
click at [479, 296] on icon at bounding box center [484, 307] width 14 height 22
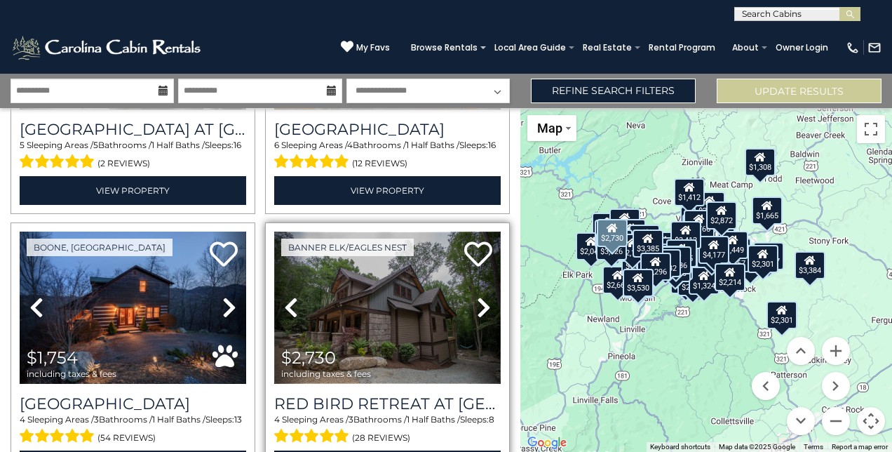
click at [415, 248] on img at bounding box center [387, 307] width 227 height 152
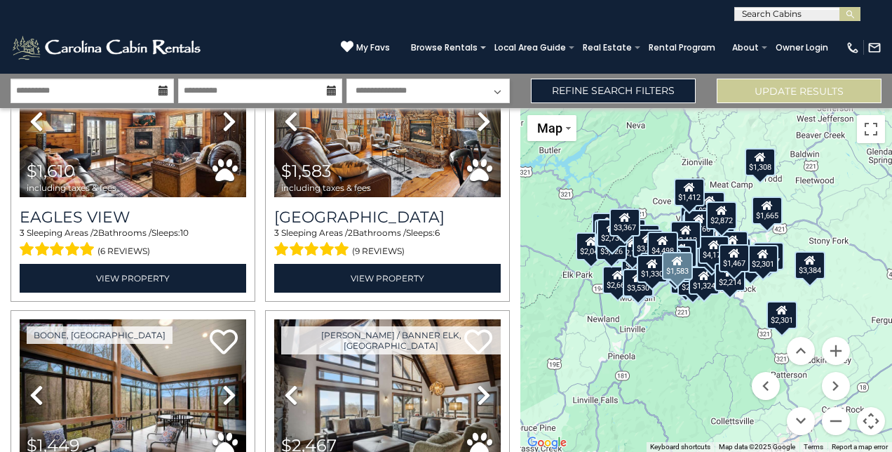
scroll to position [7519, 0]
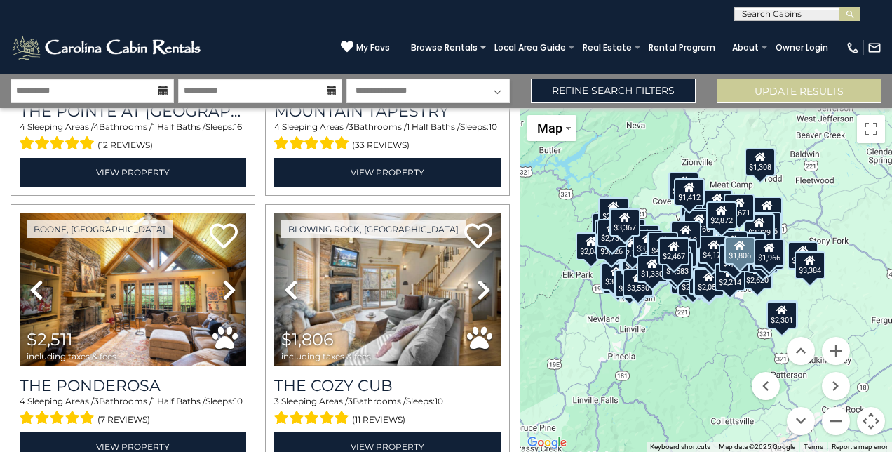
scroll to position [8445, 0]
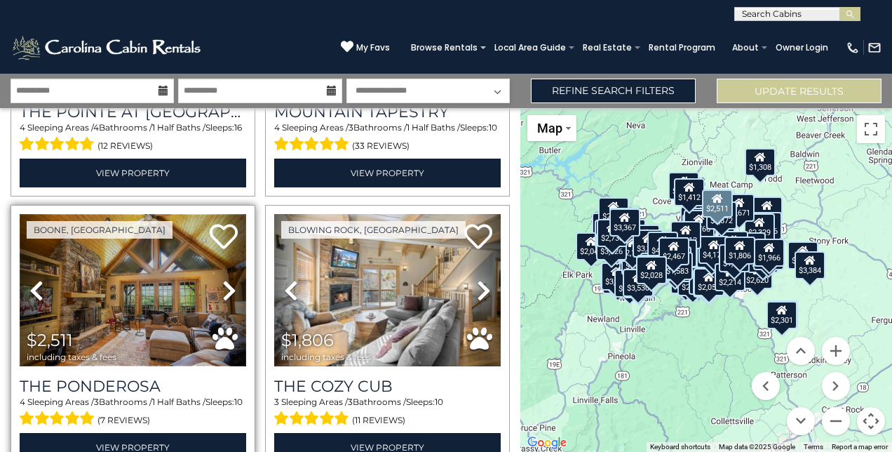
click at [177, 228] on img at bounding box center [133, 290] width 227 height 152
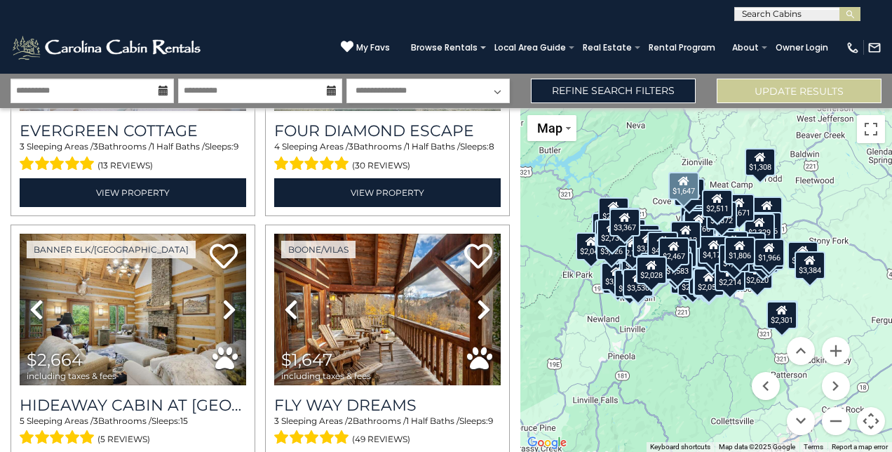
scroll to position [8973, 0]
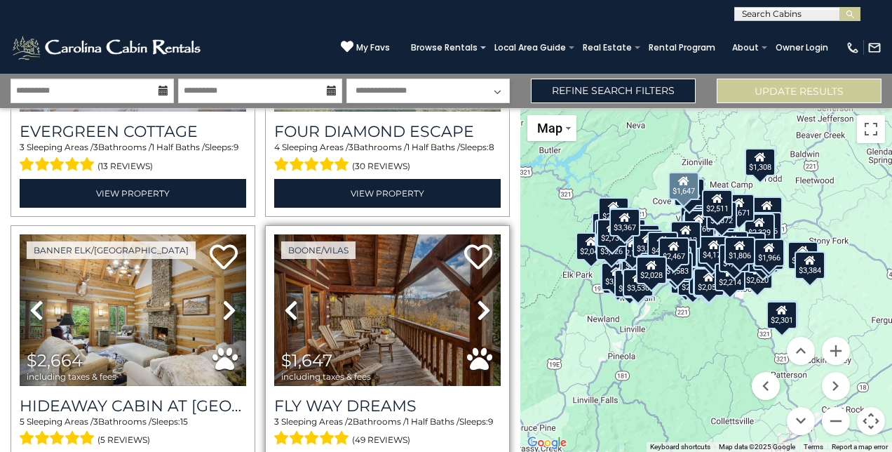
click at [483, 299] on icon at bounding box center [484, 310] width 14 height 22
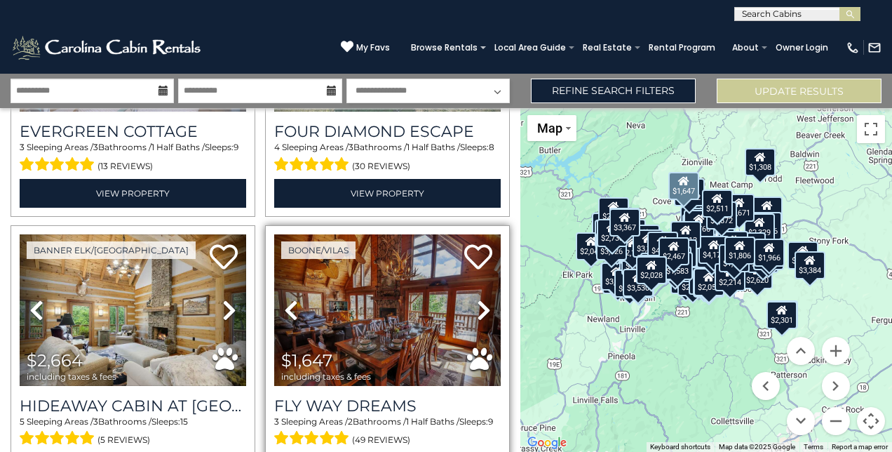
click at [477, 299] on icon at bounding box center [484, 310] width 14 height 22
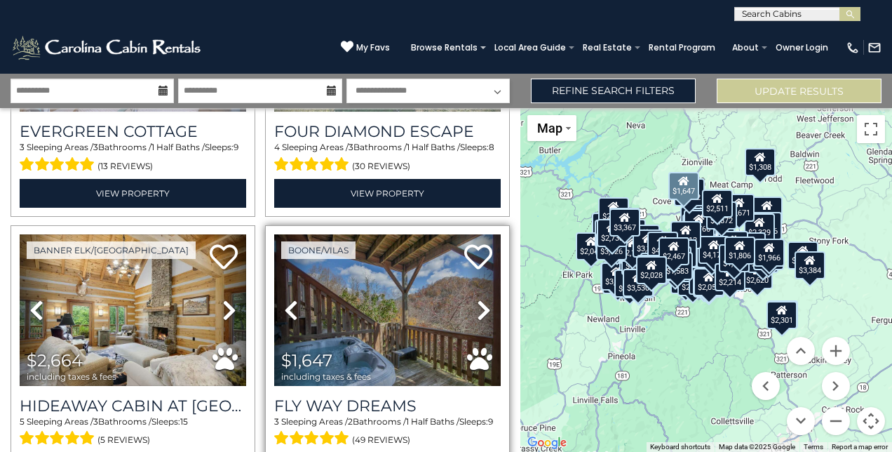
click at [477, 299] on icon at bounding box center [484, 310] width 14 height 22
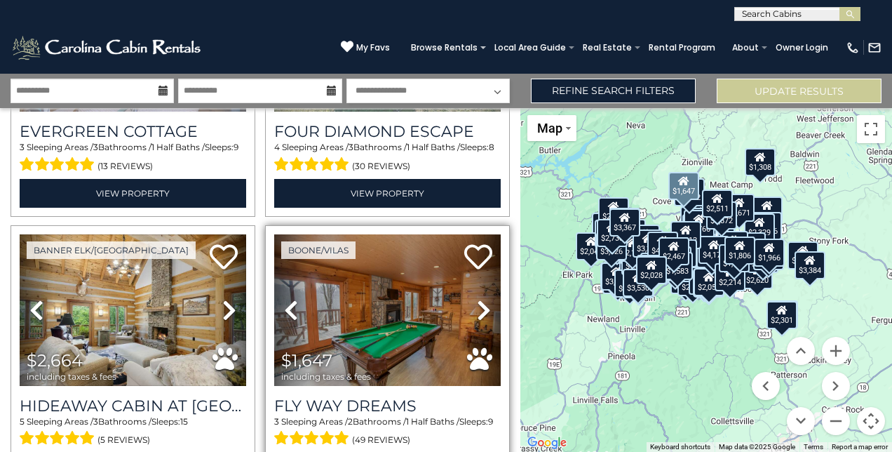
click at [477, 299] on icon at bounding box center [484, 310] width 14 height 22
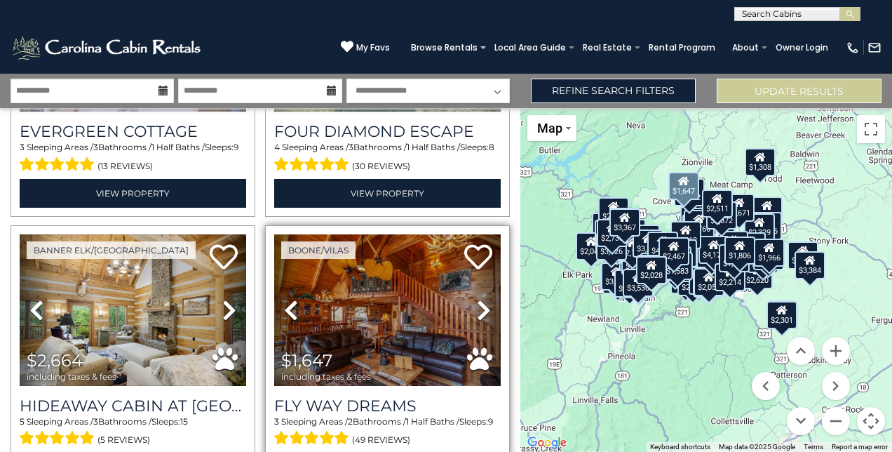
click at [477, 299] on icon at bounding box center [484, 310] width 14 height 22
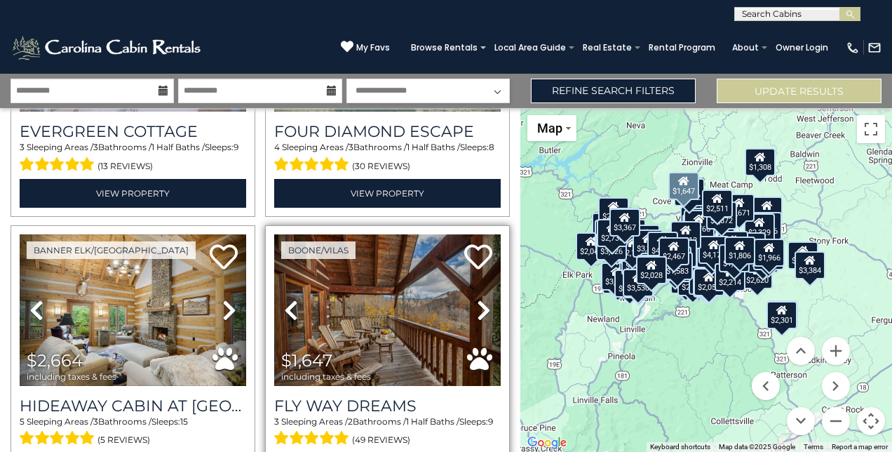
click at [477, 299] on icon at bounding box center [484, 310] width 14 height 22
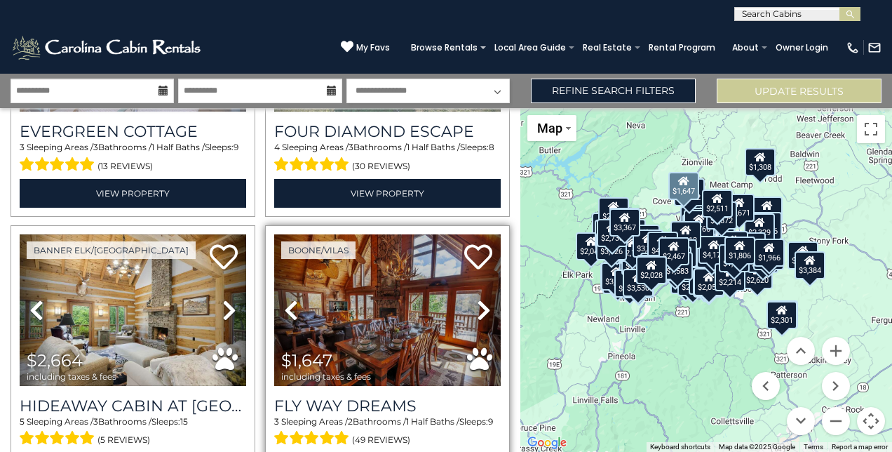
click at [477, 299] on icon at bounding box center [484, 310] width 14 height 22
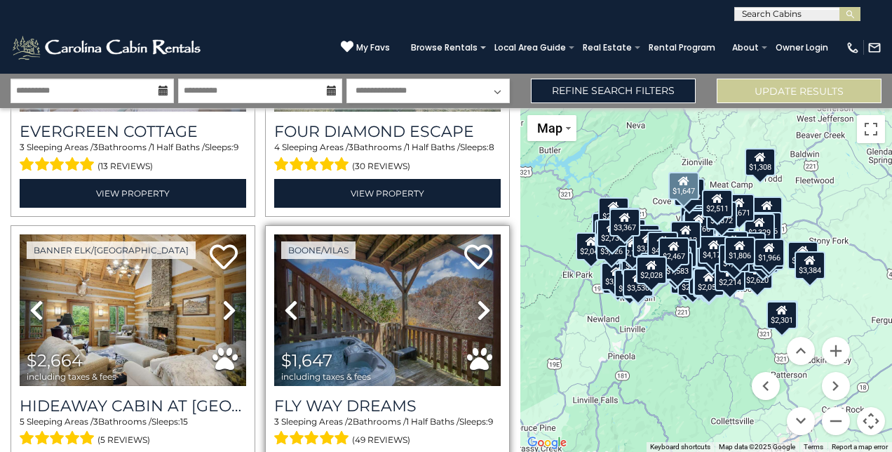
click at [477, 299] on icon at bounding box center [484, 310] width 14 height 22
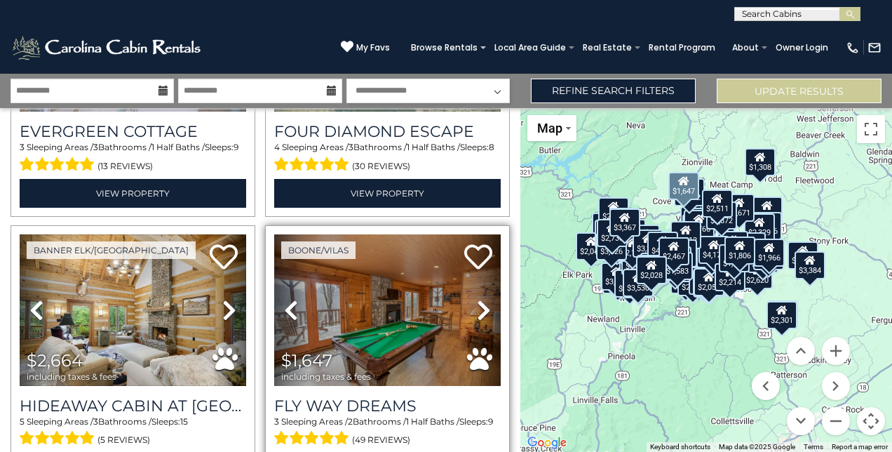
click at [477, 299] on icon at bounding box center [484, 310] width 14 height 22
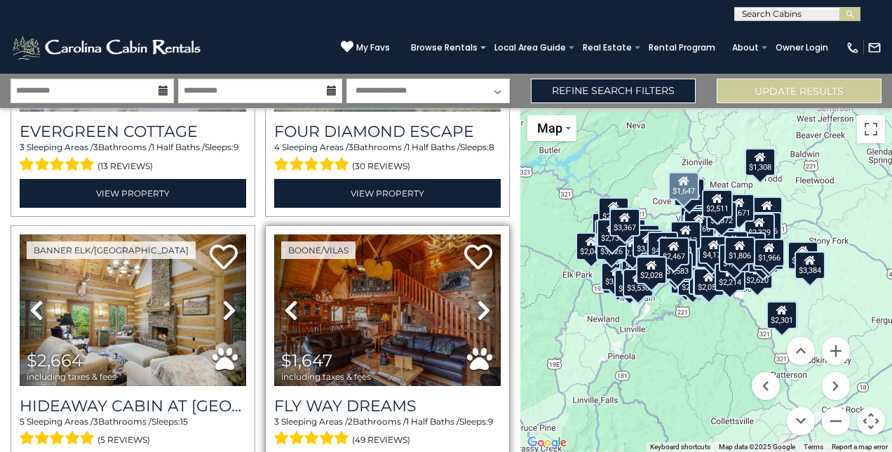
click at [477, 299] on icon at bounding box center [484, 310] width 14 height 22
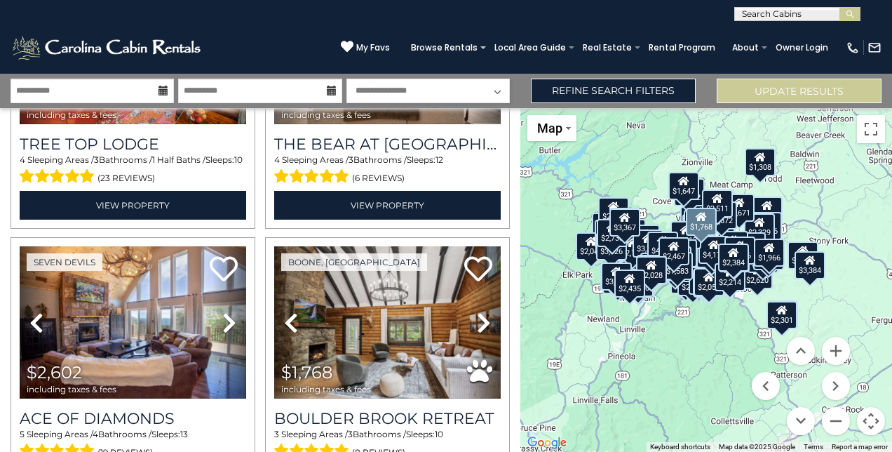
scroll to position [10057, 0]
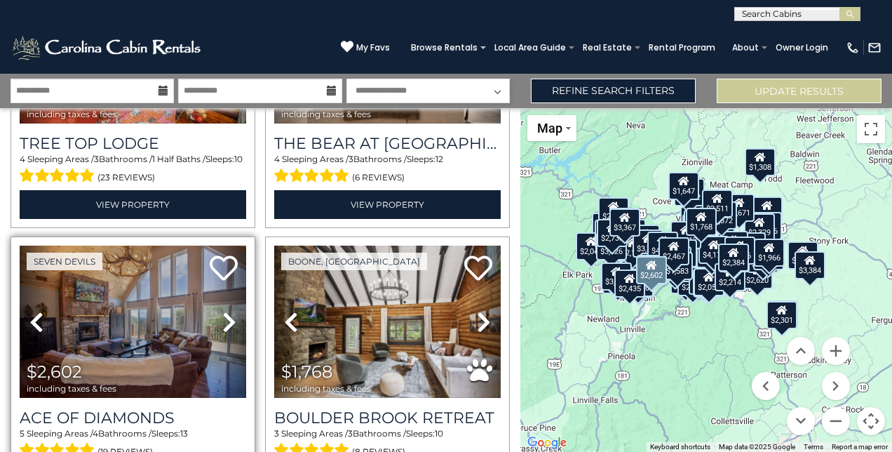
click at [227, 311] on icon at bounding box center [229, 322] width 14 height 22
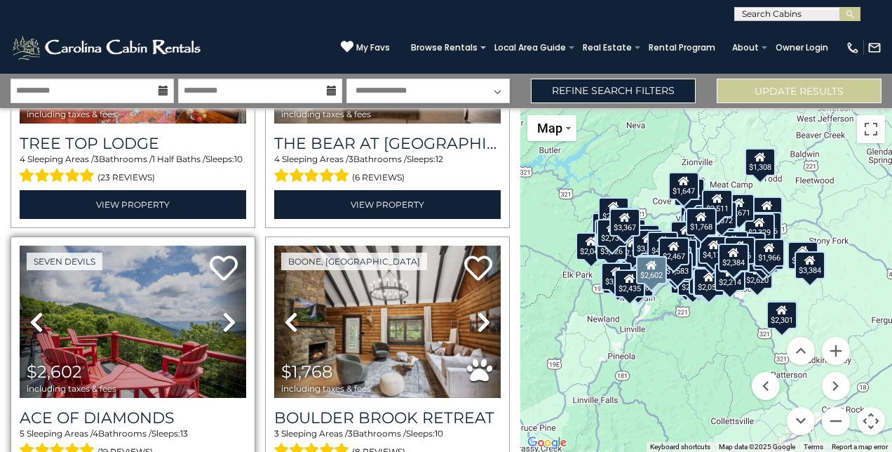
click at [227, 311] on icon at bounding box center [229, 322] width 14 height 22
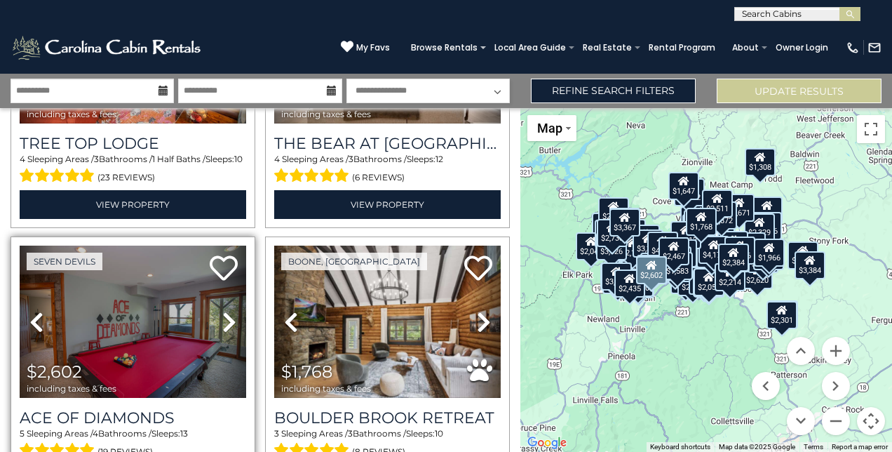
click at [227, 311] on icon at bounding box center [229, 322] width 14 height 22
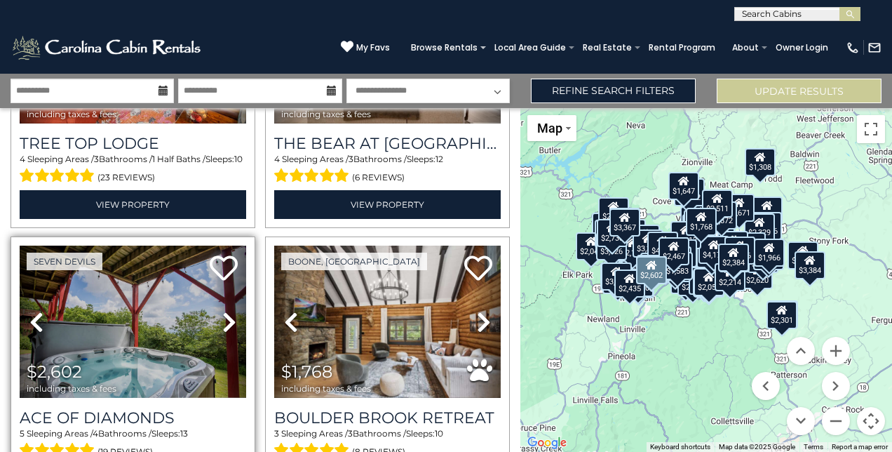
click at [227, 311] on icon at bounding box center [229, 322] width 14 height 22
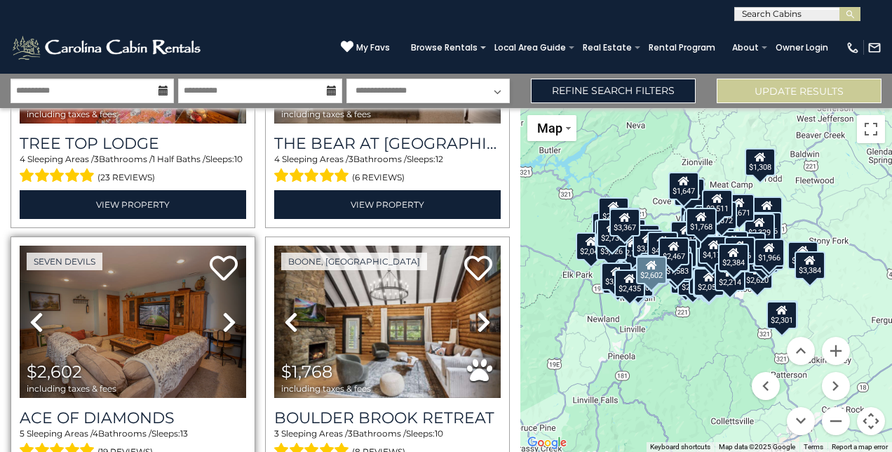
click at [227, 311] on icon at bounding box center [229, 322] width 14 height 22
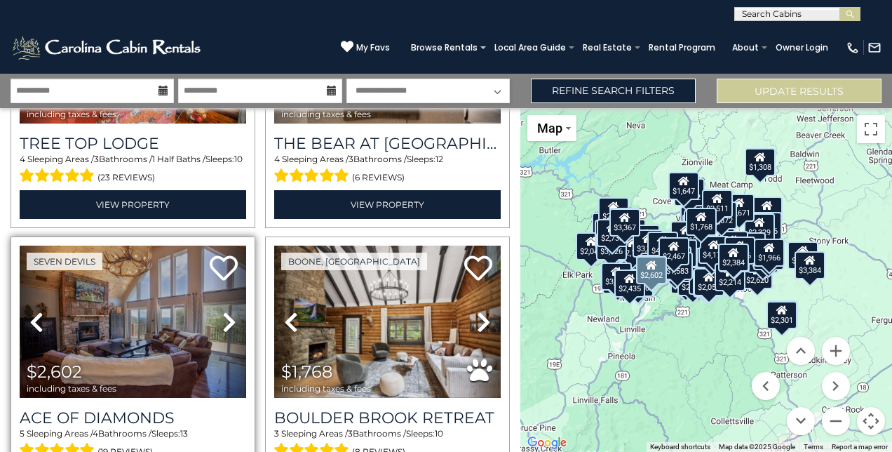
click at [227, 311] on icon at bounding box center [229, 322] width 14 height 22
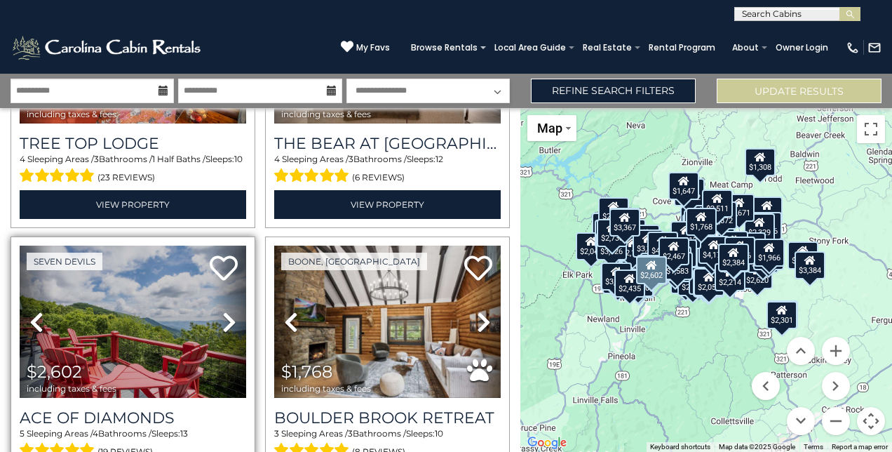
click at [227, 311] on icon at bounding box center [229, 322] width 14 height 22
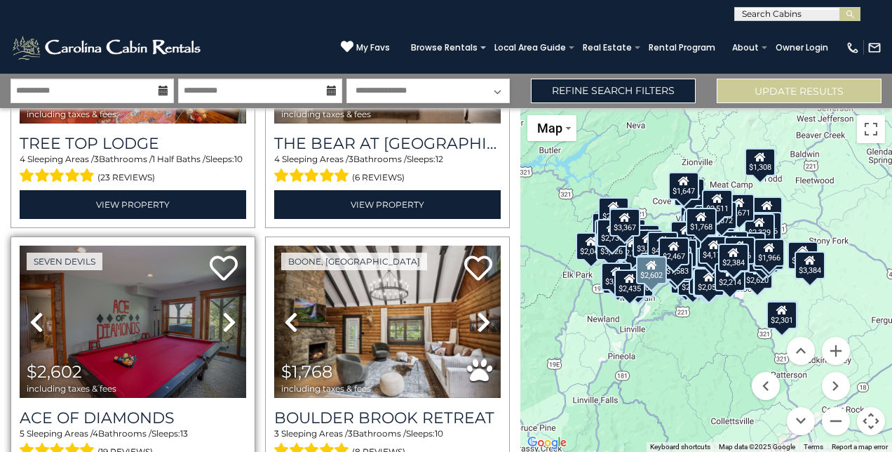
click at [227, 311] on icon at bounding box center [229, 322] width 14 height 22
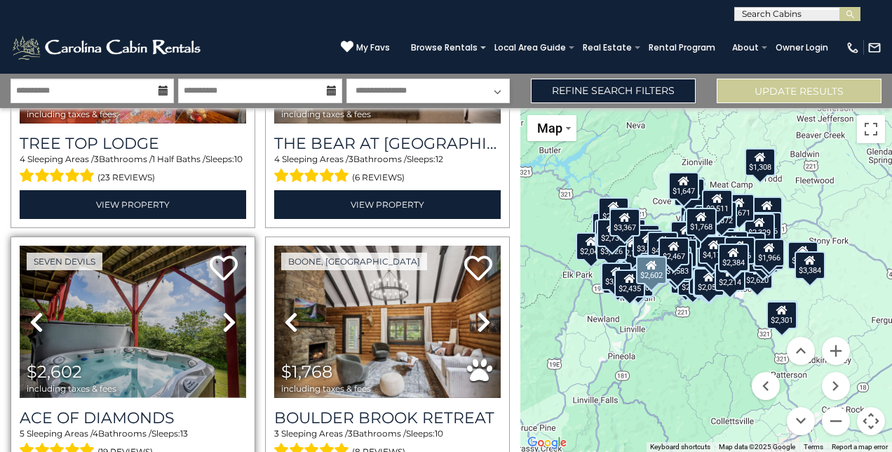
click at [175, 246] on img at bounding box center [133, 322] width 227 height 152
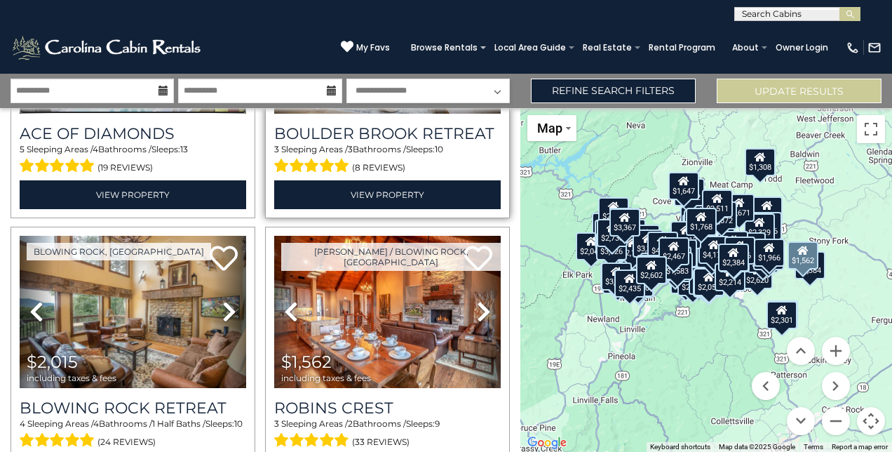
scroll to position [10342, 0]
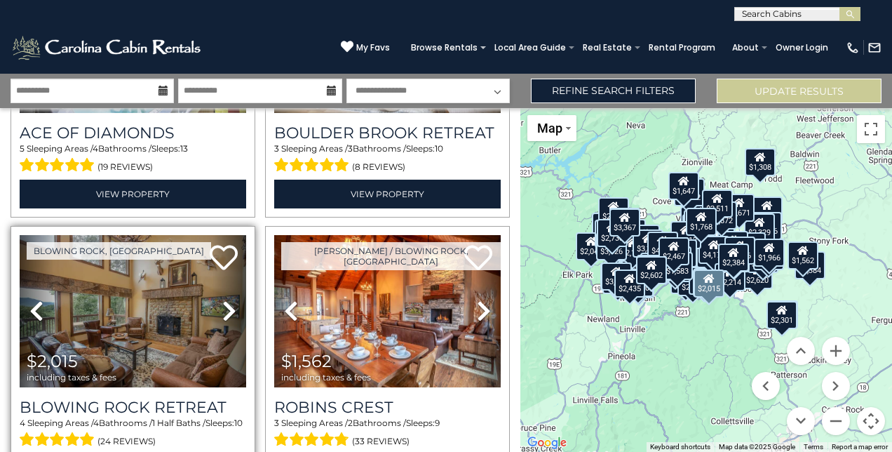
click at [227, 300] on icon at bounding box center [229, 311] width 14 height 22
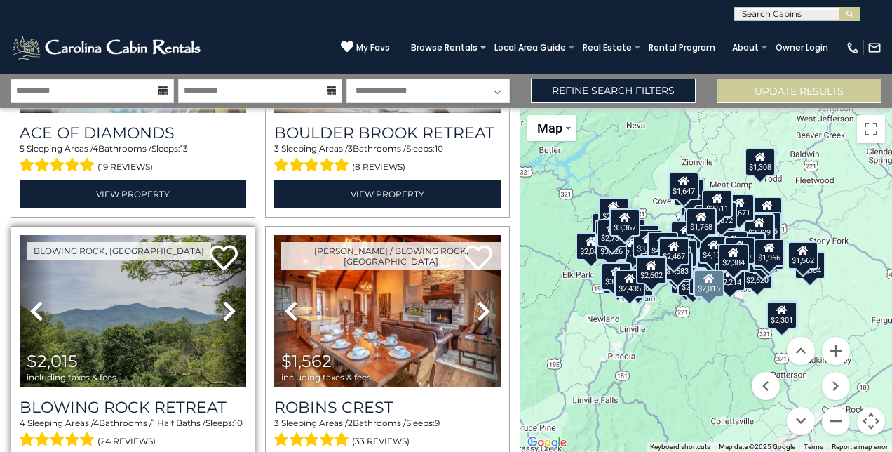
click at [227, 300] on icon at bounding box center [229, 311] width 14 height 22
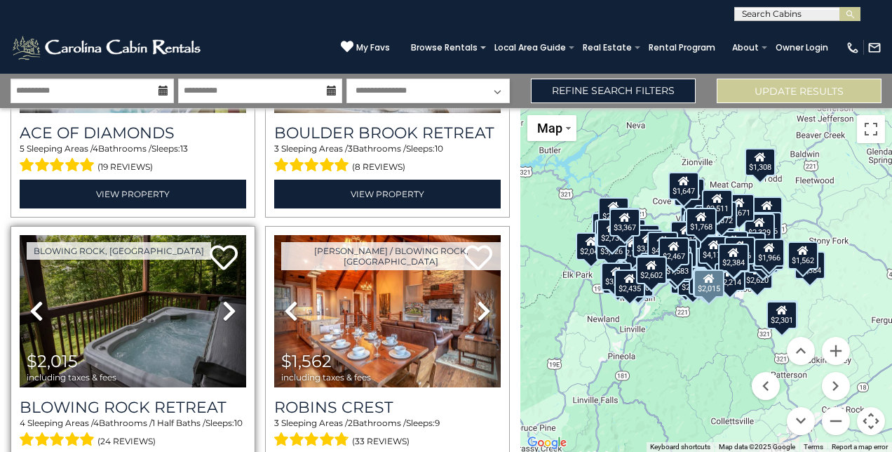
click at [229, 300] on icon at bounding box center [229, 311] width 14 height 22
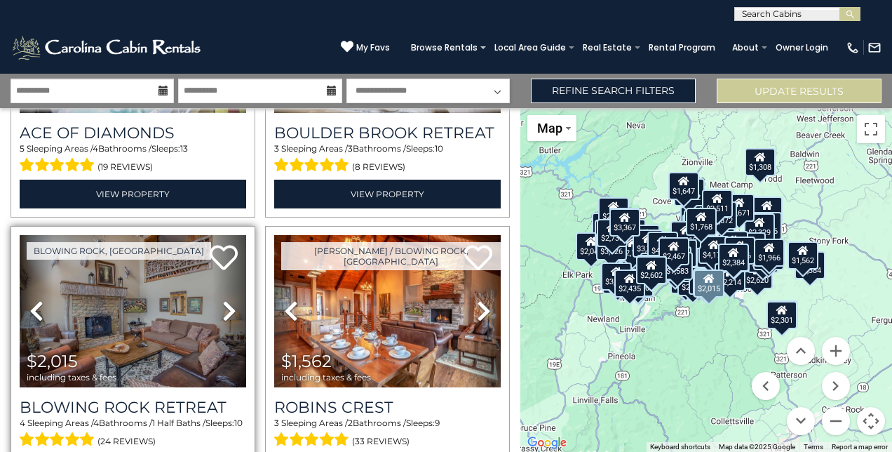
click at [227, 300] on icon at bounding box center [229, 311] width 14 height 22
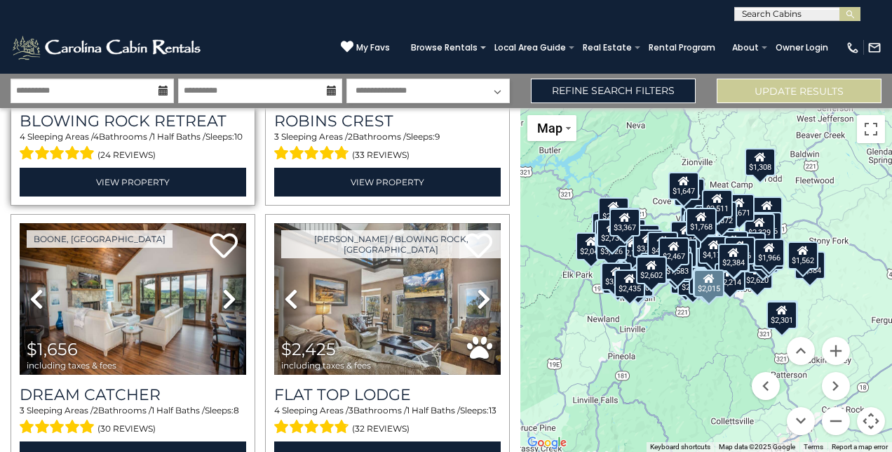
scroll to position [10627, 0]
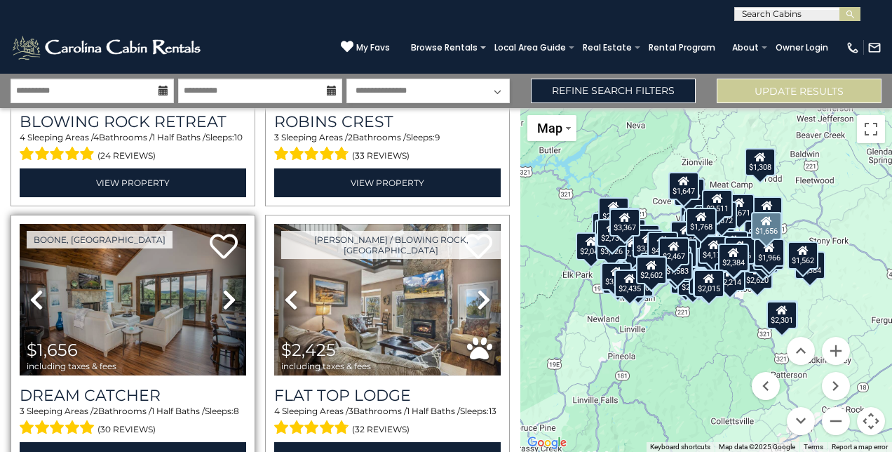
click at [224, 288] on icon at bounding box center [229, 299] width 14 height 22
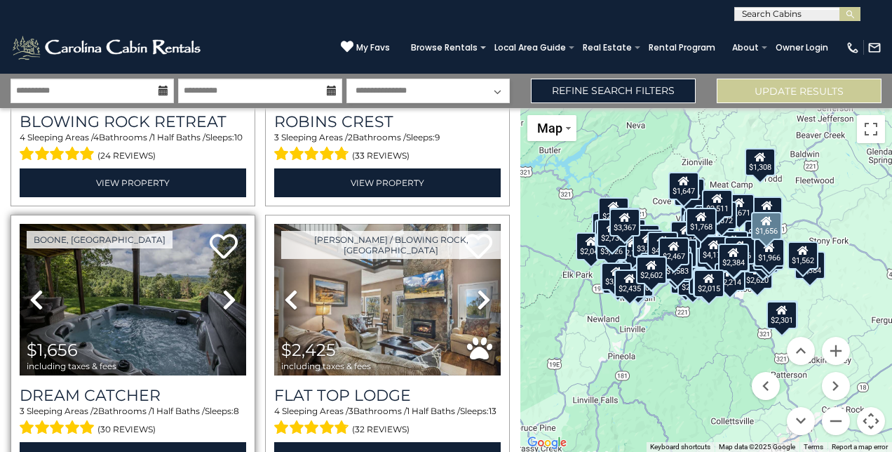
click at [224, 288] on icon at bounding box center [229, 299] width 14 height 22
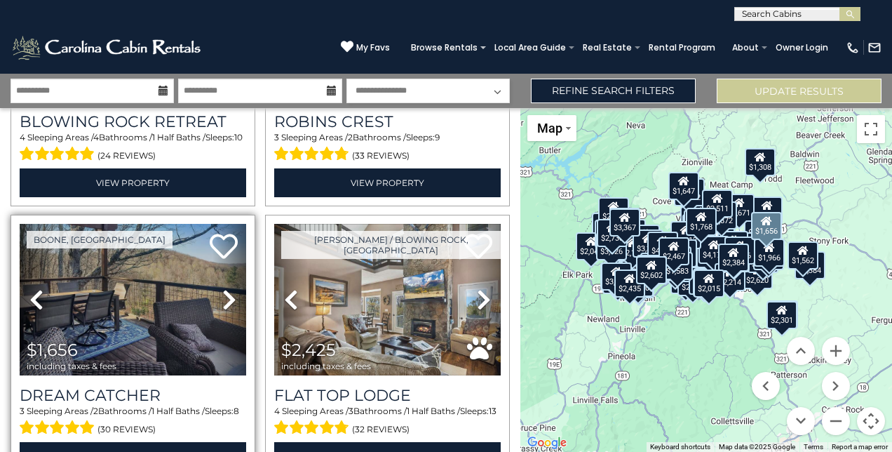
click at [224, 288] on icon at bounding box center [229, 299] width 14 height 22
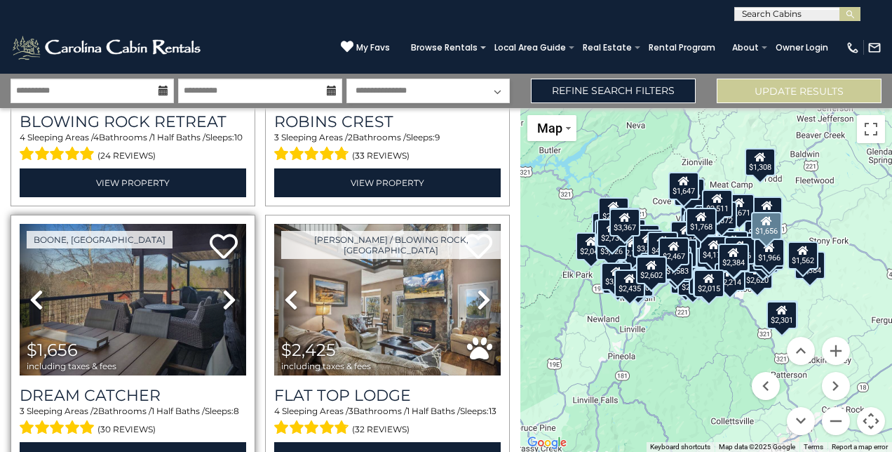
click at [224, 288] on icon at bounding box center [229, 299] width 14 height 22
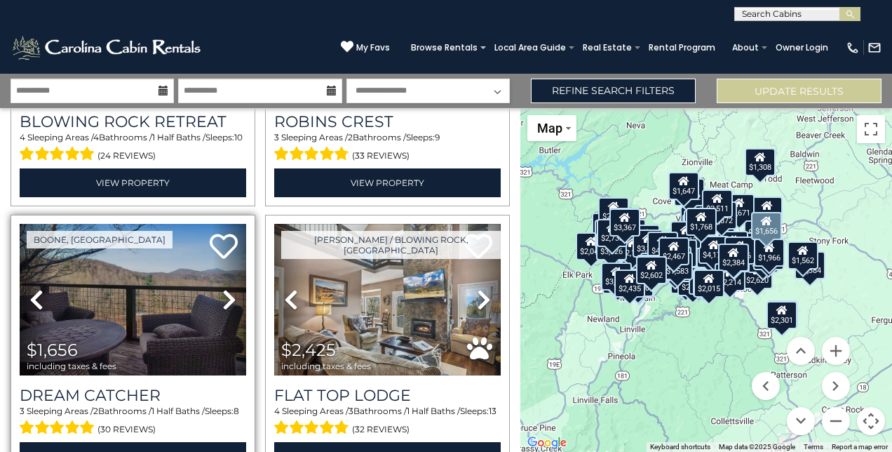
click at [224, 288] on icon at bounding box center [229, 299] width 14 height 22
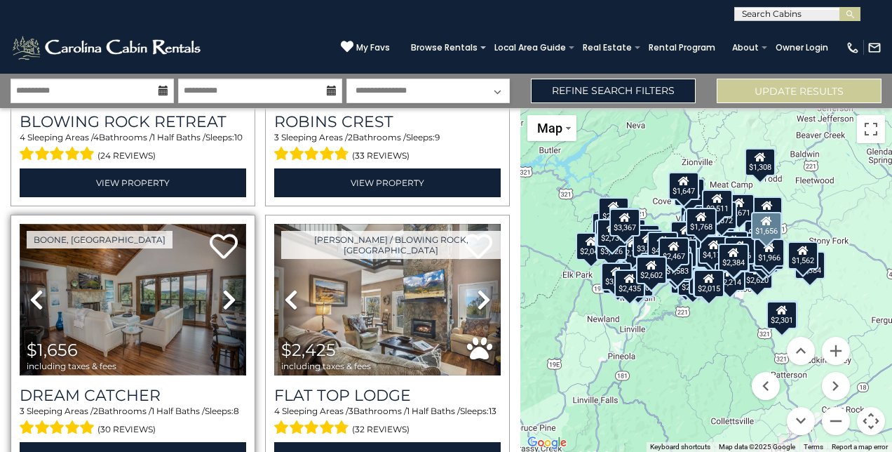
click at [174, 224] on img at bounding box center [133, 300] width 227 height 152
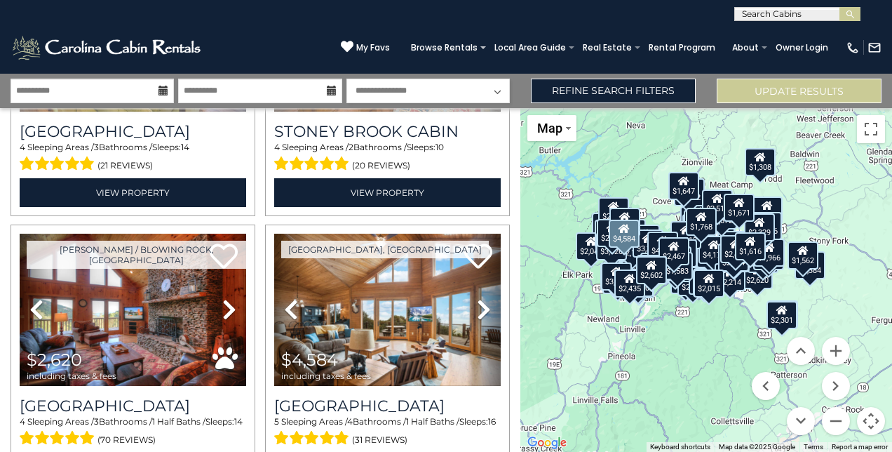
scroll to position [11987, 0]
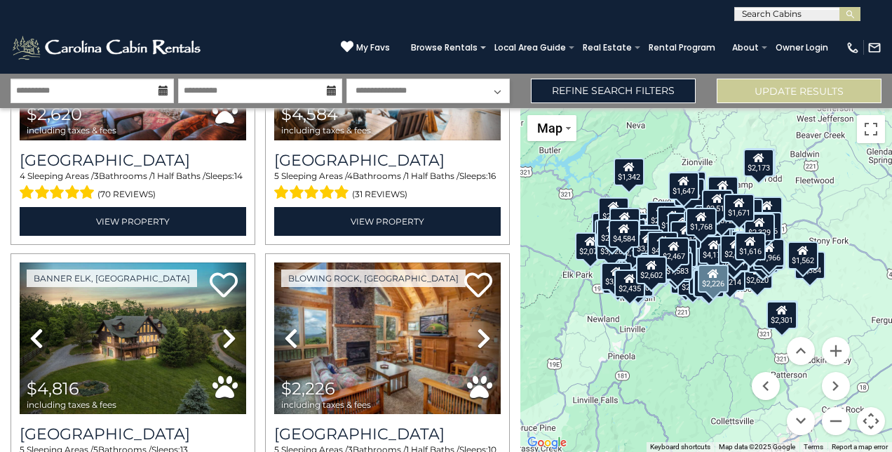
scroll to position [12236, 0]
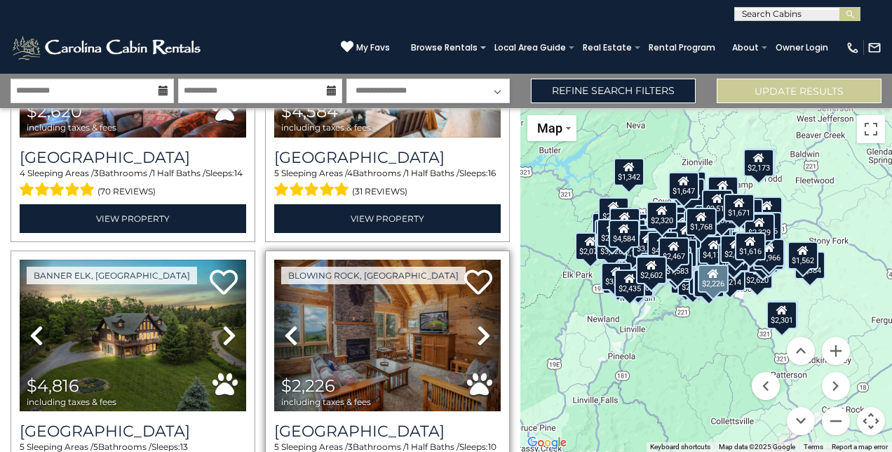
click at [477, 324] on icon at bounding box center [484, 335] width 14 height 22
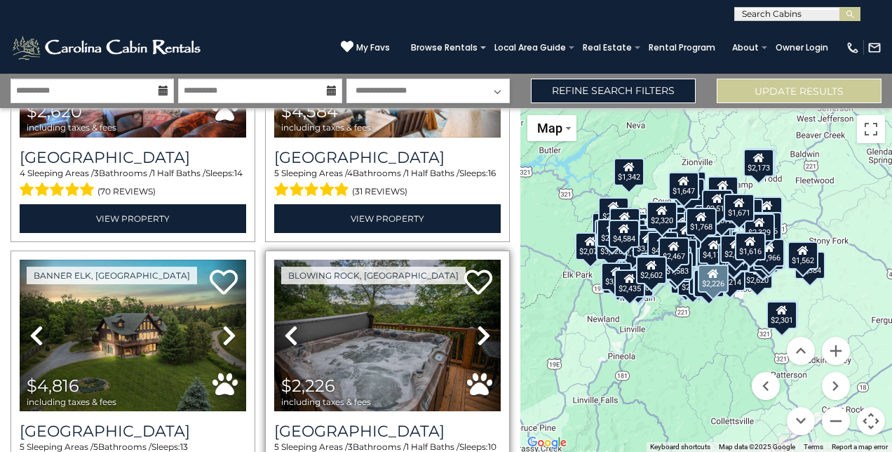
click at [477, 324] on icon at bounding box center [484, 335] width 14 height 22
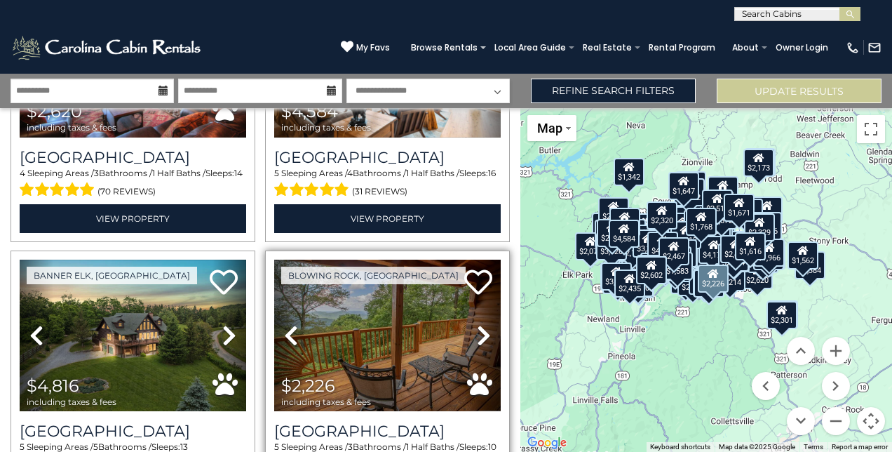
click at [477, 324] on icon at bounding box center [484, 335] width 14 height 22
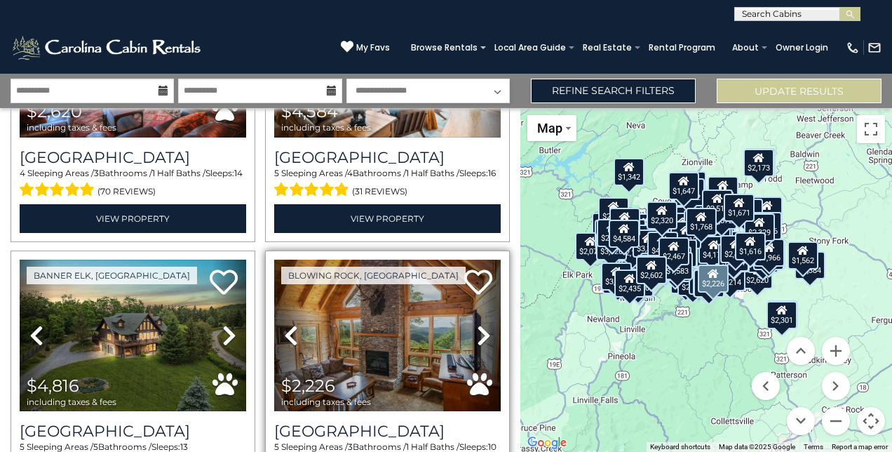
click at [477, 324] on icon at bounding box center [484, 335] width 14 height 22
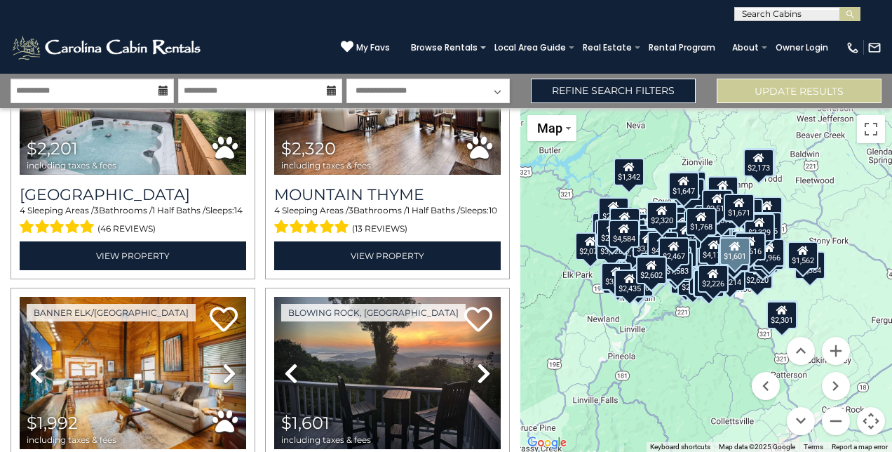
scroll to position [12752, 0]
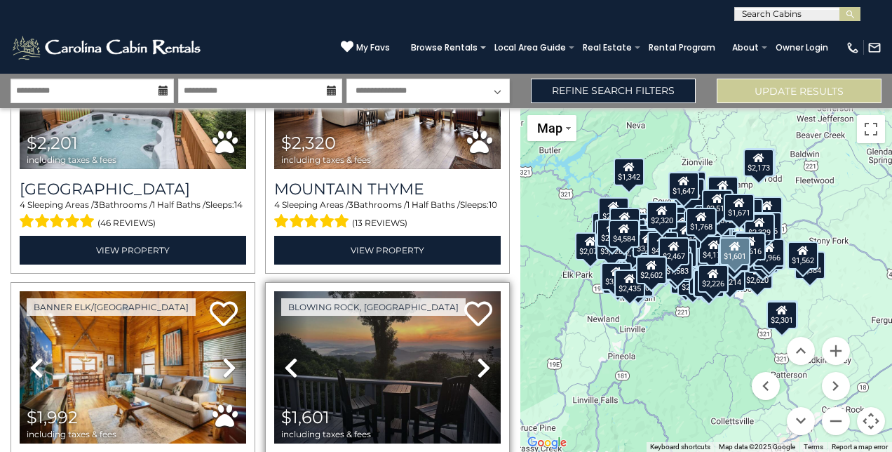
click at [477, 356] on icon at bounding box center [484, 367] width 14 height 22
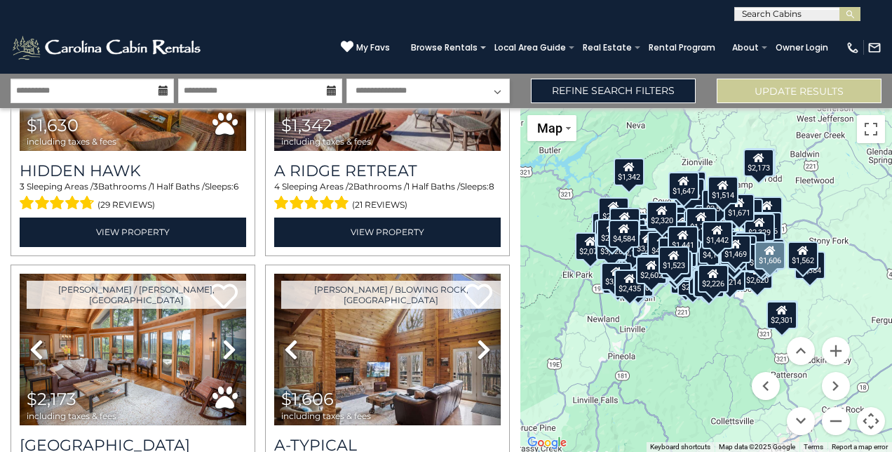
scroll to position [15238, 0]
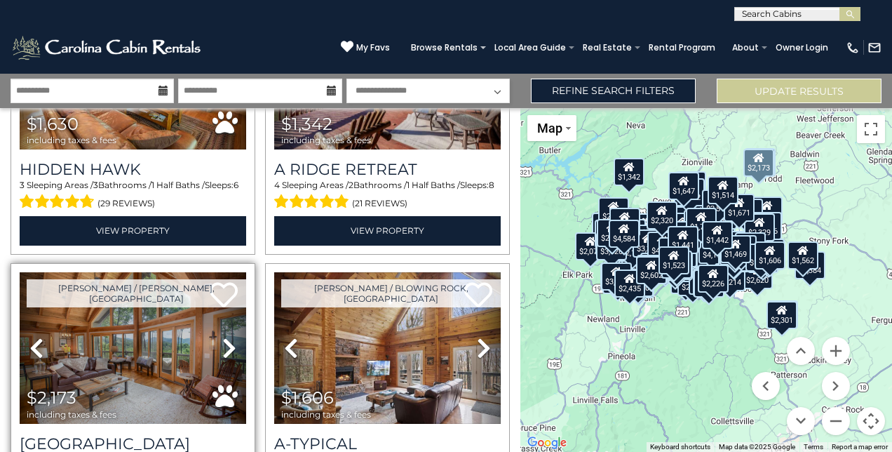
click at [229, 337] on icon at bounding box center [229, 348] width 14 height 22
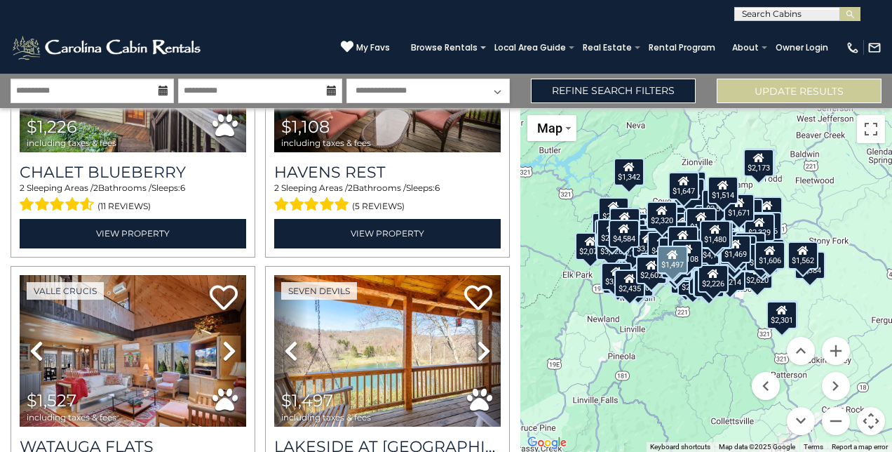
scroll to position [16056, 0]
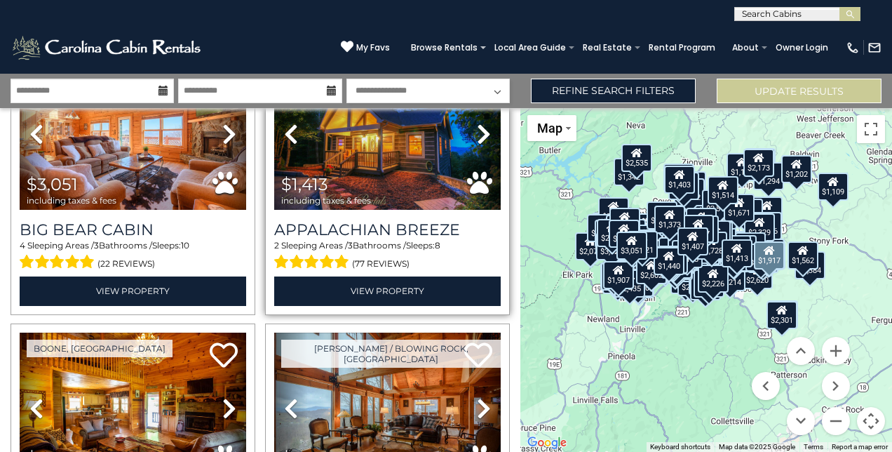
scroll to position [19561, 0]
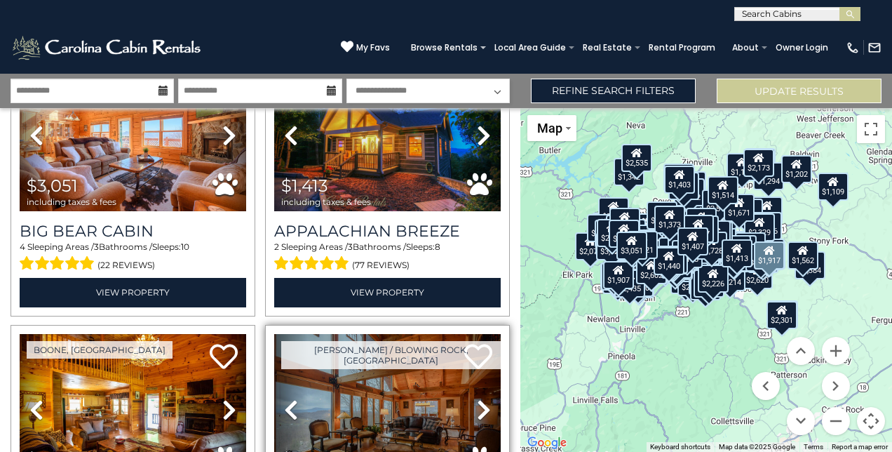
click at [478, 398] on icon at bounding box center [484, 409] width 14 height 22
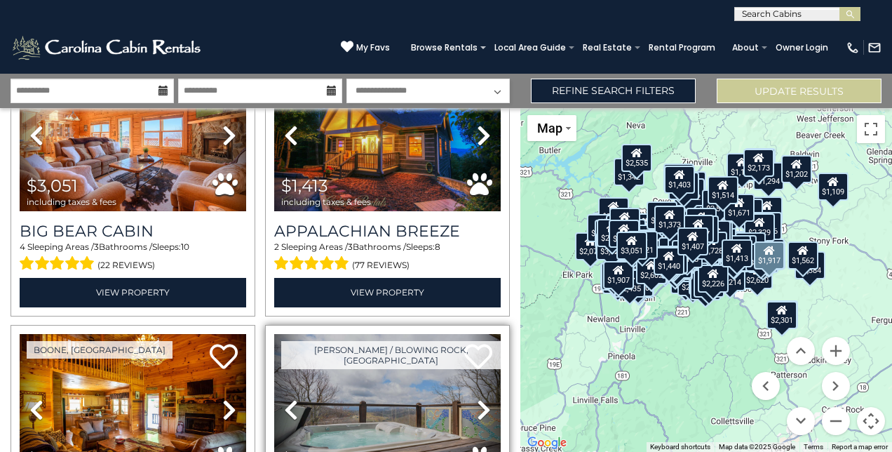
click at [478, 398] on icon at bounding box center [484, 409] width 14 height 22
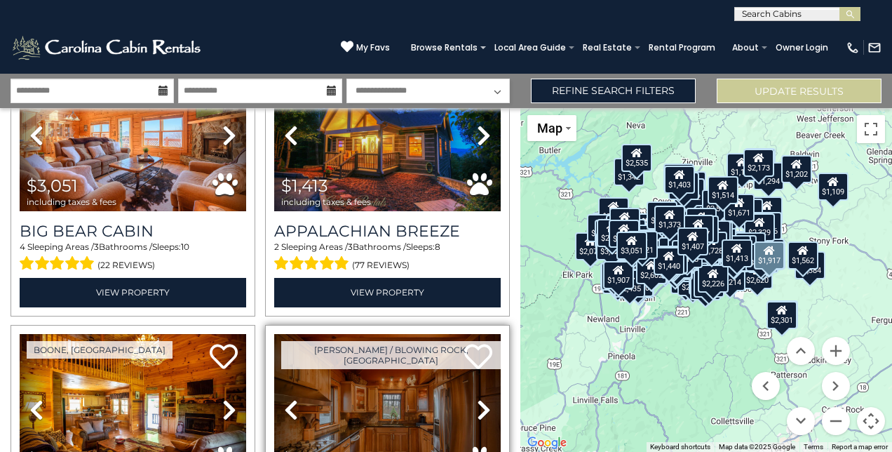
click at [478, 398] on icon at bounding box center [484, 409] width 14 height 22
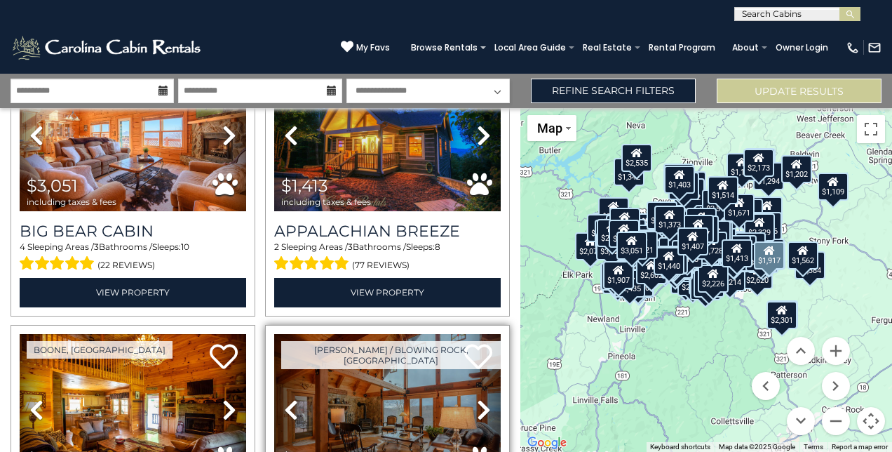
click at [480, 398] on icon at bounding box center [484, 409] width 14 height 22
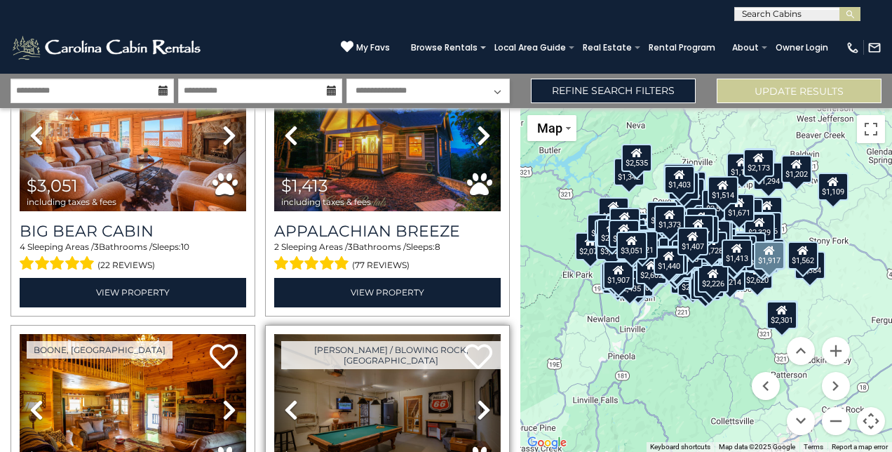
click at [413, 334] on img at bounding box center [387, 410] width 227 height 152
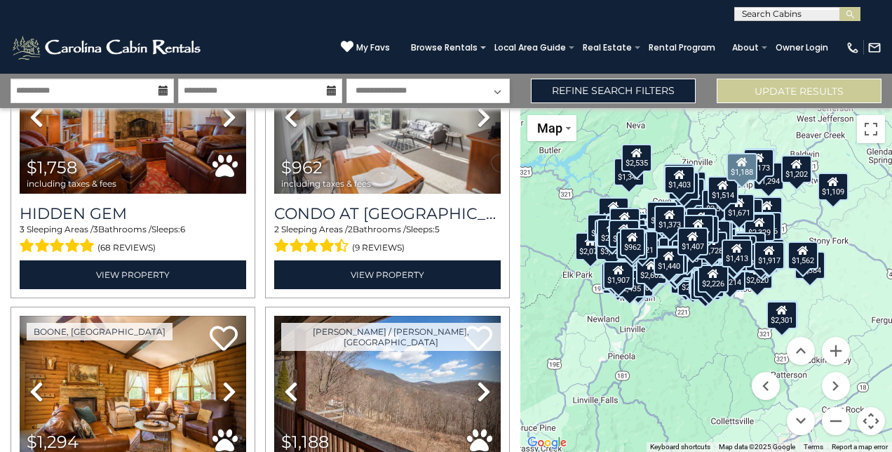
scroll to position [20126, 0]
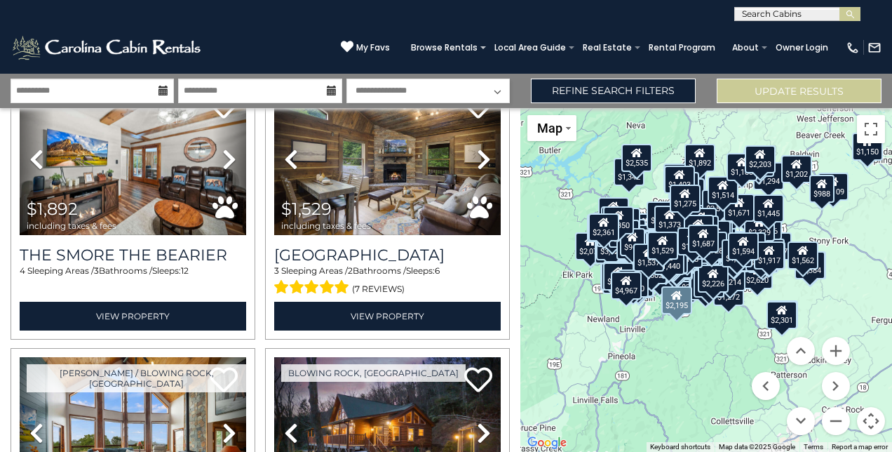
scroll to position [24194, 0]
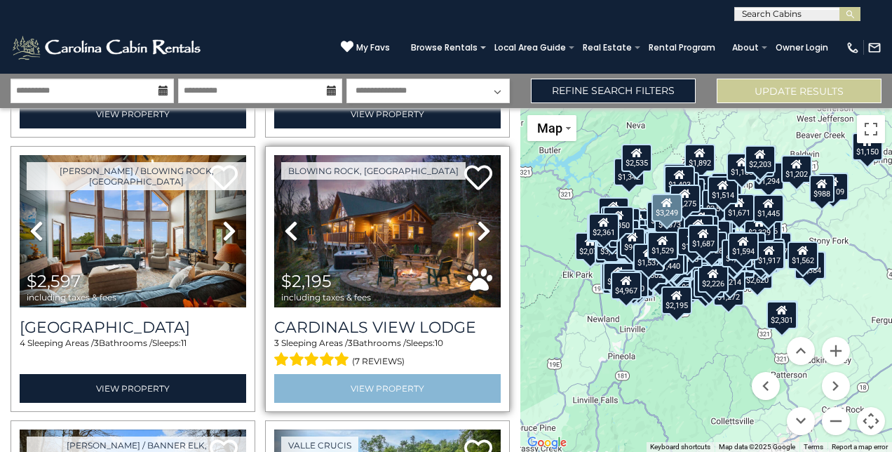
scroll to position [24398, 0]
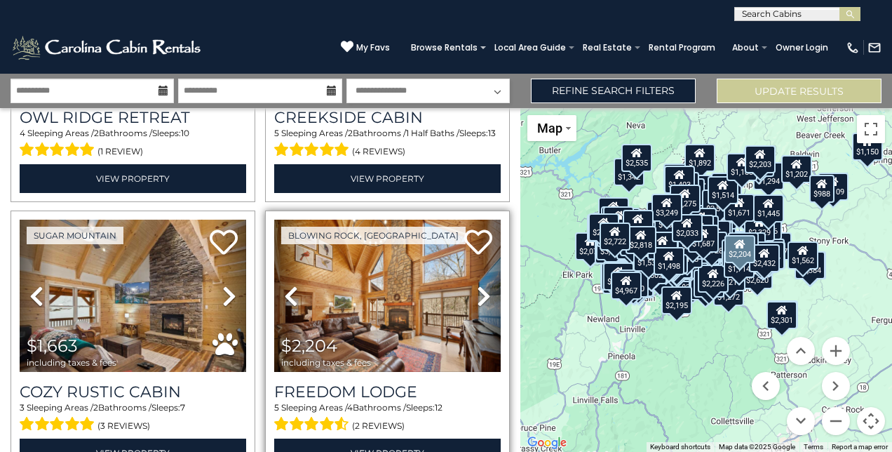
scroll to position [25977, 0]
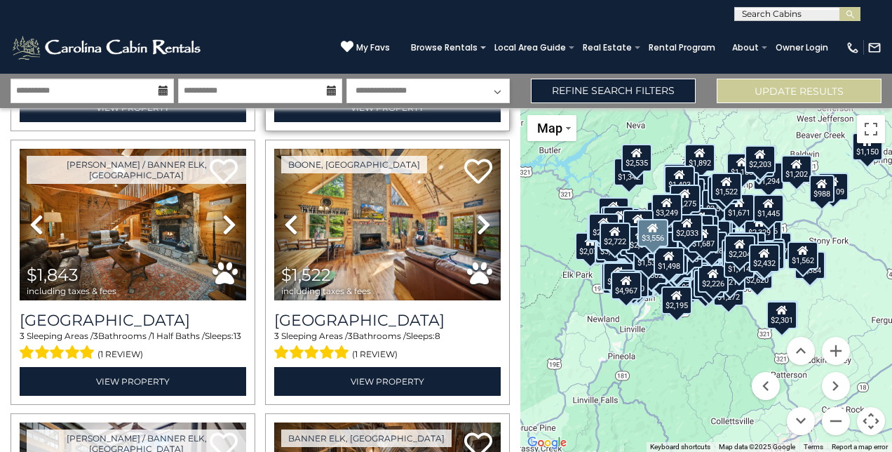
scroll to position [26609, 0]
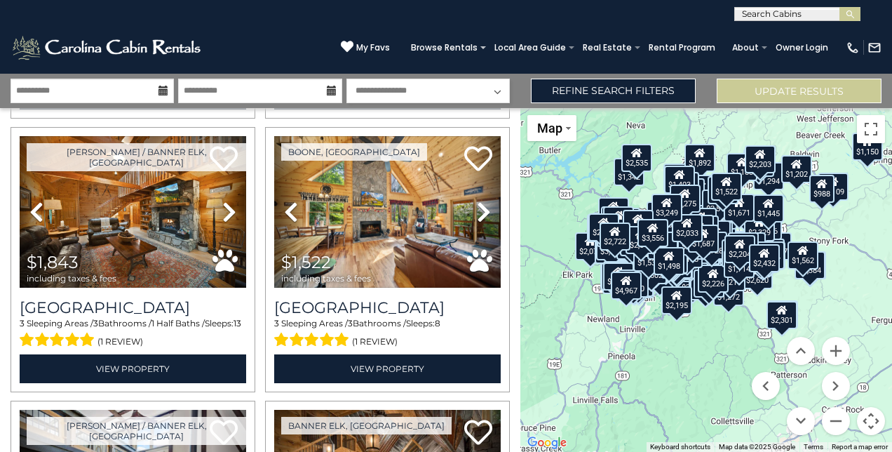
click at [756, 14] on input "text" at bounding box center [796, 17] width 123 height 14
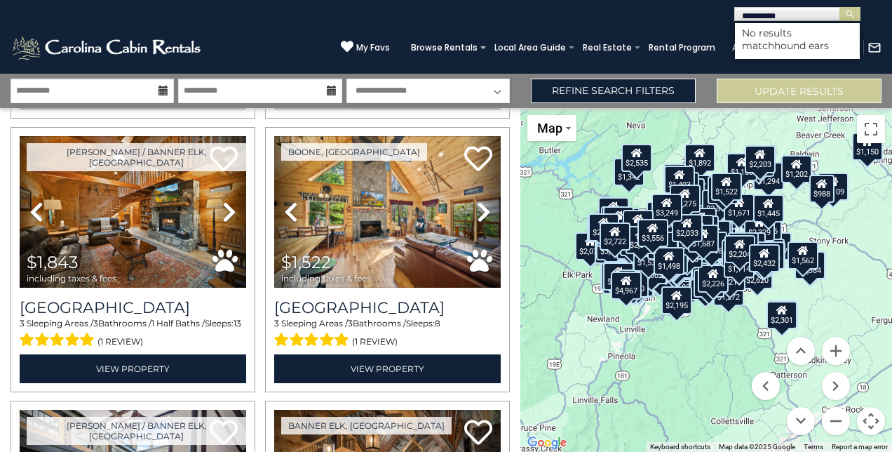
type input "**********"
click at [365, 46] on span "My Favs" at bounding box center [373, 47] width 34 height 13
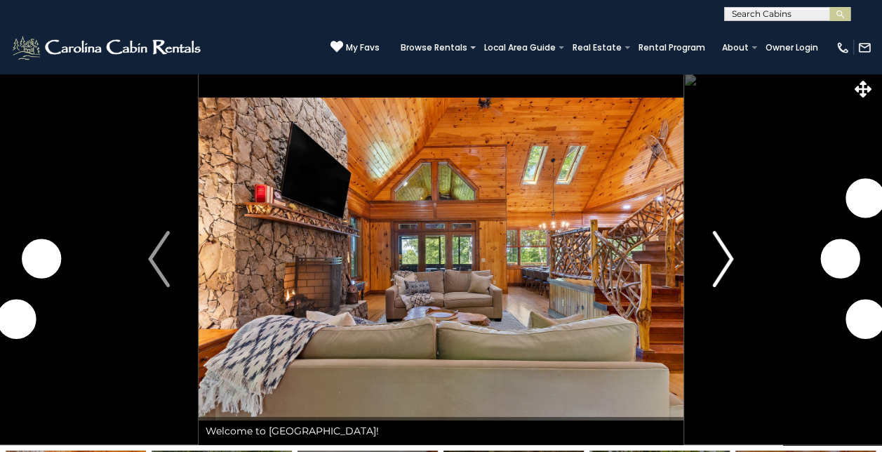
click at [726, 247] on img "Next" at bounding box center [722, 259] width 21 height 56
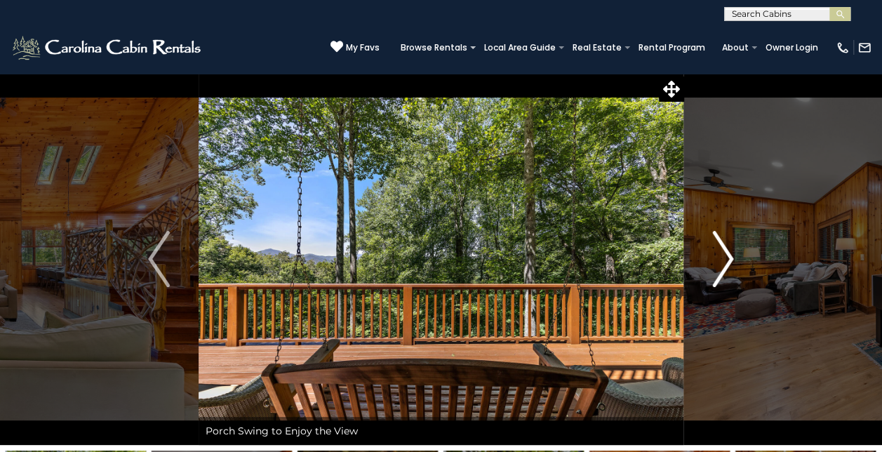
click at [722, 262] on img "Next" at bounding box center [722, 259] width 21 height 56
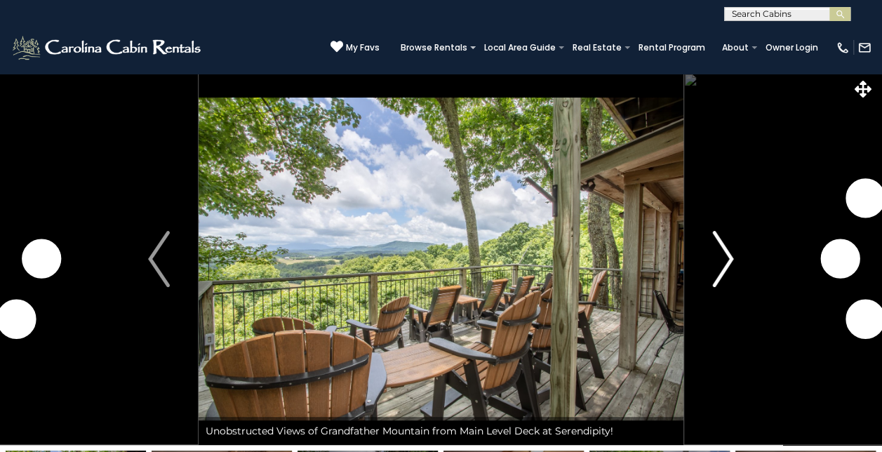
click at [721, 261] on img "Next" at bounding box center [722, 259] width 21 height 56
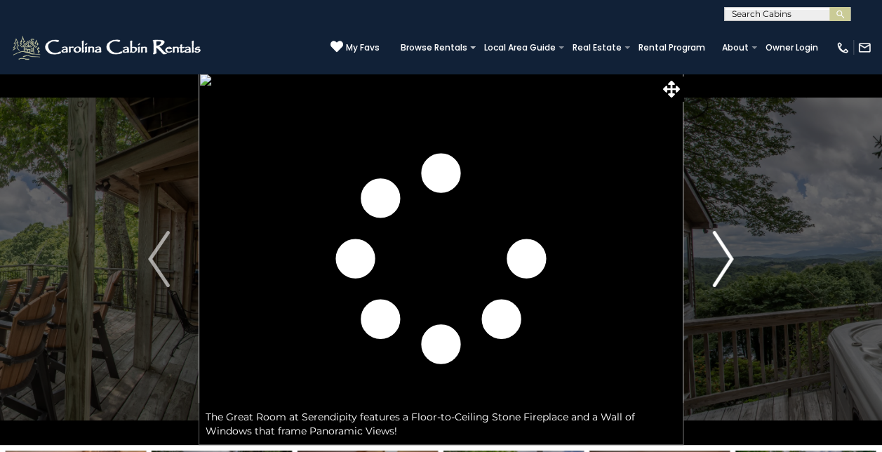
click at [722, 263] on img "Next" at bounding box center [722, 259] width 21 height 56
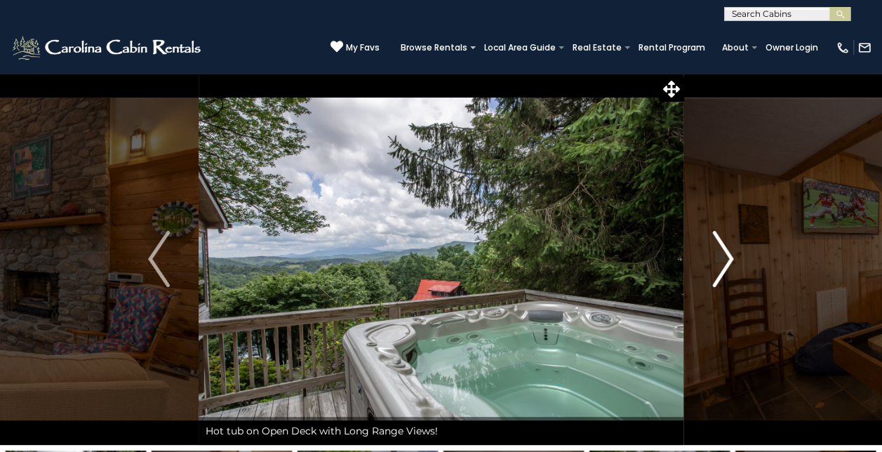
click at [725, 268] on img "Next" at bounding box center [722, 259] width 21 height 56
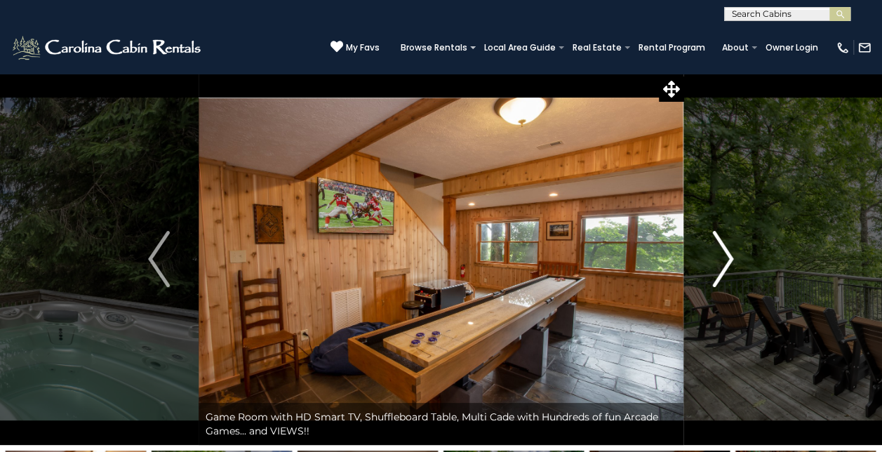
click at [725, 268] on img "Next" at bounding box center [722, 259] width 21 height 56
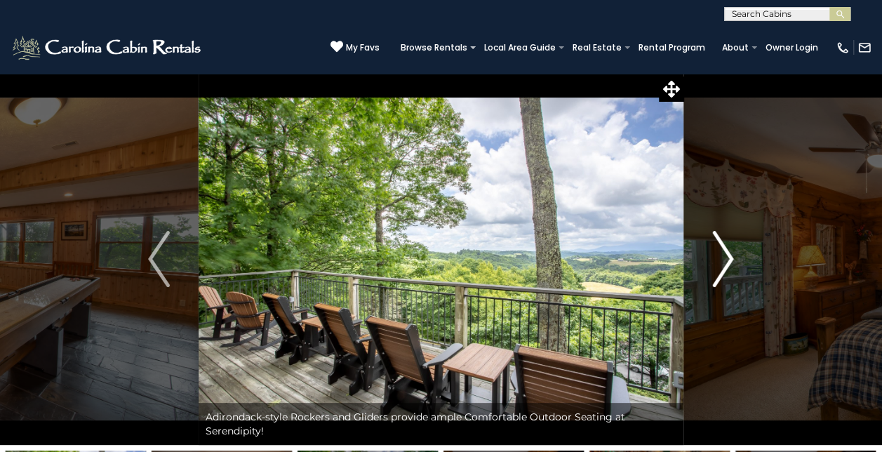
click at [725, 269] on img "Next" at bounding box center [722, 259] width 21 height 56
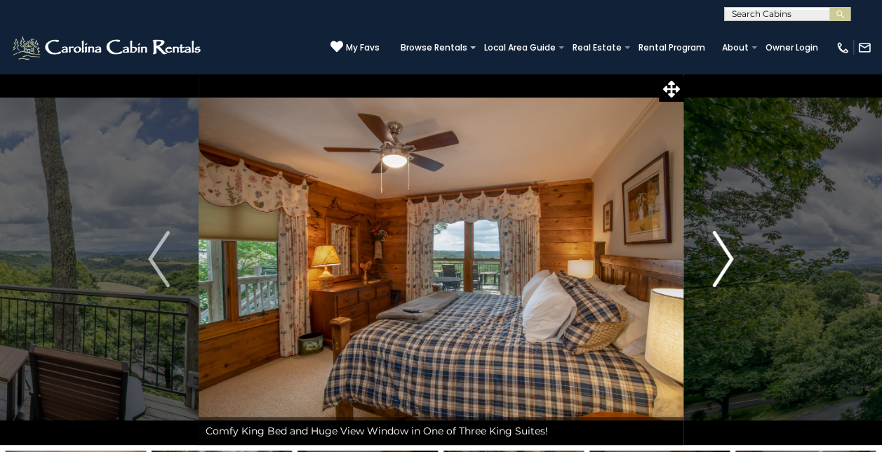
click at [725, 269] on img "Next" at bounding box center [722, 259] width 21 height 56
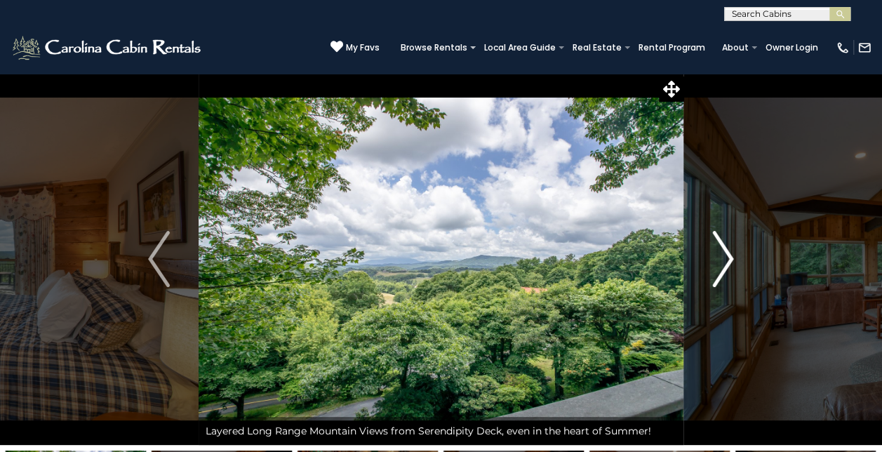
click at [725, 269] on img "Next" at bounding box center [722, 259] width 21 height 56
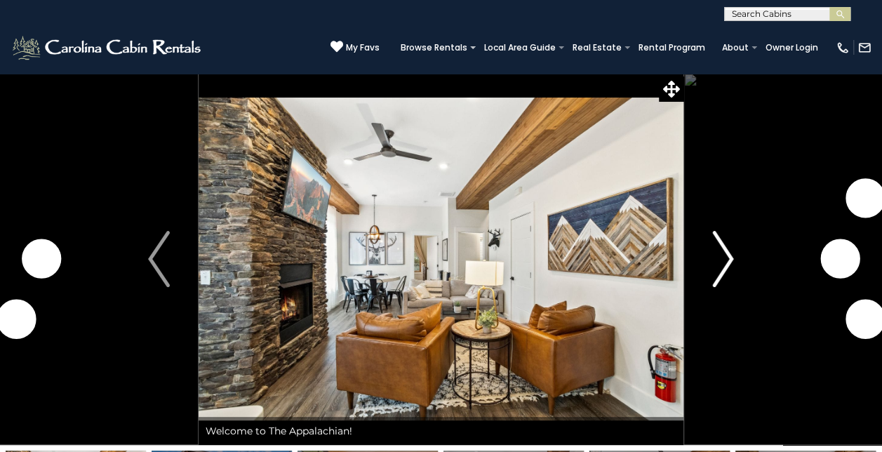
click at [718, 262] on img "Next" at bounding box center [722, 259] width 21 height 56
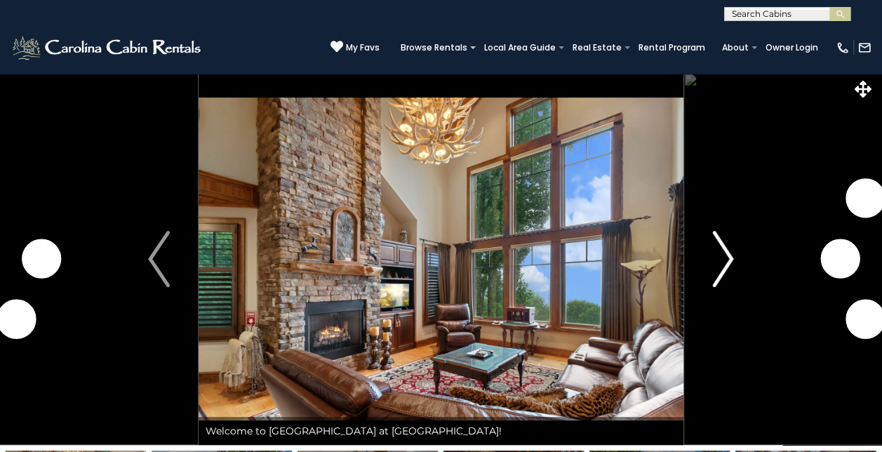
click at [731, 257] on img "Next" at bounding box center [722, 259] width 21 height 56
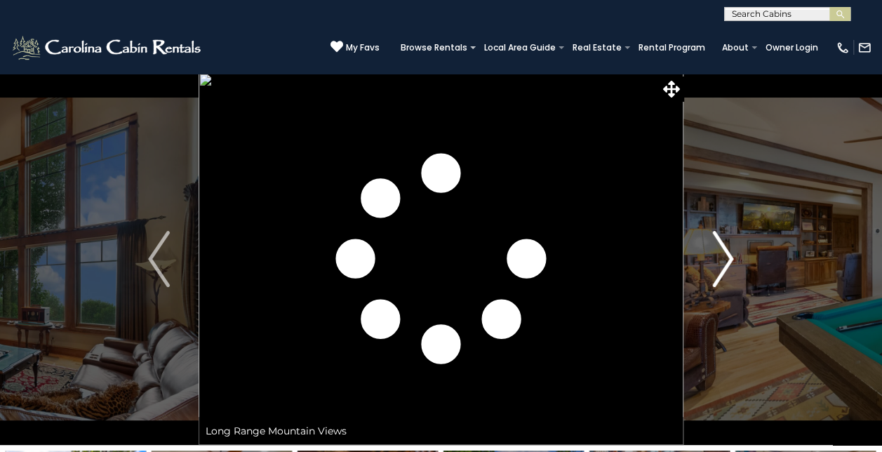
click at [727, 257] on img "Next" at bounding box center [722, 259] width 21 height 56
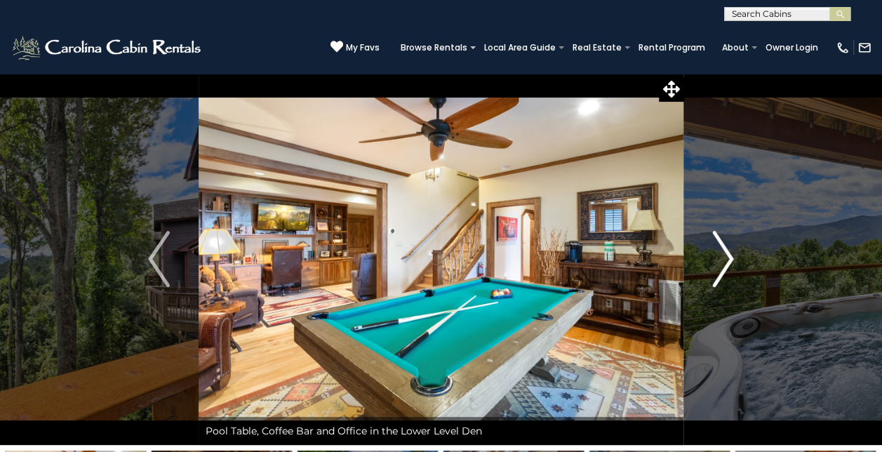
click at [729, 260] on img "Next" at bounding box center [722, 259] width 21 height 56
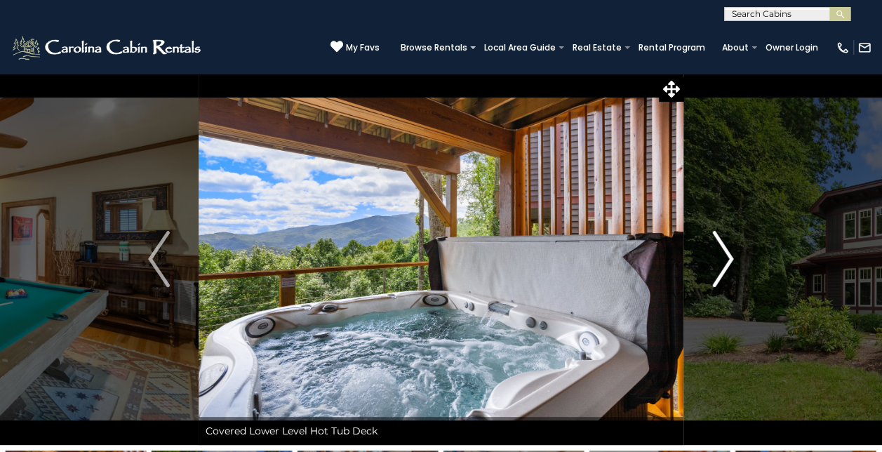
click at [729, 260] on img "Next" at bounding box center [722, 259] width 21 height 56
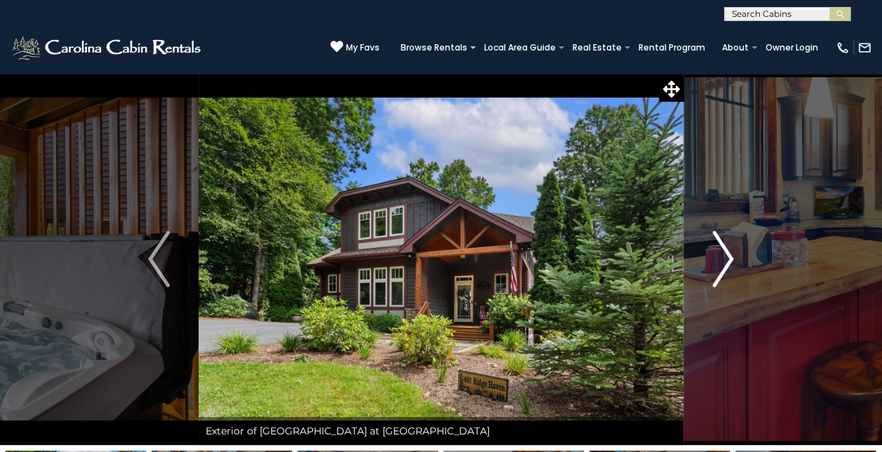
click at [729, 260] on img "Next" at bounding box center [722, 259] width 21 height 56
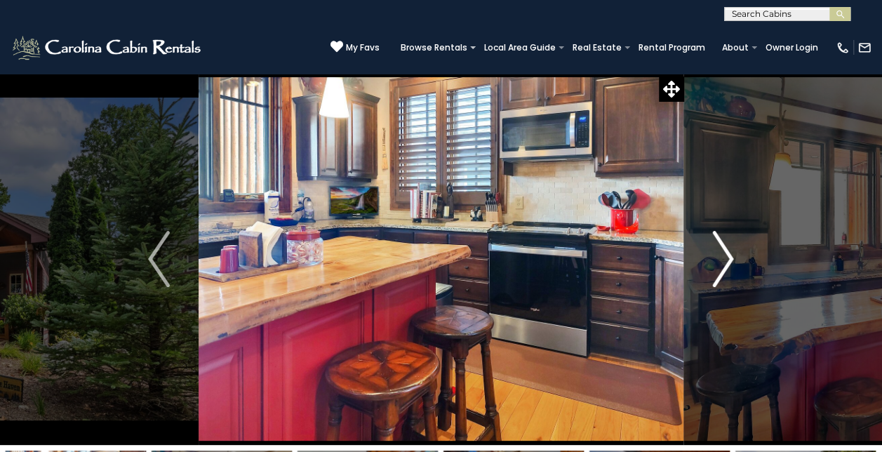
click at [728, 259] on img "Next" at bounding box center [722, 259] width 21 height 56
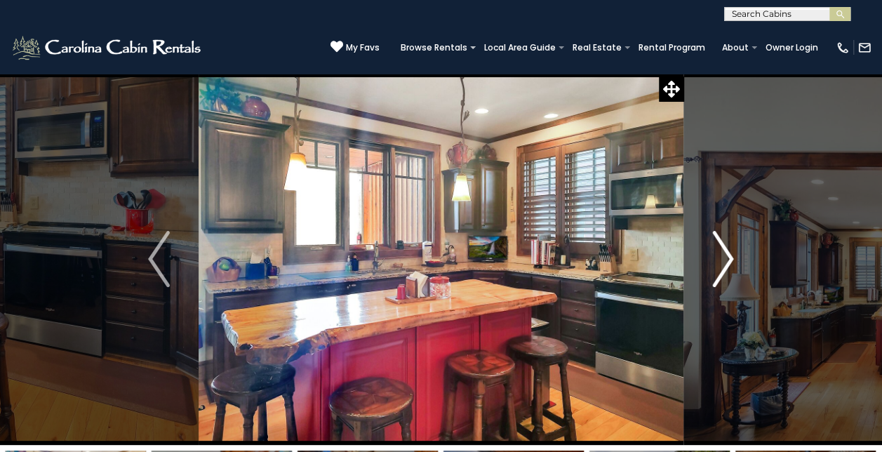
click at [728, 259] on img "Next" at bounding box center [722, 259] width 21 height 56
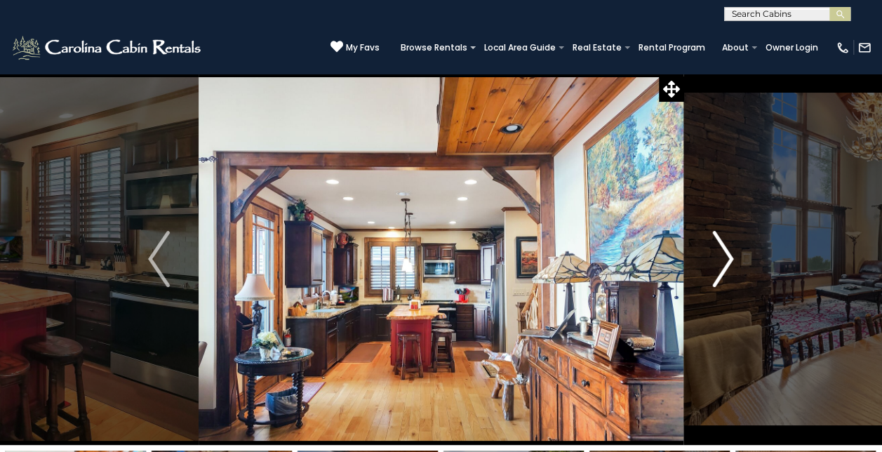
click at [729, 264] on img "Next" at bounding box center [722, 259] width 21 height 56
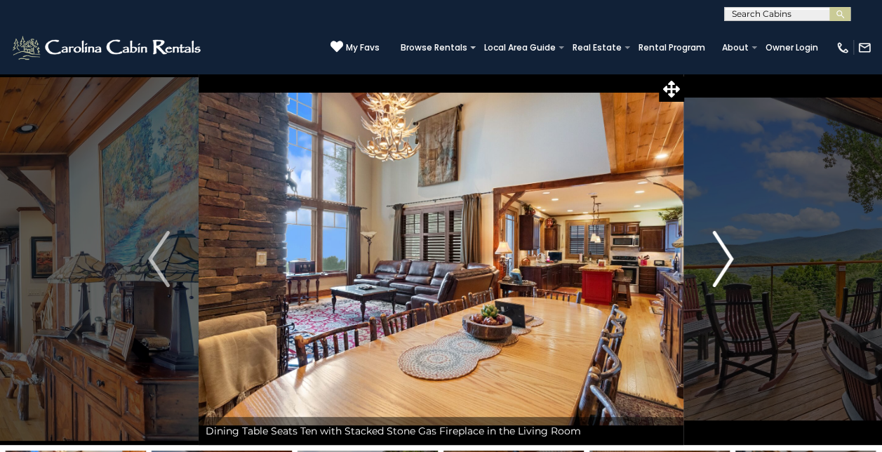
click at [729, 264] on img "Next" at bounding box center [722, 259] width 21 height 56
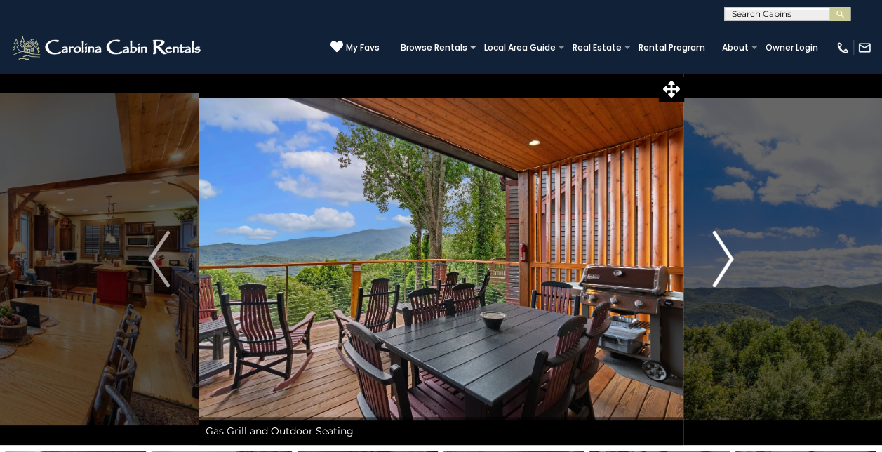
click at [725, 263] on img "Next" at bounding box center [722, 259] width 21 height 56
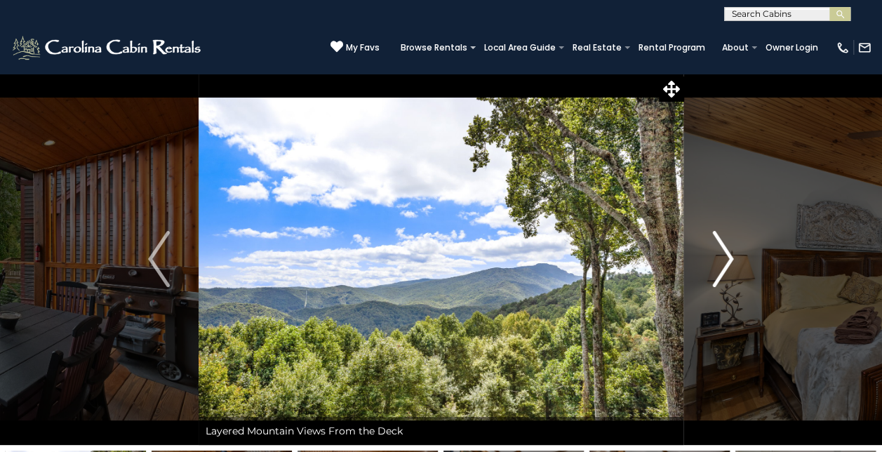
click at [725, 264] on img "Next" at bounding box center [722, 259] width 21 height 56
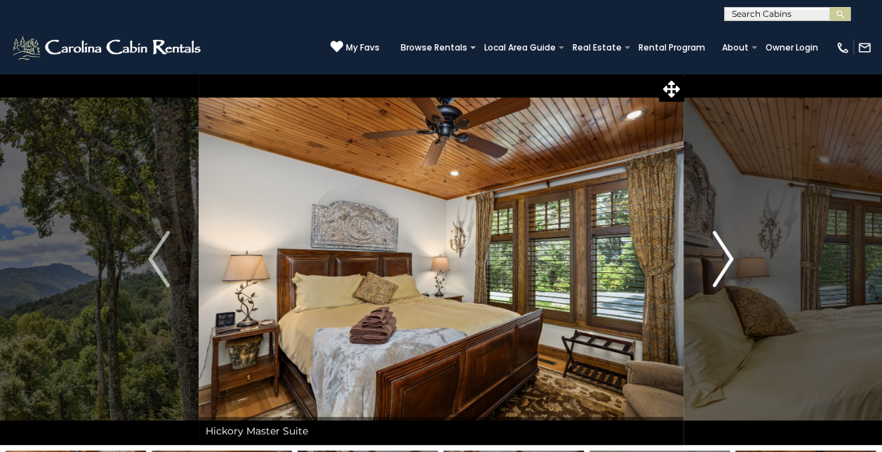
click at [725, 264] on img "Next" at bounding box center [722, 259] width 21 height 56
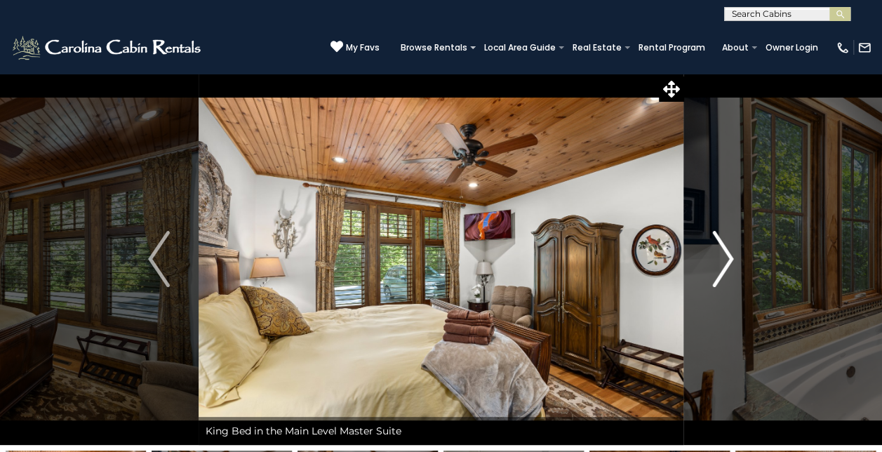
click at [725, 264] on img "Next" at bounding box center [722, 259] width 21 height 56
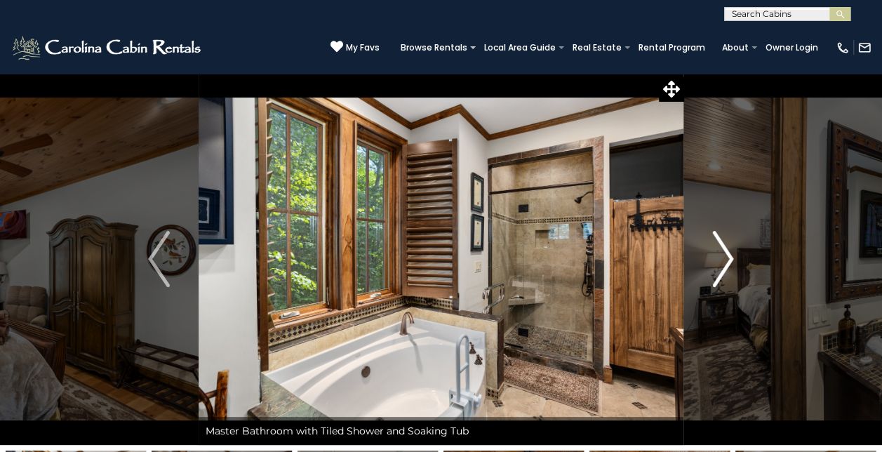
click at [725, 264] on img "Next" at bounding box center [722, 259] width 21 height 56
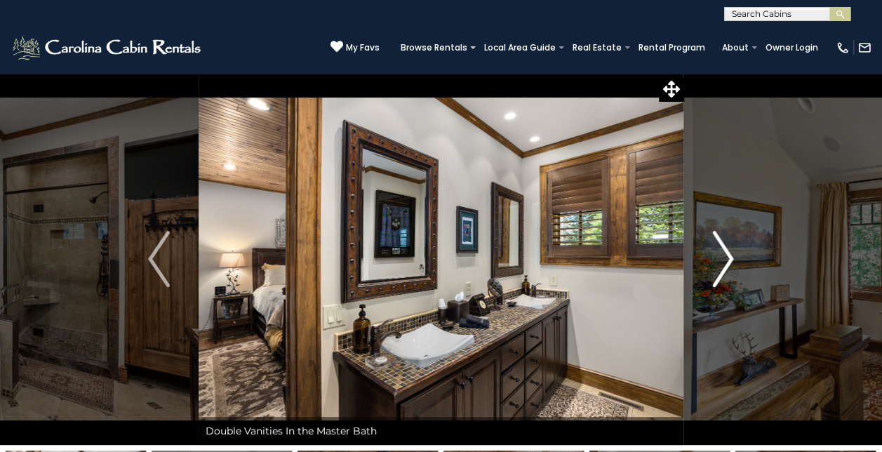
click at [726, 267] on img "Next" at bounding box center [722, 259] width 21 height 56
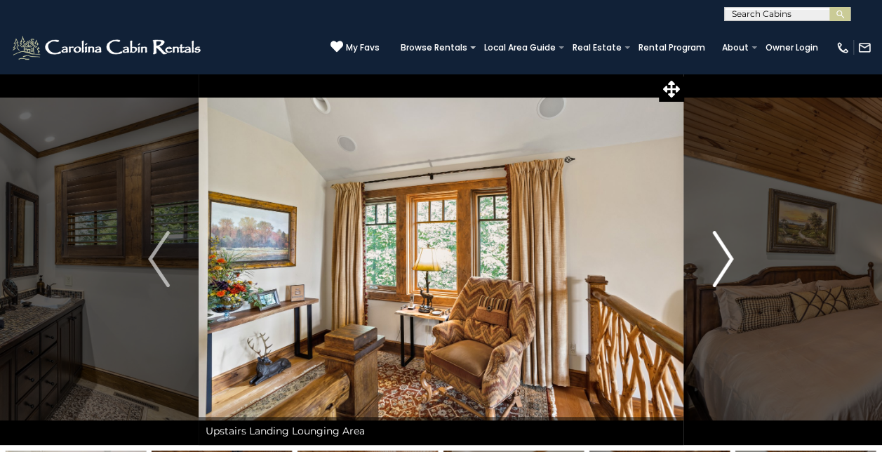
click at [726, 267] on img "Next" at bounding box center [722, 259] width 21 height 56
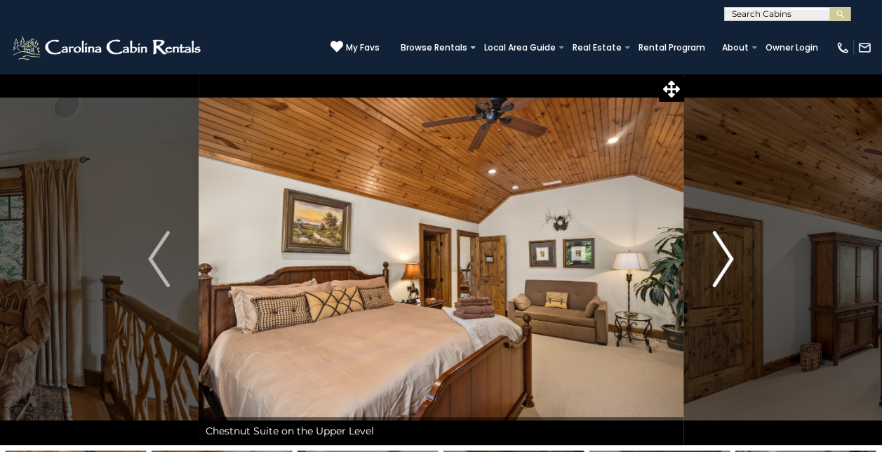
click at [726, 267] on img "Next" at bounding box center [722, 259] width 21 height 56
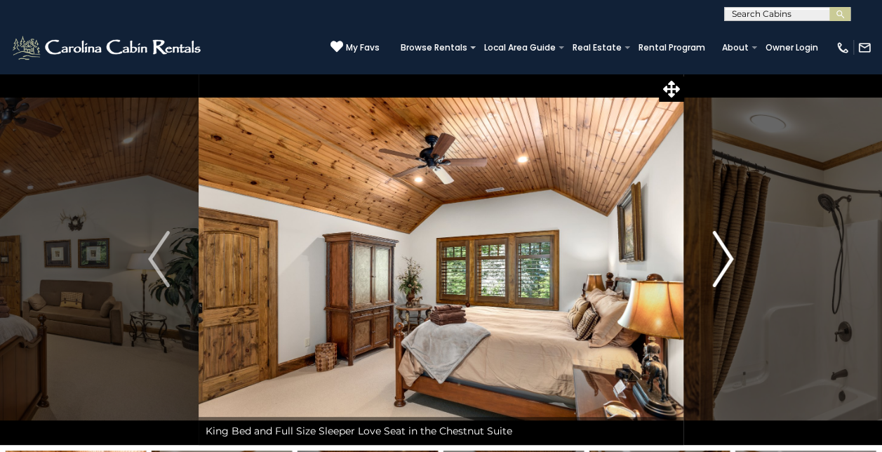
click at [726, 267] on img "Next" at bounding box center [722, 259] width 21 height 56
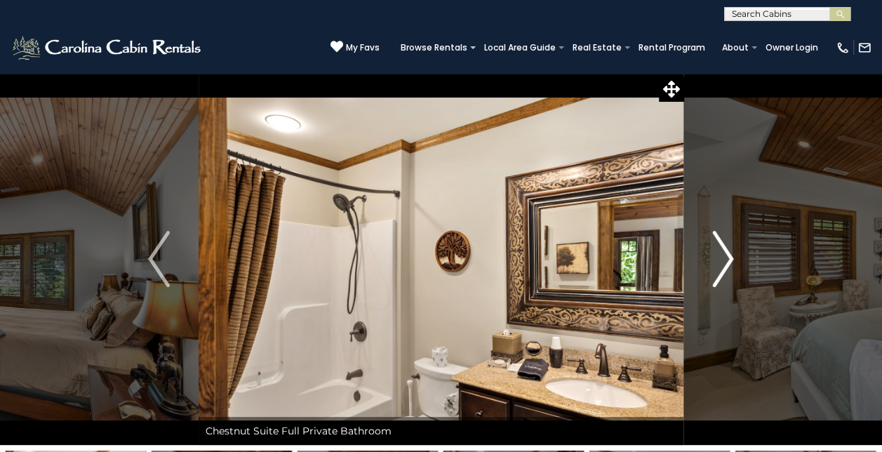
click at [726, 267] on img "Next" at bounding box center [722, 259] width 21 height 56
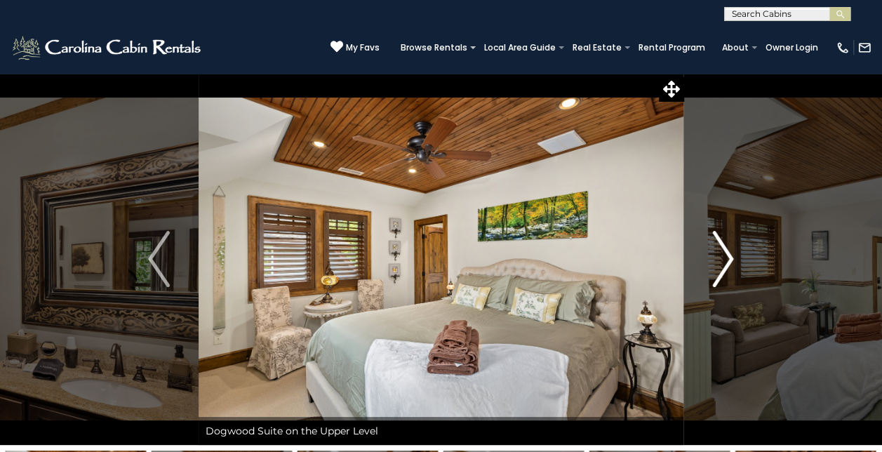
click at [726, 267] on img "Next" at bounding box center [722, 259] width 21 height 56
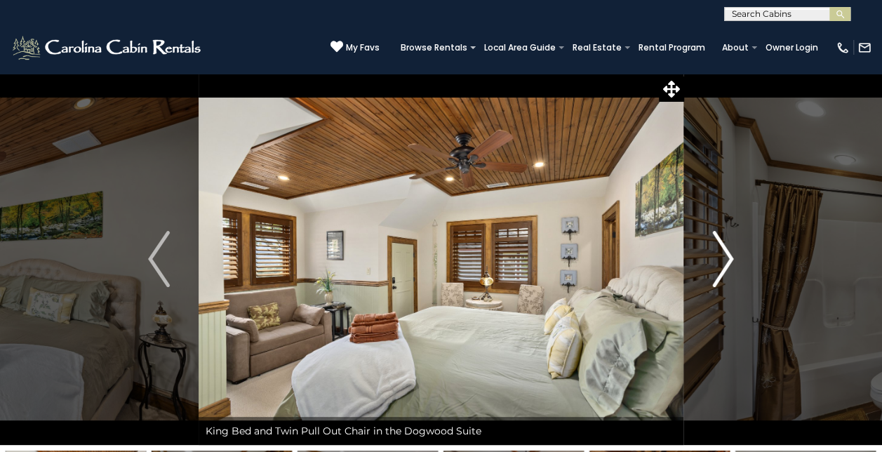
click at [726, 267] on img "Next" at bounding box center [722, 259] width 21 height 56
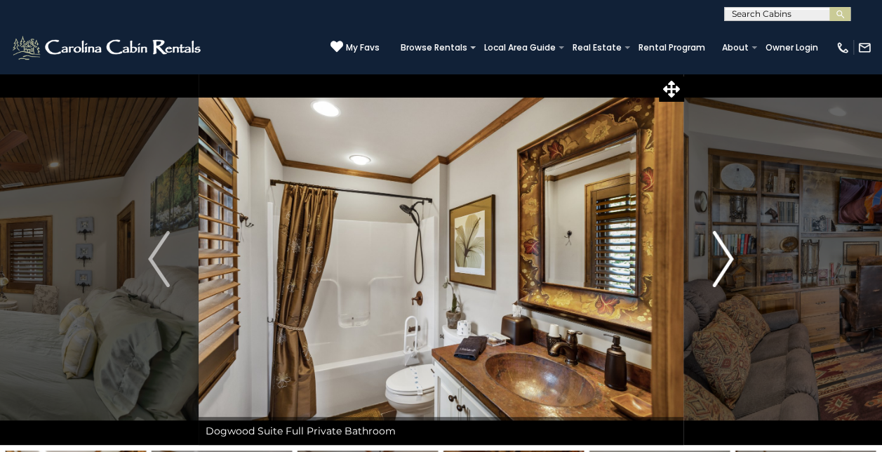
click at [726, 267] on img "Next" at bounding box center [722, 259] width 21 height 56
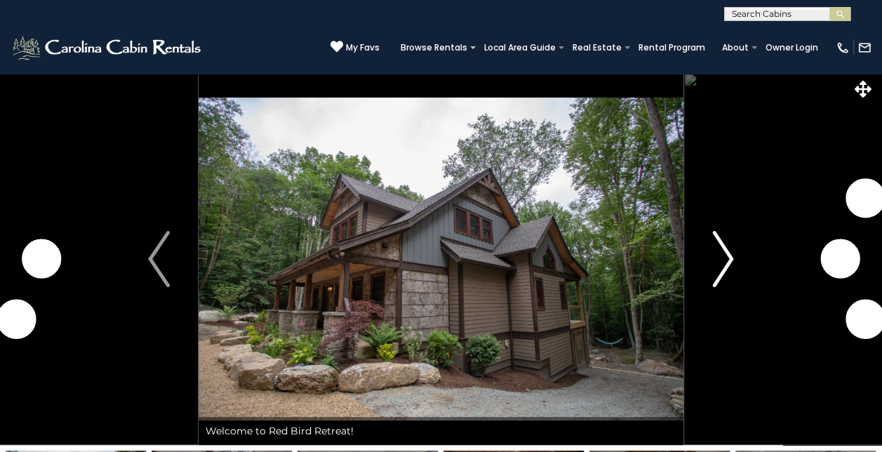
click at [718, 255] on img "Next" at bounding box center [722, 259] width 21 height 56
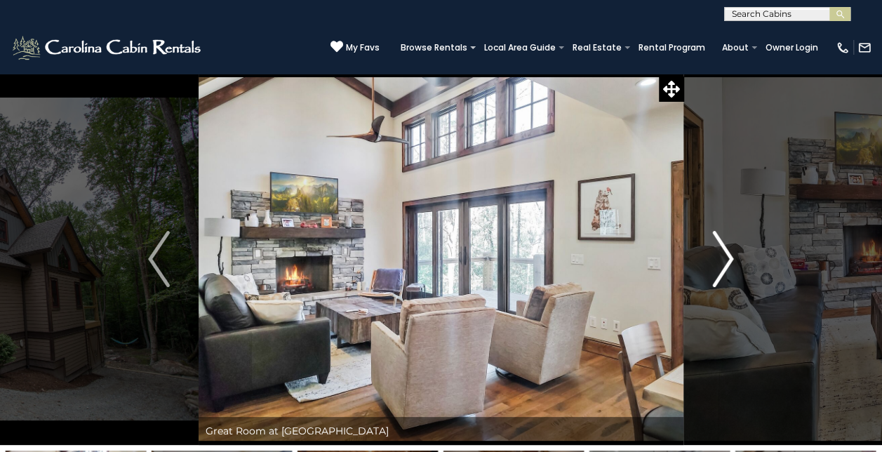
click at [718, 258] on img "Next" at bounding box center [722, 259] width 21 height 56
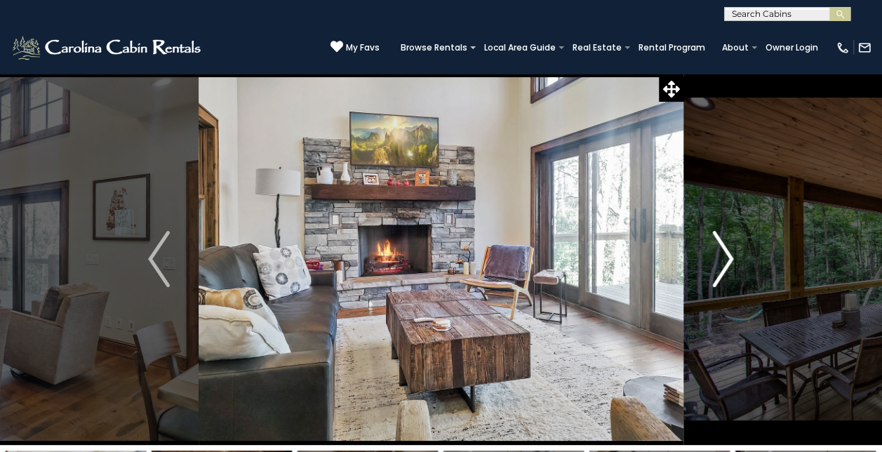
click at [718, 258] on img "Next" at bounding box center [722, 259] width 21 height 56
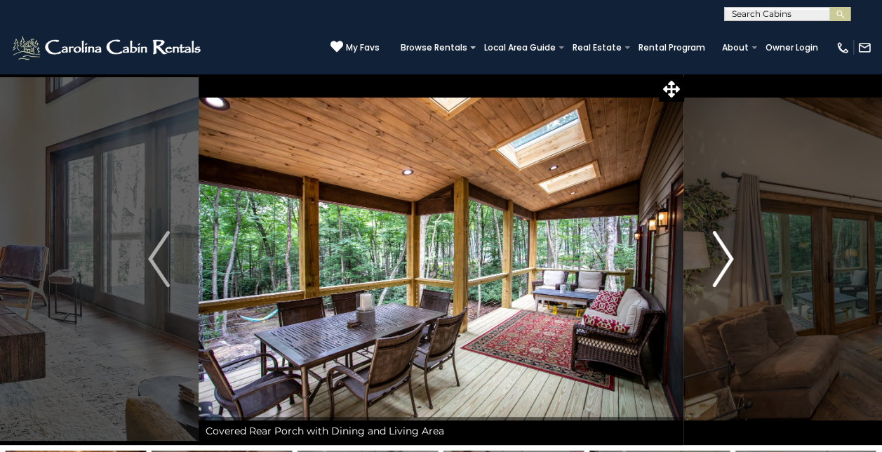
click at [719, 260] on img "Next" at bounding box center [722, 259] width 21 height 56
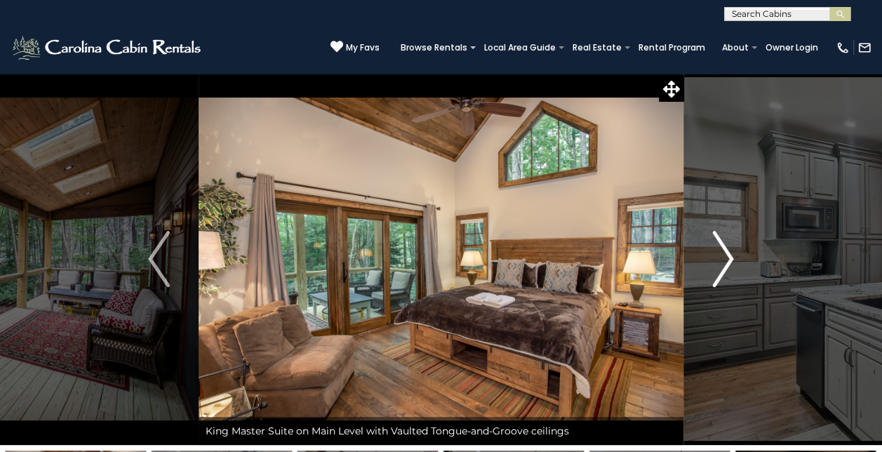
click at [718, 260] on img "Next" at bounding box center [722, 259] width 21 height 56
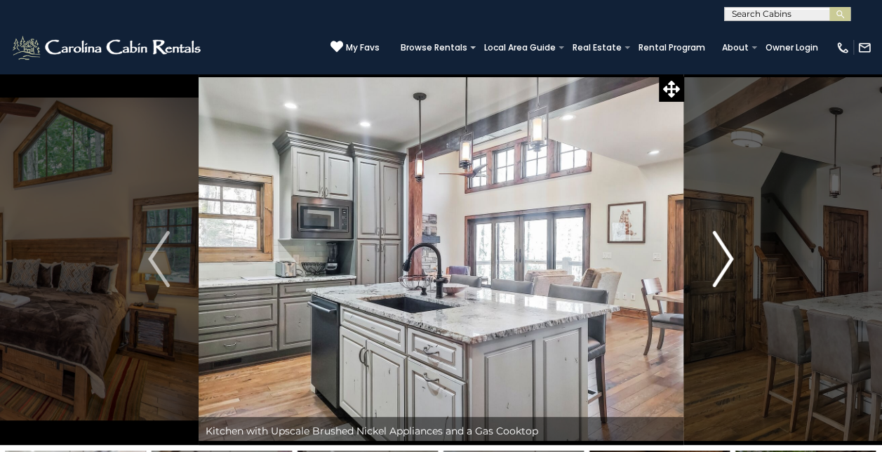
click at [718, 260] on img "Next" at bounding box center [722, 259] width 21 height 56
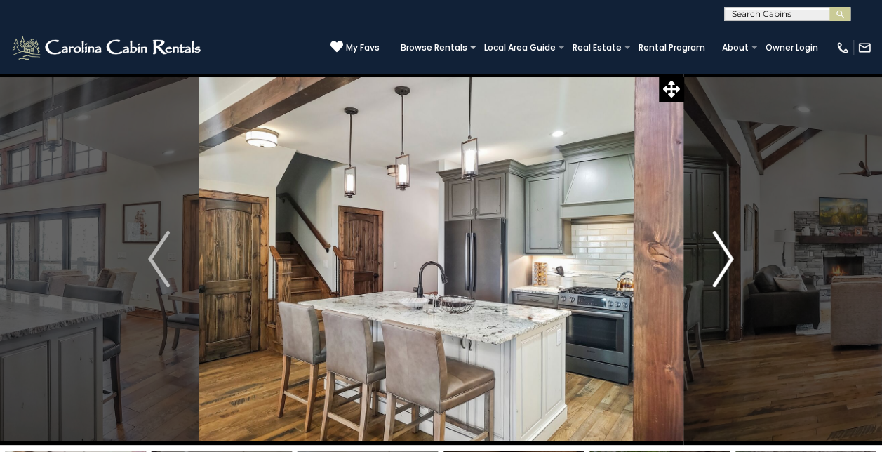
click at [718, 260] on img "Next" at bounding box center [722, 259] width 21 height 56
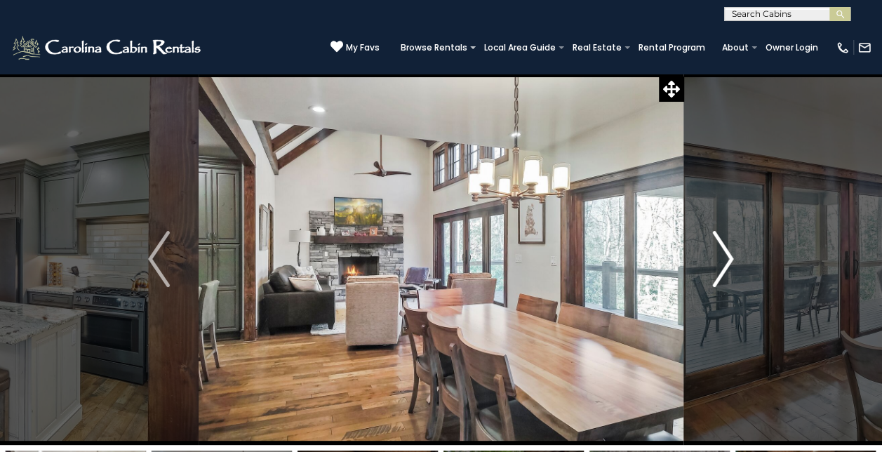
click at [718, 259] on img "Next" at bounding box center [722, 259] width 21 height 56
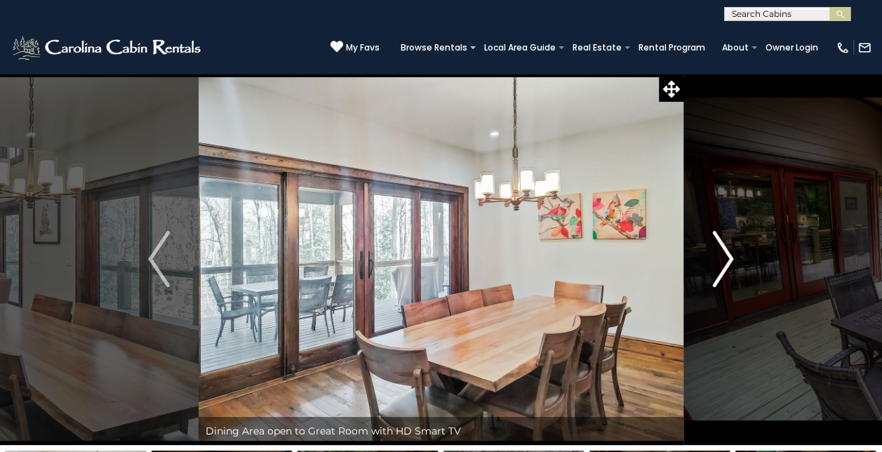
click at [718, 260] on img "Next" at bounding box center [722, 259] width 21 height 56
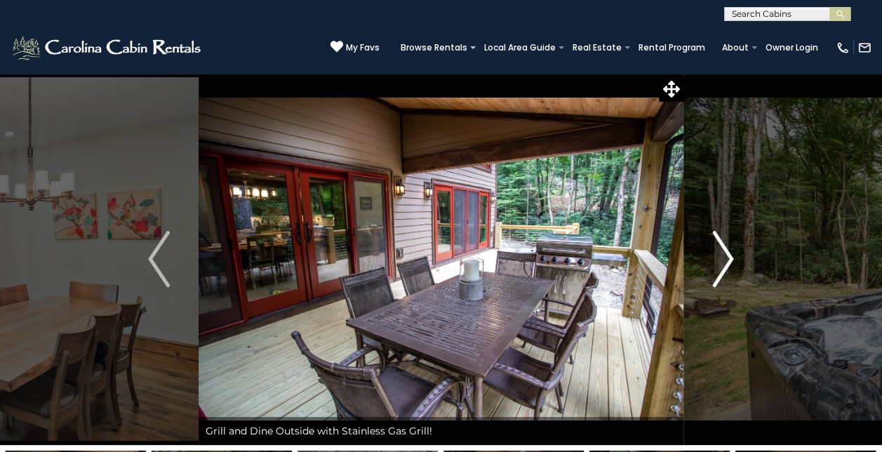
click at [718, 260] on img "Next" at bounding box center [722, 259] width 21 height 56
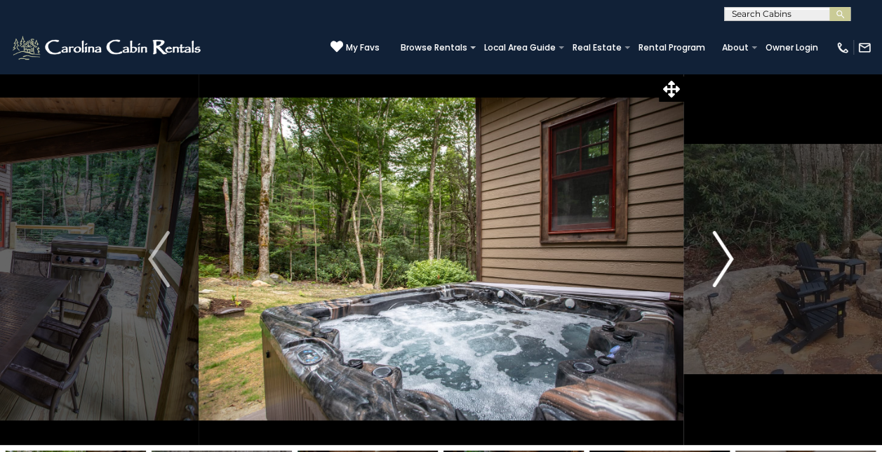
click at [718, 260] on img "Next" at bounding box center [722, 259] width 21 height 56
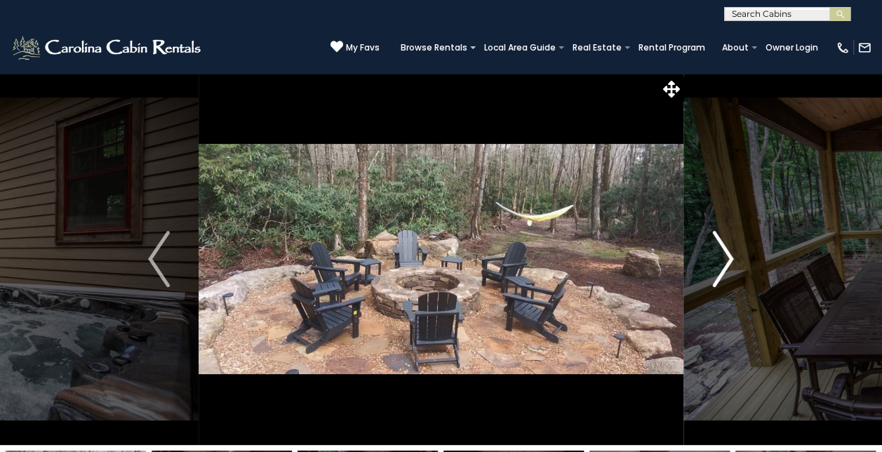
click at [718, 260] on img "Next" at bounding box center [722, 259] width 21 height 56
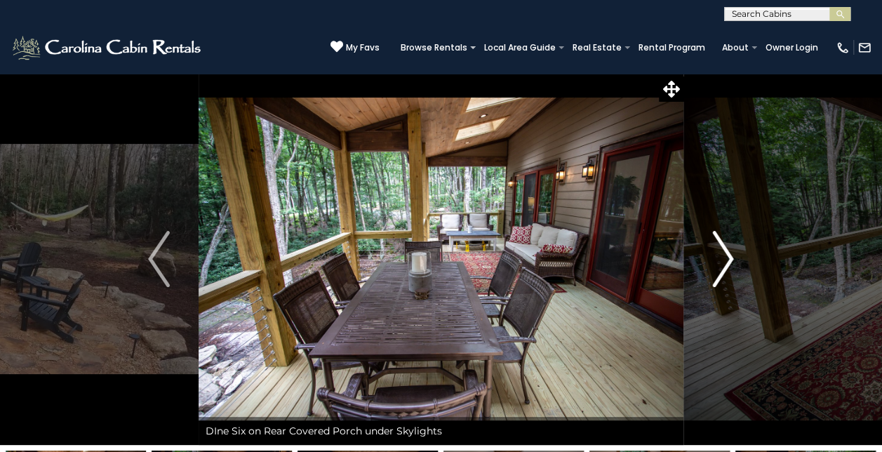
click at [718, 260] on img "Next" at bounding box center [722, 259] width 21 height 56
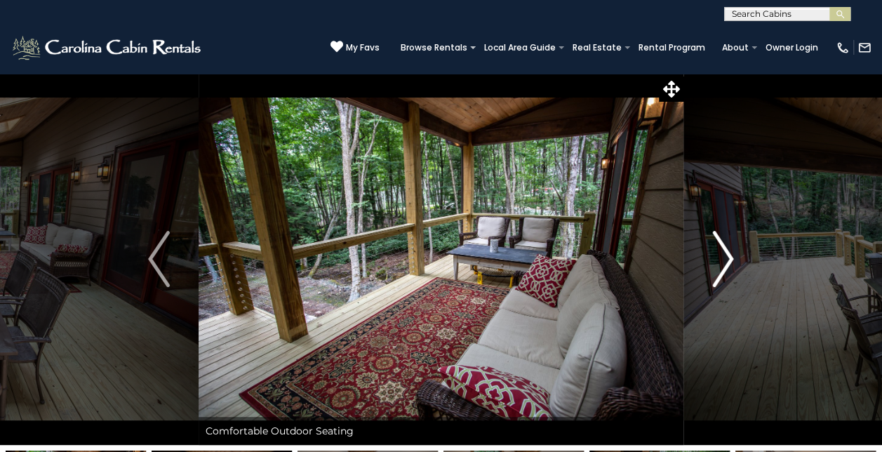
click at [718, 258] on img "Next" at bounding box center [722, 259] width 21 height 56
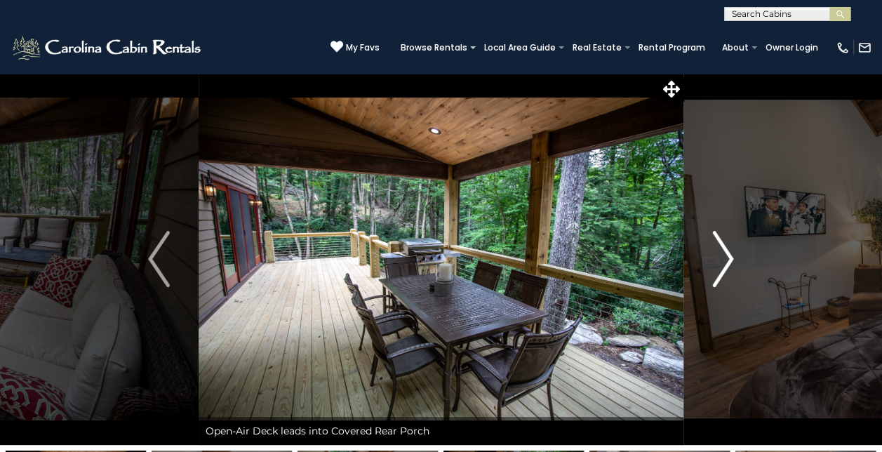
click at [718, 258] on img "Next" at bounding box center [722, 259] width 21 height 56
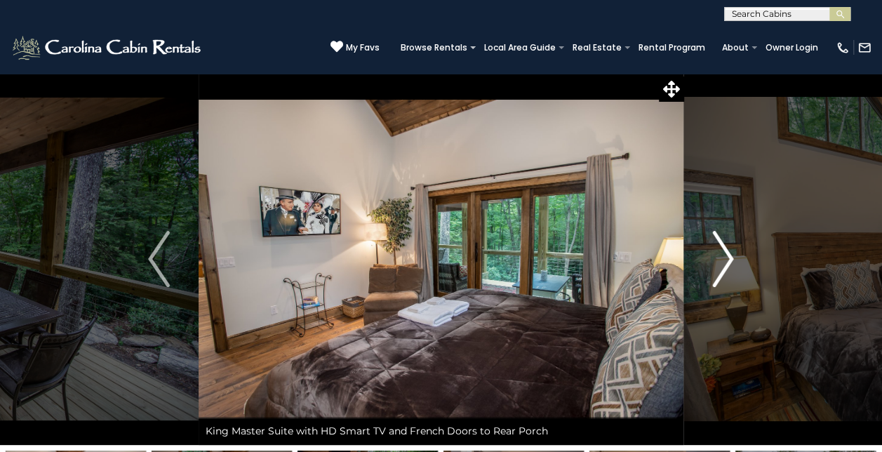
click at [717, 256] on img "Next" at bounding box center [722, 259] width 21 height 56
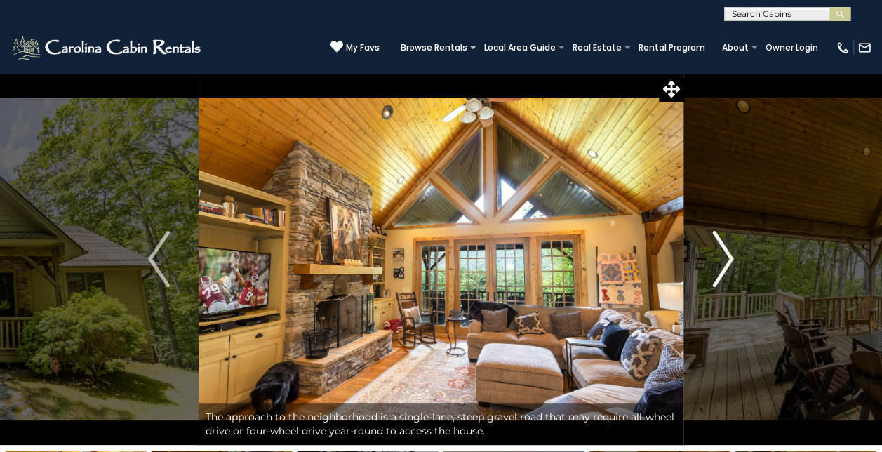
click at [720, 255] on img "Next" at bounding box center [722, 259] width 21 height 56
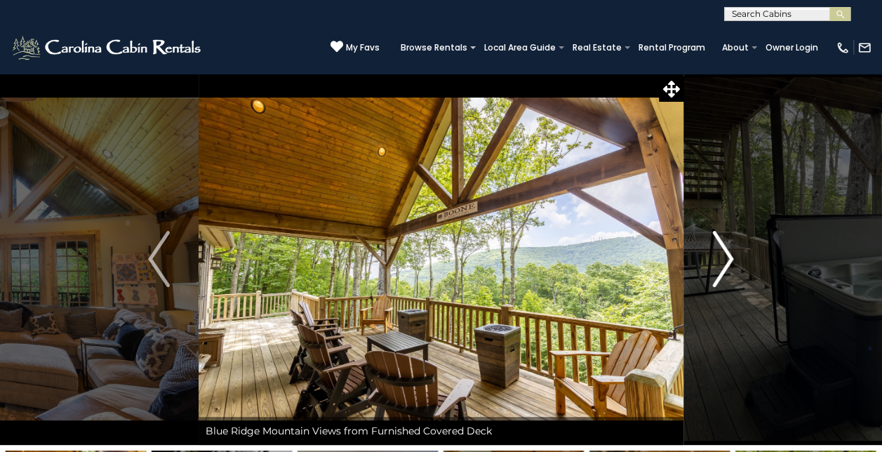
click at [720, 255] on img "Next" at bounding box center [722, 259] width 21 height 56
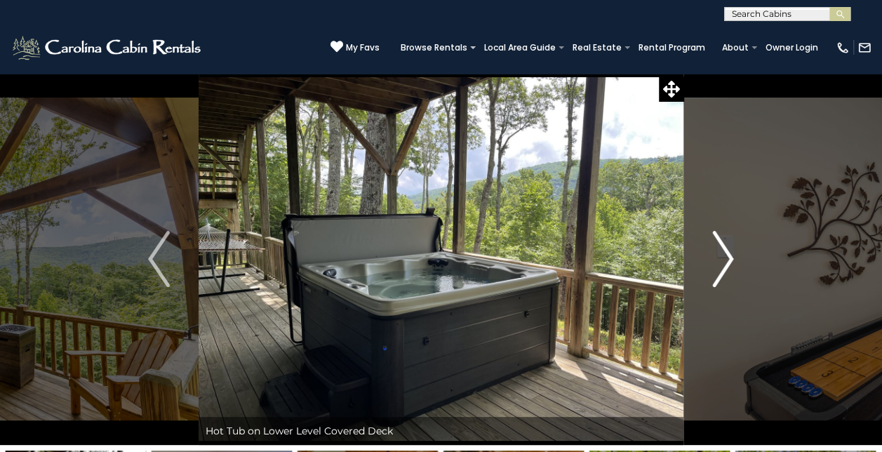
click at [720, 255] on img "Next" at bounding box center [722, 259] width 21 height 56
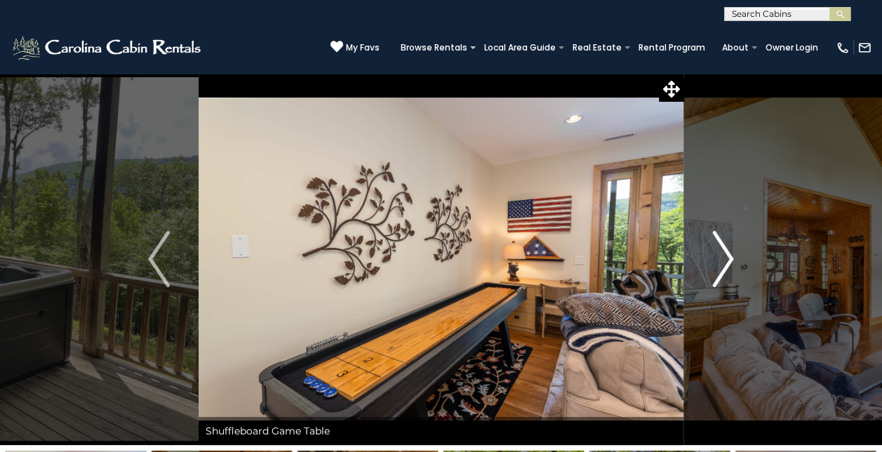
click at [720, 255] on img "Next" at bounding box center [722, 259] width 21 height 56
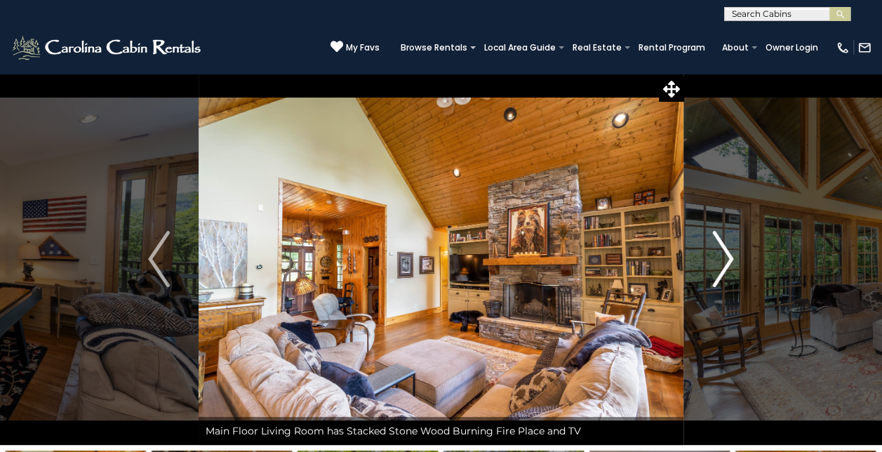
click at [720, 255] on img "Next" at bounding box center [722, 259] width 21 height 56
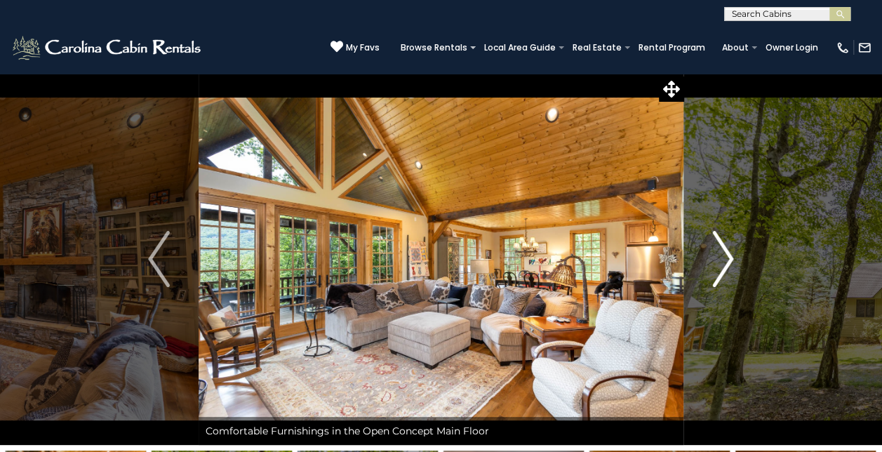
click at [720, 255] on img "Next" at bounding box center [722, 259] width 21 height 56
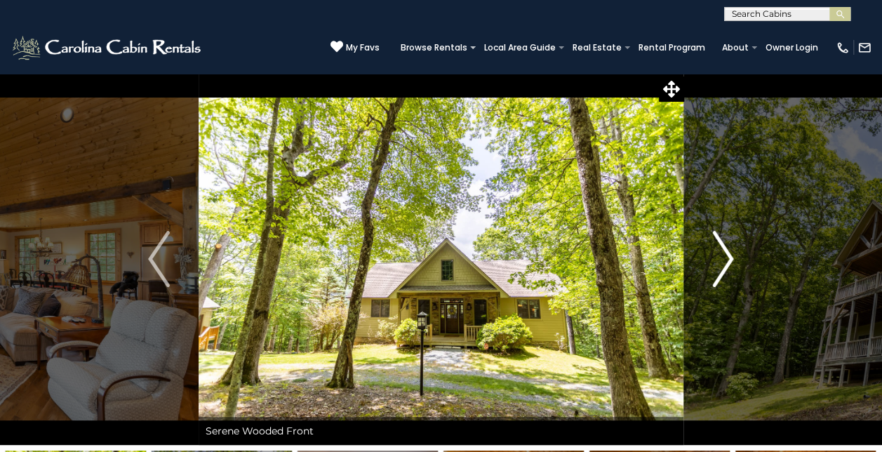
click at [720, 255] on img "Next" at bounding box center [722, 259] width 21 height 56
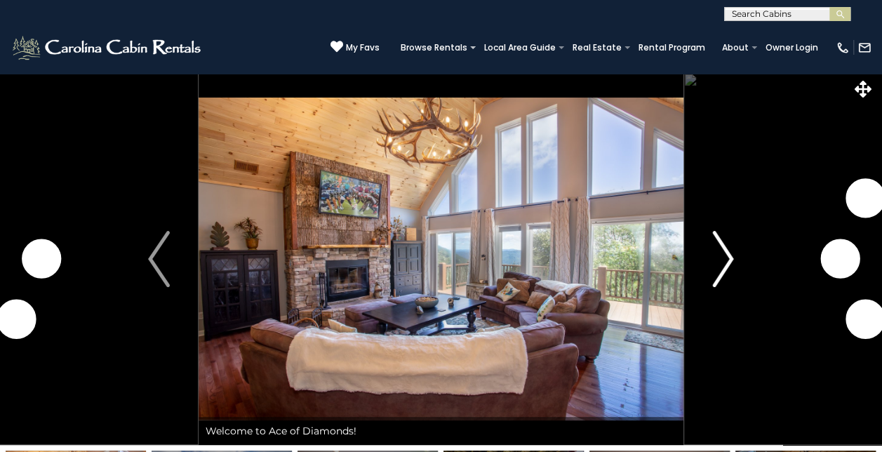
click at [717, 262] on img "Next" at bounding box center [722, 259] width 21 height 56
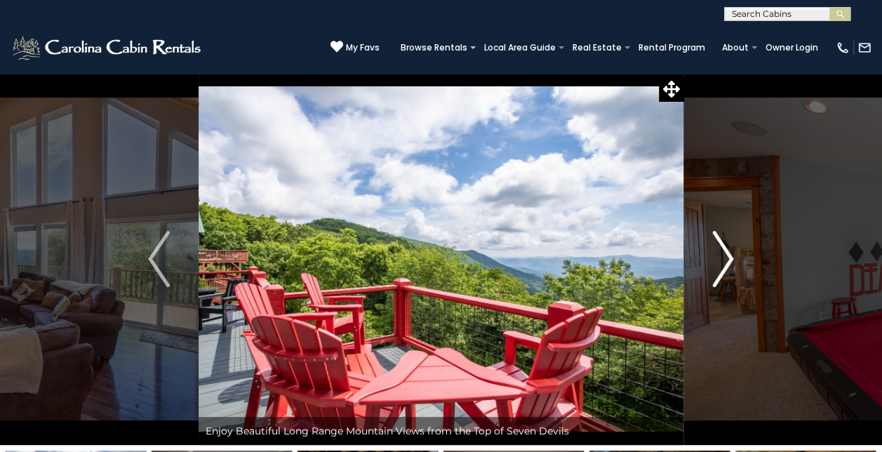
click at [725, 267] on img "Next" at bounding box center [722, 259] width 21 height 56
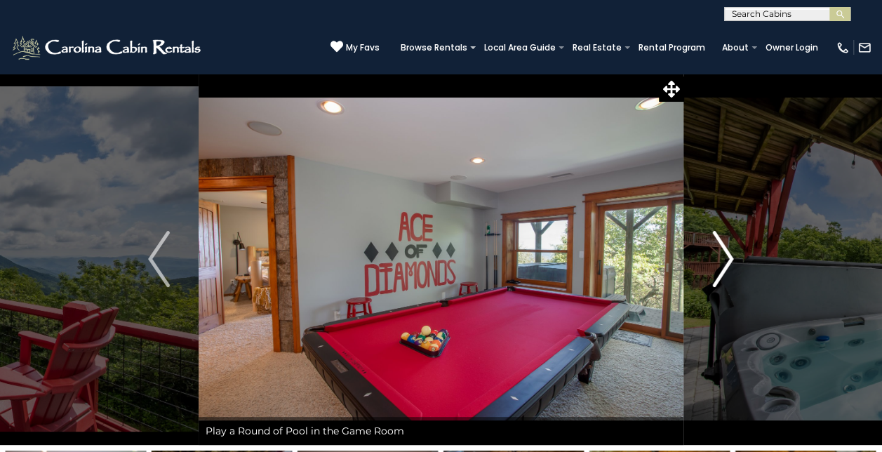
click at [727, 268] on img "Next" at bounding box center [722, 259] width 21 height 56
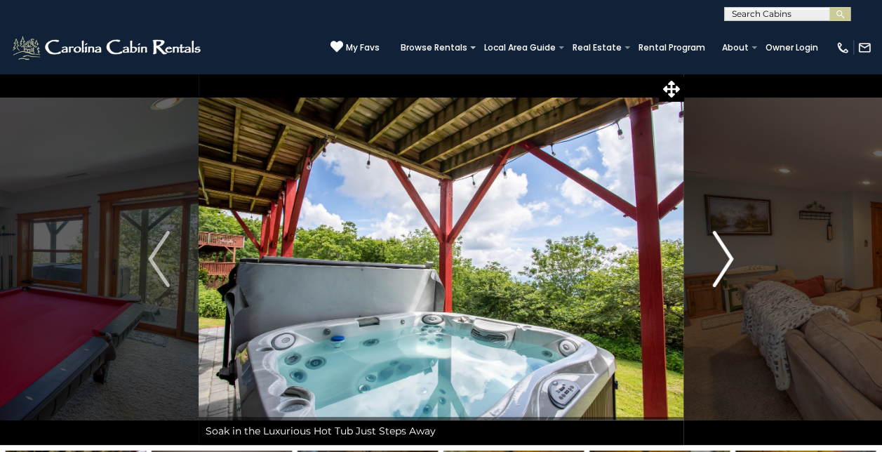
click at [727, 268] on img "Next" at bounding box center [722, 259] width 21 height 56
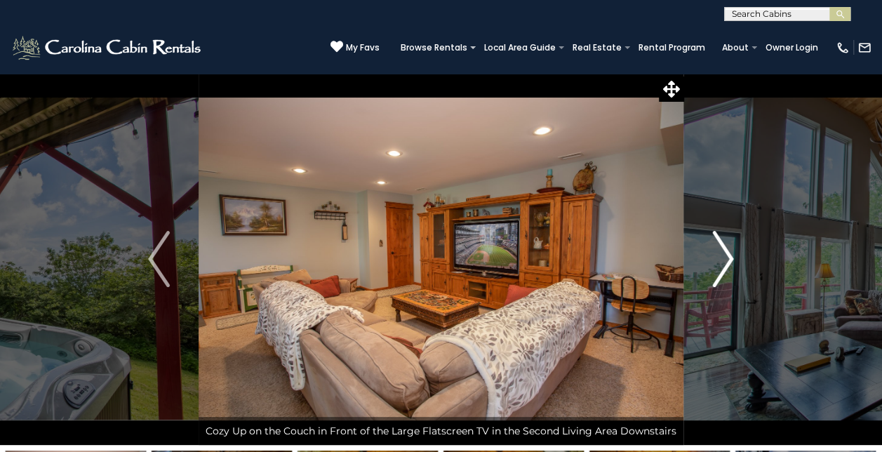
click at [727, 268] on img "Next" at bounding box center [722, 259] width 21 height 56
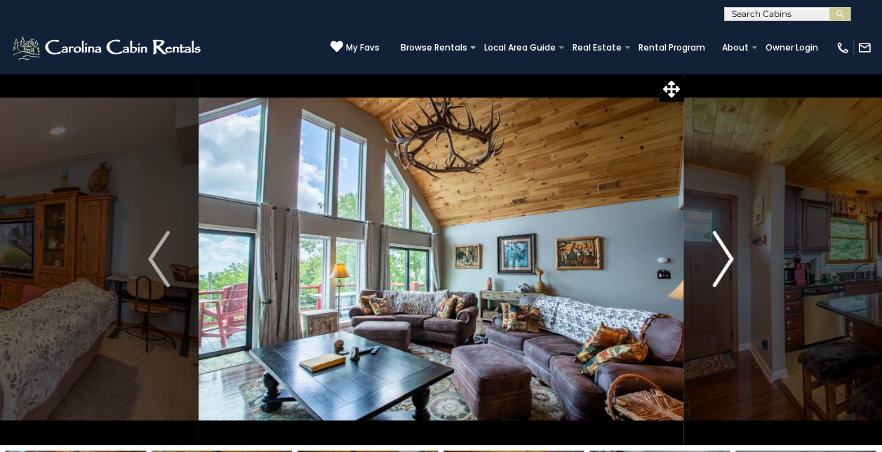
click at [727, 268] on img "Next" at bounding box center [722, 259] width 21 height 56
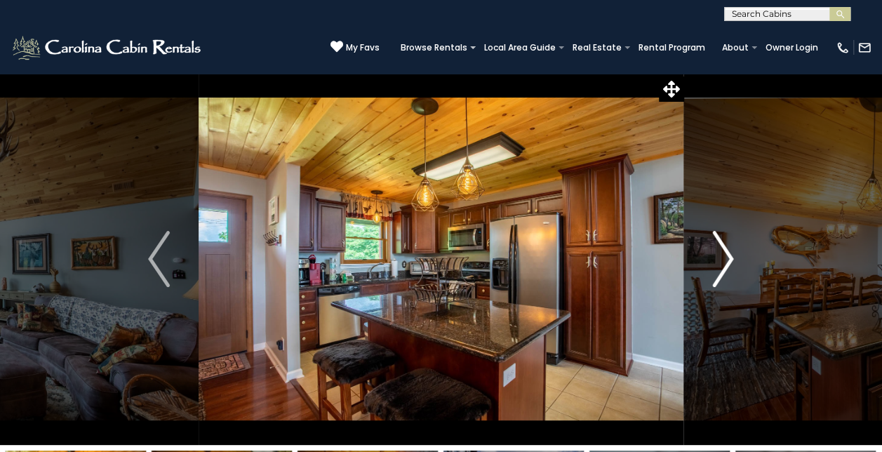
click at [727, 268] on img "Next" at bounding box center [722, 259] width 21 height 56
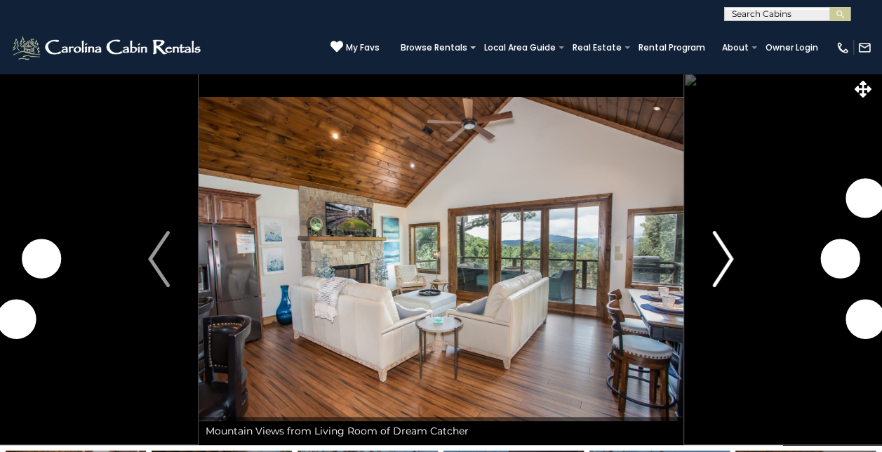
click at [727, 259] on img "Next" at bounding box center [722, 259] width 21 height 56
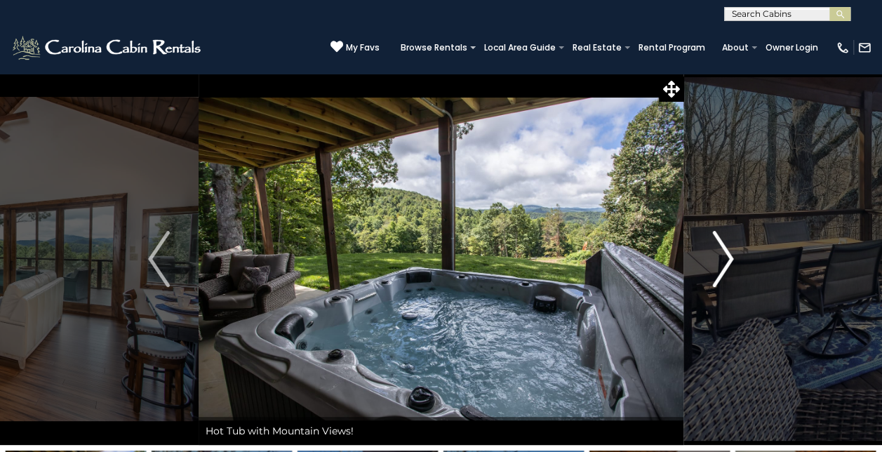
click at [729, 261] on img "Next" at bounding box center [722, 259] width 21 height 56
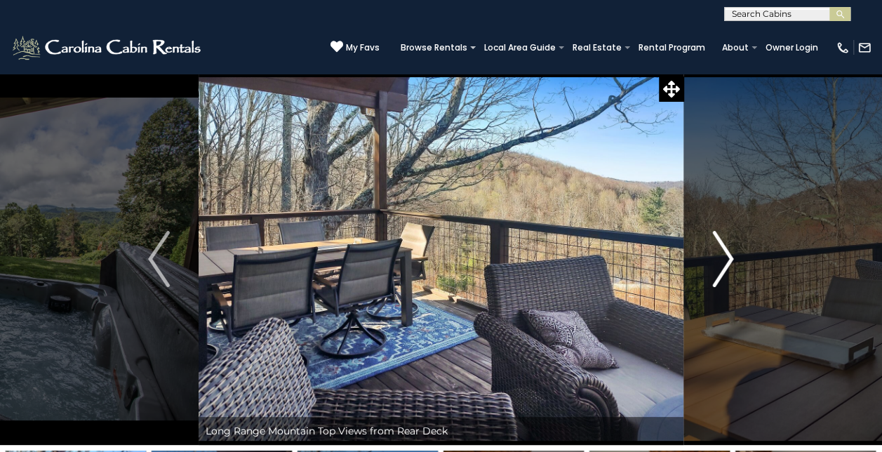
click at [729, 264] on img "Next" at bounding box center [722, 259] width 21 height 56
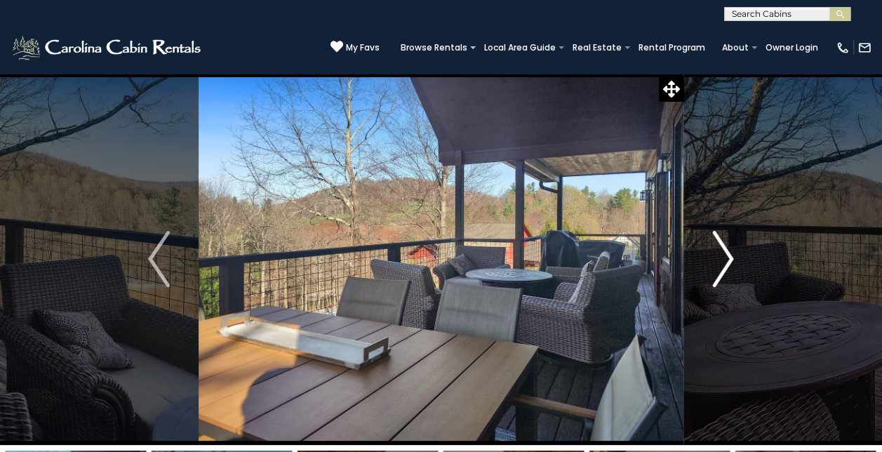
click at [729, 264] on img "Next" at bounding box center [722, 259] width 21 height 56
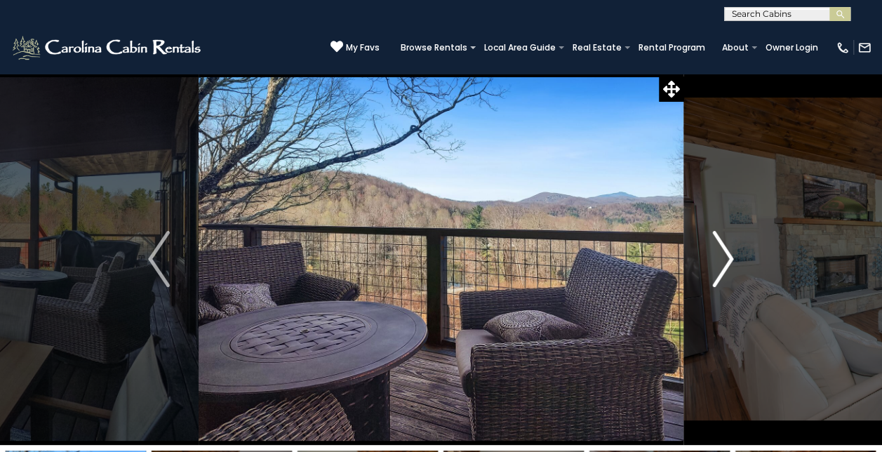
click at [729, 267] on img "Next" at bounding box center [722, 259] width 21 height 56
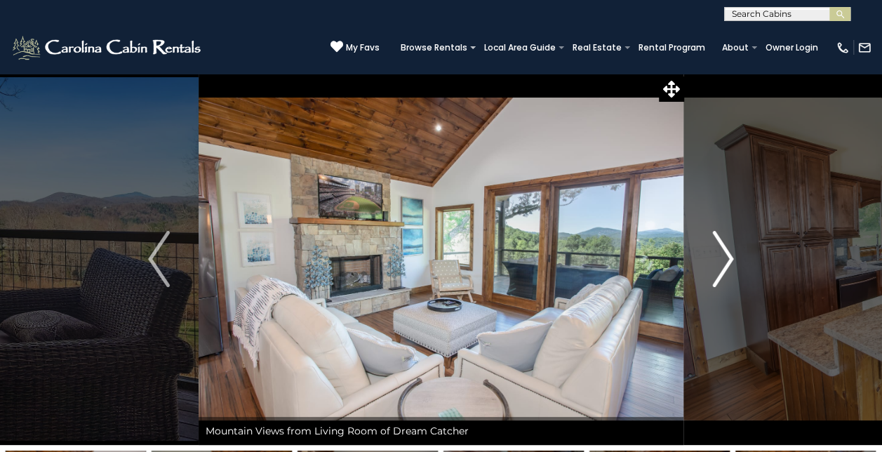
click at [729, 267] on img "Next" at bounding box center [722, 259] width 21 height 56
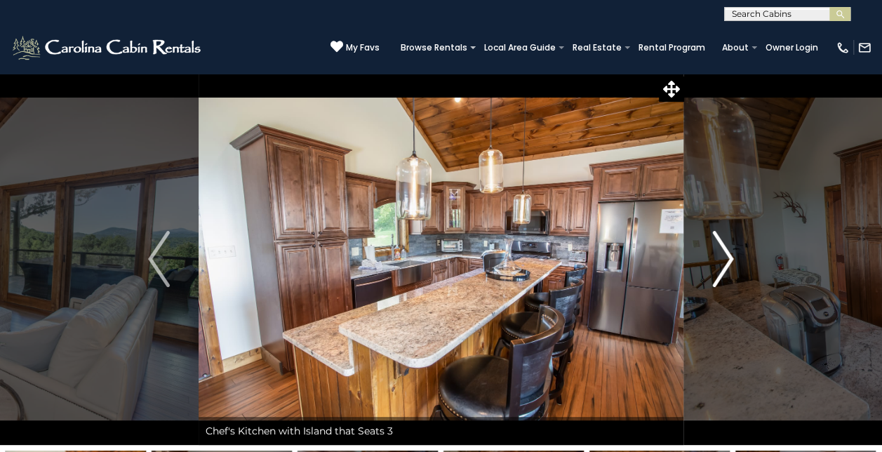
click at [729, 269] on img "Next" at bounding box center [722, 259] width 21 height 56
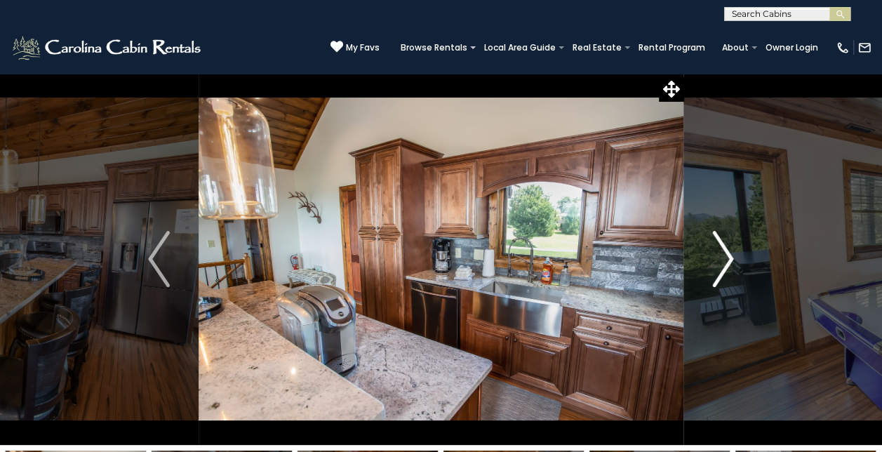
click at [730, 271] on img "Next" at bounding box center [722, 259] width 21 height 56
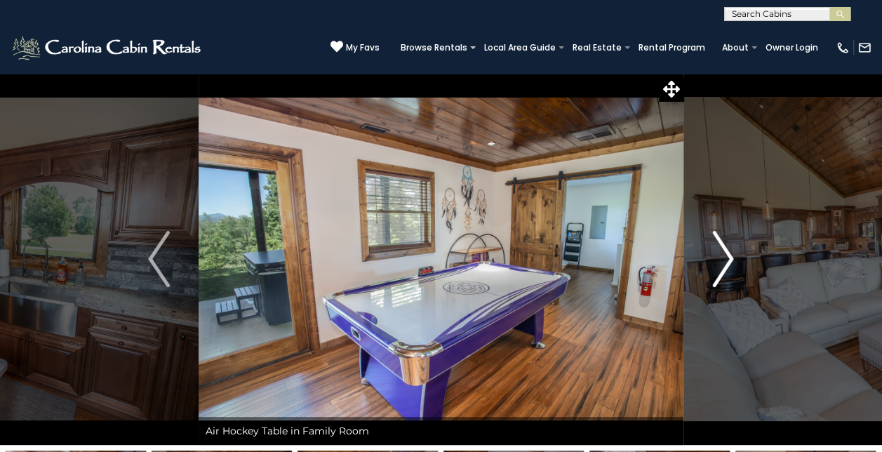
click at [730, 271] on img "Next" at bounding box center [722, 259] width 21 height 56
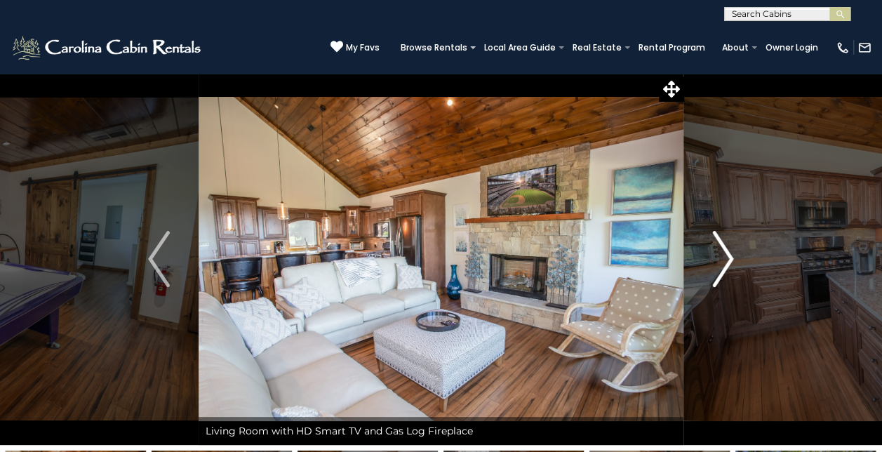
click at [730, 271] on img "Next" at bounding box center [722, 259] width 21 height 56
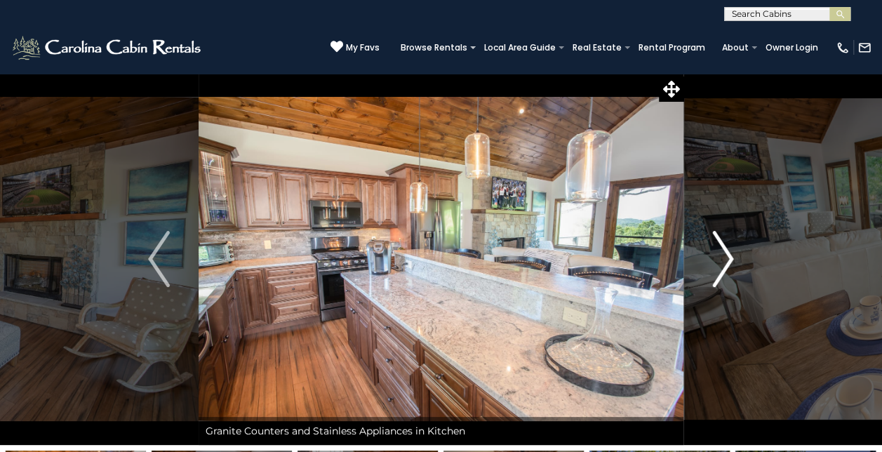
click at [730, 271] on img "Next" at bounding box center [722, 259] width 21 height 56
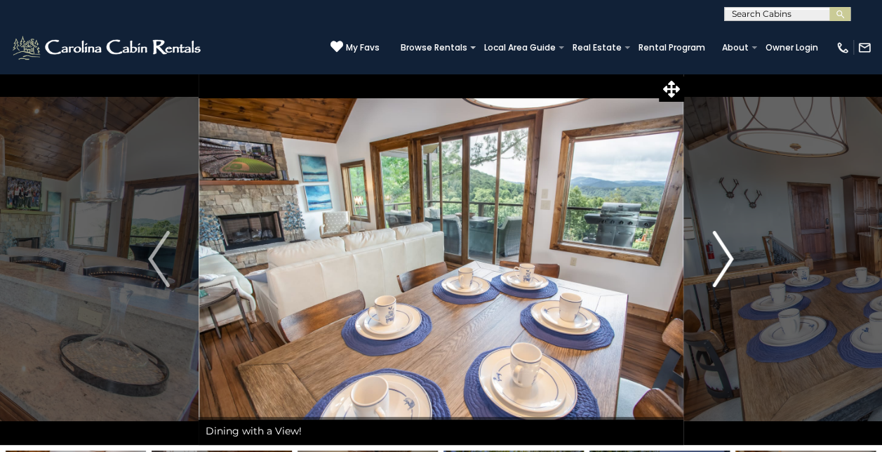
click at [730, 271] on img "Next" at bounding box center [722, 259] width 21 height 56
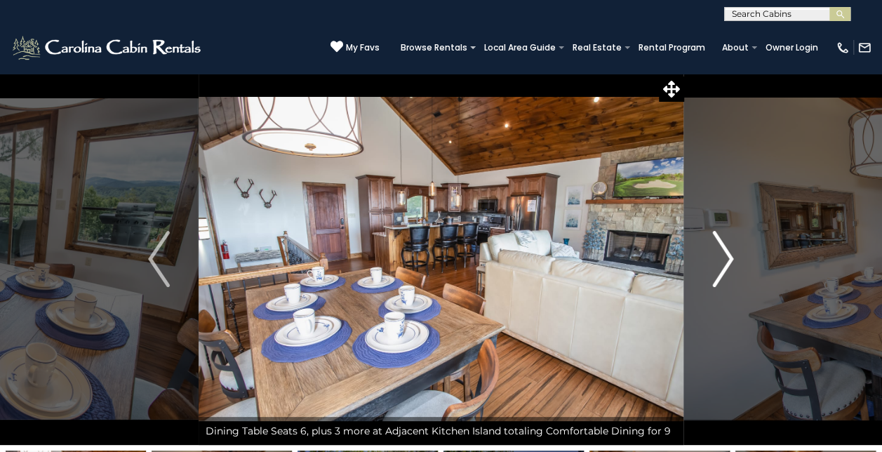
click at [719, 262] on img "Next" at bounding box center [722, 259] width 21 height 56
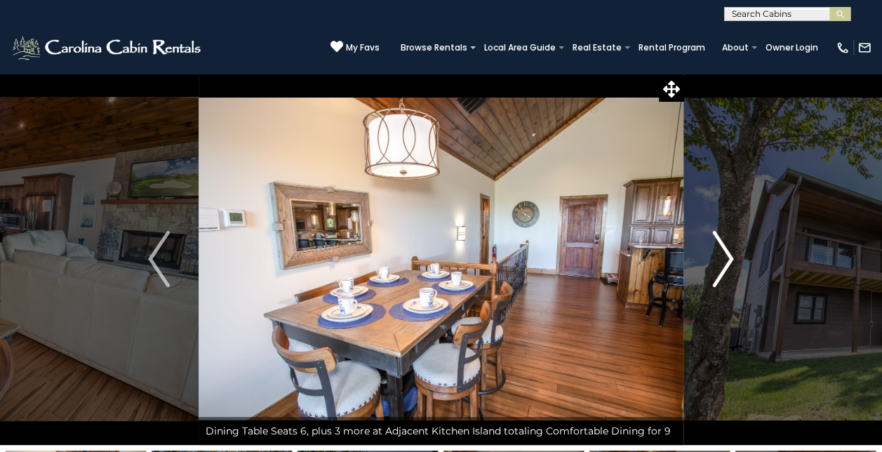
click at [718, 260] on img "Next" at bounding box center [722, 259] width 21 height 56
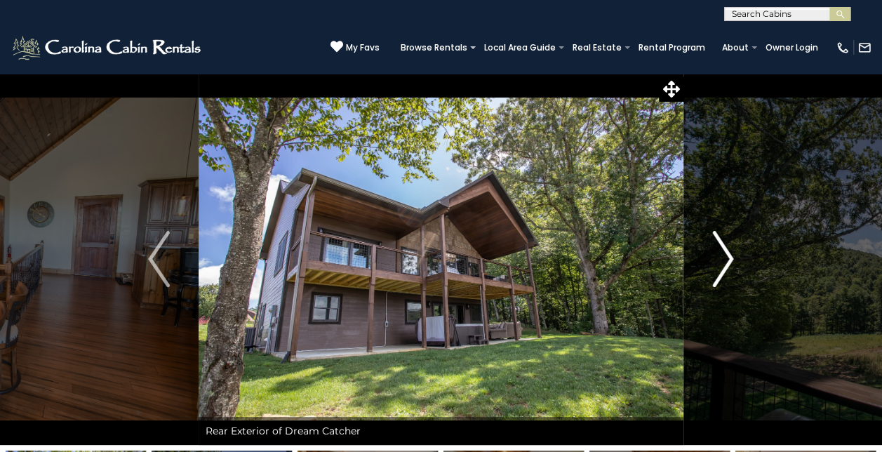
click at [718, 260] on img "Next" at bounding box center [722, 259] width 21 height 56
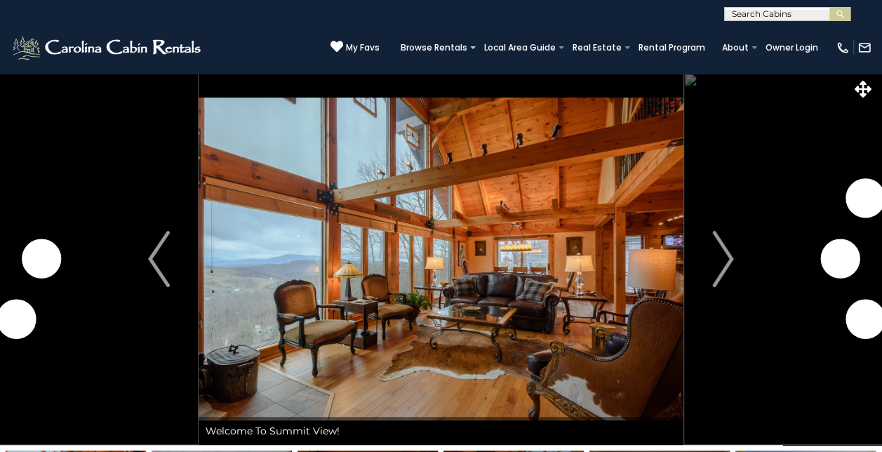
scroll to position [1, 0]
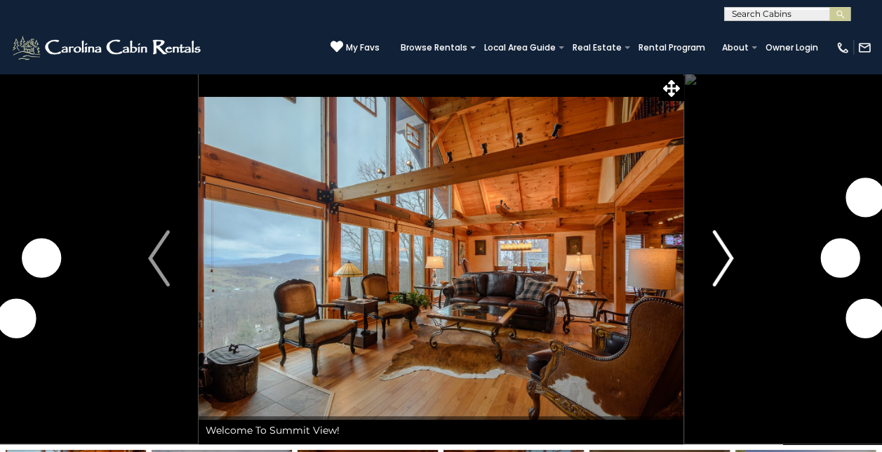
click at [722, 256] on img "Next" at bounding box center [722, 258] width 21 height 56
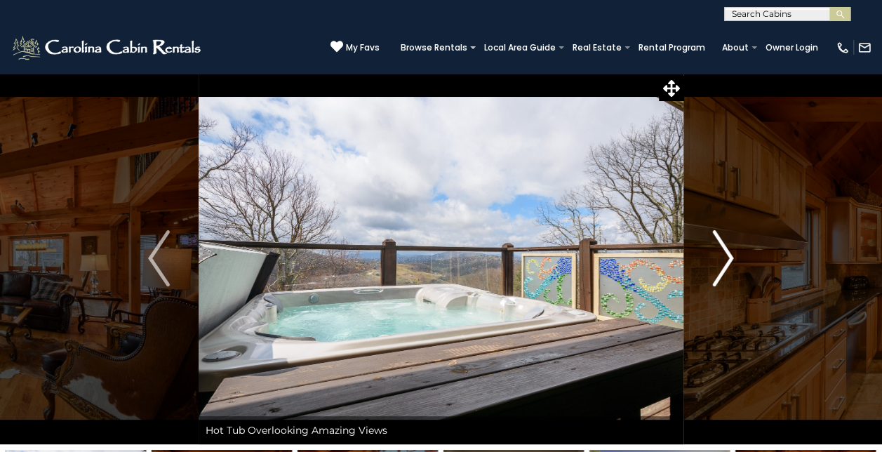
click at [725, 260] on img "Next" at bounding box center [722, 258] width 21 height 56
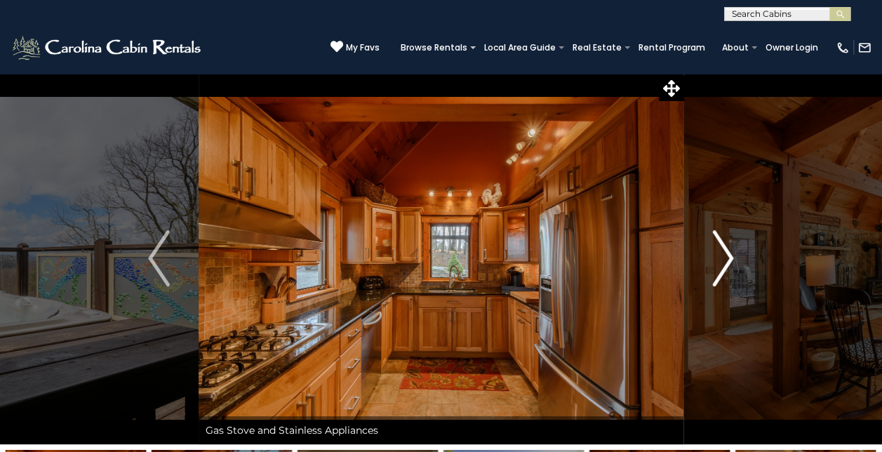
click at [725, 260] on img "Next" at bounding box center [722, 258] width 21 height 56
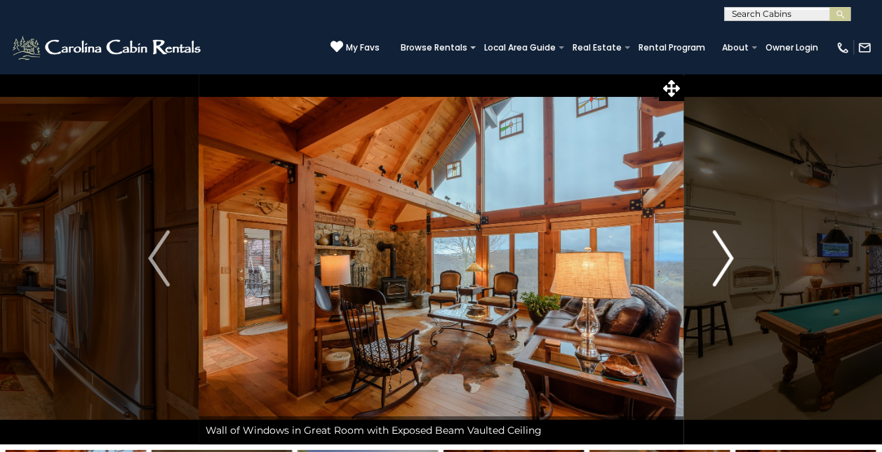
click at [725, 260] on img "Next" at bounding box center [722, 258] width 21 height 56
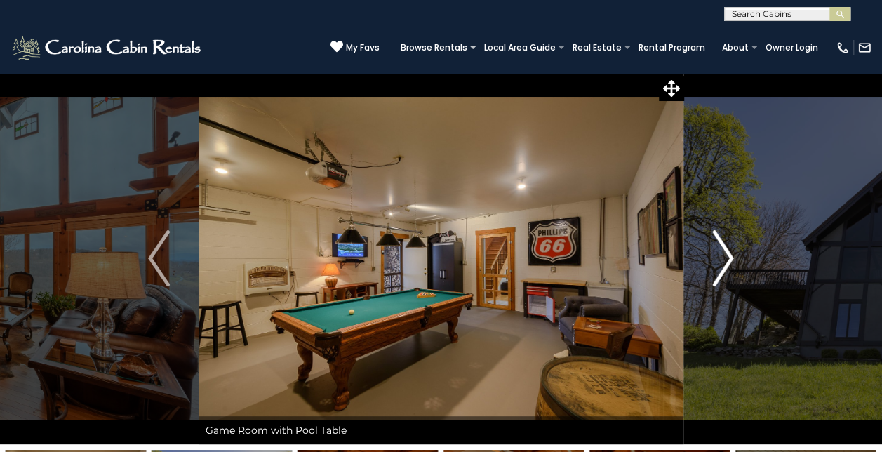
click at [724, 259] on img "Next" at bounding box center [722, 258] width 21 height 56
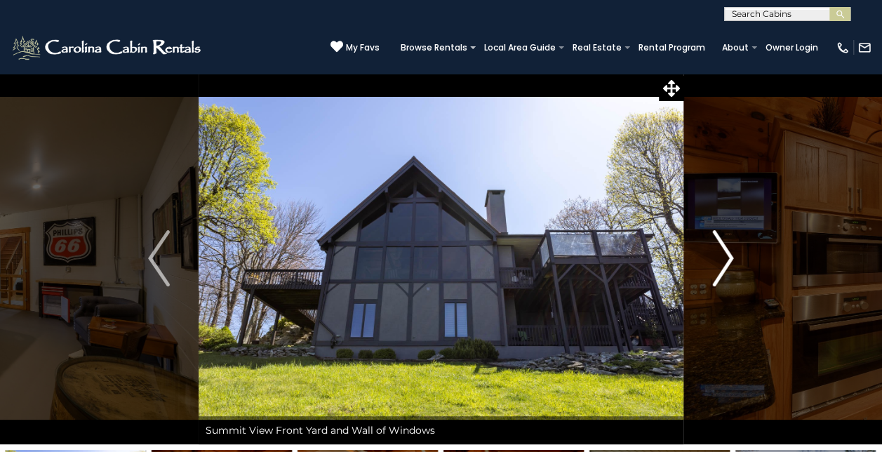
click at [725, 258] on img "Next" at bounding box center [722, 258] width 21 height 56
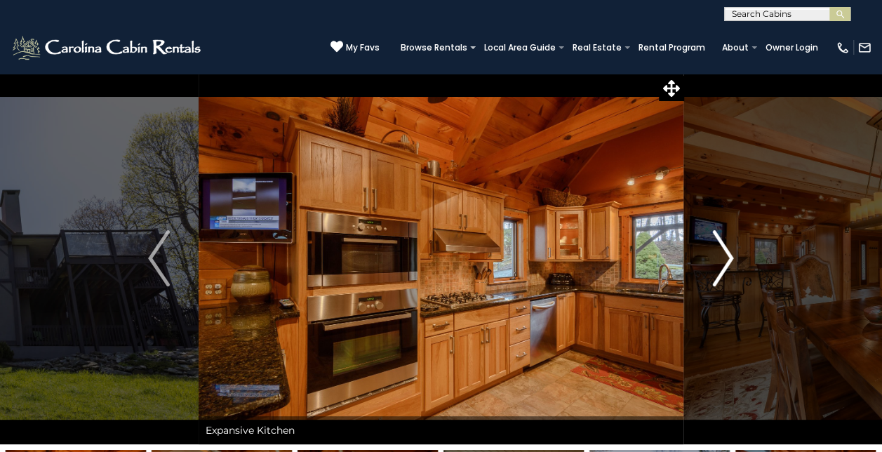
click at [727, 258] on img "Next" at bounding box center [722, 258] width 21 height 56
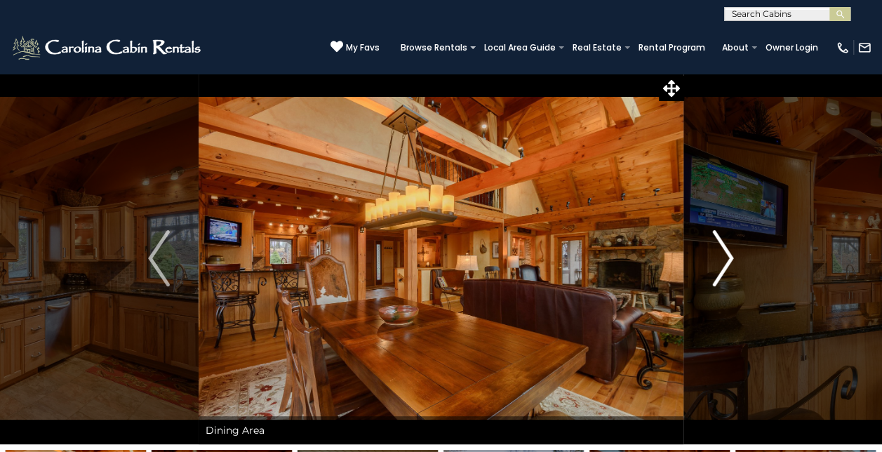
click at [727, 258] on img "Next" at bounding box center [722, 258] width 21 height 56
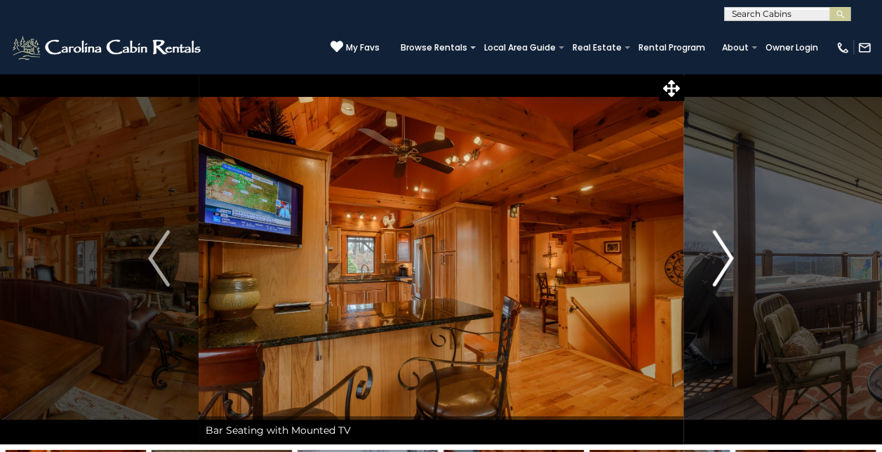
click at [727, 258] on img "Next" at bounding box center [722, 258] width 21 height 56
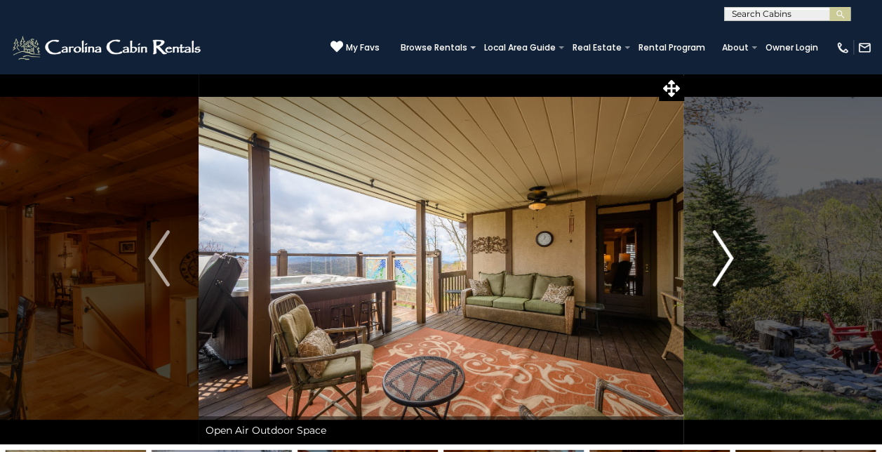
click at [727, 258] on img "Next" at bounding box center [722, 258] width 21 height 56
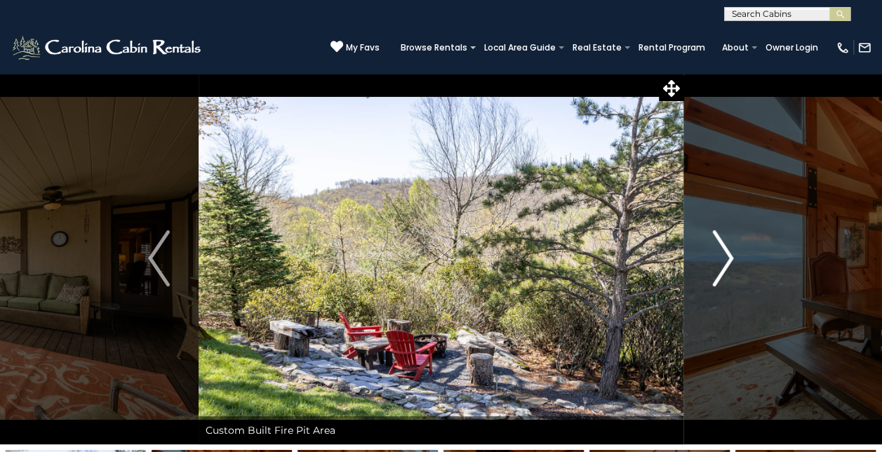
click at [727, 258] on img "Next" at bounding box center [722, 258] width 21 height 56
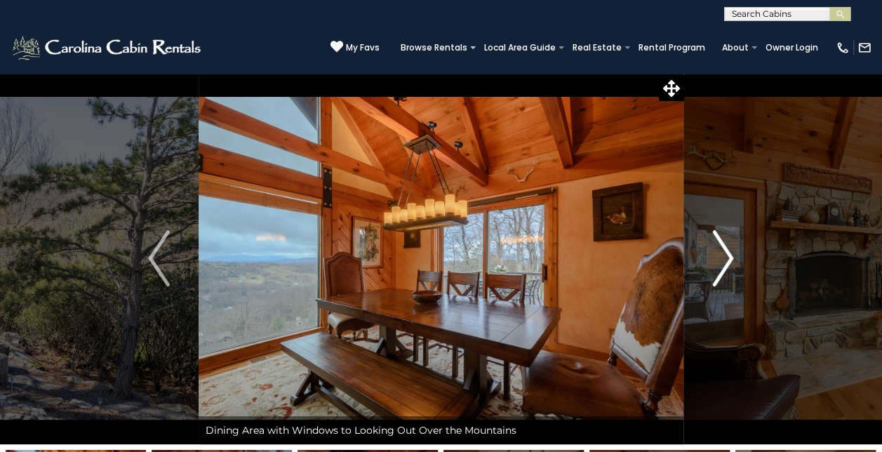
click at [727, 258] on img "Next" at bounding box center [722, 258] width 21 height 56
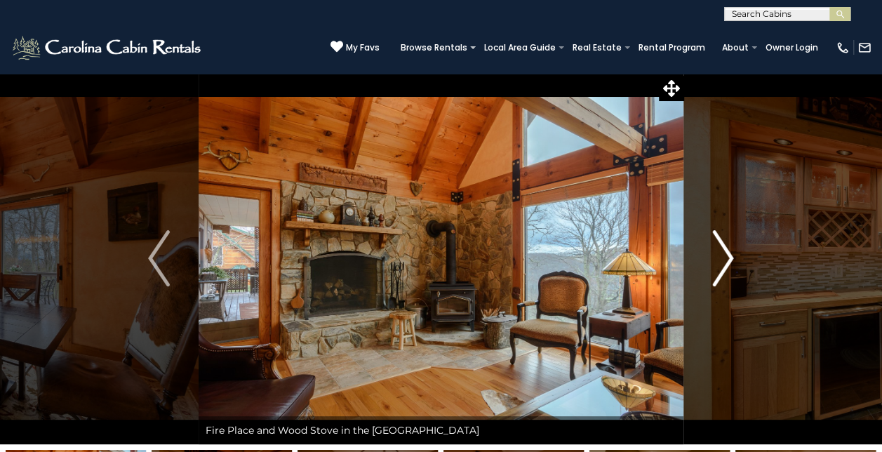
click at [728, 258] on img "Next" at bounding box center [722, 258] width 21 height 56
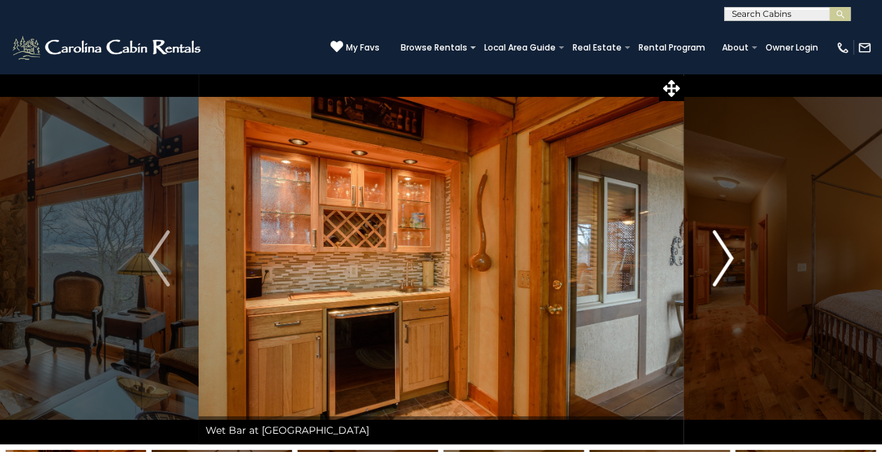
click at [728, 258] on img "Next" at bounding box center [722, 258] width 21 height 56
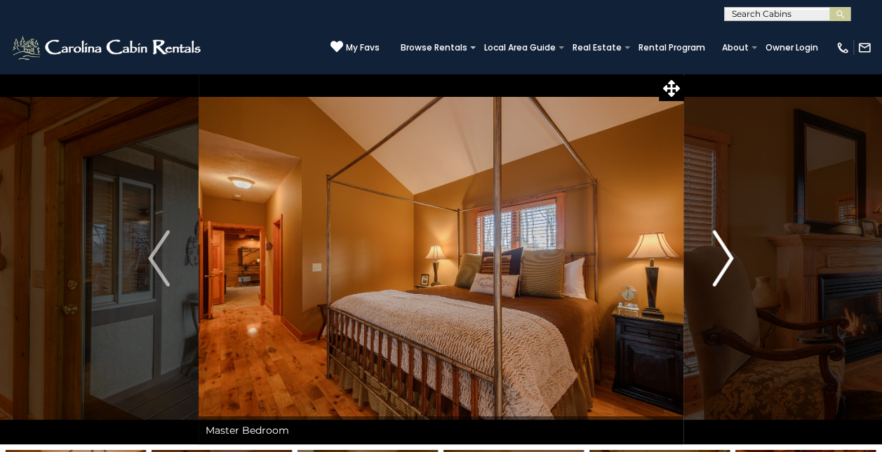
click at [728, 258] on img "Next" at bounding box center [722, 258] width 21 height 56
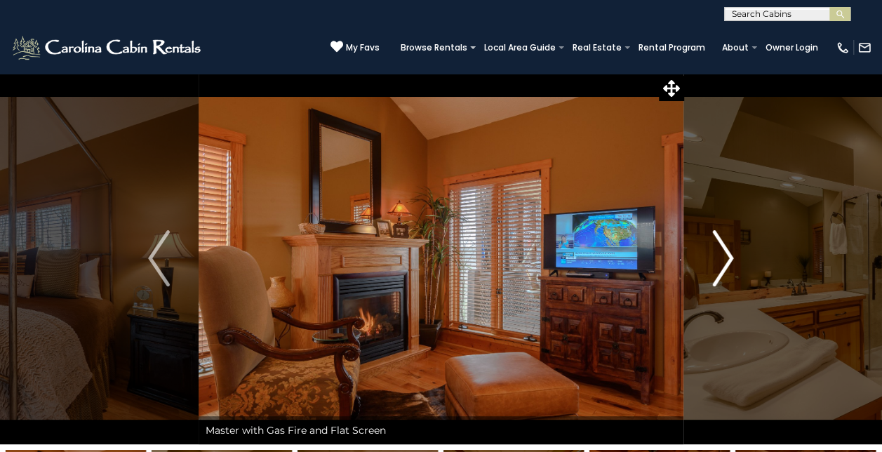
click at [728, 258] on img "Next" at bounding box center [722, 258] width 21 height 56
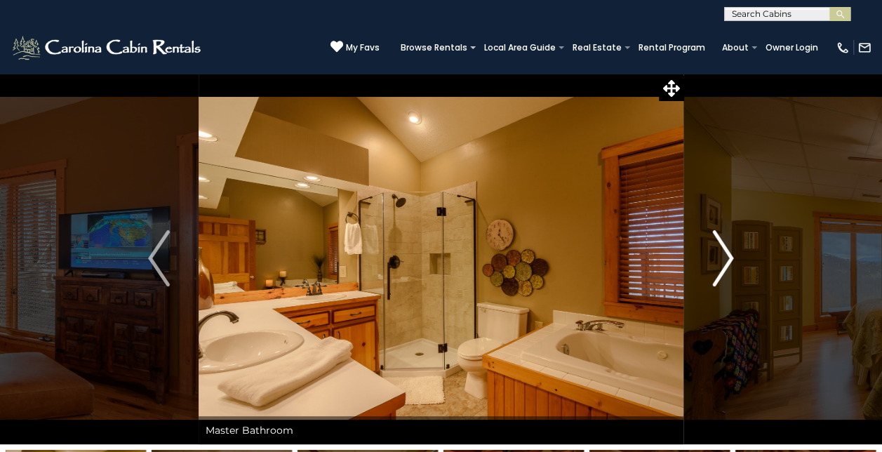
click at [728, 258] on img "Next" at bounding box center [722, 258] width 21 height 56
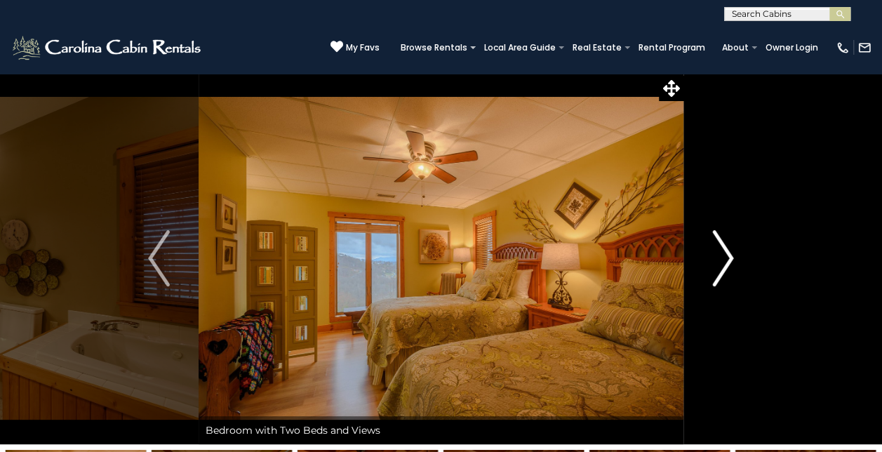
click at [728, 258] on img "Next" at bounding box center [722, 258] width 21 height 56
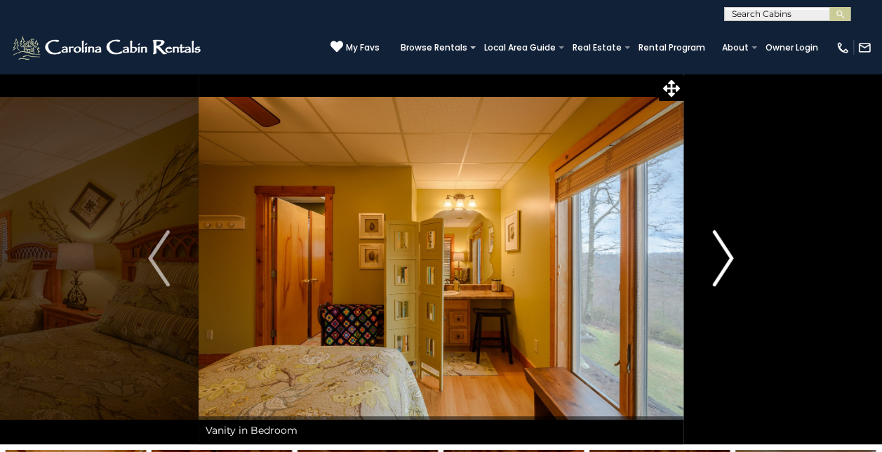
click at [728, 258] on img "Next" at bounding box center [722, 258] width 21 height 56
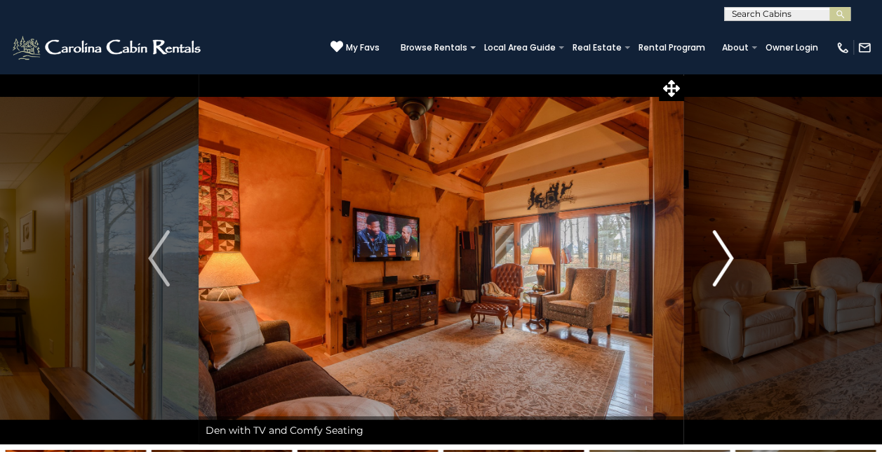
click at [728, 260] on img "Next" at bounding box center [722, 258] width 21 height 56
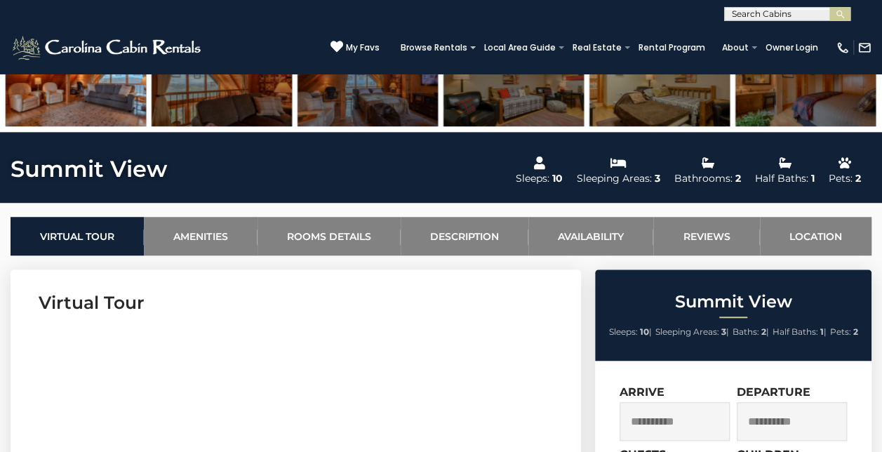
scroll to position [421, 0]
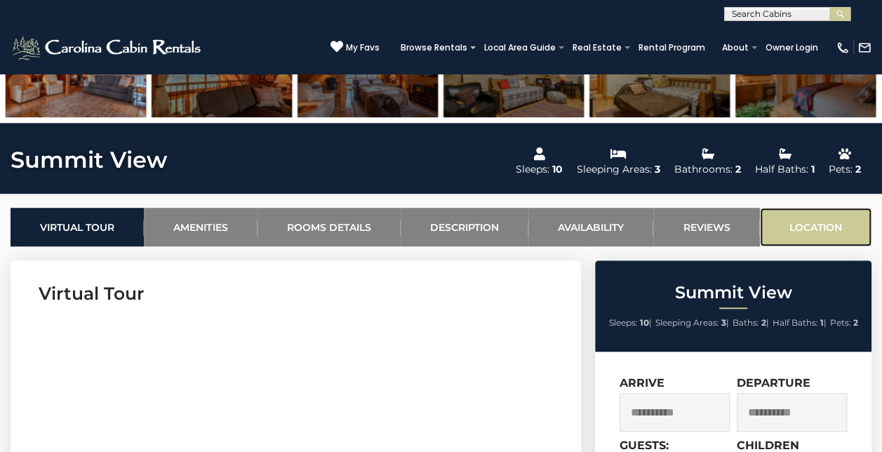
click at [794, 223] on link "Location" at bounding box center [816, 227] width 112 height 39
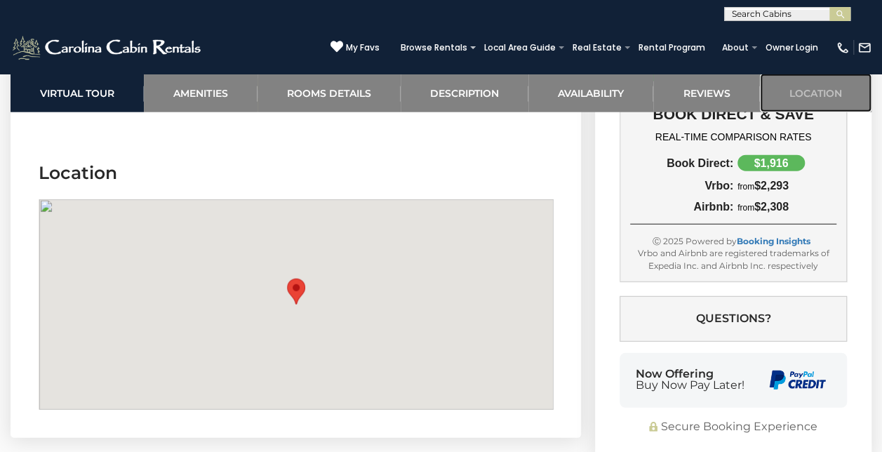
scroll to position [4388, 0]
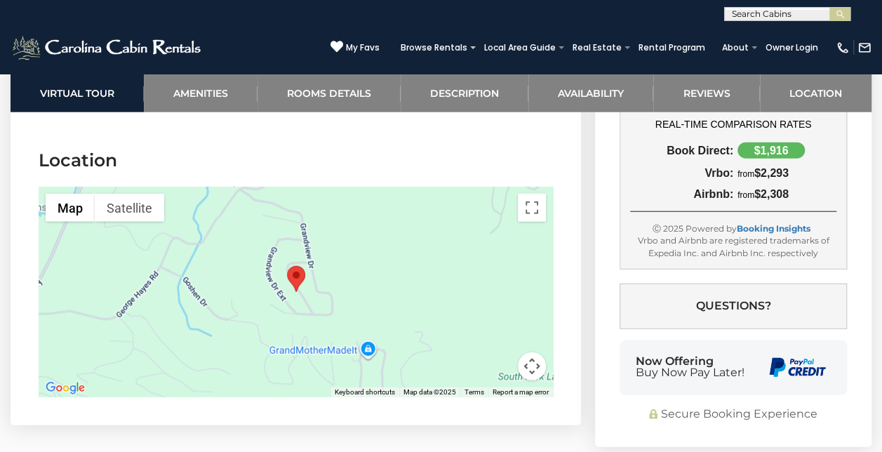
click at [532, 352] on button "Map camera controls" at bounding box center [532, 366] width 28 height 28
click at [502, 352] on button "Zoom out" at bounding box center [497, 366] width 28 height 28
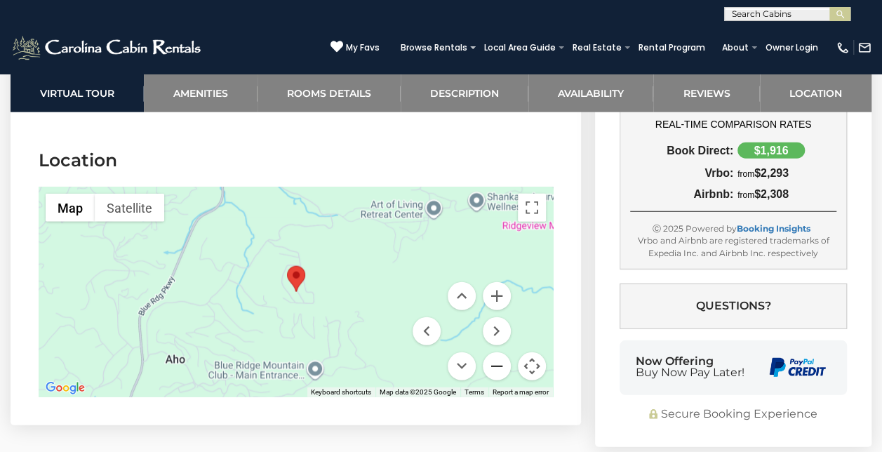
click at [502, 352] on button "Zoom out" at bounding box center [497, 366] width 28 height 28
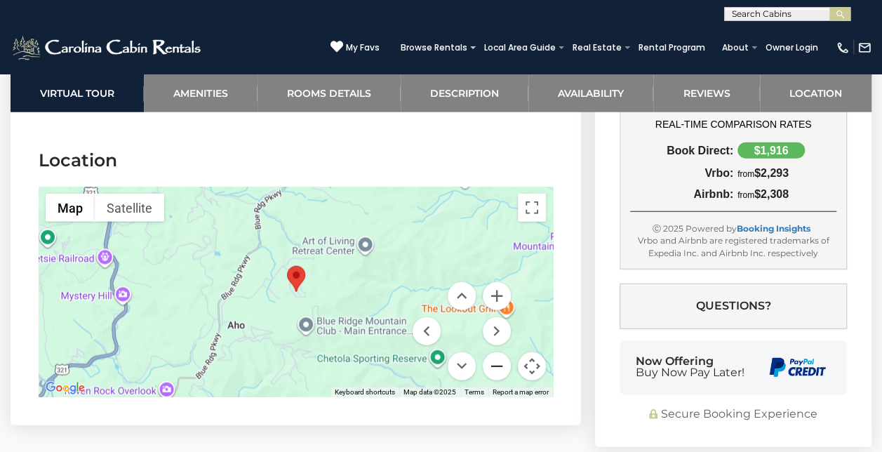
click at [502, 352] on button "Zoom out" at bounding box center [497, 366] width 28 height 28
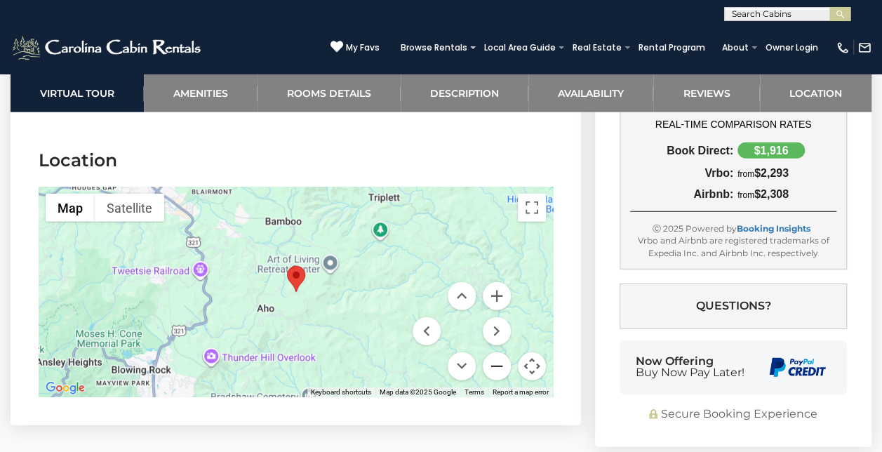
click at [502, 352] on button "Zoom out" at bounding box center [497, 366] width 28 height 28
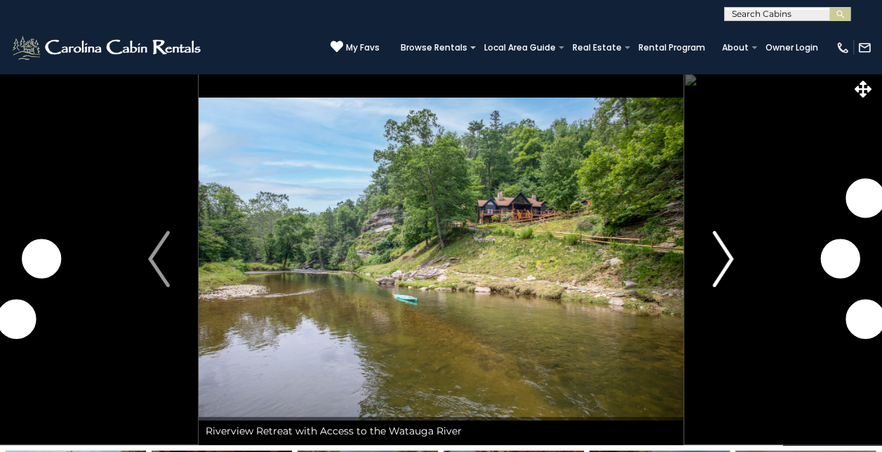
click at [718, 260] on img "Next" at bounding box center [722, 259] width 21 height 56
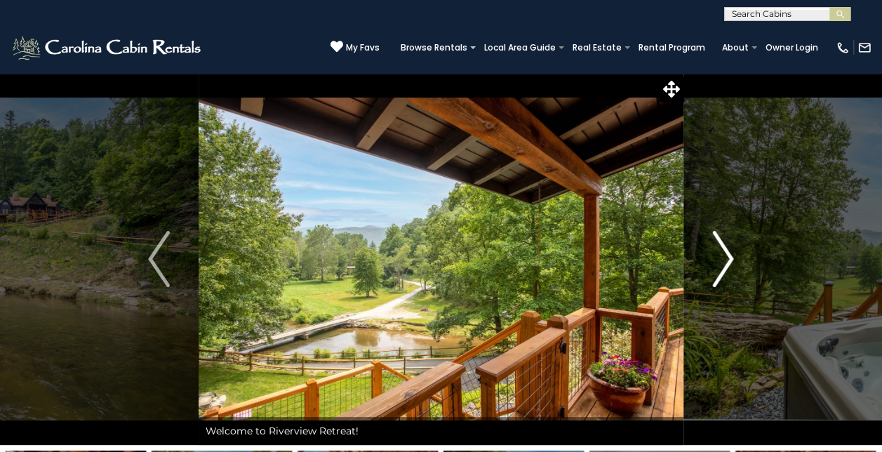
click at [724, 257] on img "Next" at bounding box center [722, 259] width 21 height 56
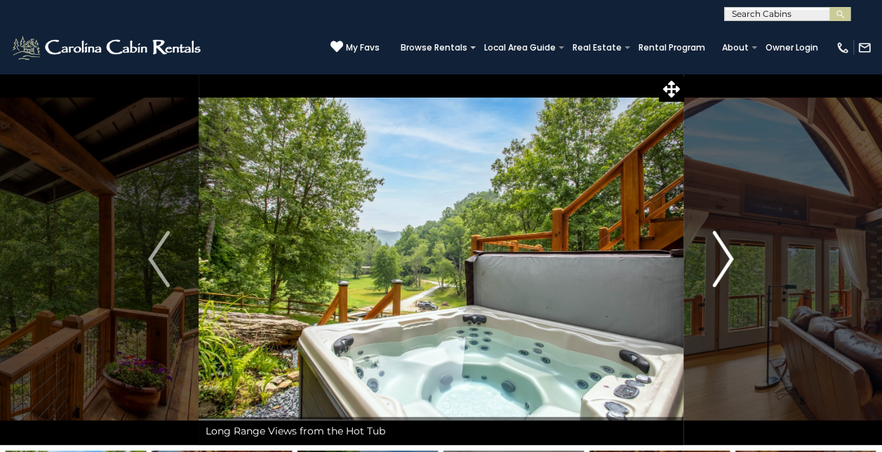
click at [723, 257] on img "Next" at bounding box center [722, 259] width 21 height 56
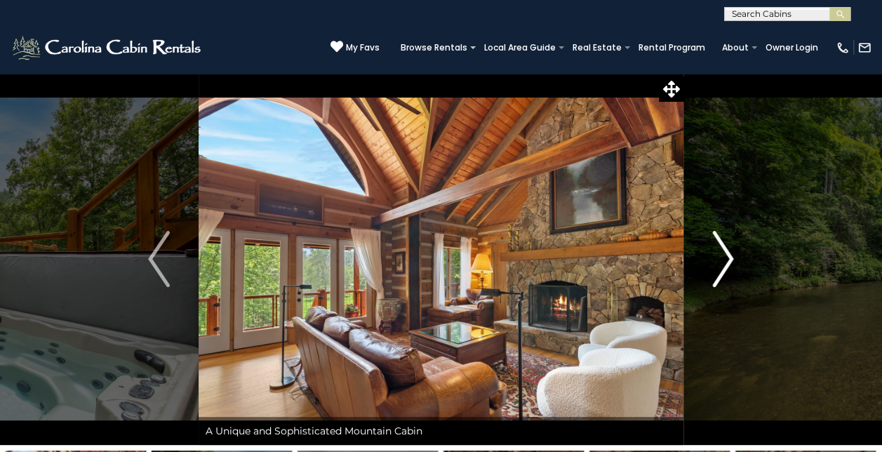
click at [724, 260] on img "Next" at bounding box center [722, 259] width 21 height 56
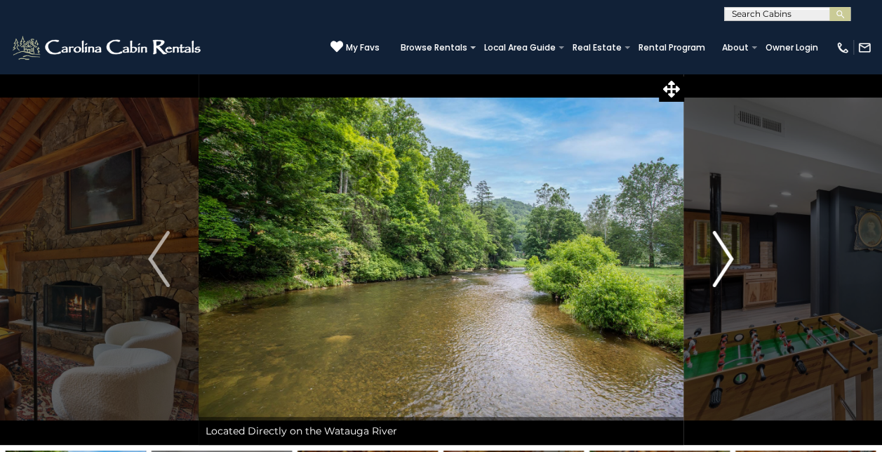
click at [724, 260] on img "Next" at bounding box center [722, 259] width 21 height 56
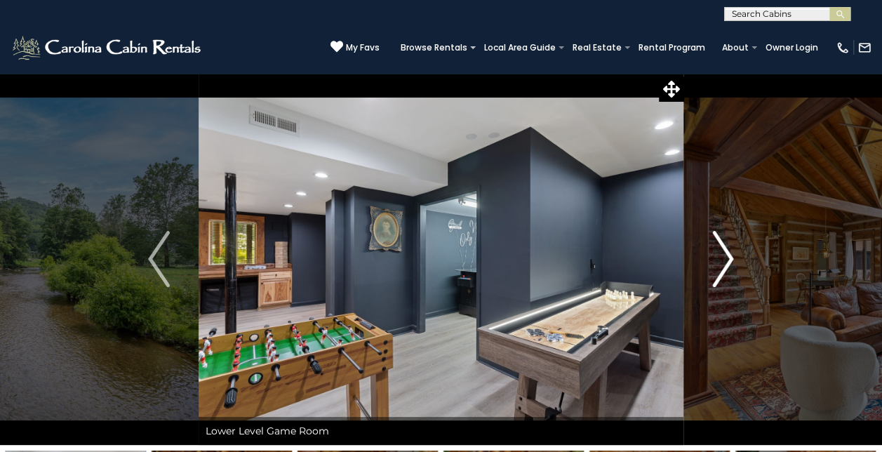
click at [724, 262] on img "Next" at bounding box center [722, 259] width 21 height 56
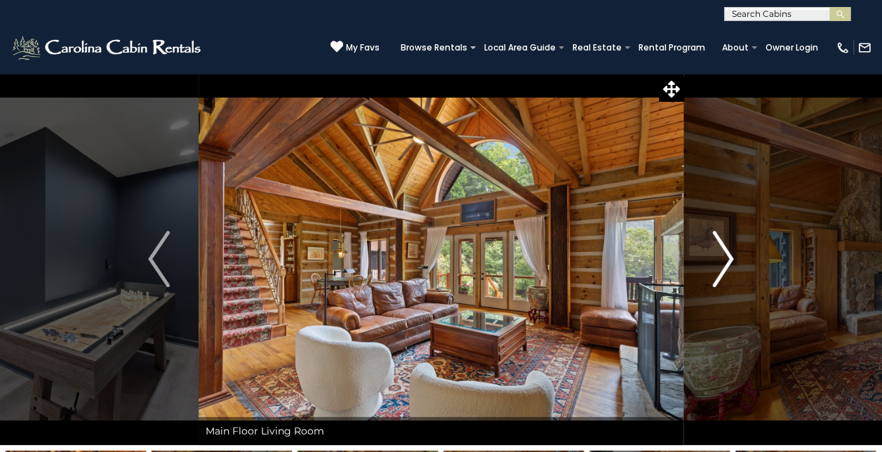
click at [727, 267] on img "Next" at bounding box center [722, 259] width 21 height 56
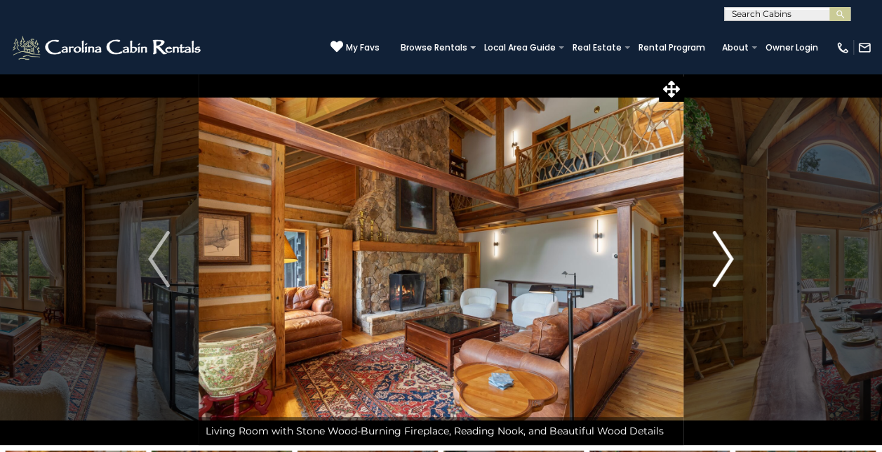
click at [727, 267] on img "Next" at bounding box center [722, 259] width 21 height 56
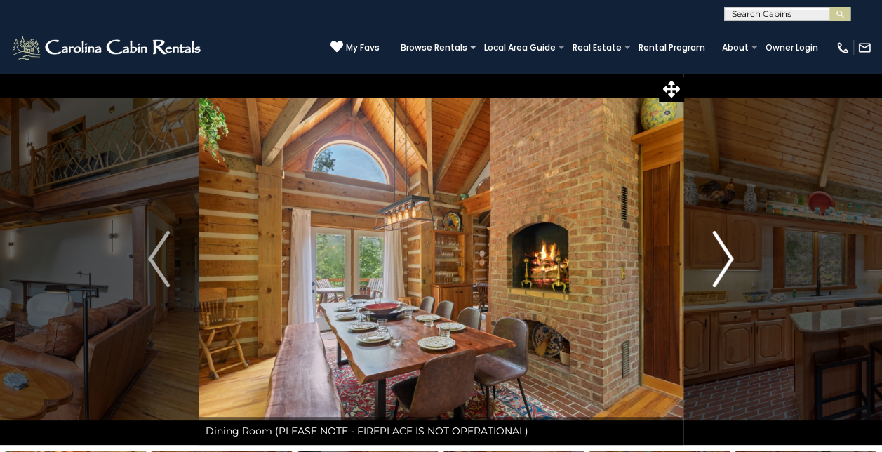
click at [727, 267] on img "Next" at bounding box center [722, 259] width 21 height 56
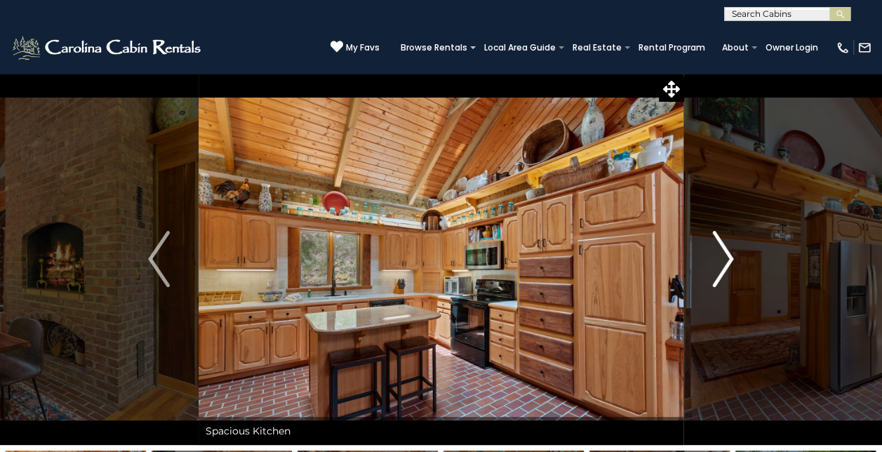
click at [727, 267] on img "Next" at bounding box center [722, 259] width 21 height 56
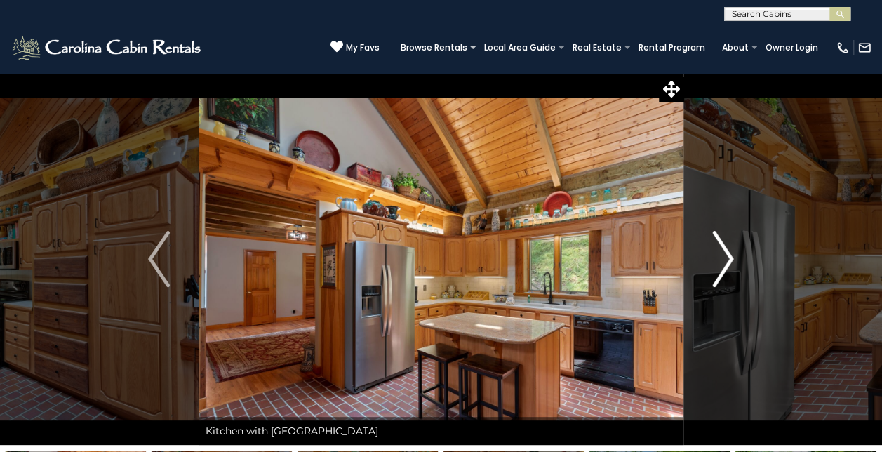
click at [727, 267] on img "Next" at bounding box center [722, 259] width 21 height 56
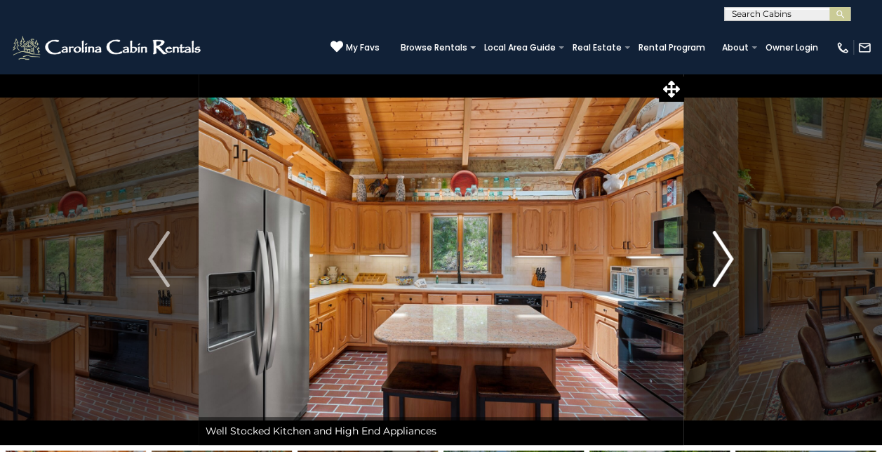
click at [727, 268] on img "Next" at bounding box center [722, 259] width 21 height 56
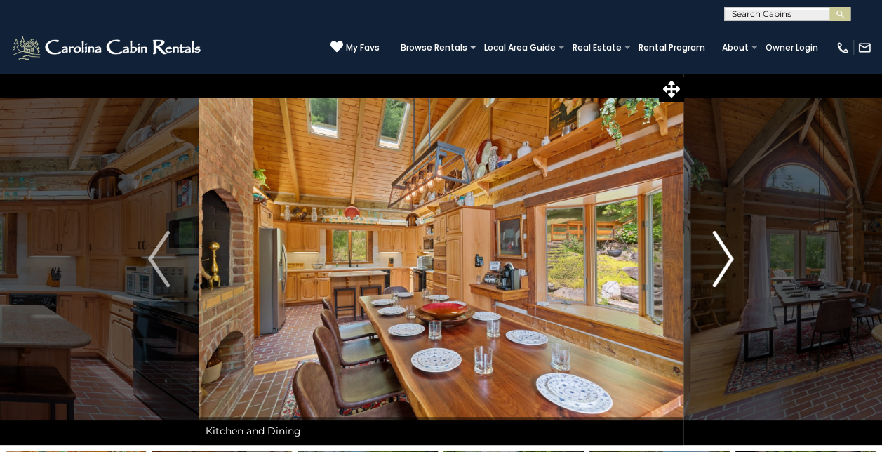
click at [727, 268] on img "Next" at bounding box center [722, 259] width 21 height 56
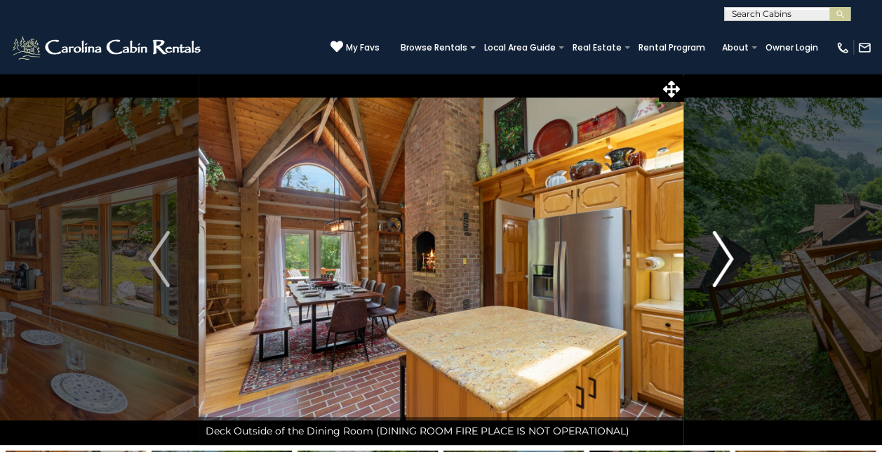
click at [720, 238] on img "Next" at bounding box center [722, 259] width 21 height 56
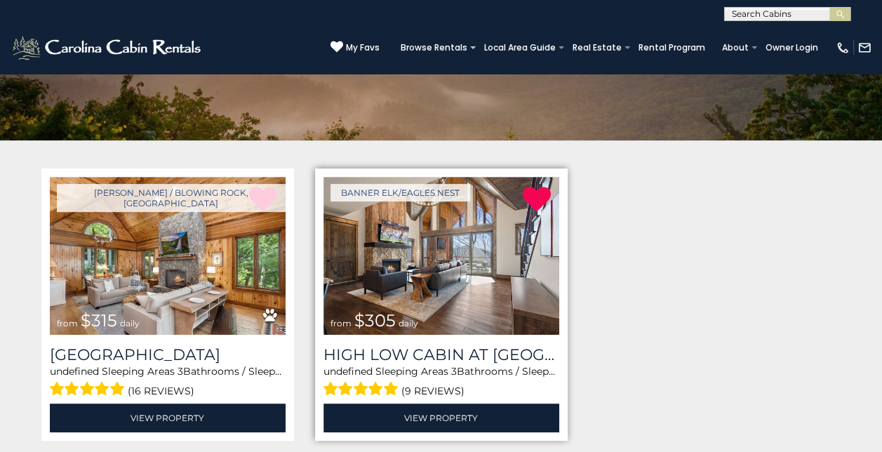
scroll to position [177, 0]
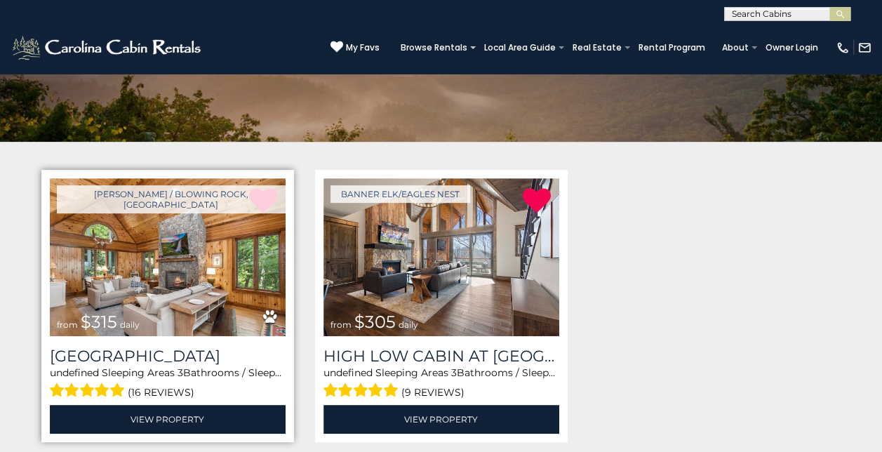
click at [202, 220] on img at bounding box center [168, 257] width 236 height 158
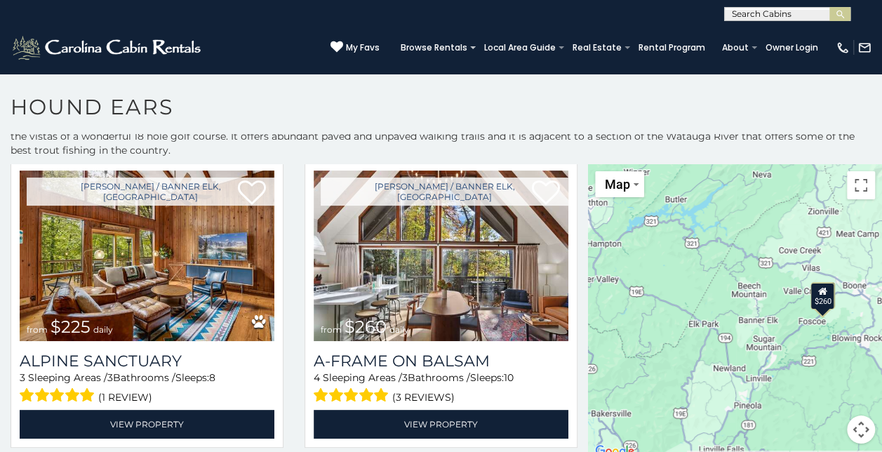
scroll to position [7, 0]
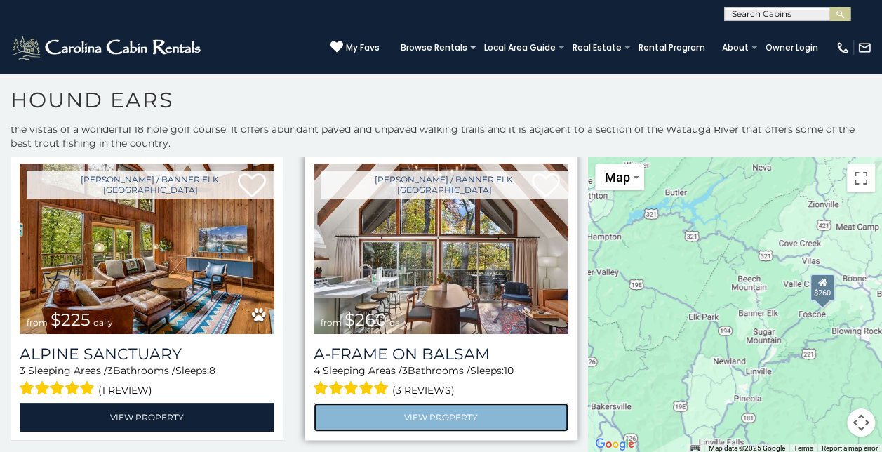
click at [449, 416] on link "View Property" at bounding box center [441, 417] width 255 height 29
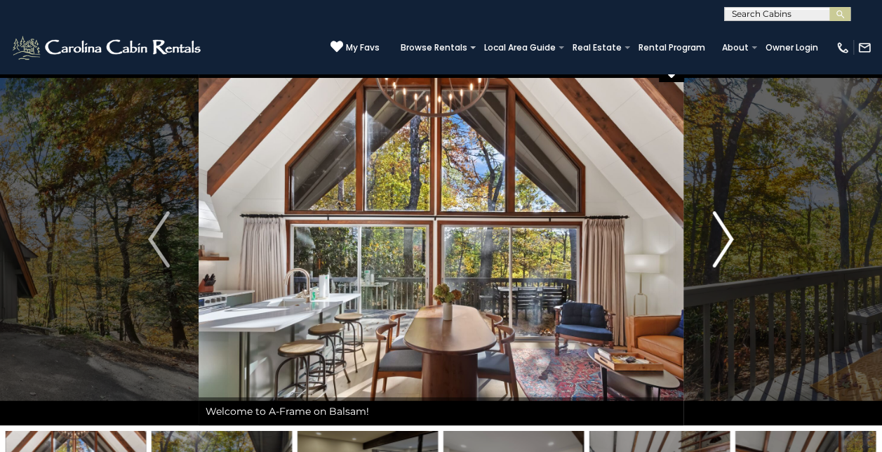
scroll to position [16, 0]
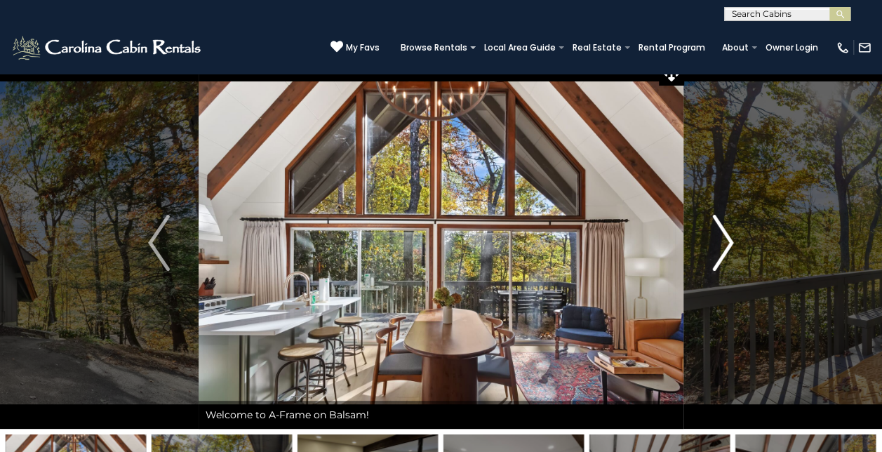
click at [733, 246] on img "Next" at bounding box center [722, 243] width 21 height 56
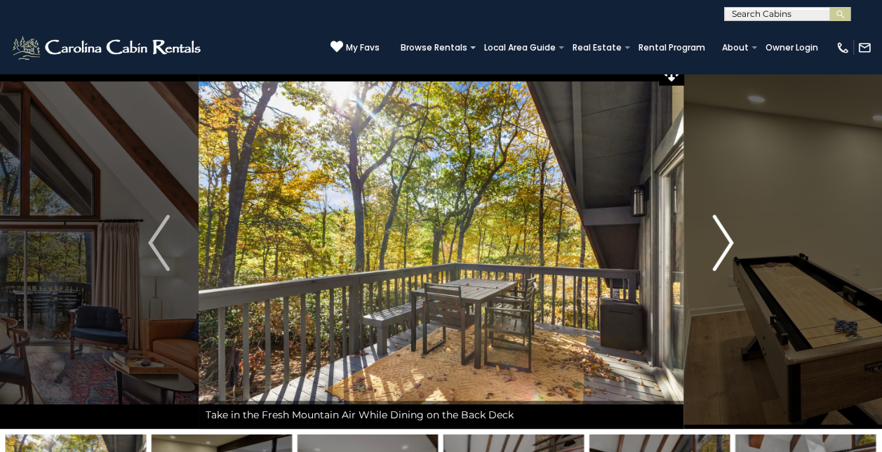
click at [733, 246] on img "Next" at bounding box center [722, 243] width 21 height 56
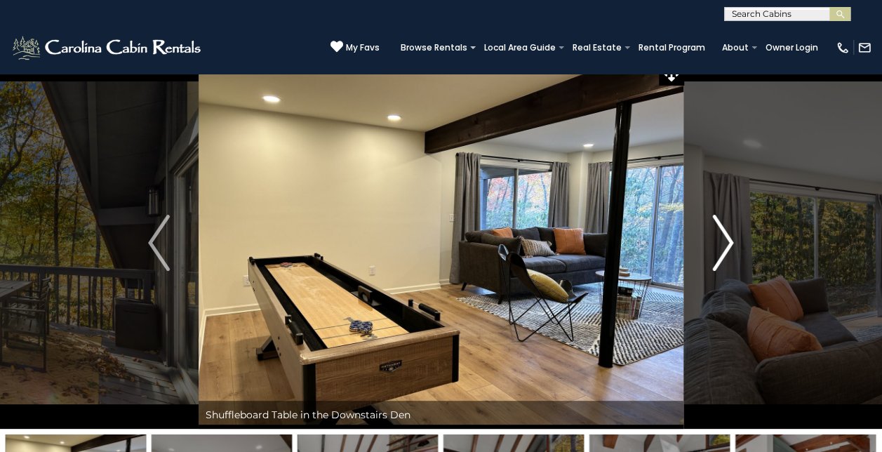
click at [733, 246] on img "Next" at bounding box center [722, 243] width 21 height 56
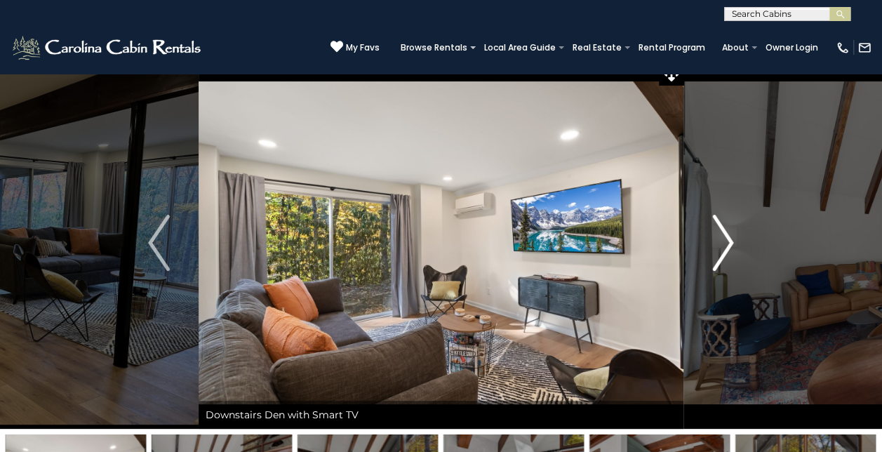
click at [733, 246] on img "Next" at bounding box center [722, 243] width 21 height 56
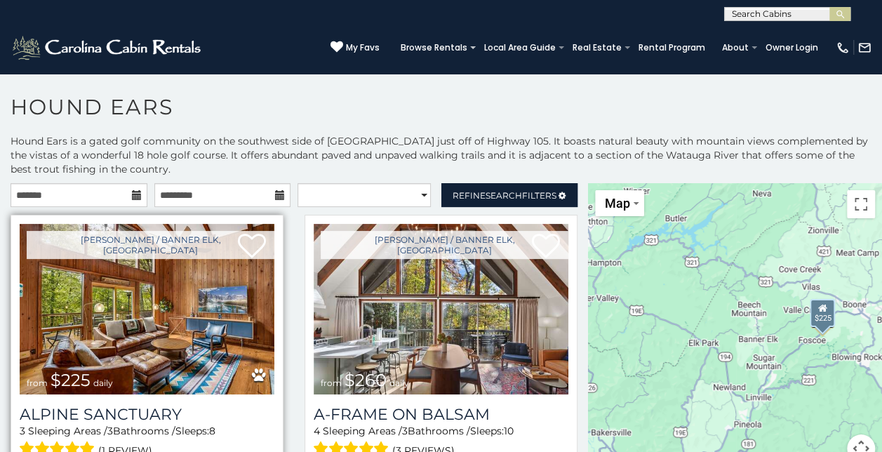
click at [150, 318] on img at bounding box center [147, 309] width 255 height 170
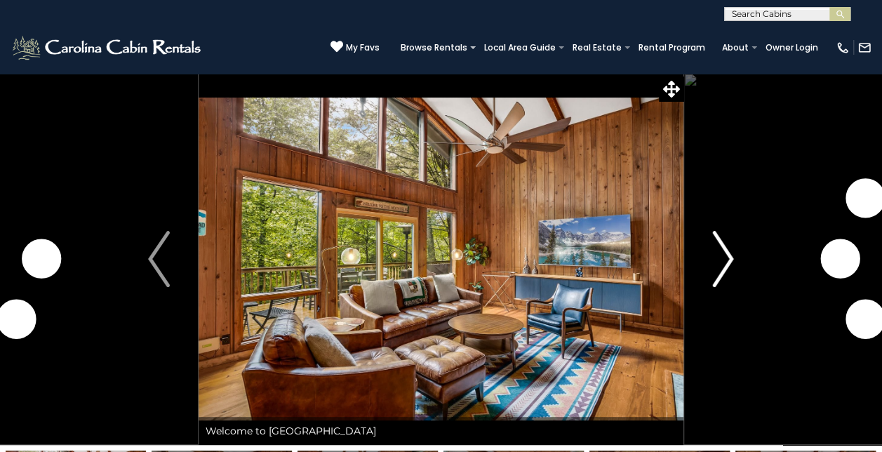
click at [713, 255] on img "Next" at bounding box center [722, 259] width 21 height 56
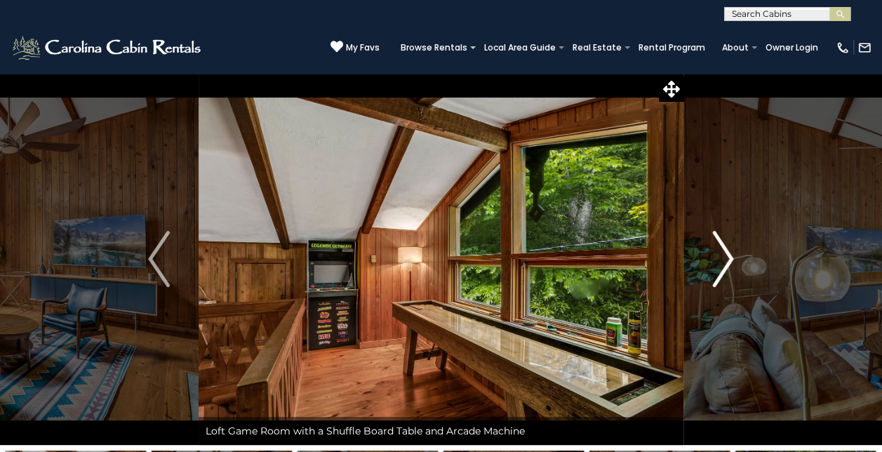
click at [714, 253] on img "Next" at bounding box center [722, 259] width 21 height 56
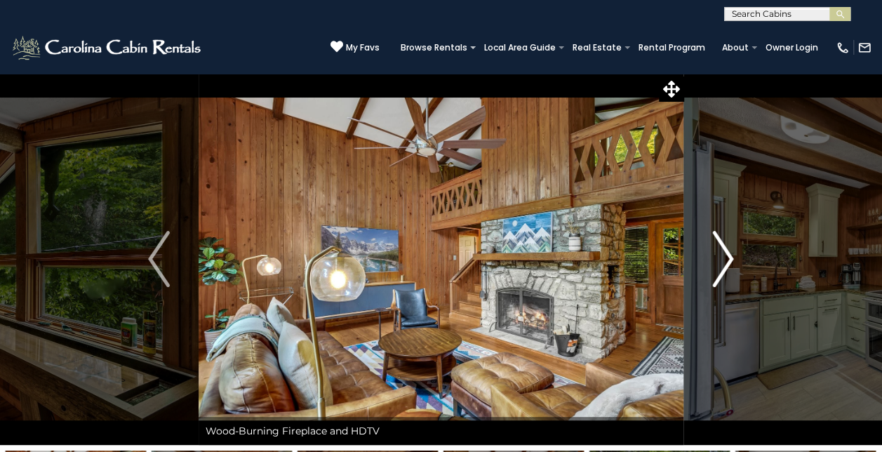
click at [715, 253] on img "Next" at bounding box center [722, 259] width 21 height 56
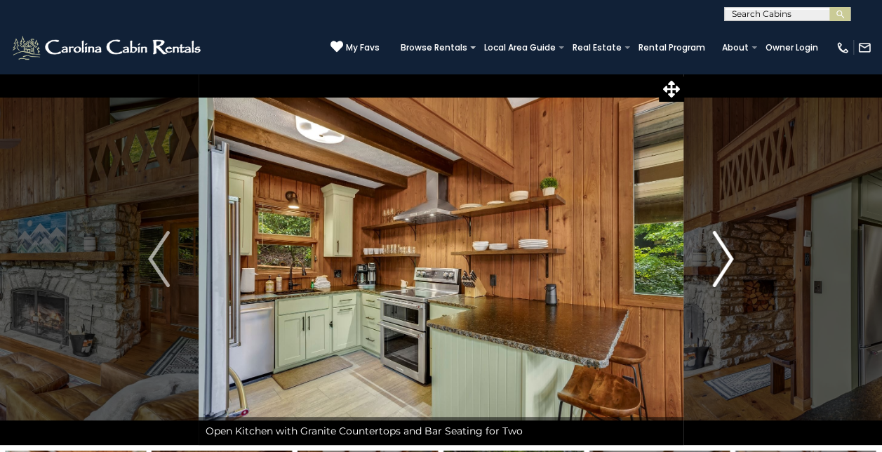
click at [716, 254] on img "Next" at bounding box center [722, 259] width 21 height 56
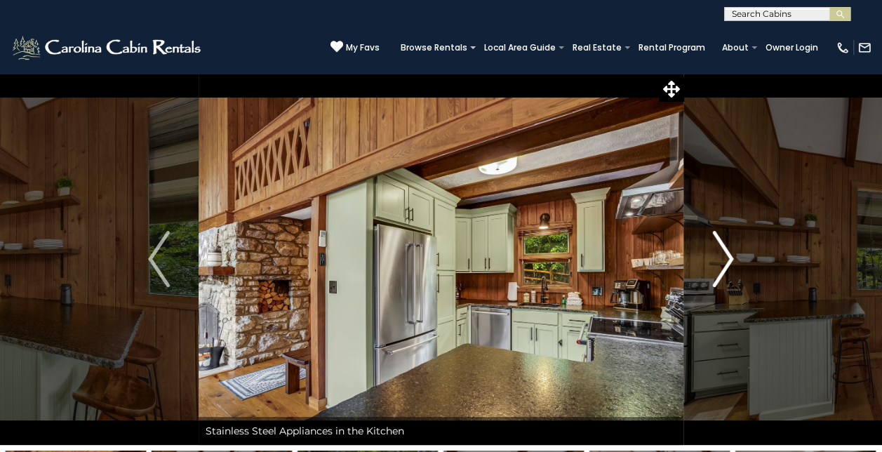
click at [722, 260] on img "Next" at bounding box center [722, 259] width 21 height 56
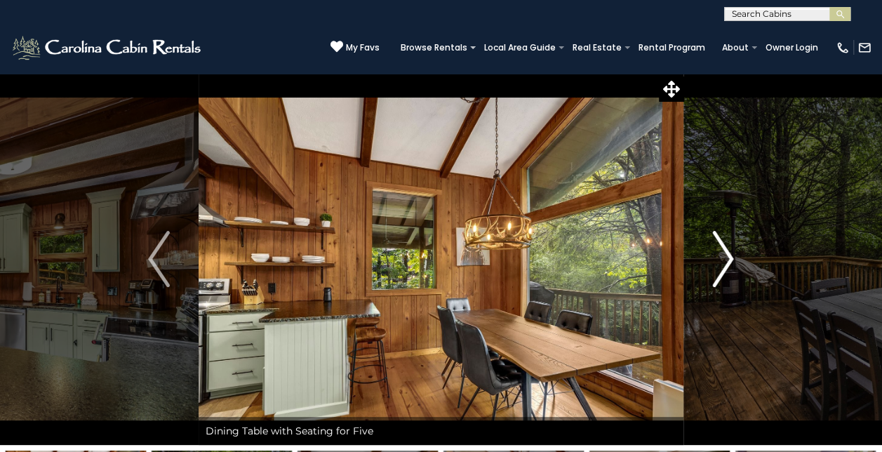
click at [723, 260] on img "Next" at bounding box center [722, 259] width 21 height 56
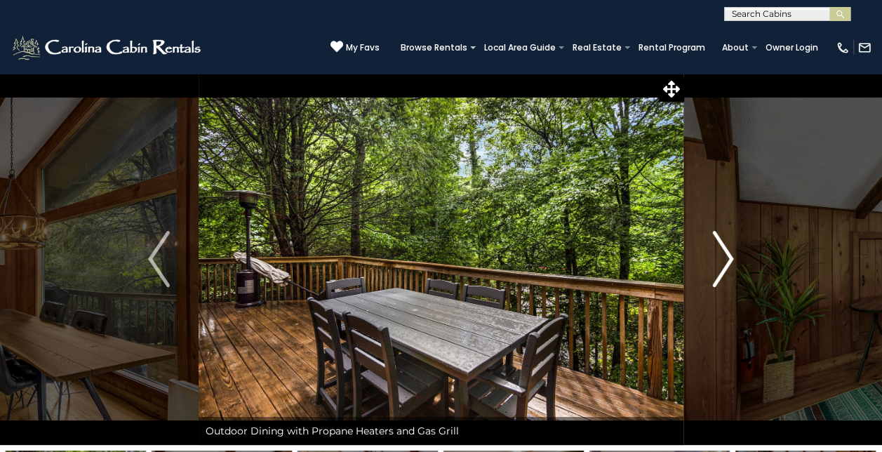
click at [723, 260] on img "Next" at bounding box center [722, 259] width 21 height 56
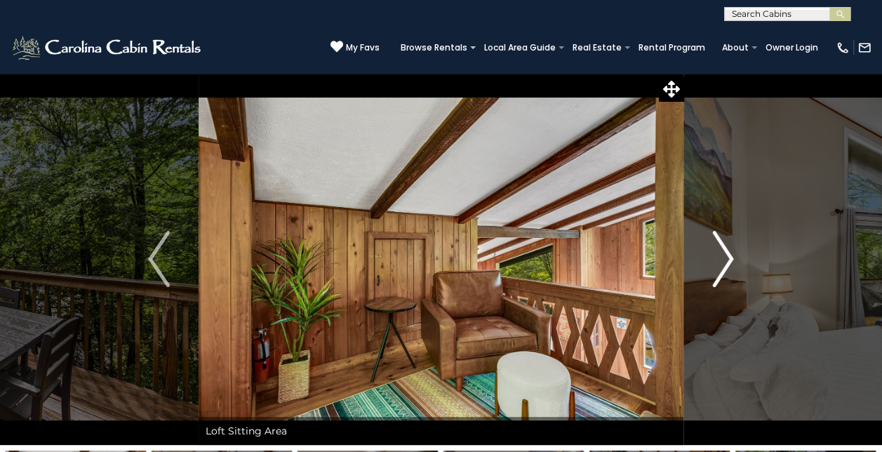
click at [723, 260] on img "Next" at bounding box center [722, 259] width 21 height 56
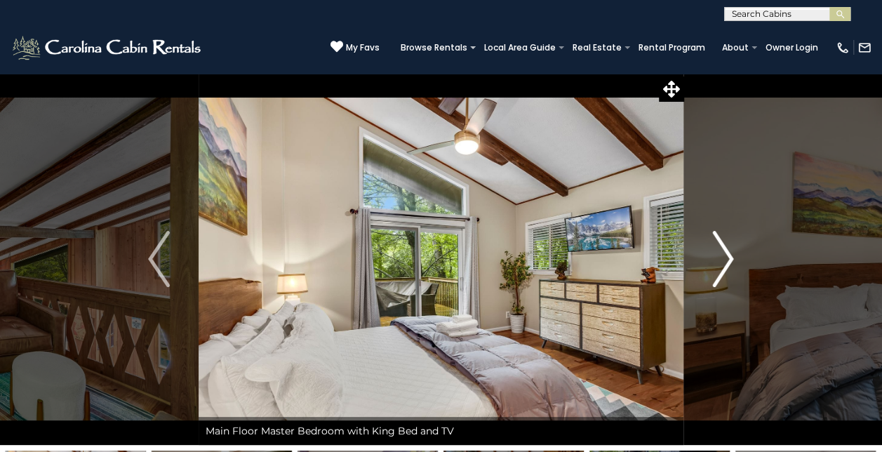
drag, startPoint x: 723, startPoint y: 260, endPoint x: 718, endPoint y: 233, distance: 27.2
click at [718, 233] on img "Next" at bounding box center [722, 259] width 21 height 56
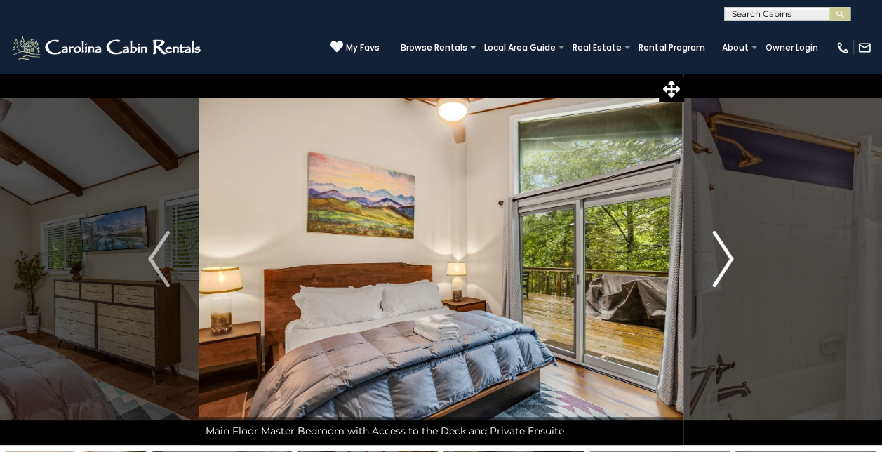
click at [718, 233] on img "Next" at bounding box center [722, 259] width 21 height 56
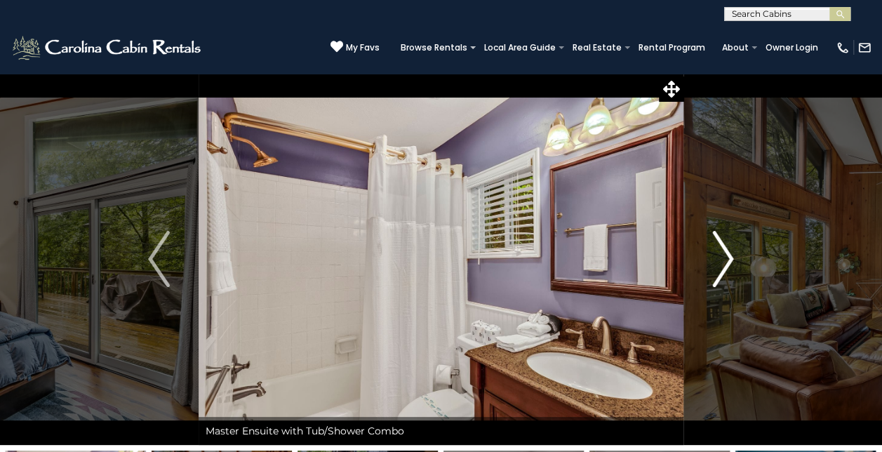
click at [718, 233] on img "Next" at bounding box center [722, 259] width 21 height 56
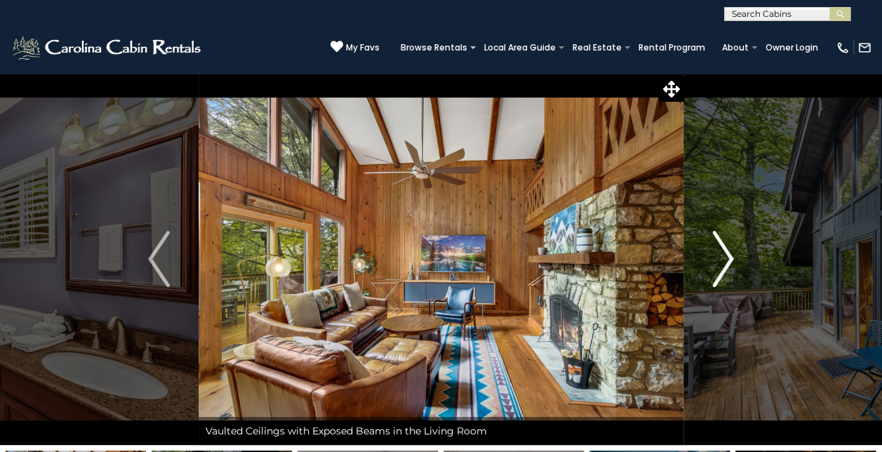
click at [717, 233] on img "Next" at bounding box center [722, 259] width 21 height 56
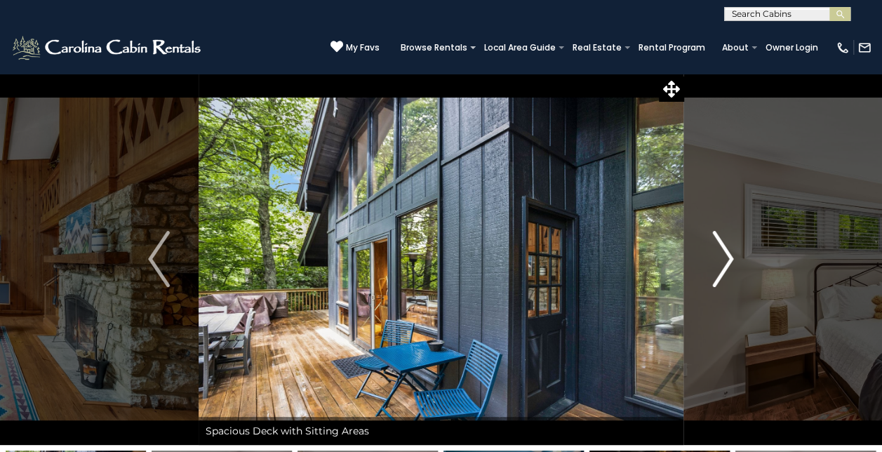
click at [717, 233] on img "Next" at bounding box center [722, 259] width 21 height 56
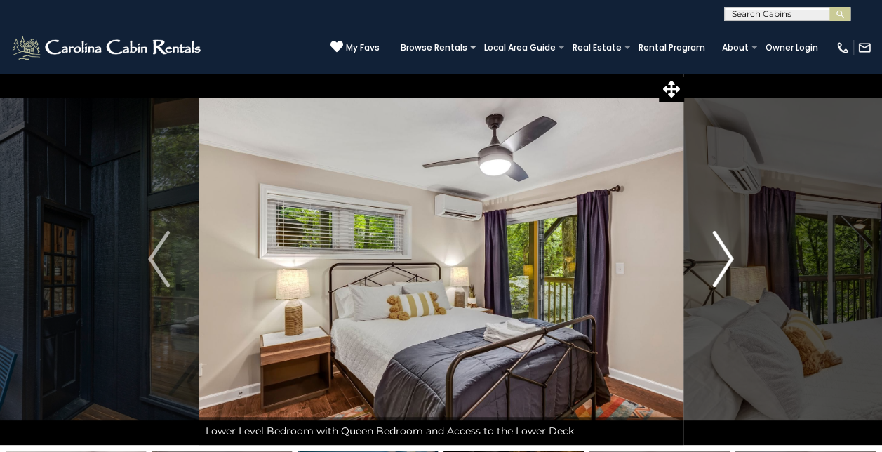
click at [717, 233] on img "Next" at bounding box center [722, 259] width 21 height 56
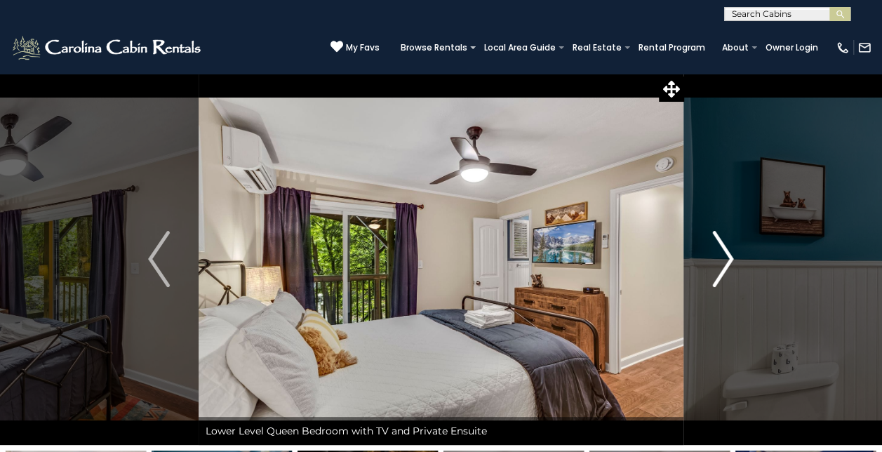
click at [717, 233] on img "Next" at bounding box center [722, 259] width 21 height 56
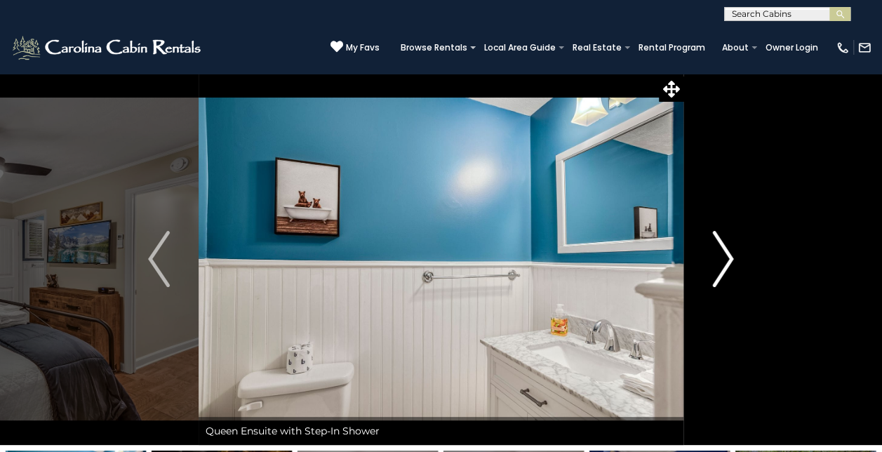
click at [717, 233] on img "Next" at bounding box center [722, 259] width 21 height 56
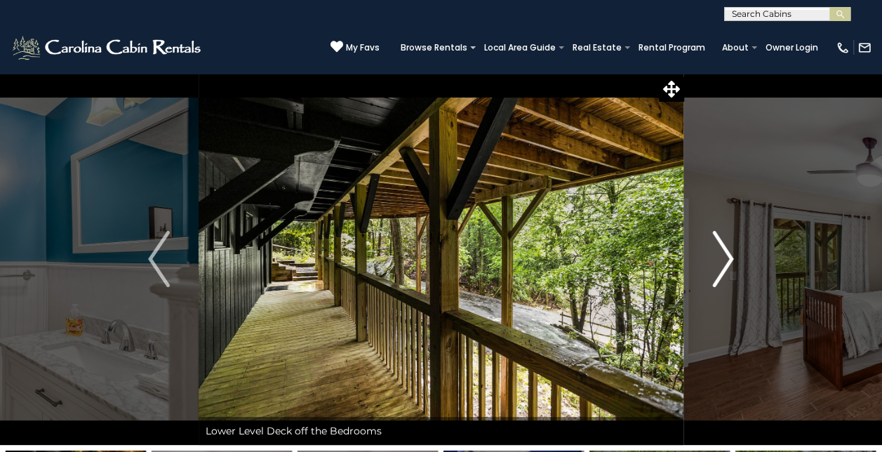
click at [717, 233] on img "Next" at bounding box center [722, 259] width 21 height 56
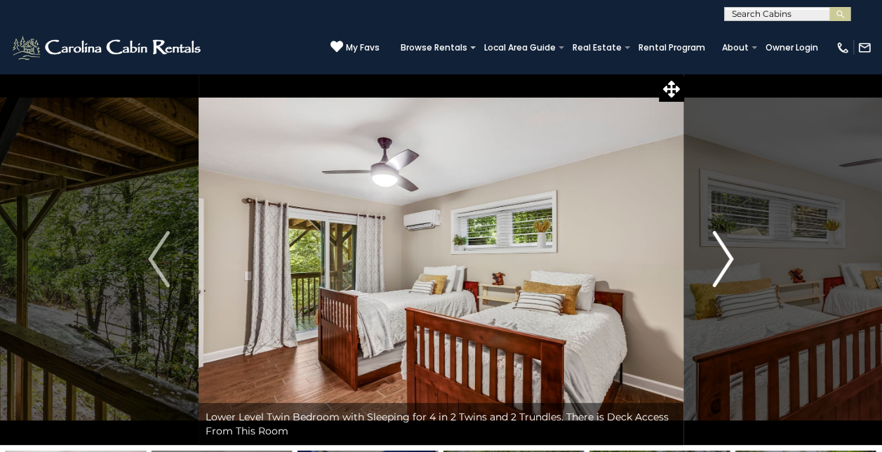
click at [717, 233] on img "Next" at bounding box center [722, 259] width 21 height 56
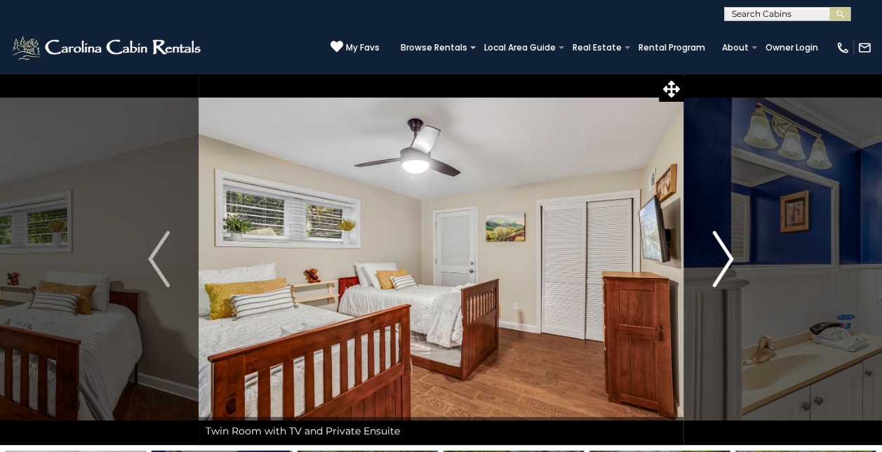
click at [717, 233] on img "Next" at bounding box center [722, 259] width 21 height 56
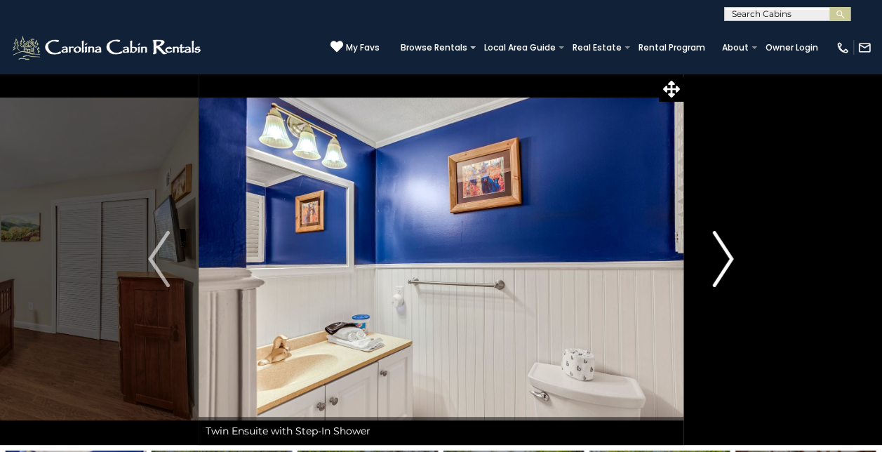
click at [717, 233] on img "Next" at bounding box center [722, 259] width 21 height 56
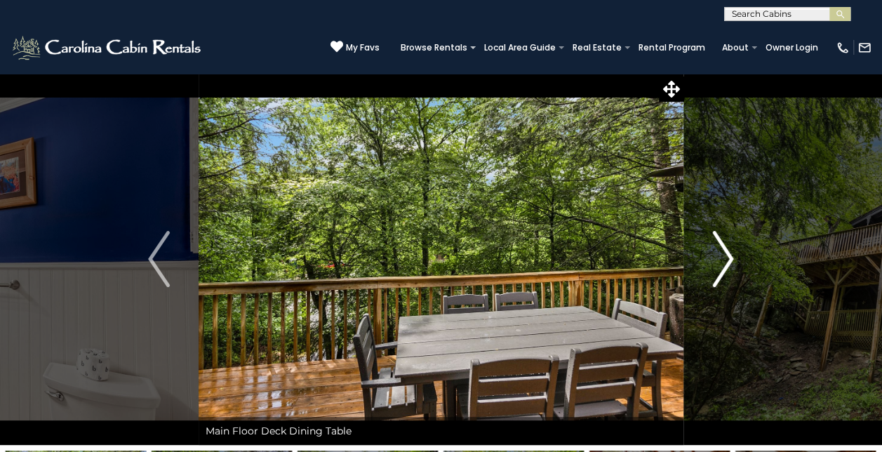
click at [717, 233] on img "Next" at bounding box center [722, 259] width 21 height 56
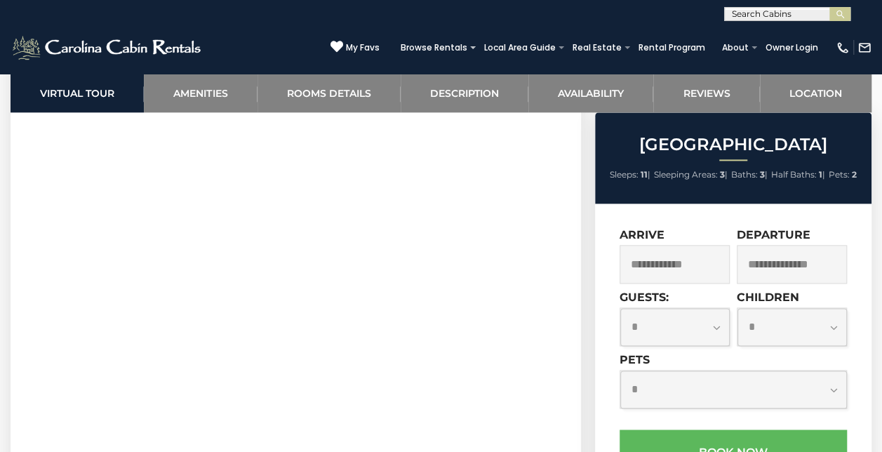
scroll to position [875, 0]
click at [662, 279] on input "text" at bounding box center [674, 264] width 110 height 39
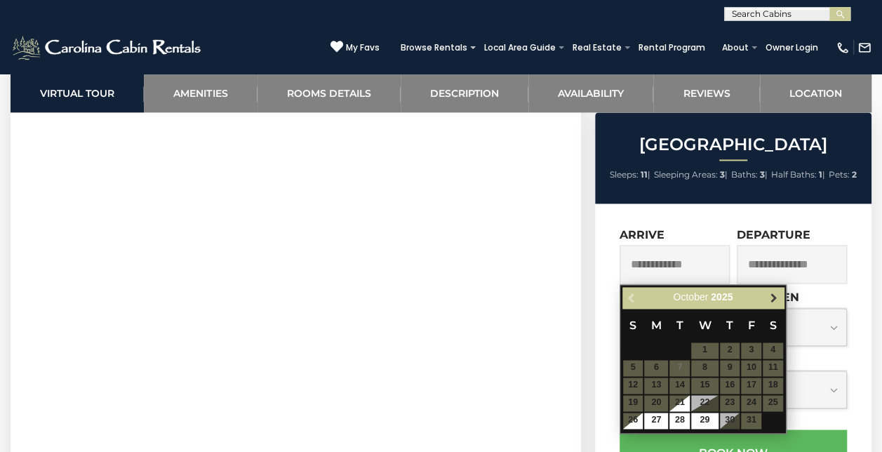
click at [769, 297] on span "Next" at bounding box center [772, 297] width 11 height 11
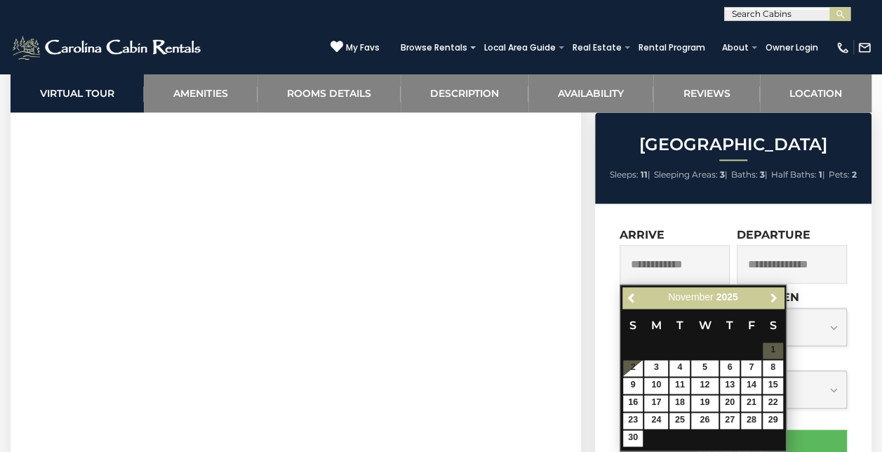
click at [769, 297] on span "Next" at bounding box center [772, 297] width 11 height 11
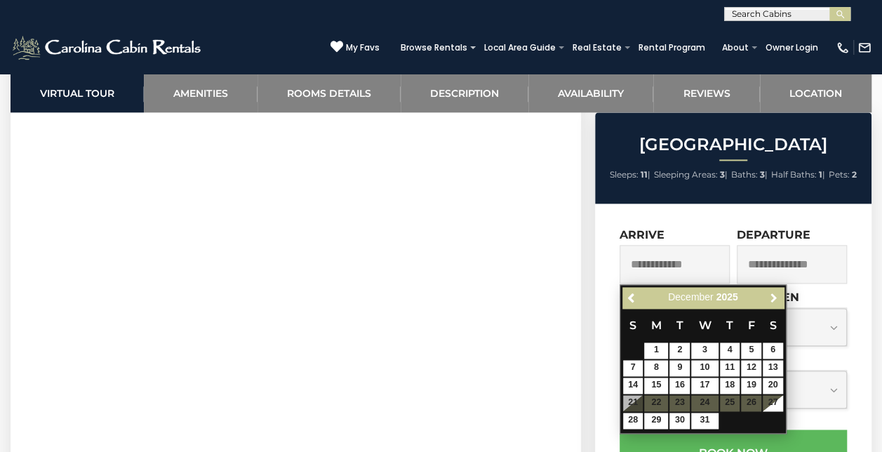
click at [769, 297] on span "Next" at bounding box center [772, 297] width 11 height 11
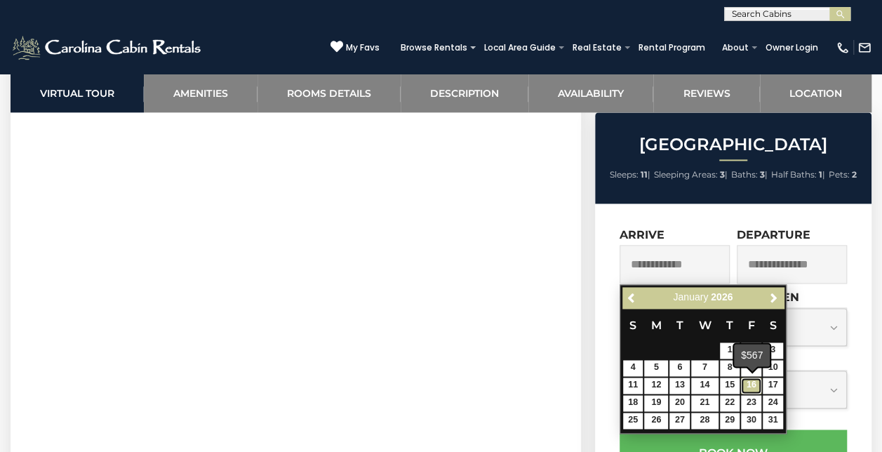
click at [751, 389] on link "16" at bounding box center [751, 385] width 20 height 16
type input "**********"
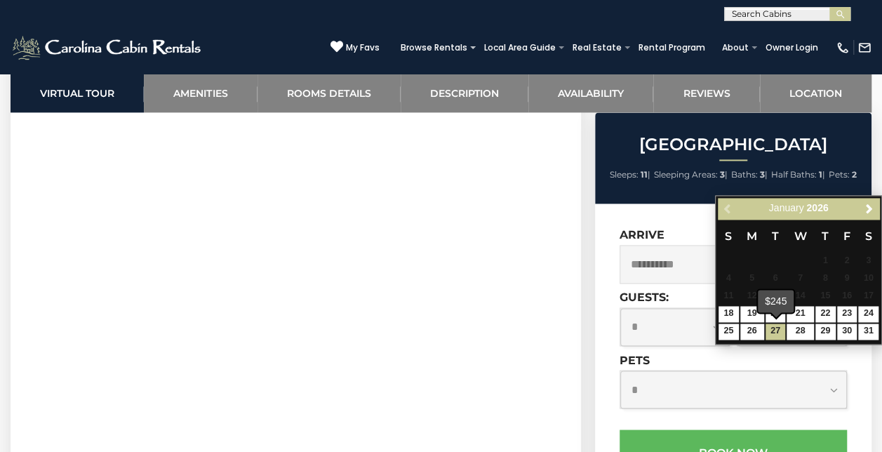
scroll to position [962, 0]
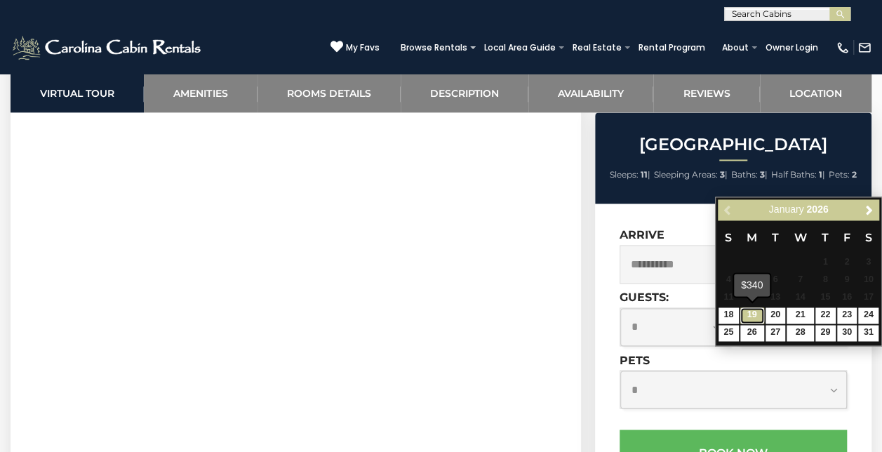
click at [755, 307] on link "19" at bounding box center [752, 315] width 24 height 16
type input "**********"
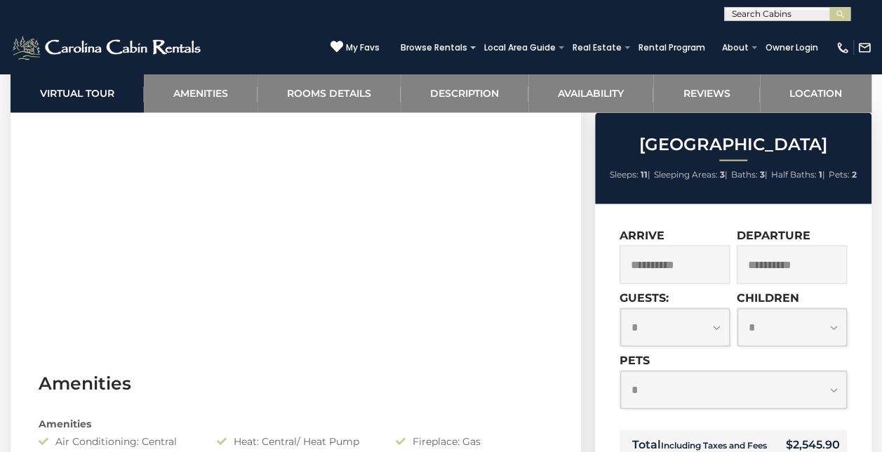
scroll to position [1099, 0]
drag, startPoint x: 368, startPoint y: 1, endPoint x: 362, endPoint y: 405, distance: 403.4
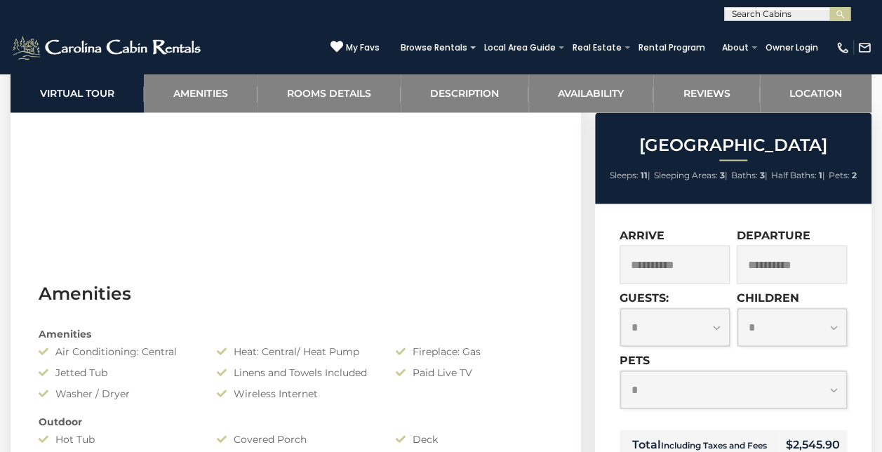
scroll to position [1190, 0]
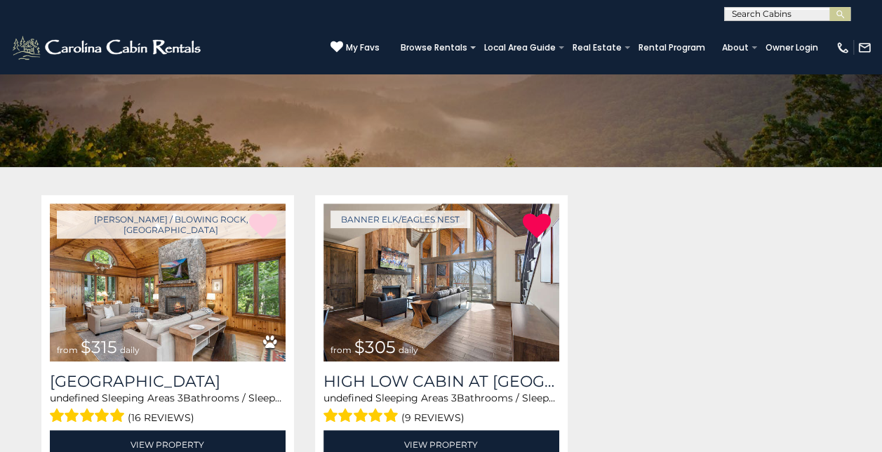
scroll to position [154, 0]
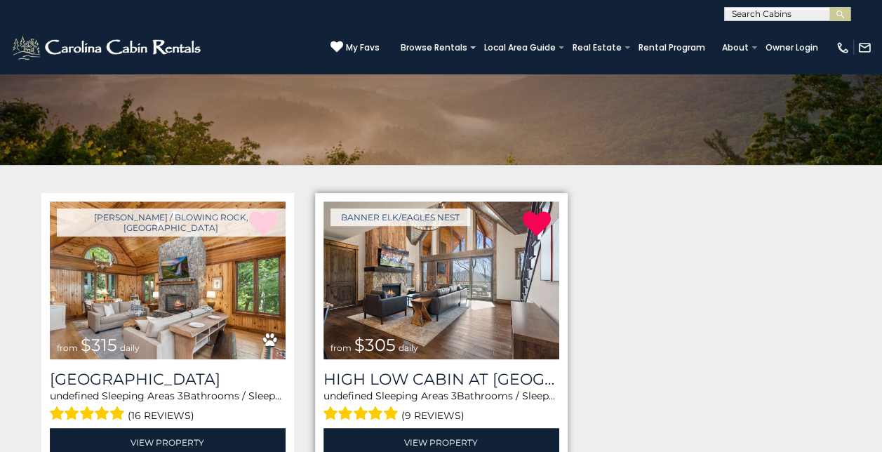
click at [443, 299] on img at bounding box center [441, 280] width 236 height 158
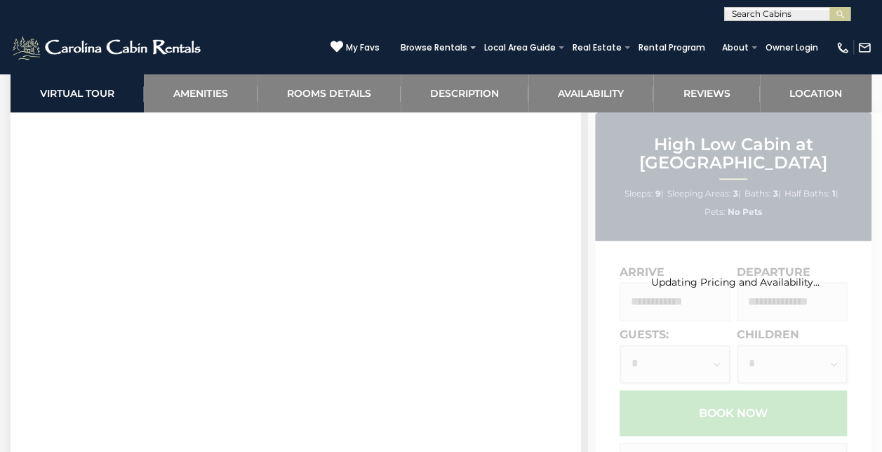
scroll to position [656, 0]
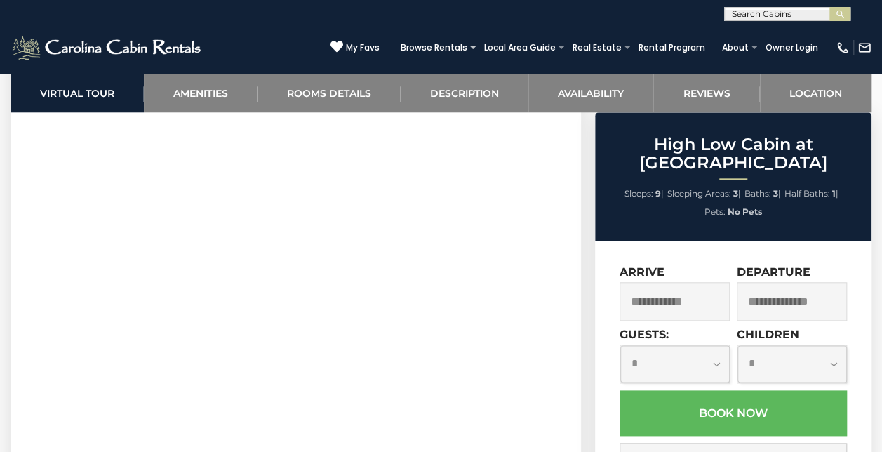
click at [680, 304] on input "text" at bounding box center [674, 301] width 110 height 39
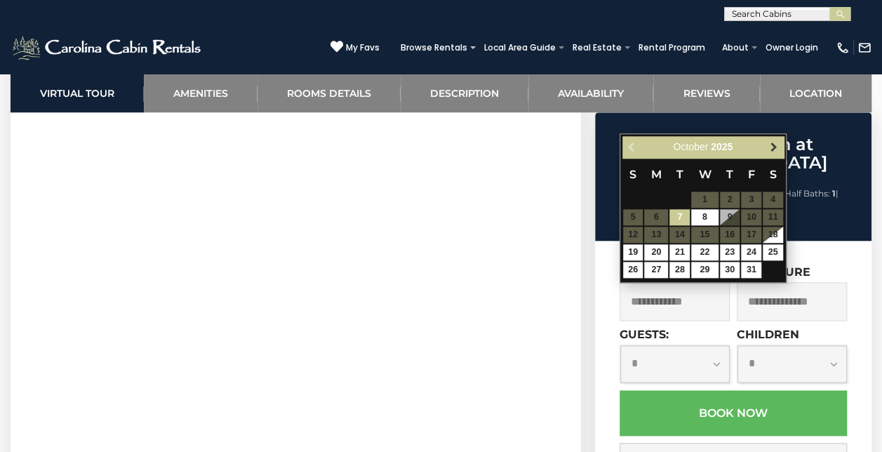
click at [772, 144] on span "Next" at bounding box center [772, 147] width 11 height 11
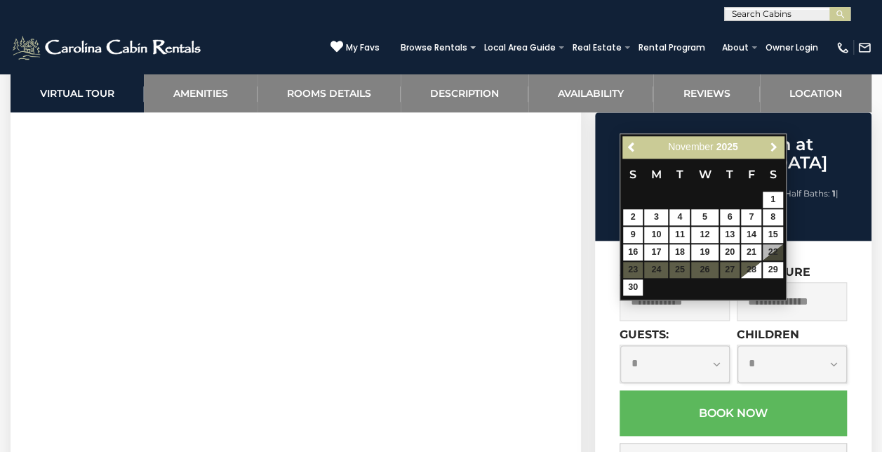
click at [772, 144] on span "Next" at bounding box center [772, 147] width 11 height 11
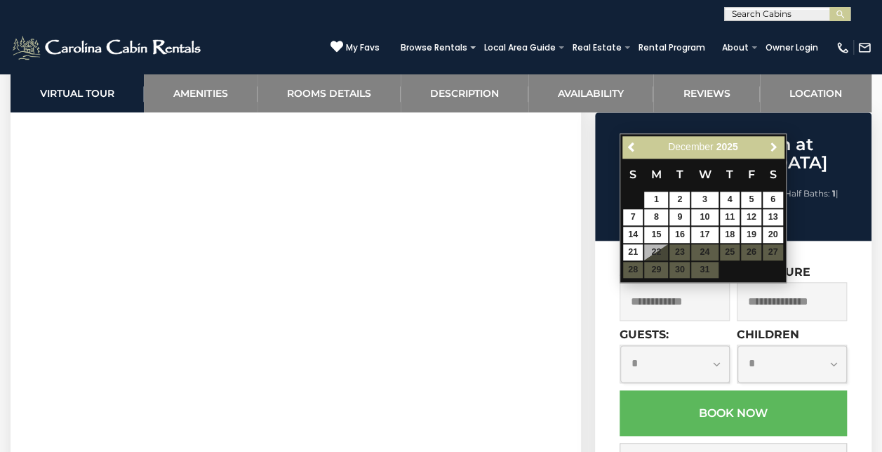
click at [772, 144] on span "Next" at bounding box center [772, 147] width 11 height 11
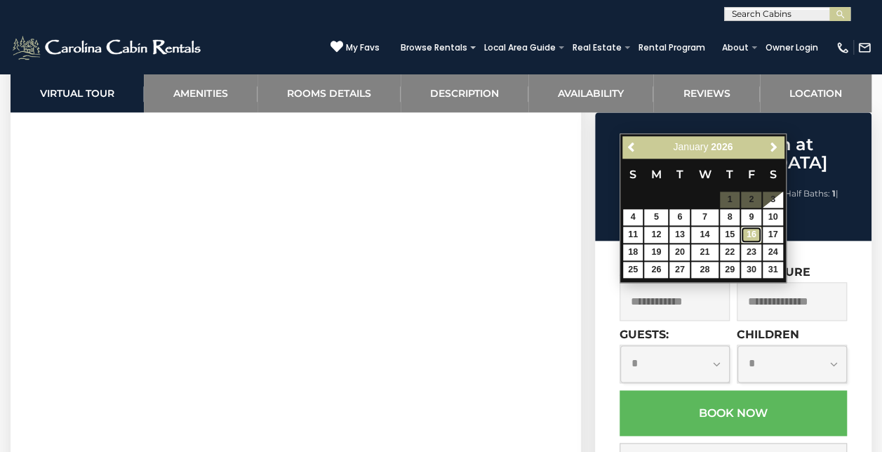
click at [754, 233] on link "16" at bounding box center [751, 235] width 20 height 16
type input "**********"
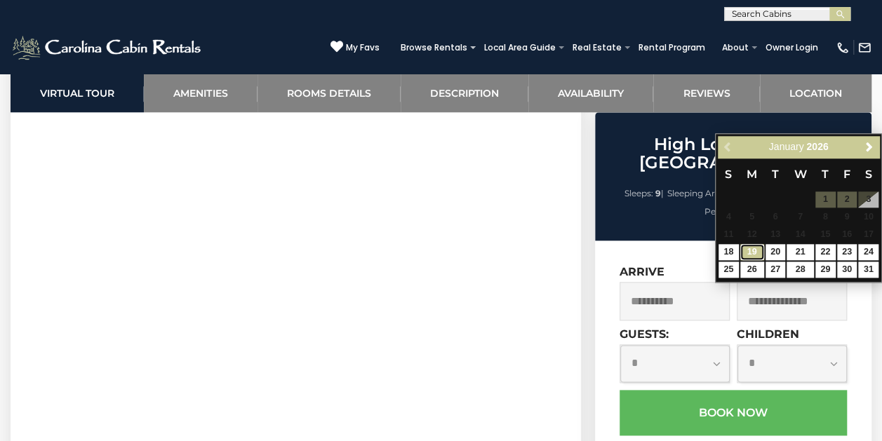
click at [748, 253] on link "19" at bounding box center [752, 252] width 24 height 16
type input "**********"
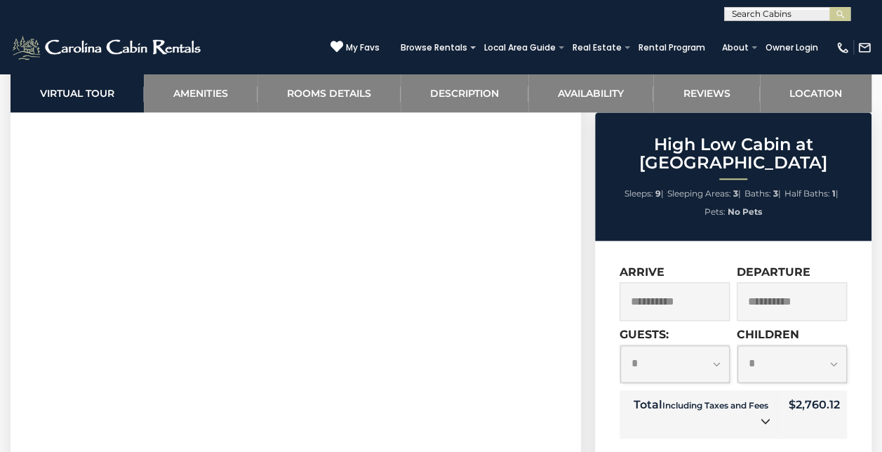
scroll to position [775, 0]
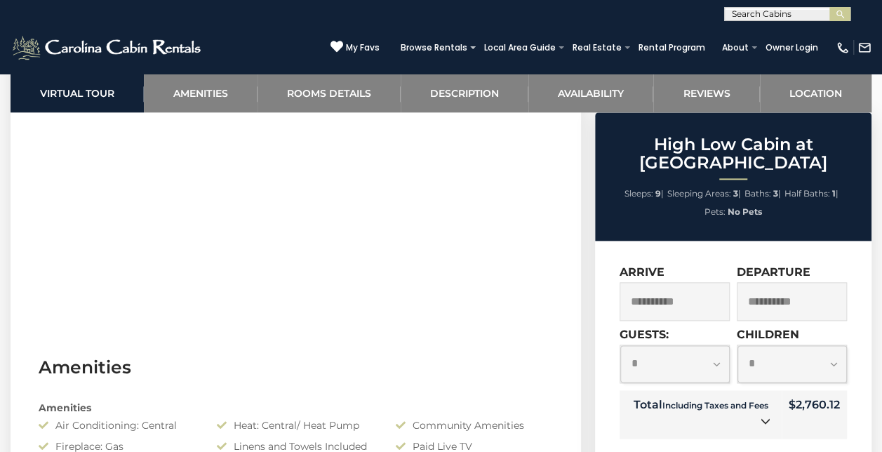
drag, startPoint x: 714, startPoint y: 364, endPoint x: 635, endPoint y: 357, distance: 78.9
click at [635, 357] on select "**********" at bounding box center [674, 364] width 109 height 38
select select "*"
click at [620, 345] on select "**********" at bounding box center [674, 364] width 109 height 38
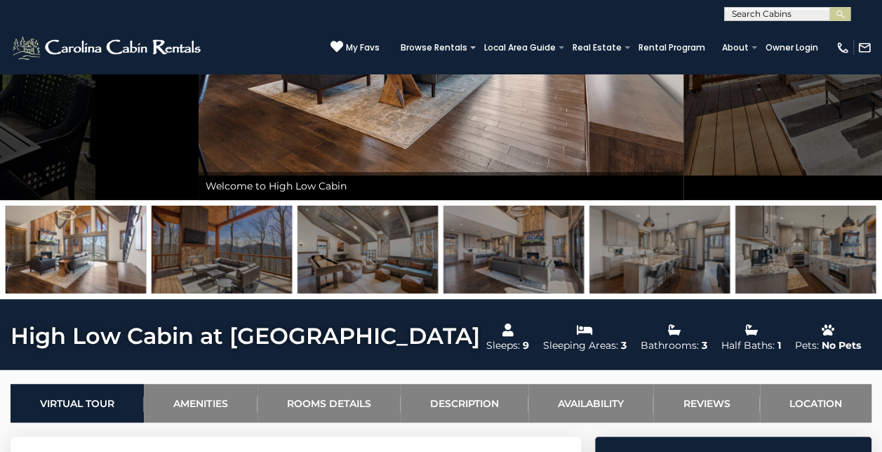
scroll to position [243, 0]
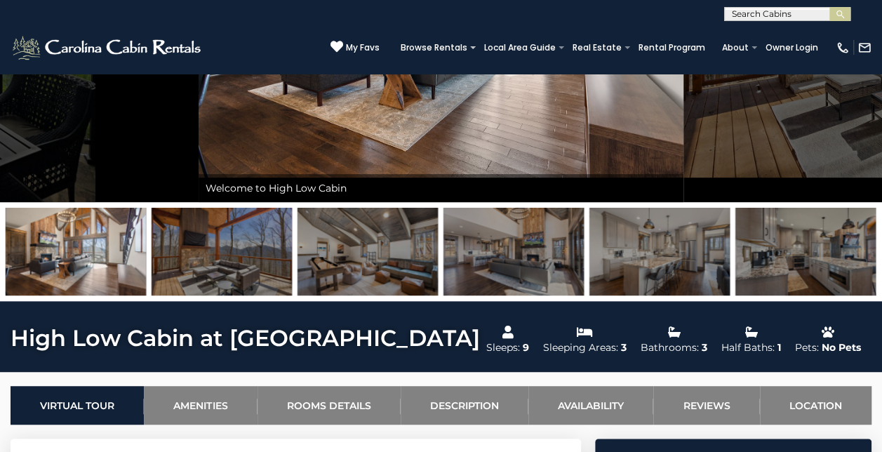
click at [645, 253] on img at bounding box center [659, 252] width 140 height 88
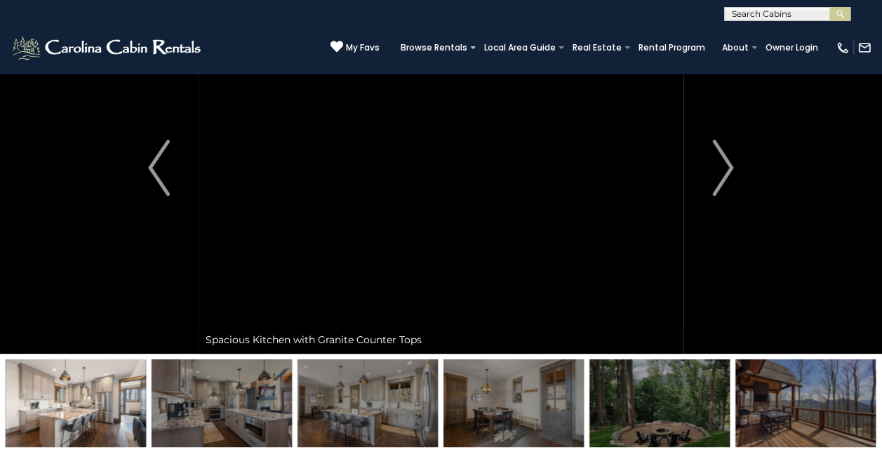
scroll to position [38, 0]
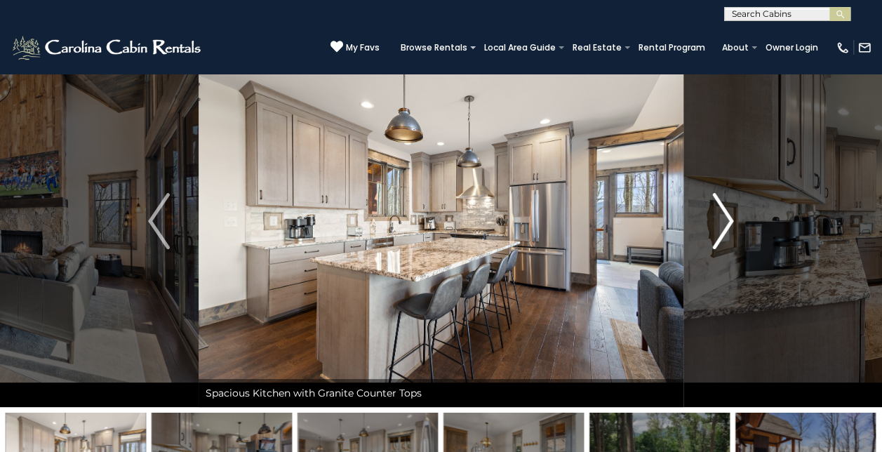
click at [726, 216] on img "Next" at bounding box center [722, 221] width 21 height 56
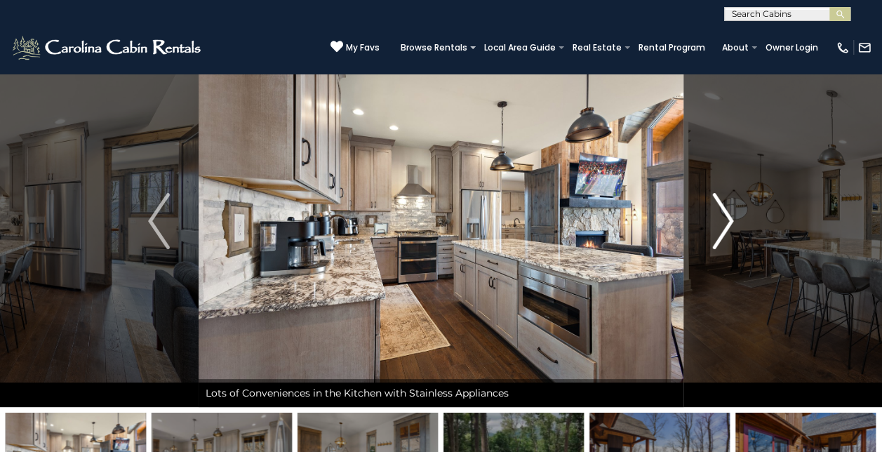
click at [726, 216] on img "Next" at bounding box center [722, 221] width 21 height 56
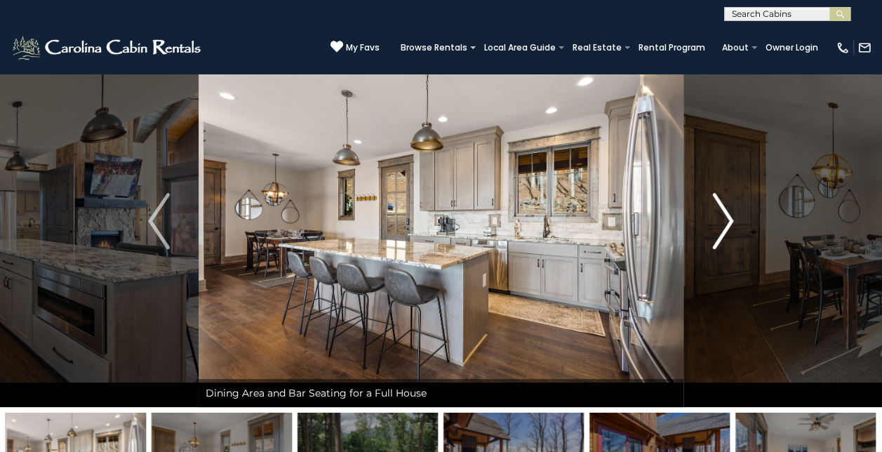
click at [725, 215] on img "Next" at bounding box center [722, 221] width 21 height 56
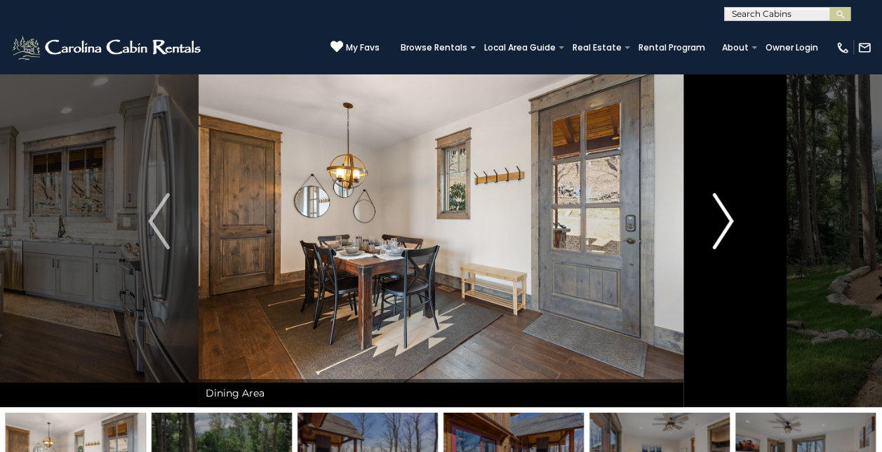
click at [725, 215] on img "Next" at bounding box center [722, 221] width 21 height 56
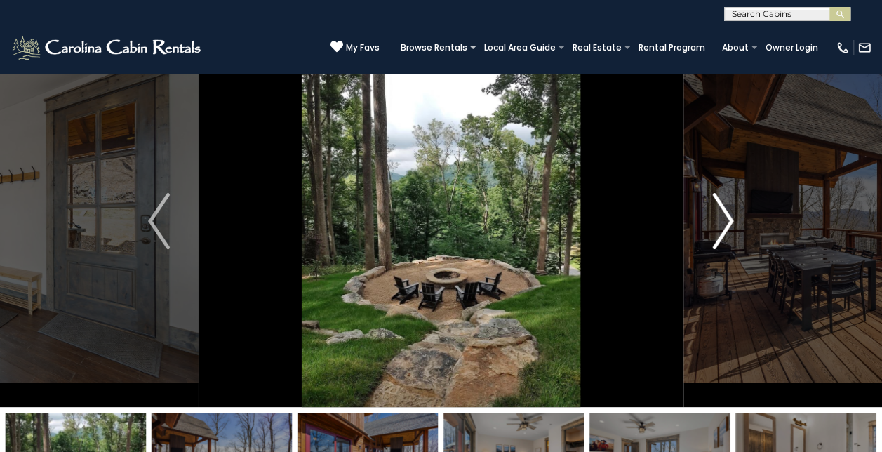
click at [725, 217] on img "Next" at bounding box center [722, 221] width 21 height 56
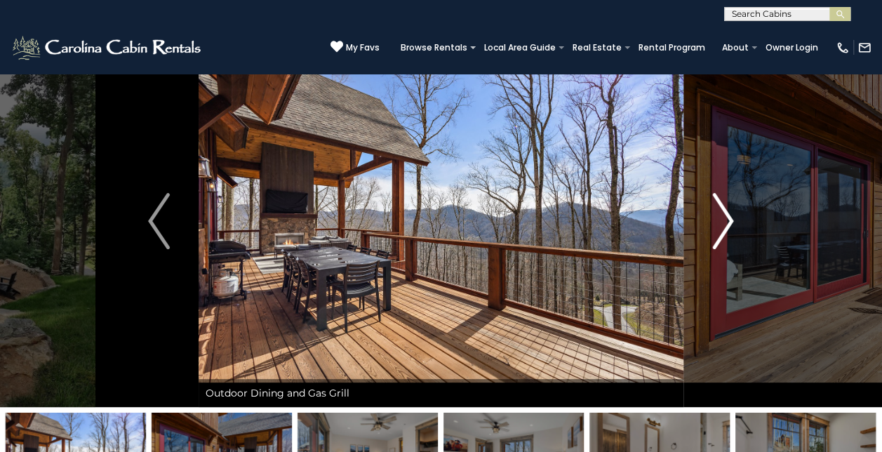
click at [727, 220] on img "Next" at bounding box center [722, 221] width 21 height 56
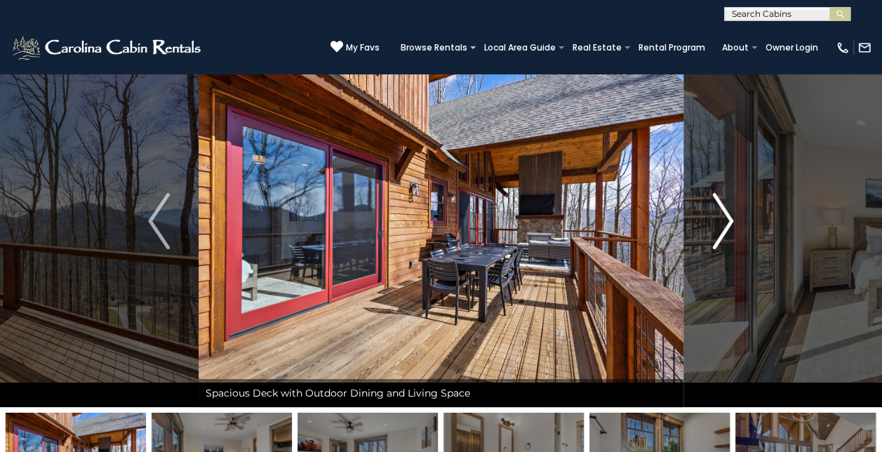
click at [727, 220] on img "Next" at bounding box center [722, 221] width 21 height 56
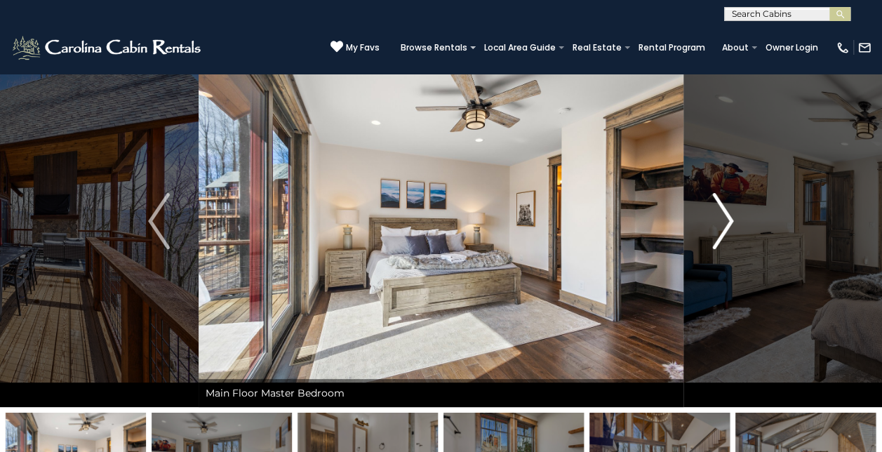
click at [727, 220] on img "Next" at bounding box center [722, 221] width 21 height 56
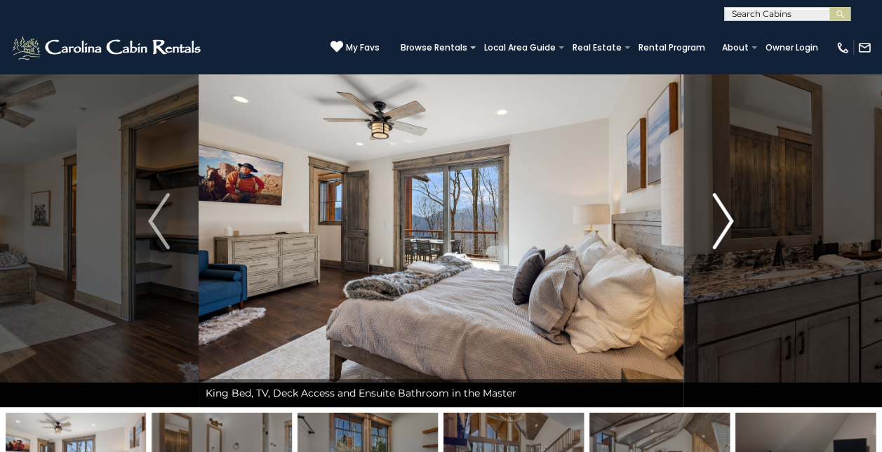
click at [729, 224] on img "Next" at bounding box center [722, 221] width 21 height 56
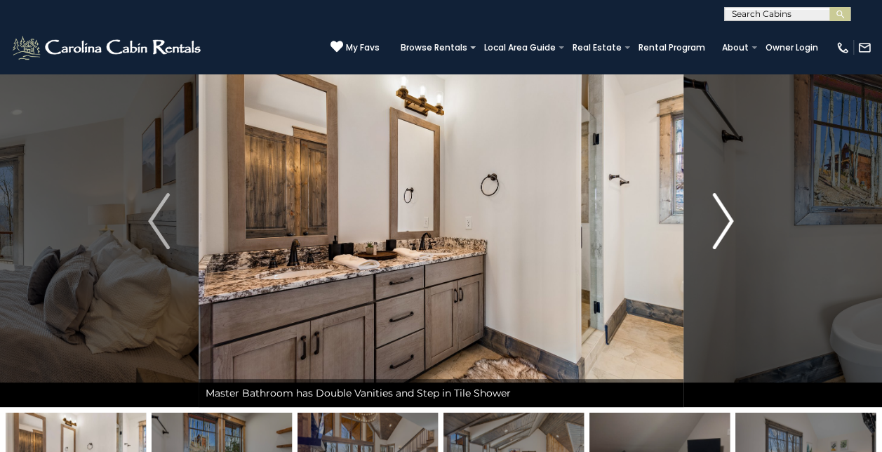
click at [729, 224] on img "Next" at bounding box center [722, 221] width 21 height 56
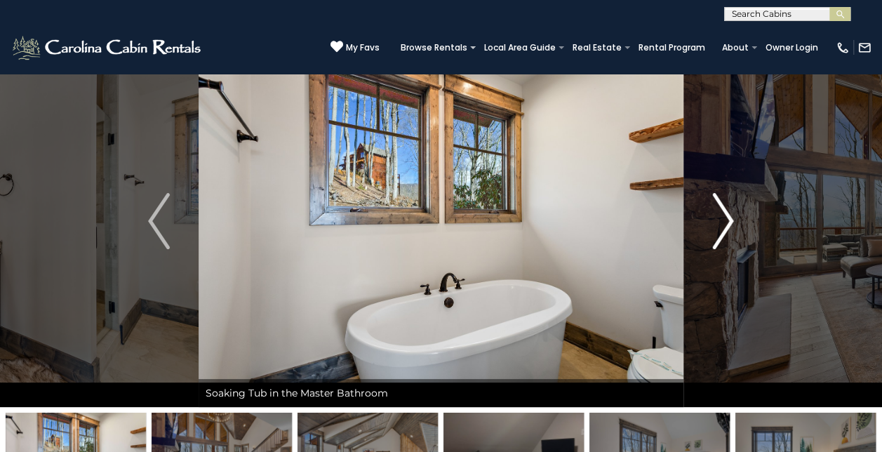
click at [729, 224] on img "Next" at bounding box center [722, 221] width 21 height 56
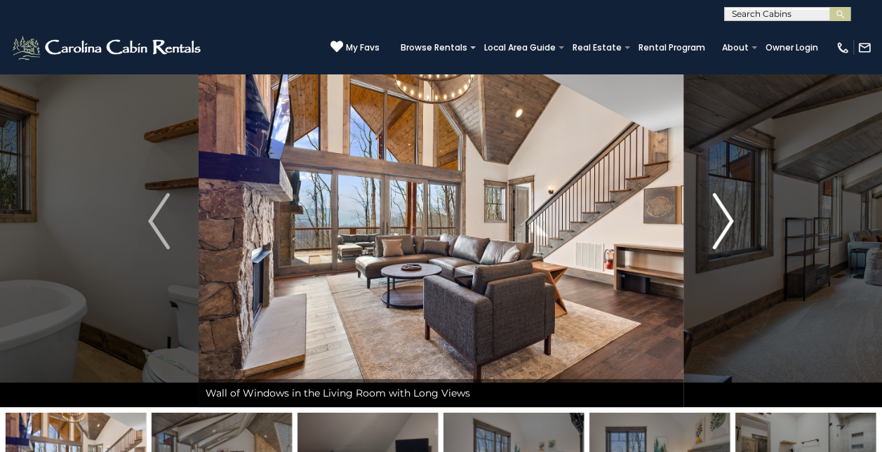
click at [729, 224] on img "Next" at bounding box center [722, 221] width 21 height 56
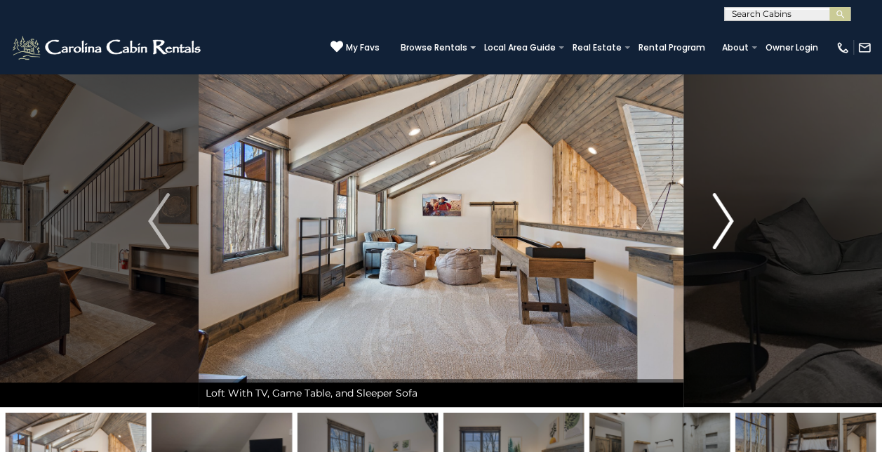
click at [731, 226] on img "Next" at bounding box center [722, 221] width 21 height 56
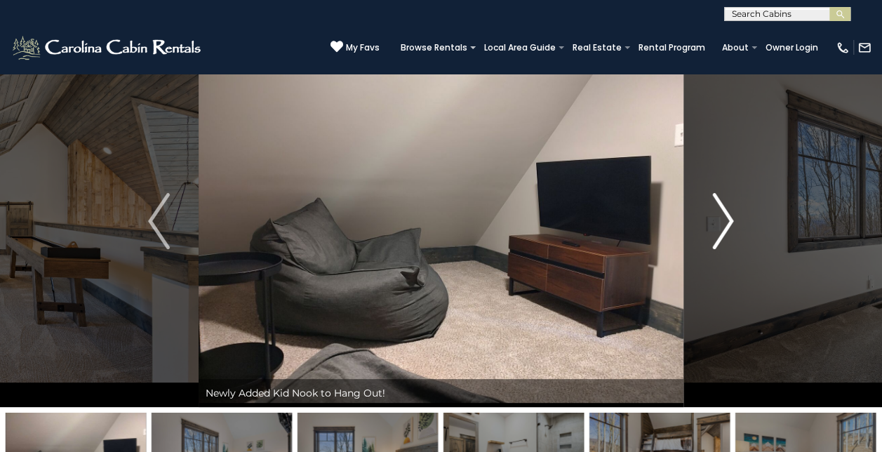
click at [731, 226] on img "Next" at bounding box center [722, 221] width 21 height 56
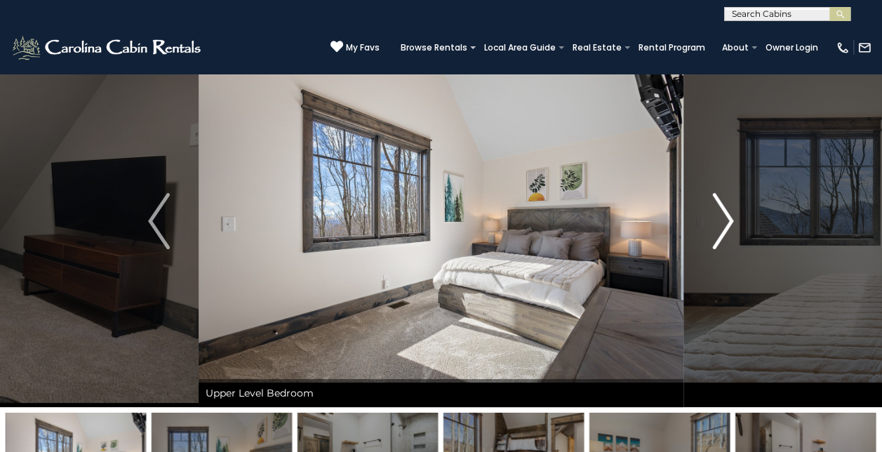
click at [731, 226] on img "Next" at bounding box center [722, 221] width 21 height 56
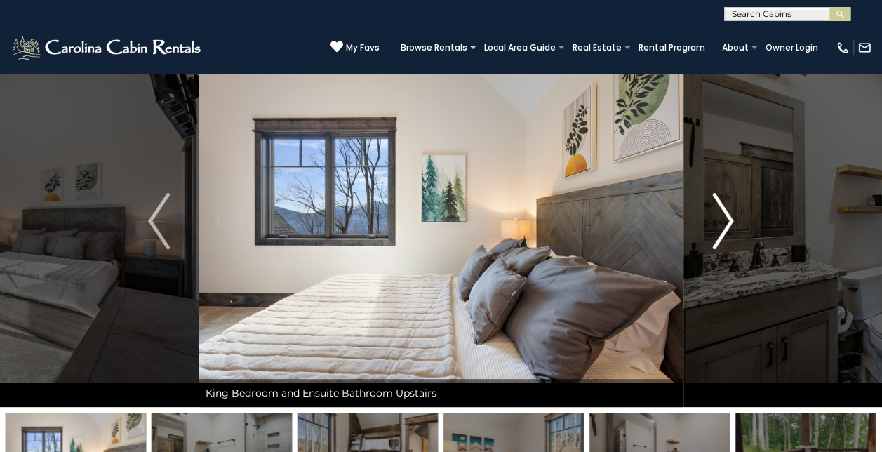
click at [731, 226] on img "Next" at bounding box center [722, 221] width 21 height 56
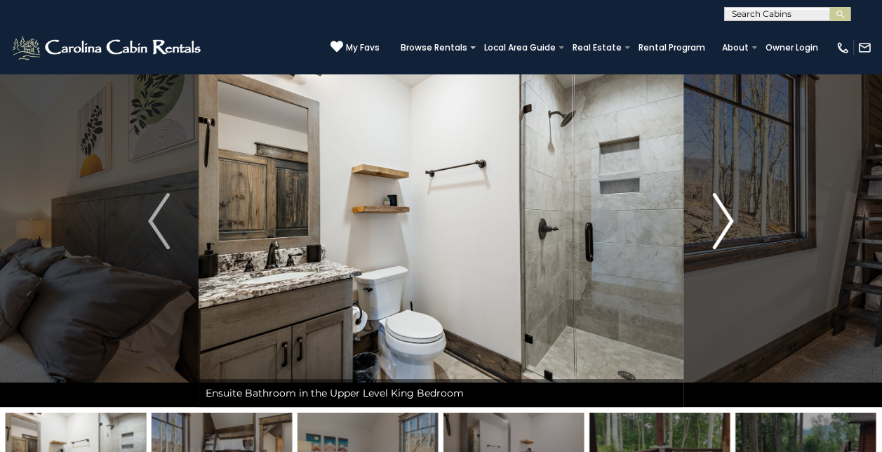
click at [731, 226] on img "Next" at bounding box center [722, 221] width 21 height 56
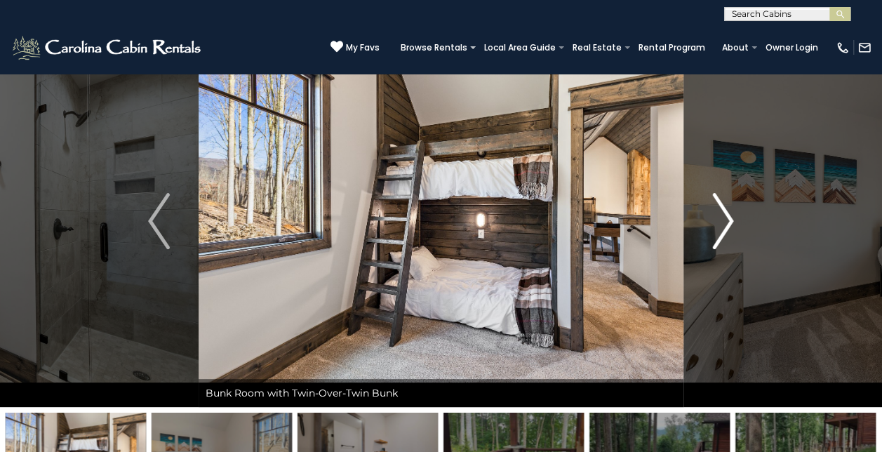
click at [733, 229] on img "Next" at bounding box center [722, 221] width 21 height 56
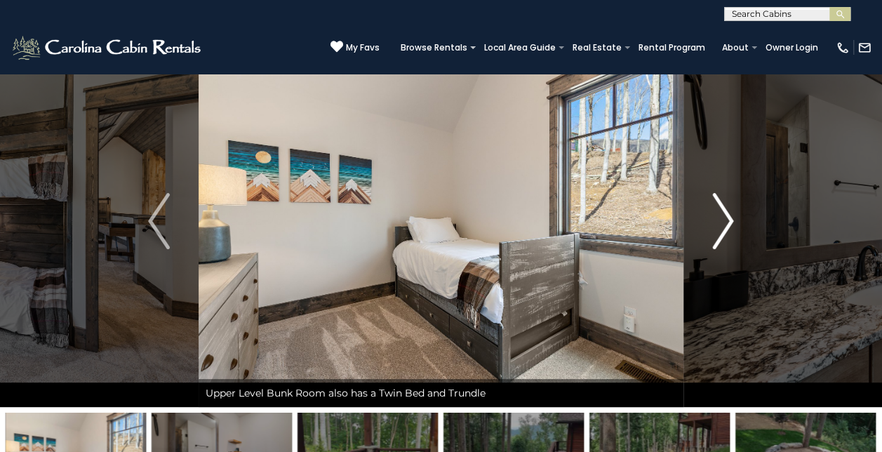
click at [733, 229] on img "Next" at bounding box center [722, 221] width 21 height 56
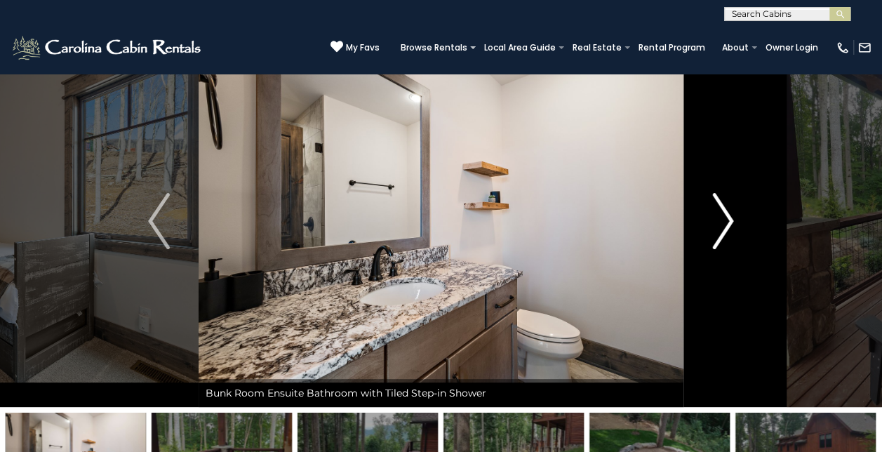
click at [733, 229] on img "Next" at bounding box center [722, 221] width 21 height 56
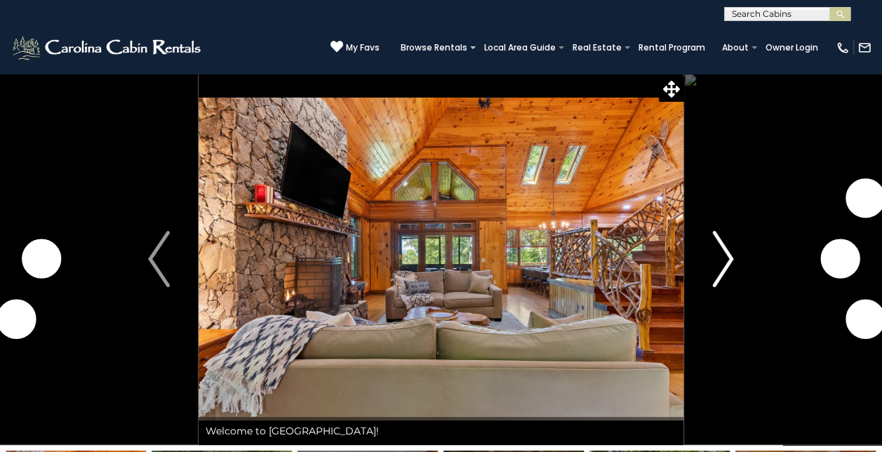
click at [725, 249] on img "Next" at bounding box center [722, 259] width 21 height 56
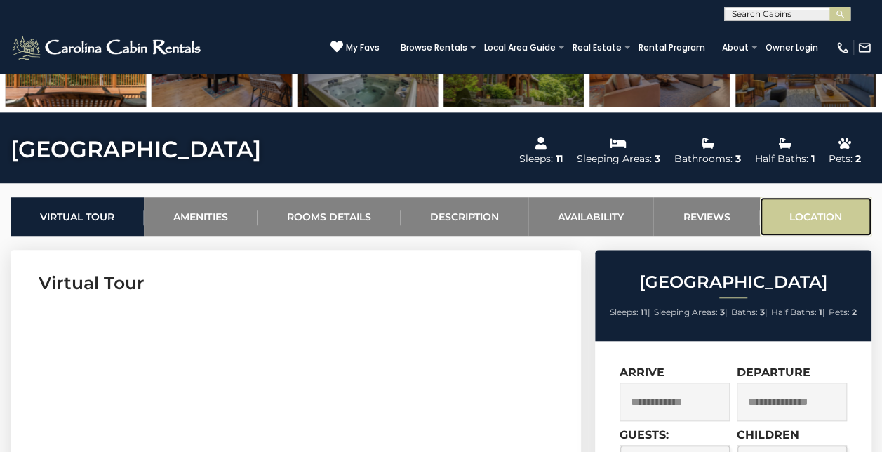
click at [826, 208] on link "Location" at bounding box center [816, 216] width 112 height 39
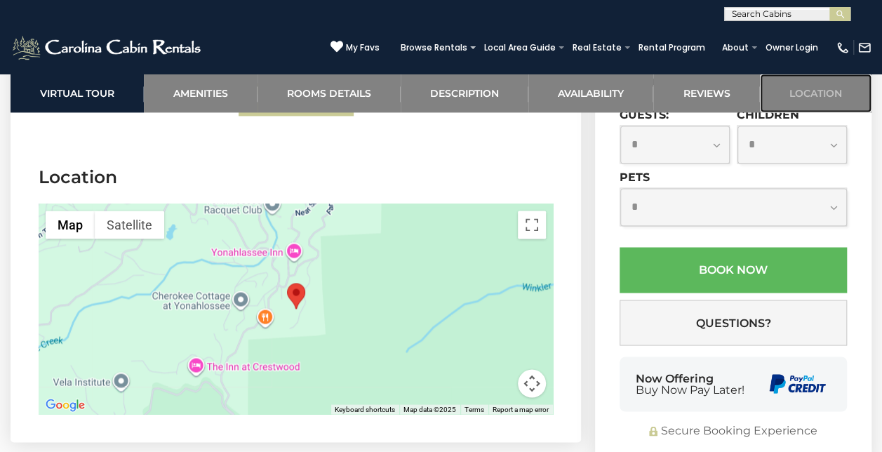
scroll to position [3671, 0]
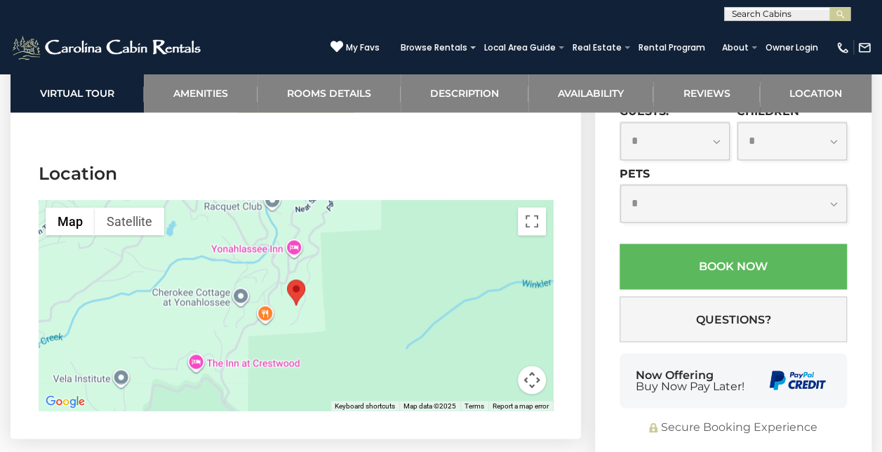
click at [531, 365] on button "Map camera controls" at bounding box center [532, 379] width 28 height 28
click at [534, 365] on button "Map camera controls" at bounding box center [532, 379] width 28 height 28
click at [532, 365] on button "Map camera controls" at bounding box center [532, 379] width 28 height 28
click at [501, 365] on button "Zoom out" at bounding box center [497, 379] width 28 height 28
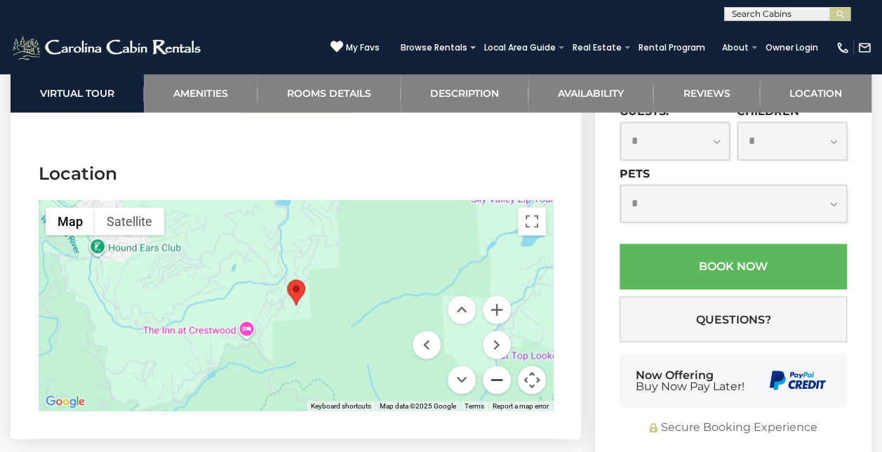
click at [501, 365] on button "Zoom out" at bounding box center [497, 379] width 28 height 28
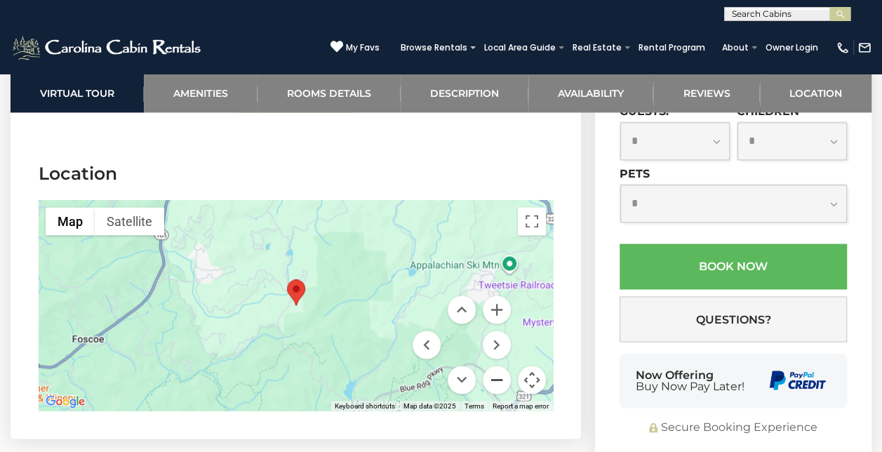
click at [501, 365] on button "Zoom out" at bounding box center [497, 379] width 28 height 28
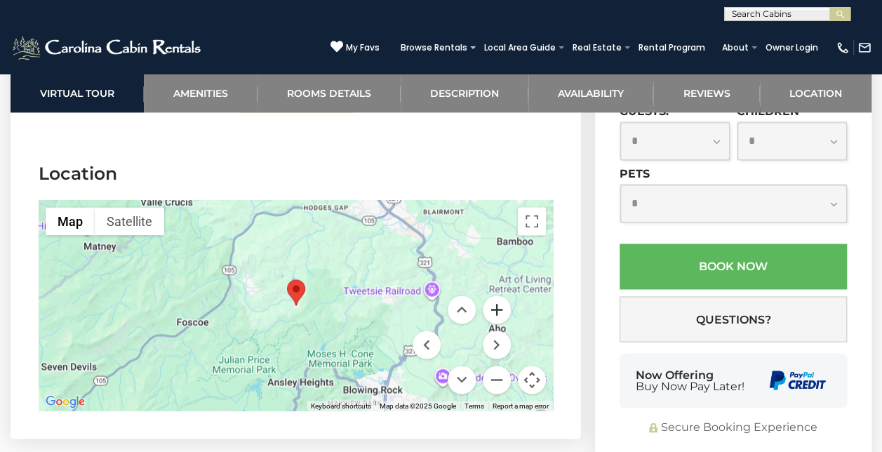
click at [496, 295] on button "Zoom in" at bounding box center [497, 309] width 28 height 28
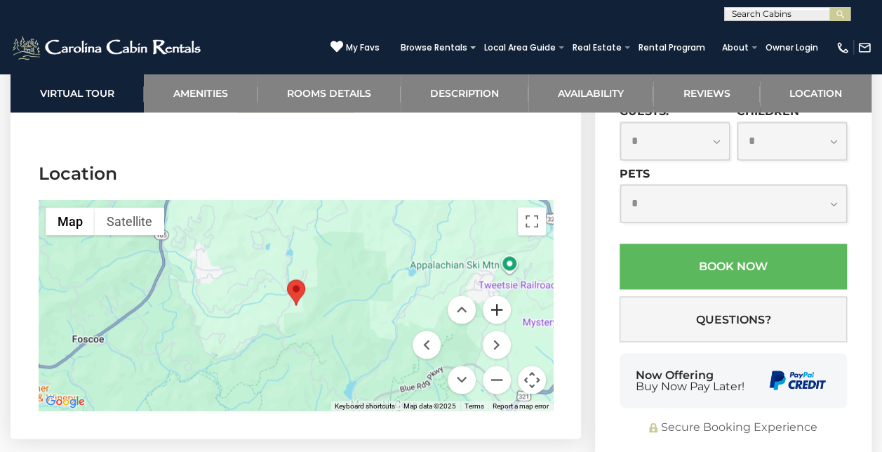
click at [496, 295] on button "Zoom in" at bounding box center [497, 309] width 28 height 28
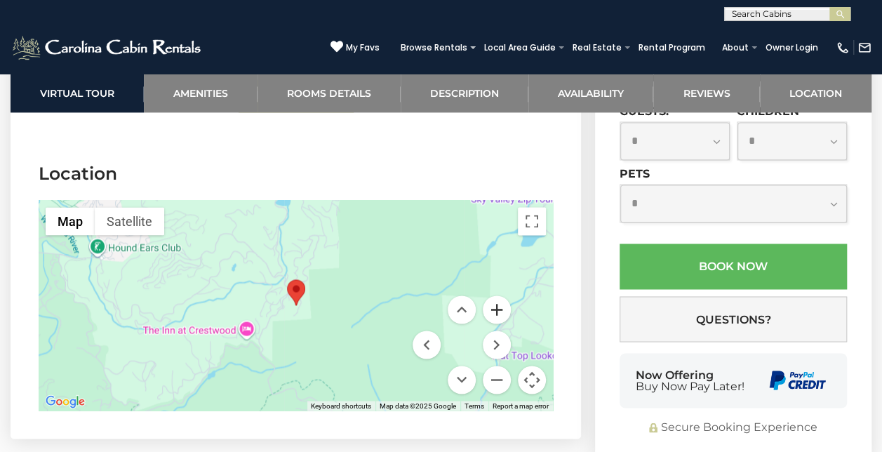
click at [495, 295] on button "Zoom in" at bounding box center [497, 309] width 28 height 28
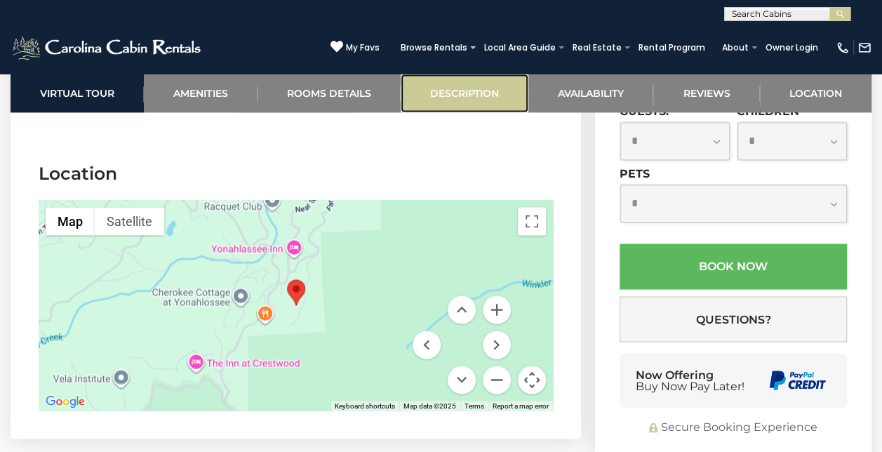
click at [448, 83] on link "Description" at bounding box center [465, 93] width 128 height 39
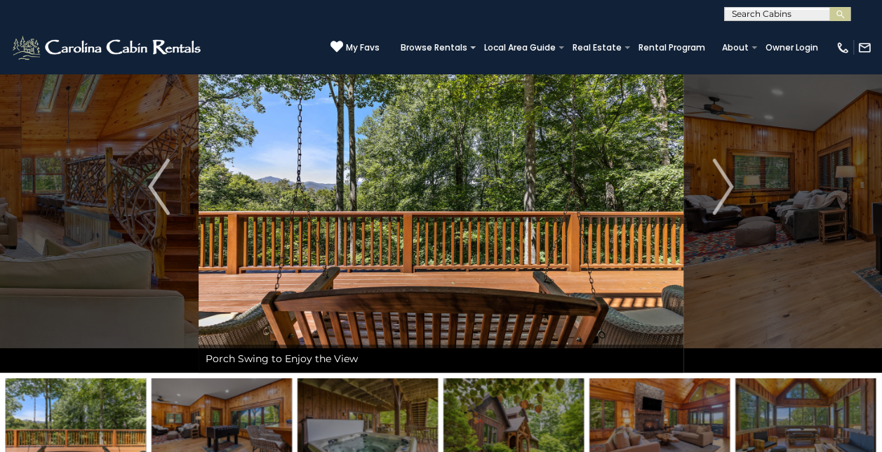
scroll to position [60, 0]
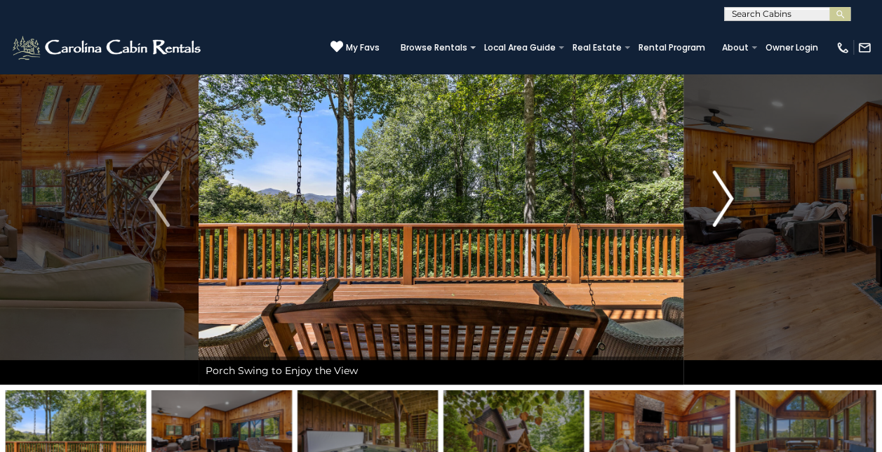
click at [720, 194] on img "Next" at bounding box center [722, 198] width 21 height 56
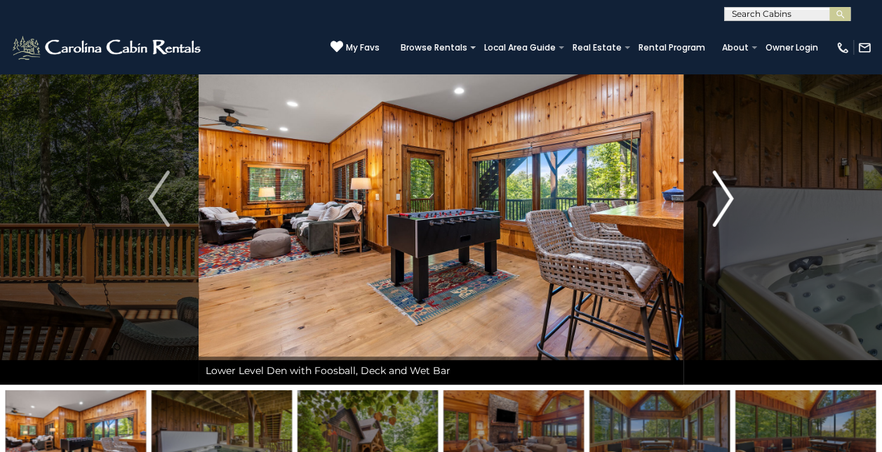
click at [723, 198] on img "Next" at bounding box center [722, 198] width 21 height 56
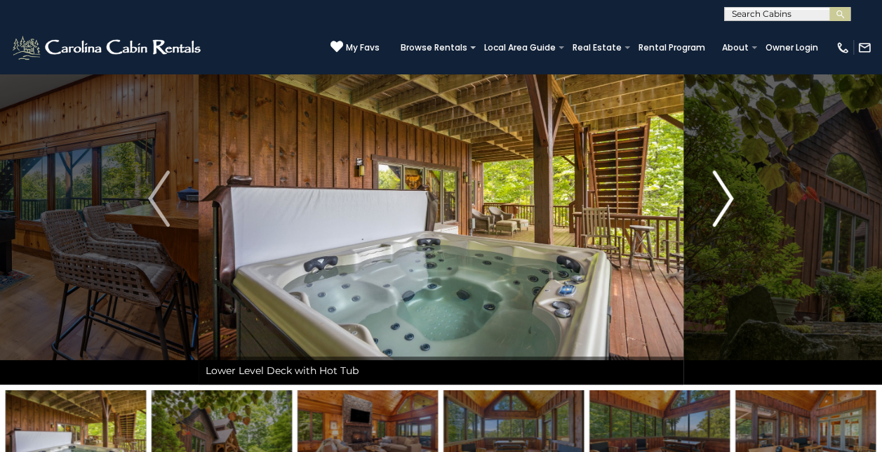
click at [723, 198] on img "Next" at bounding box center [722, 198] width 21 height 56
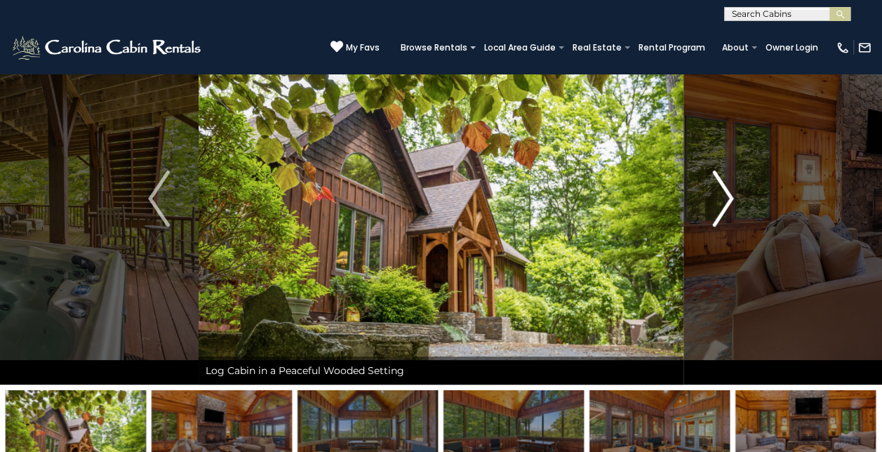
click at [723, 198] on img "Next" at bounding box center [722, 198] width 21 height 56
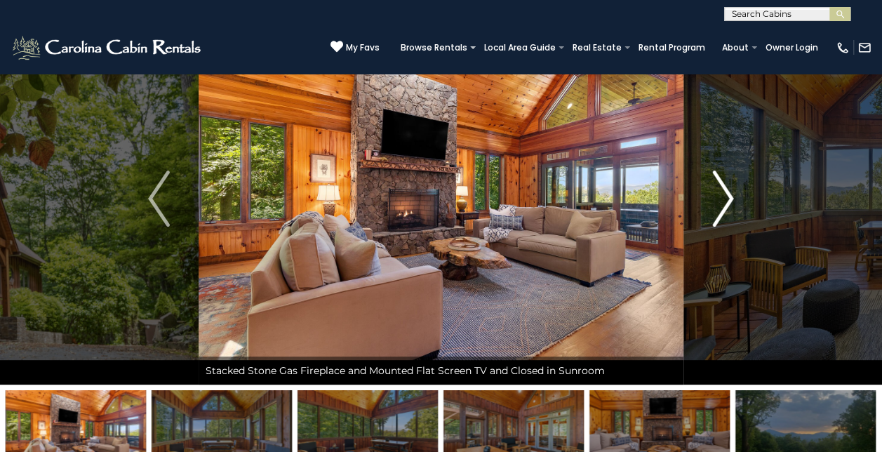
click at [724, 199] on img "Next" at bounding box center [722, 198] width 21 height 56
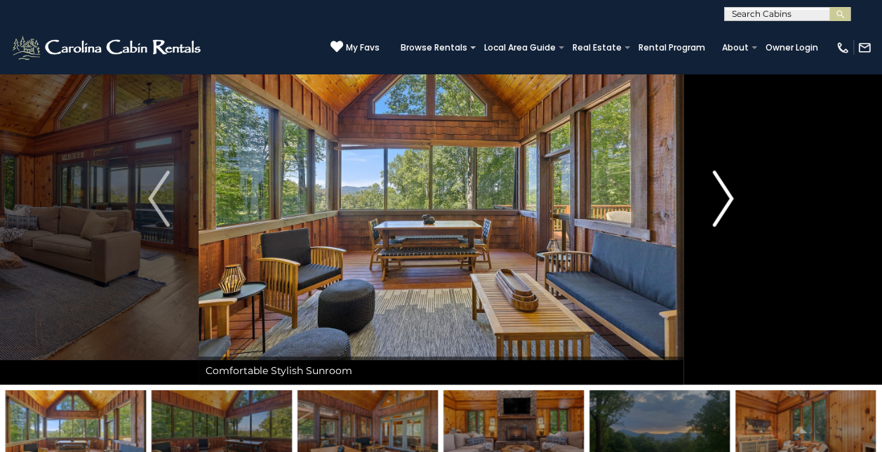
click at [724, 201] on img "Next" at bounding box center [722, 198] width 21 height 56
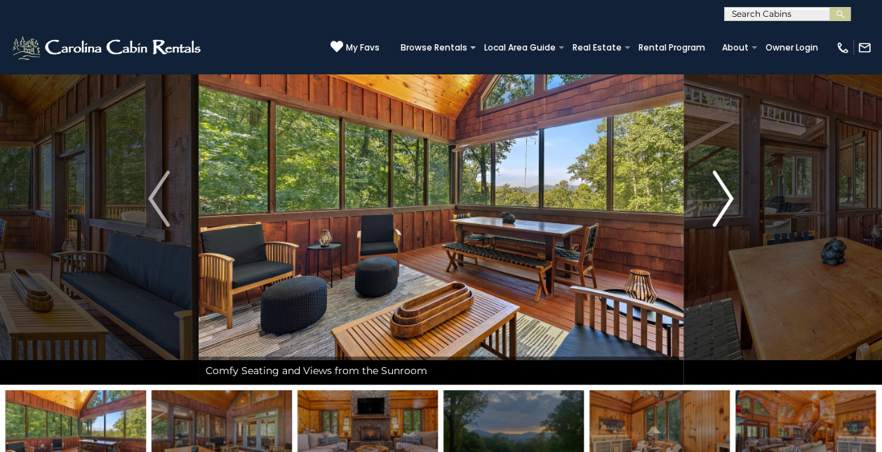
click at [725, 201] on img "Next" at bounding box center [722, 198] width 21 height 56
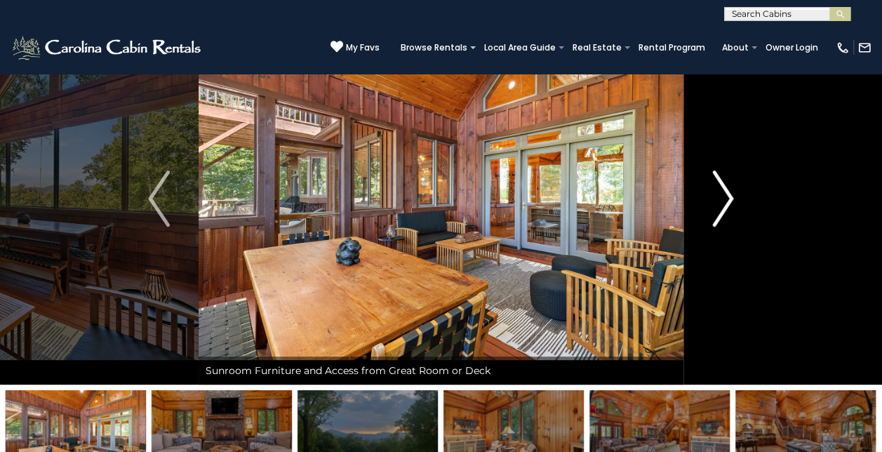
click at [725, 201] on img "Next" at bounding box center [722, 198] width 21 height 56
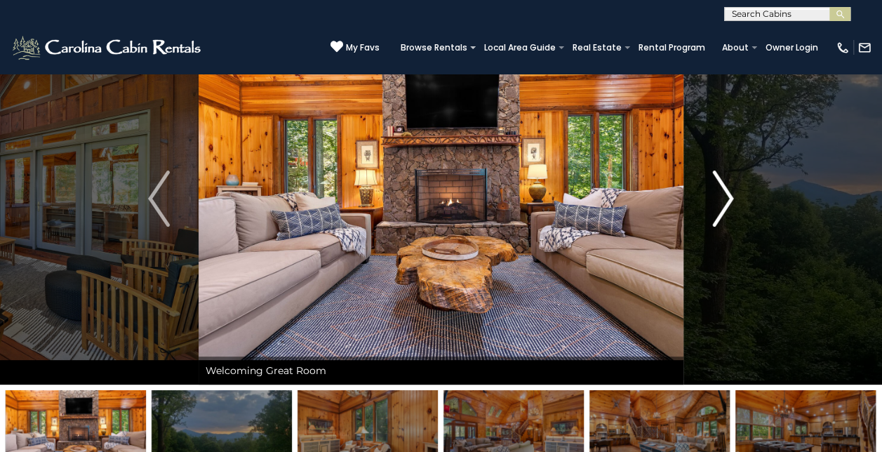
click at [725, 201] on img "Next" at bounding box center [722, 198] width 21 height 56
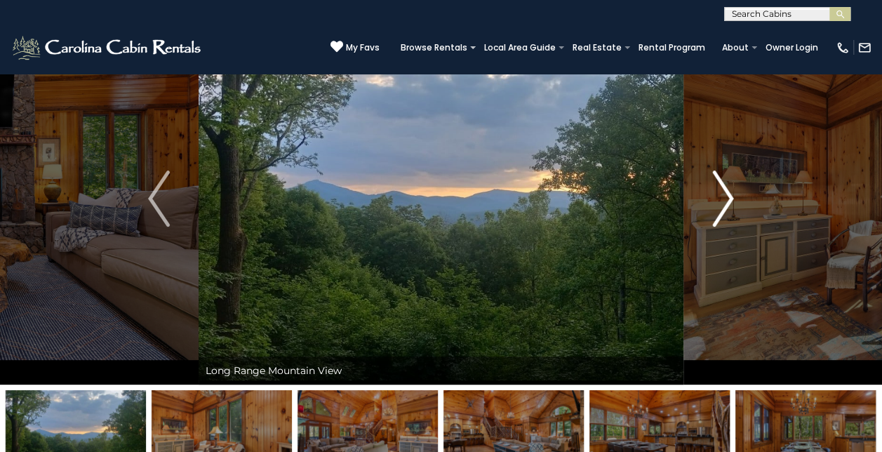
click at [728, 202] on img "Next" at bounding box center [722, 198] width 21 height 56
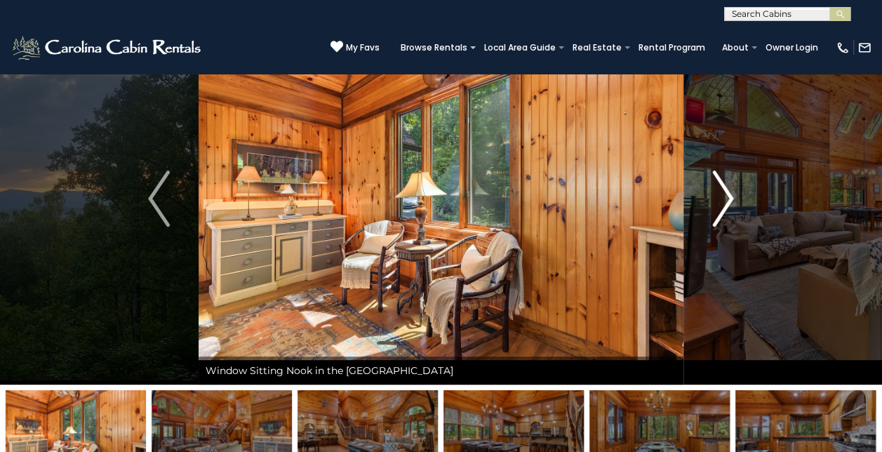
click at [728, 203] on img "Next" at bounding box center [722, 198] width 21 height 56
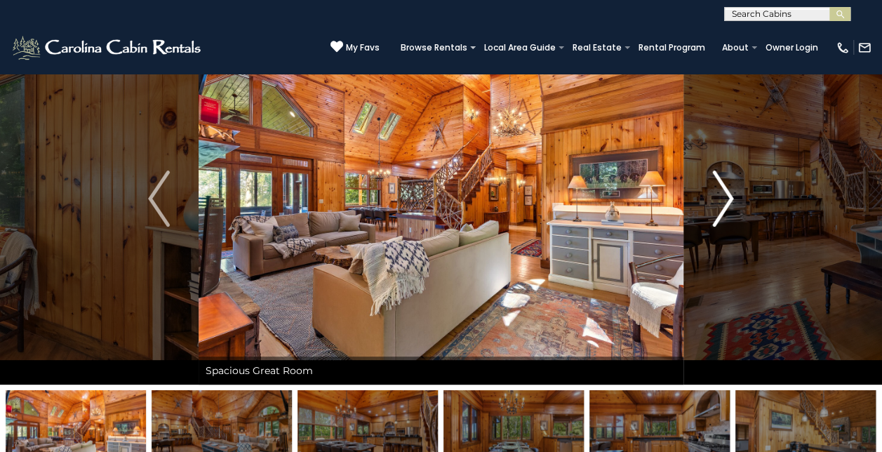
click at [728, 203] on img "Next" at bounding box center [722, 198] width 21 height 56
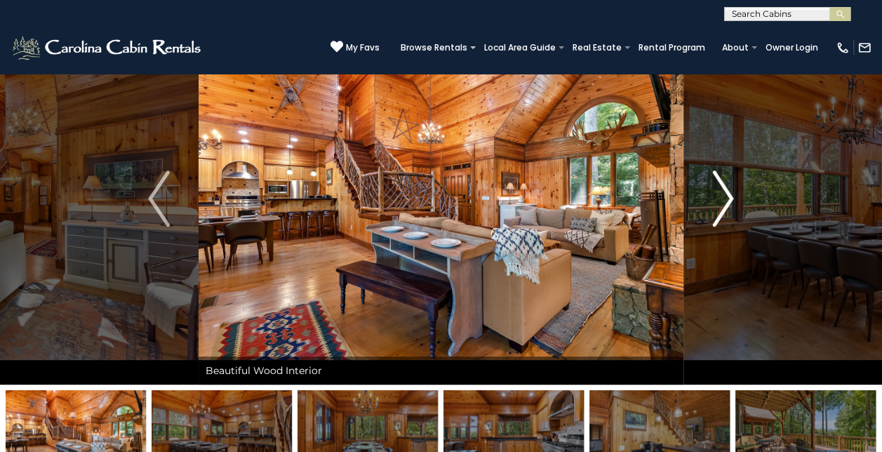
click at [728, 205] on img "Next" at bounding box center [722, 198] width 21 height 56
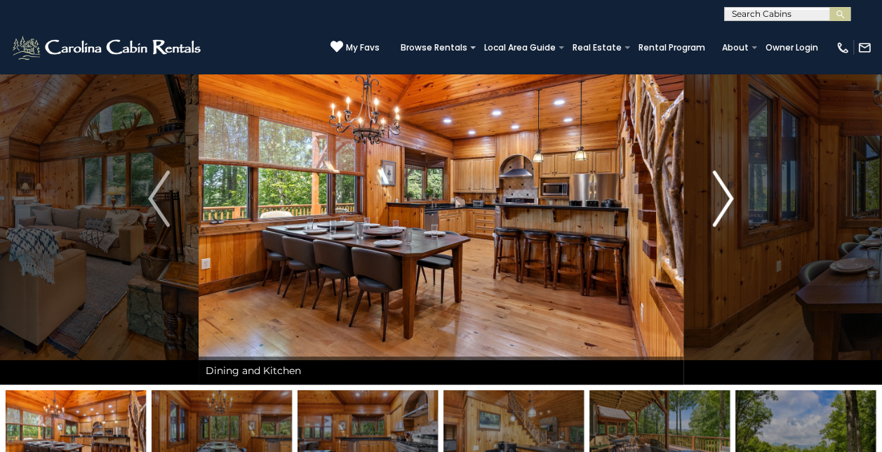
click at [729, 205] on img "Next" at bounding box center [722, 198] width 21 height 56
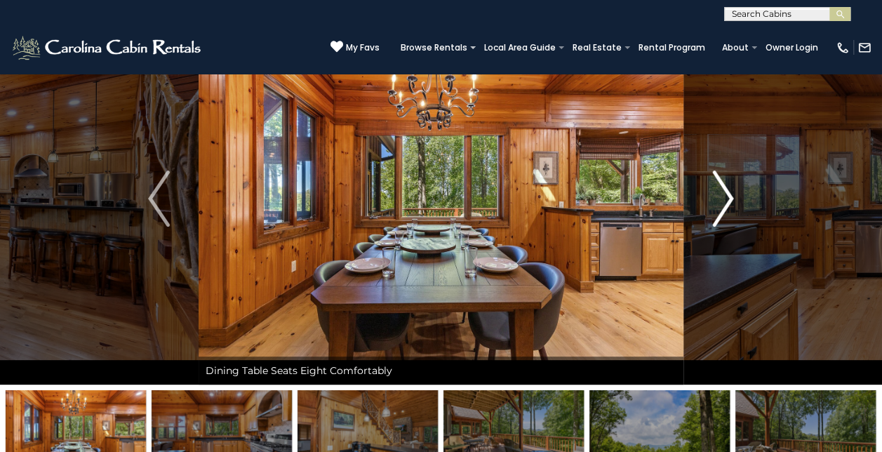
click at [730, 206] on img "Next" at bounding box center [722, 198] width 21 height 56
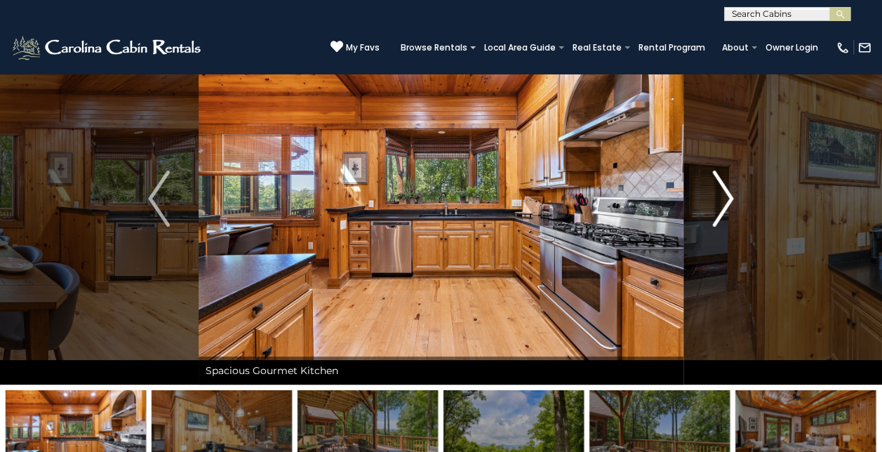
click at [730, 206] on img "Next" at bounding box center [722, 198] width 21 height 56
